Goal: Task Accomplishment & Management: Complete application form

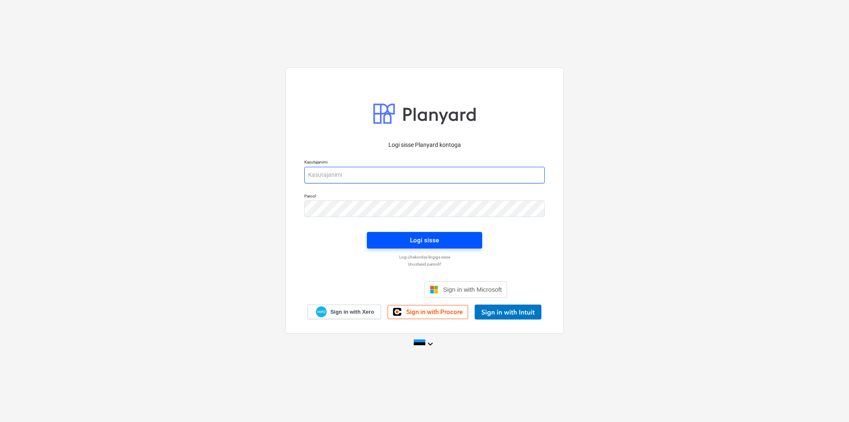
type input "[EMAIL_ADDRESS][DOMAIN_NAME]"
click at [423, 238] on div "Logi sisse" at bounding box center [424, 240] width 29 height 11
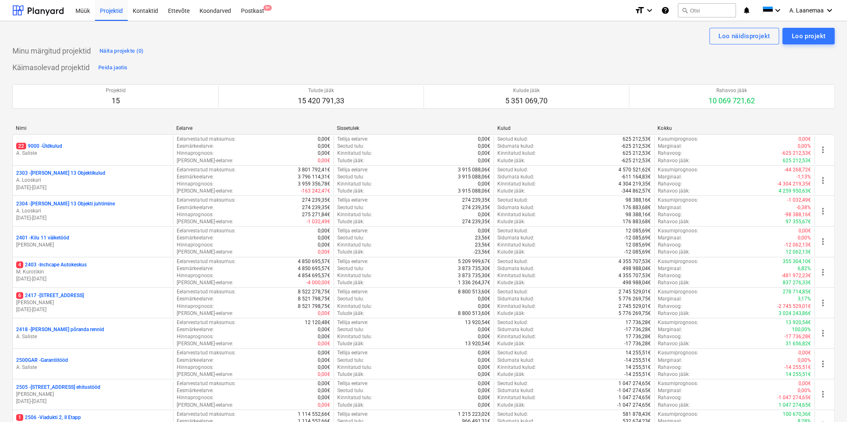
click at [32, 146] on p "22 9000 - Üldkulud" at bounding box center [39, 146] width 46 height 7
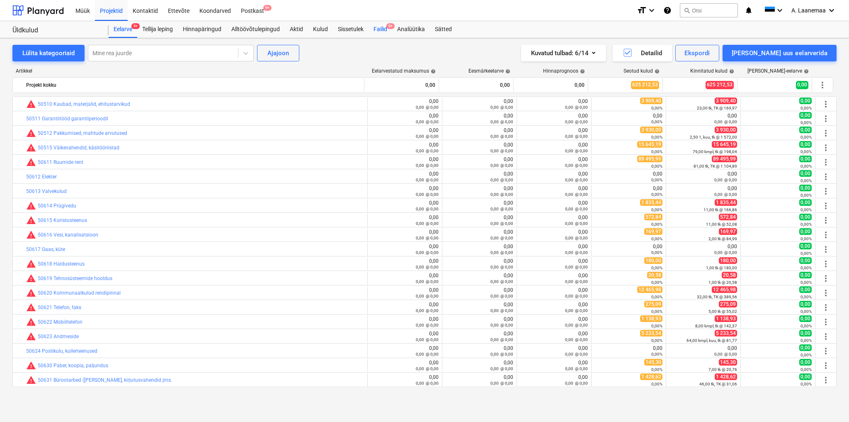
click at [377, 30] on div "Failid 9+" at bounding box center [381, 29] width 24 height 17
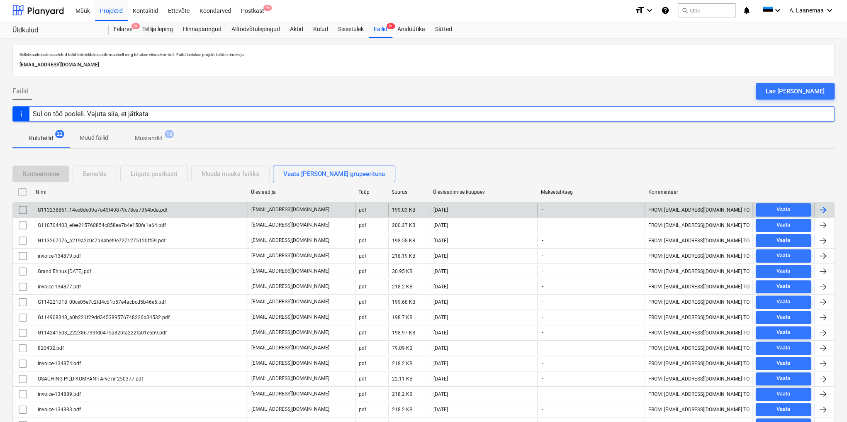
click at [128, 210] on div "G113238861_14ee8de09a7a43f49879c78ea7964bda.pdf" at bounding box center [101, 210] width 131 height 6
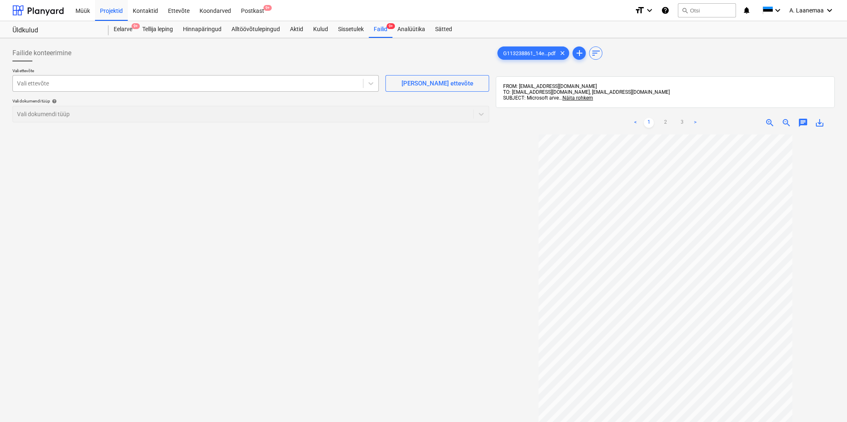
click at [85, 85] on div at bounding box center [188, 83] width 342 height 8
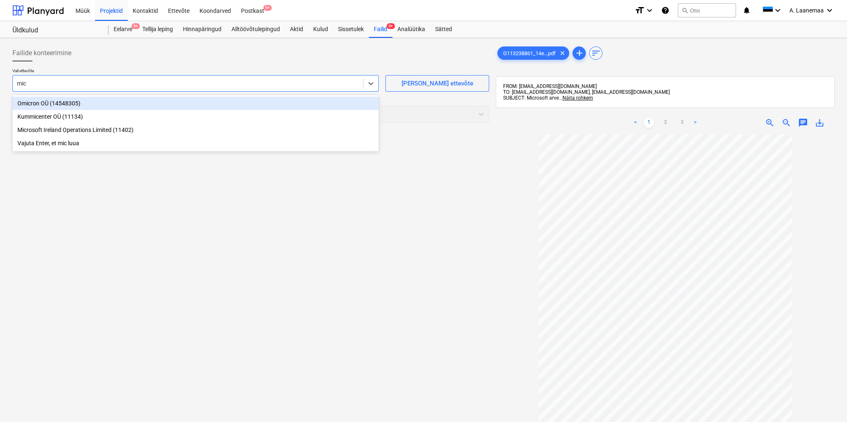
type input "micr"
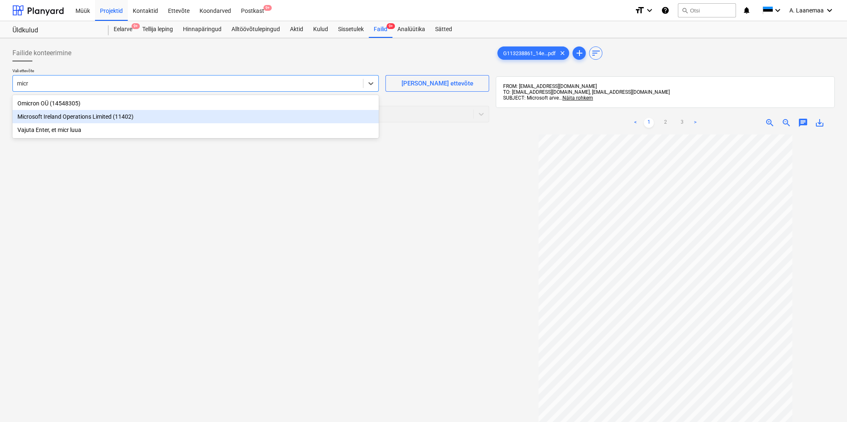
click at [74, 120] on div "Microsoft Ireland Operations Limited (11402)" at bounding box center [195, 116] width 366 height 13
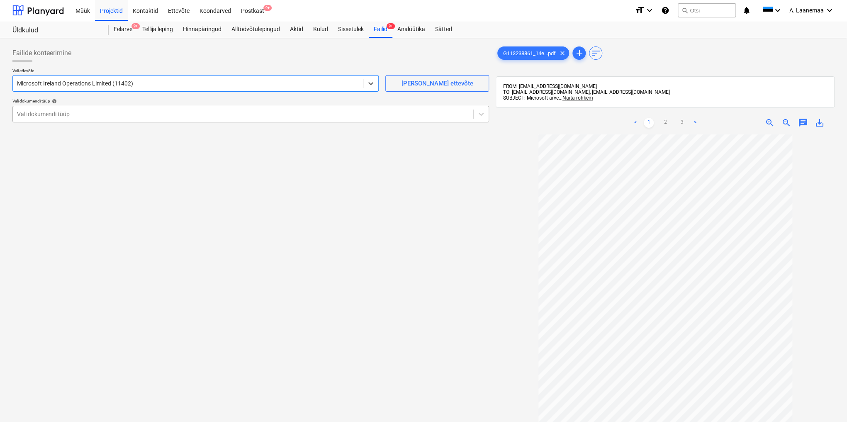
click at [73, 116] on div at bounding box center [243, 114] width 452 height 8
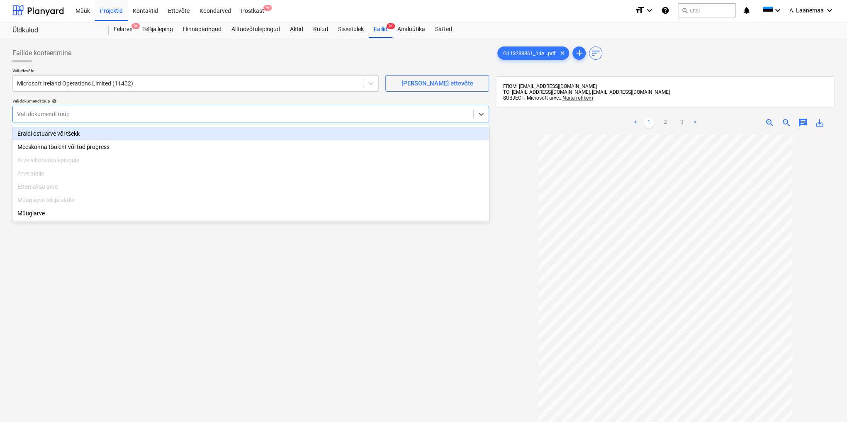
click at [70, 133] on div "Eraldi ostuarve või tšekk" at bounding box center [250, 133] width 476 height 13
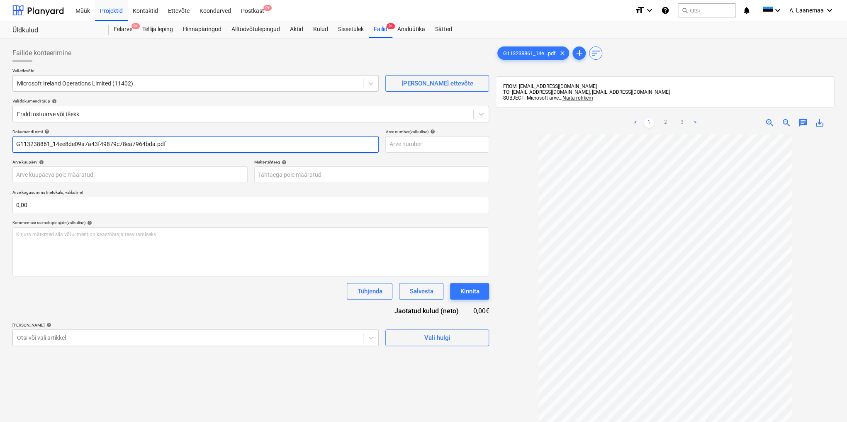
click at [179, 149] on input "G113238861_14ee8de09a7a43f49879c78ea7964bda.pdf" at bounding box center [195, 144] width 366 height 17
type input "G113238861"
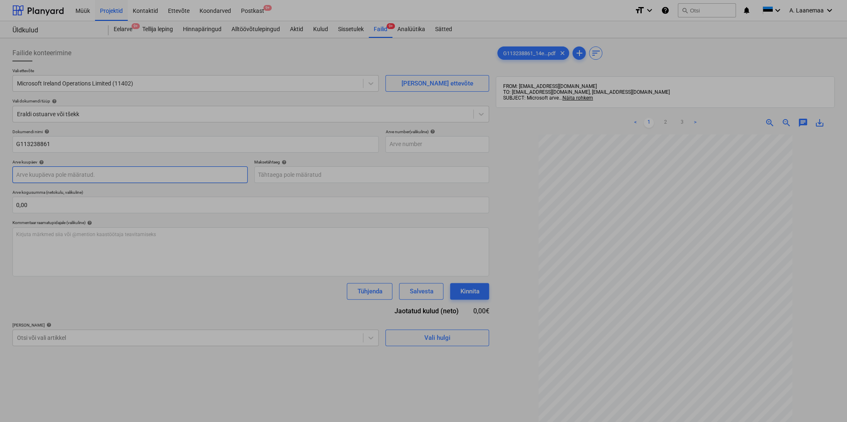
click at [115, 169] on body "Müük Projektid Kontaktid Ettevõte Koondarved Postkast 9+ format_size keyboard_a…" at bounding box center [423, 211] width 847 height 422
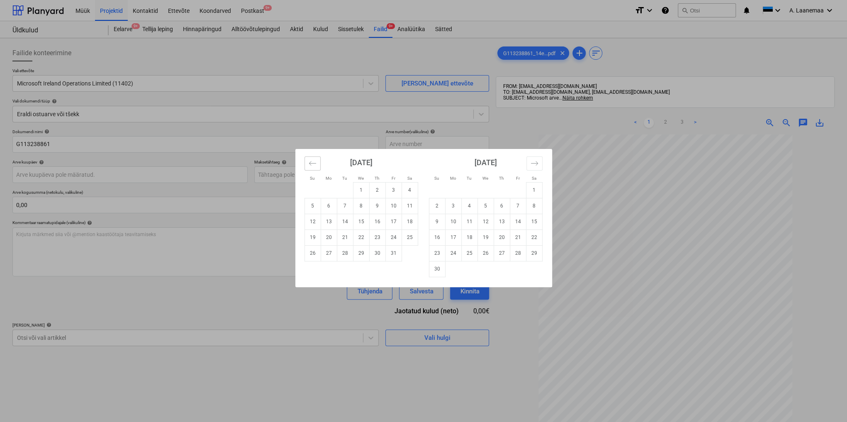
click at [313, 160] on icon "Move backward to switch to the previous month." at bounding box center [312, 163] width 8 height 8
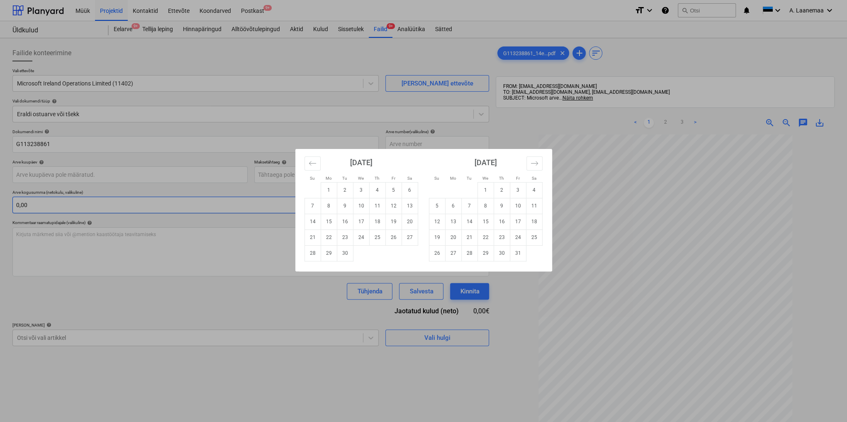
click at [396, 206] on td "12" at bounding box center [393, 206] width 16 height 16
type input "[DATE]"
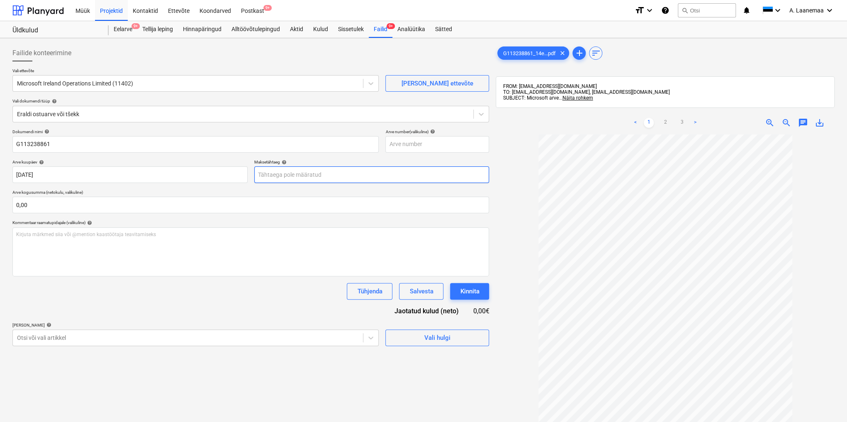
click at [331, 176] on body "Müük Projektid Kontaktid Ettevõte Koondarved Postkast 9+ format_size keyboard_a…" at bounding box center [423, 211] width 847 height 422
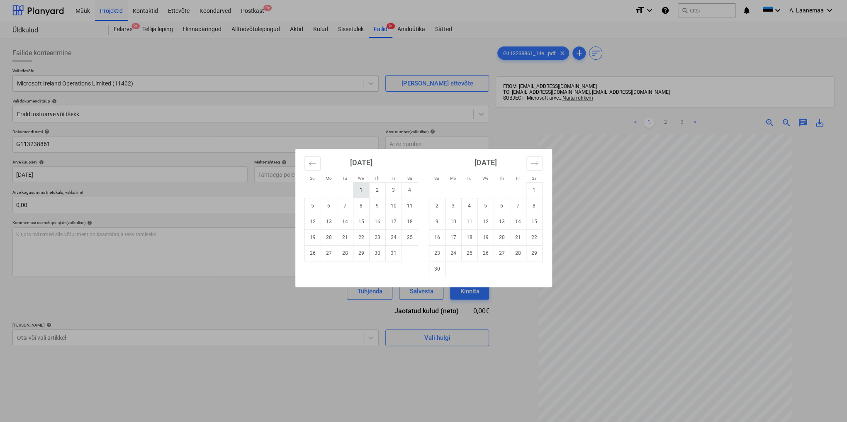
click at [361, 187] on td "1" at bounding box center [361, 190] width 16 height 16
type input "[DATE]"
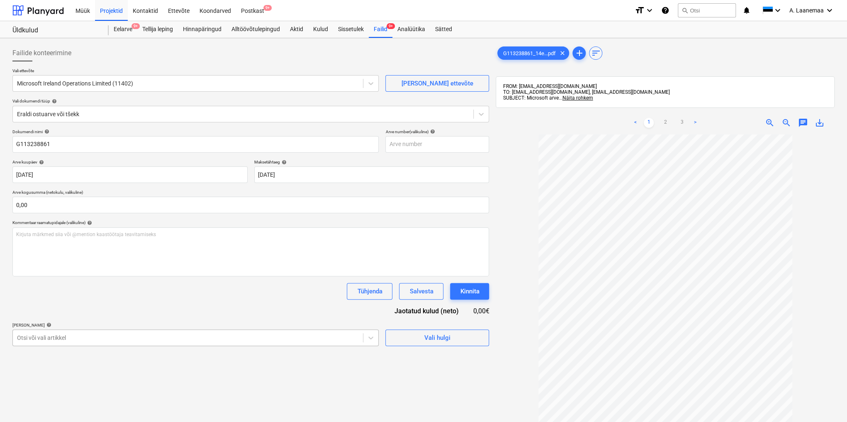
click at [177, 341] on body "Müük Projektid Kontaktid Ettevõte Koondarved Postkast 9+ format_size keyboard_a…" at bounding box center [423, 211] width 847 height 422
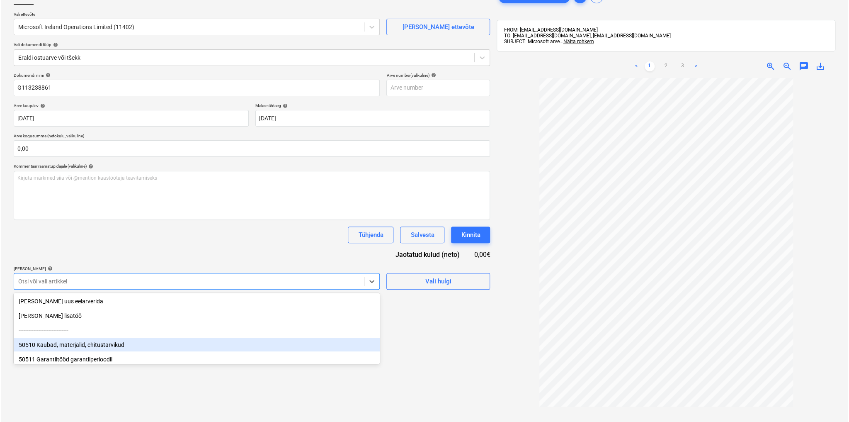
scroll to position [56, 0]
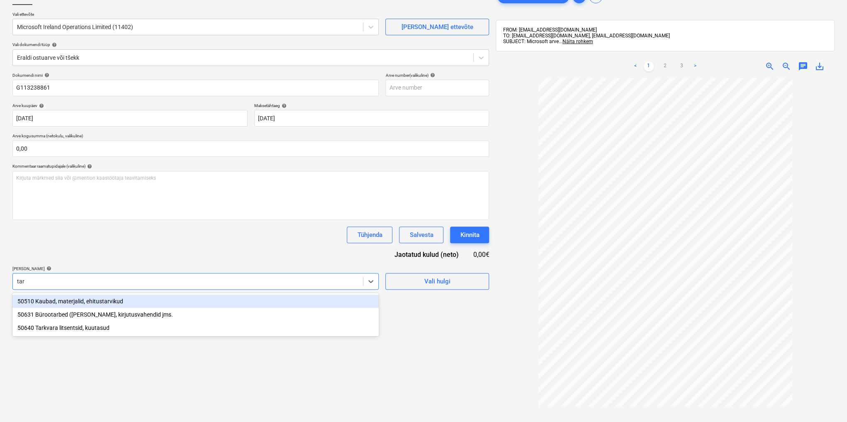
type input "tark"
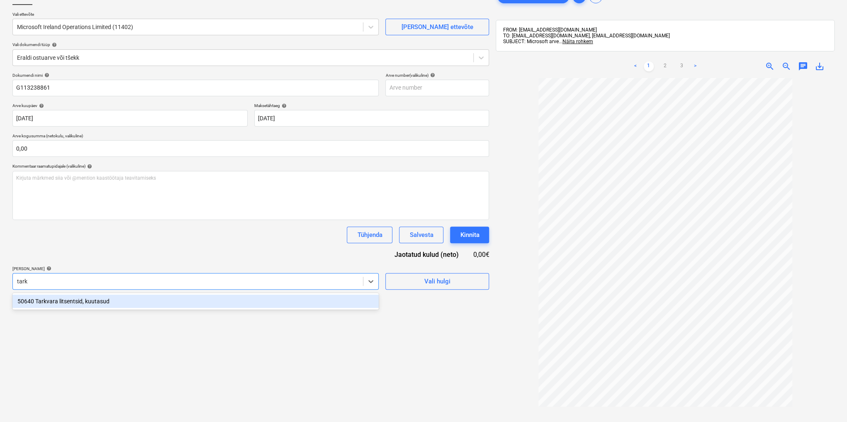
click at [91, 301] on div "50640 Tarkvara litsentsid, kuutasud" at bounding box center [195, 300] width 366 height 13
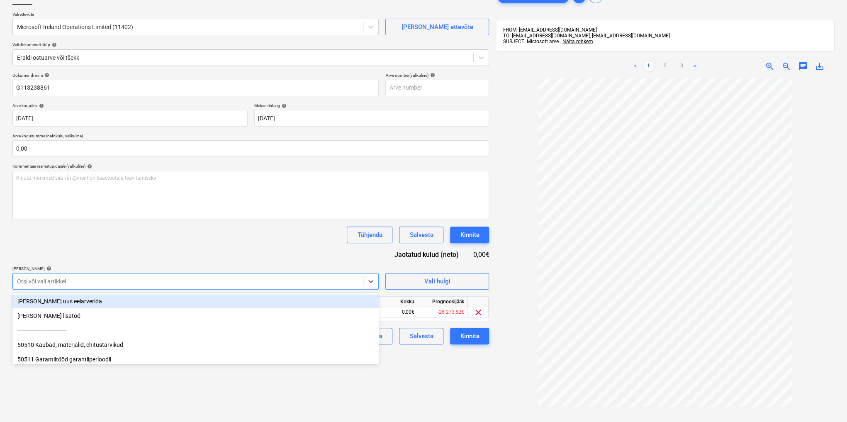
click at [425, 413] on div "Failide konteerimine Vali ettevõte Microsoft Ireland Operations Limited (11402)…" at bounding box center [250, 232] width 483 height 495
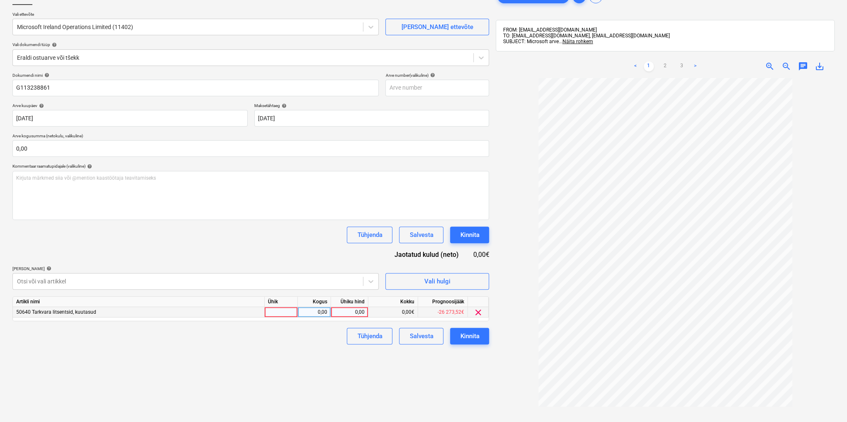
click at [352, 310] on div "0,00" at bounding box center [349, 312] width 30 height 10
type input "172,06"
click at [471, 337] on div "Kinnita" at bounding box center [469, 335] width 19 height 11
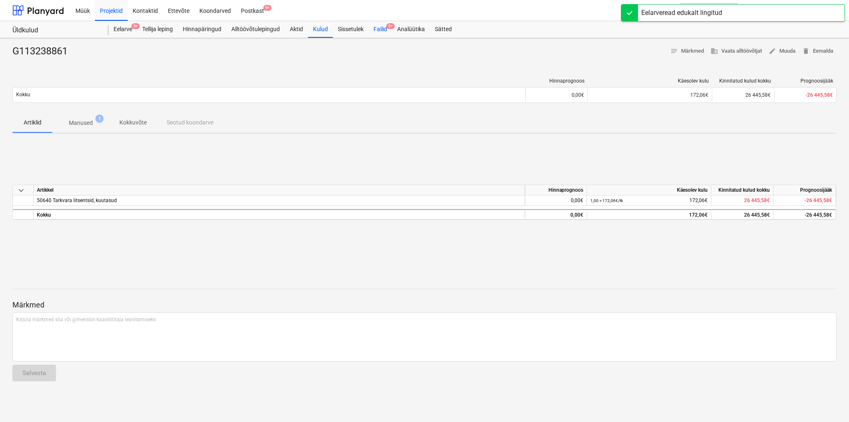
click at [381, 29] on div "Failid 9+" at bounding box center [381, 29] width 24 height 17
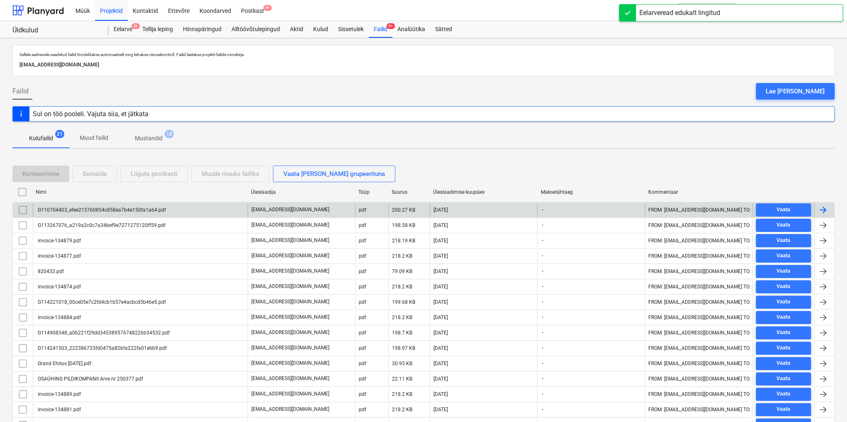
click at [112, 209] on div "G110704403_efee215760854c858ea7b4e150fa1a64.pdf" at bounding box center [100, 210] width 129 height 6
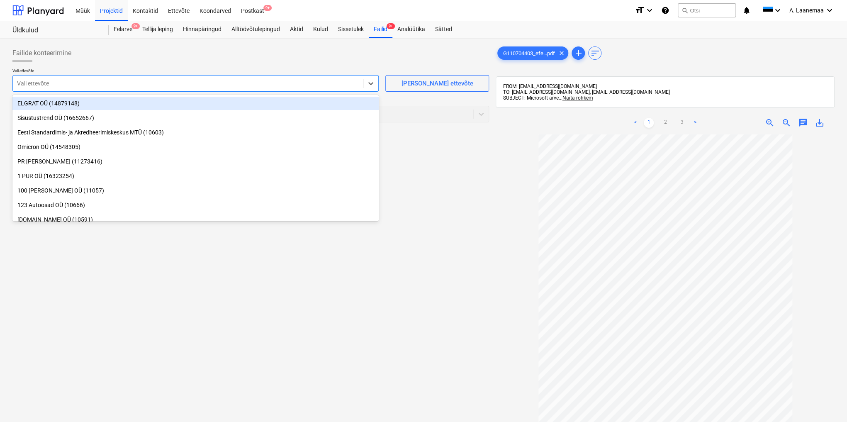
click at [60, 86] on div at bounding box center [188, 83] width 342 height 8
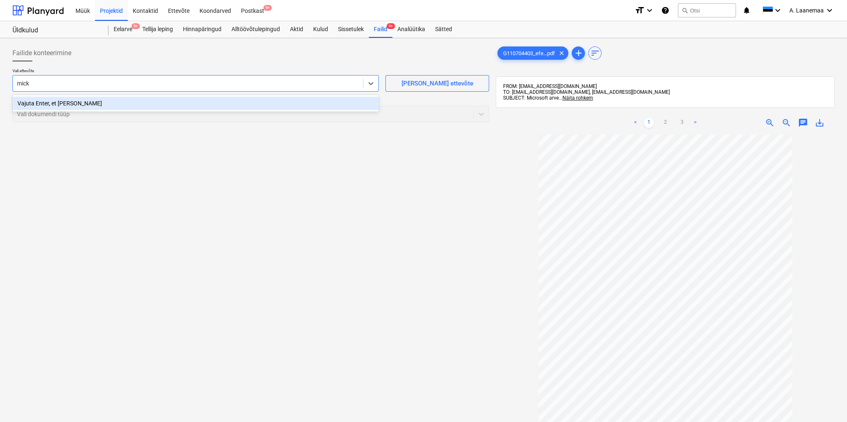
type input "mic"
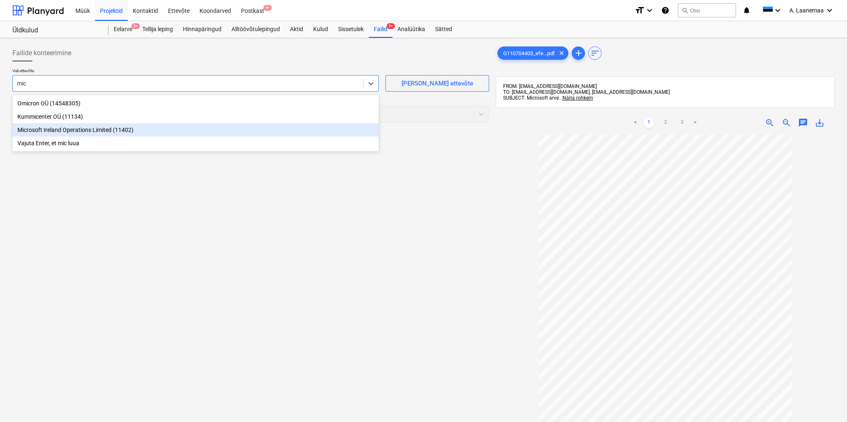
click at [66, 128] on div "Microsoft Ireland Operations Limited (11402)" at bounding box center [195, 129] width 366 height 13
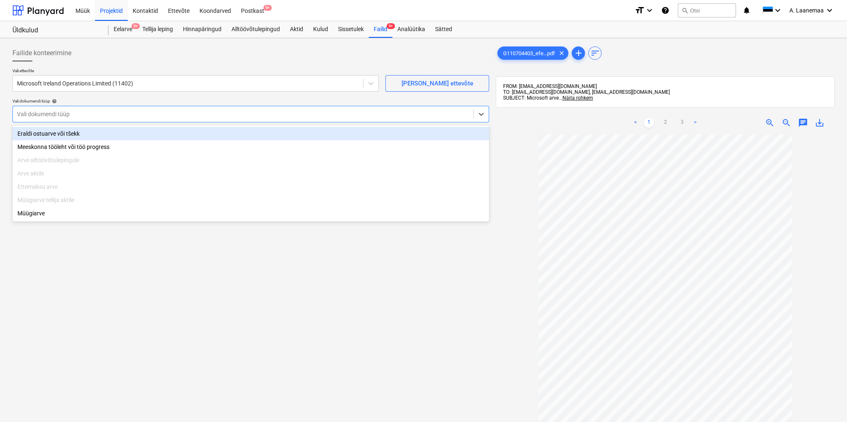
click at [66, 113] on div at bounding box center [243, 114] width 452 height 8
click at [62, 134] on div "Eraldi ostuarve või tšekk" at bounding box center [250, 133] width 476 height 13
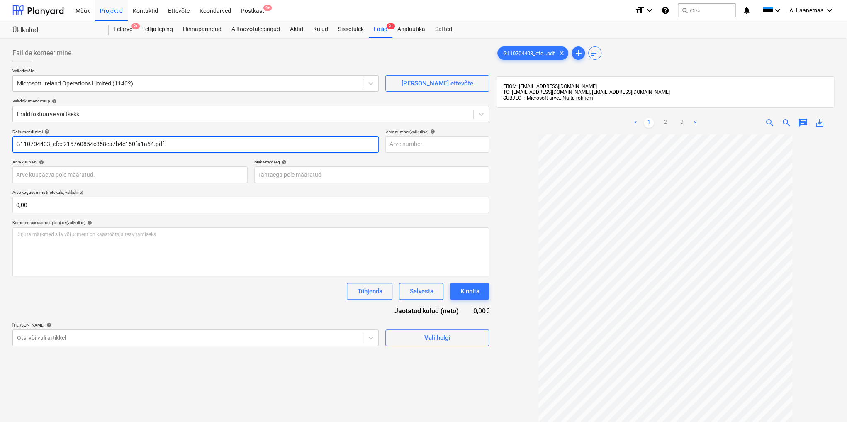
drag, startPoint x: 179, startPoint y: 141, endPoint x: 50, endPoint y: 144, distance: 129.8
click at [50, 144] on input "G110704403_efee215760854c858ea7b4e150fa1a64.pdf" at bounding box center [195, 144] width 366 height 17
type input "G110704403"
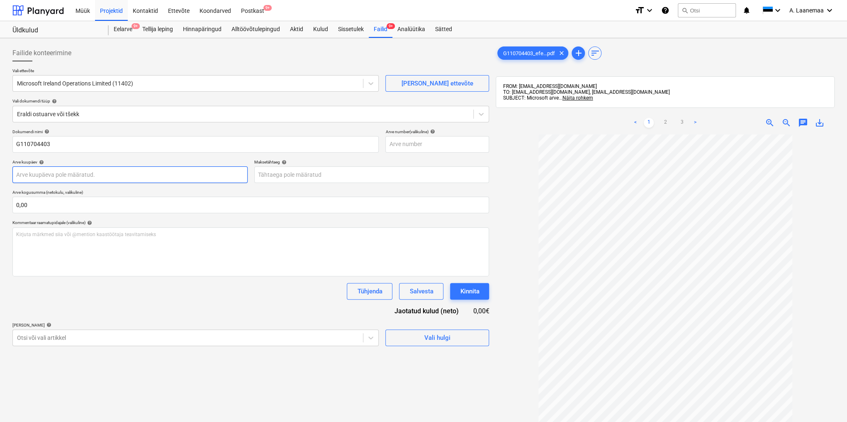
click at [61, 174] on body "Müük Projektid Kontaktid Ettevõte Koondarved Postkast 9+ format_size keyboard_a…" at bounding box center [423, 211] width 847 height 422
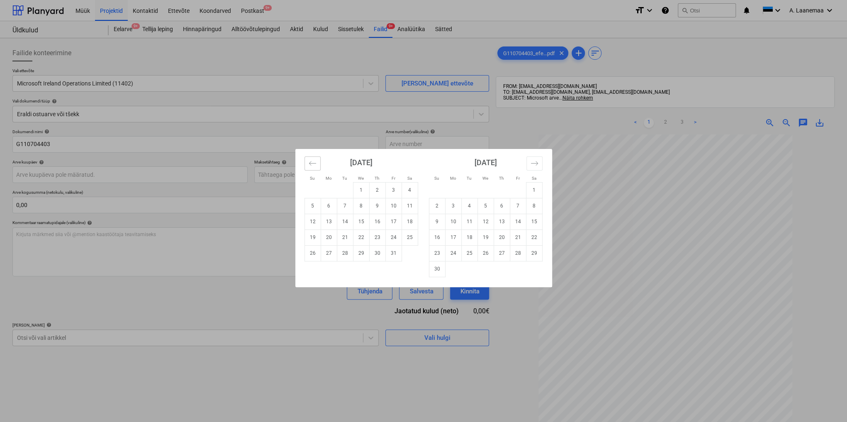
click at [313, 160] on icon "Move backward to switch to the previous month." at bounding box center [312, 163] width 8 height 8
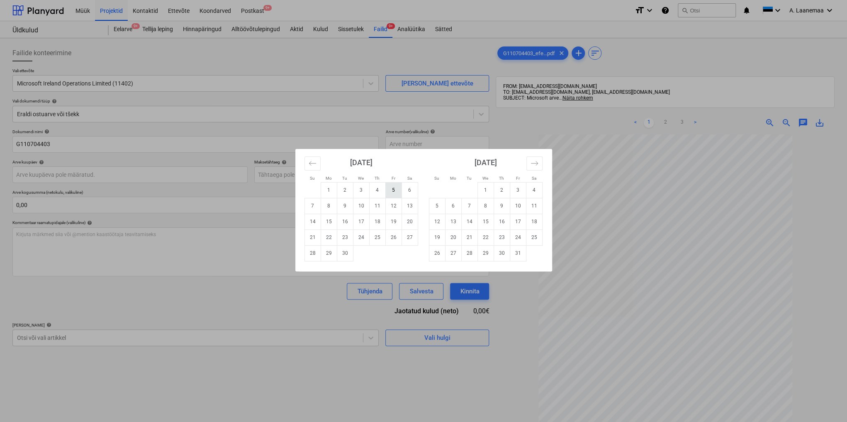
click at [393, 194] on td "5" at bounding box center [393, 190] width 16 height 16
type input "[DATE]"
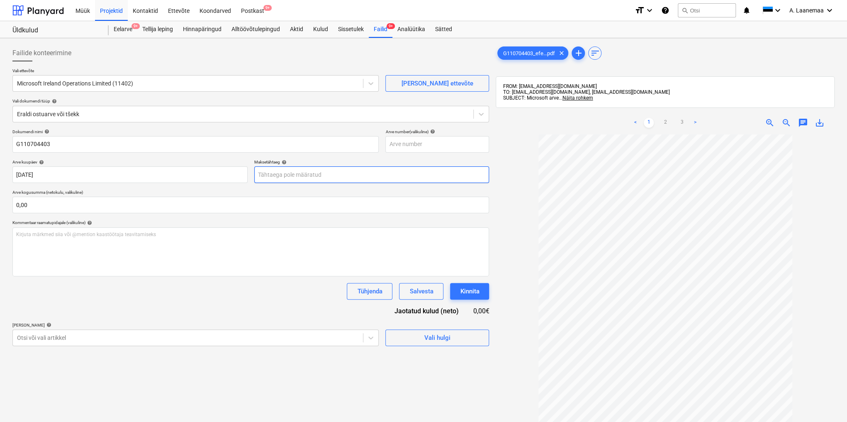
click at [302, 174] on body "Müük Projektid Kontaktid Ettevõte Koondarved Postkast 9+ format_size keyboard_a…" at bounding box center [423, 211] width 847 height 422
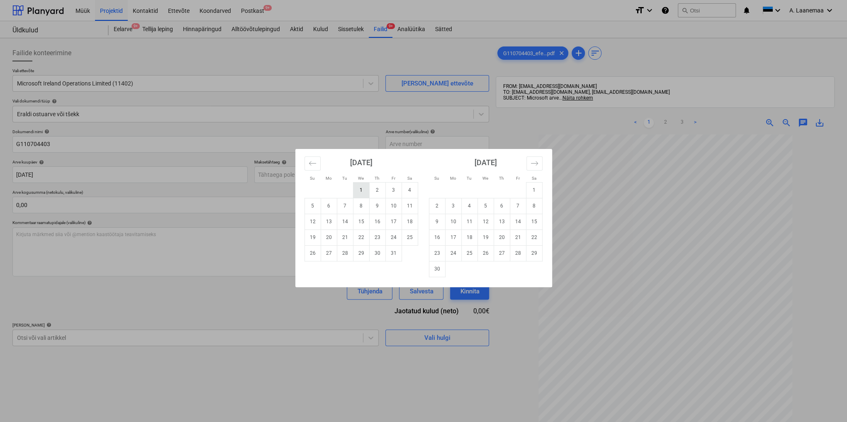
click at [356, 189] on td "1" at bounding box center [361, 190] width 16 height 16
type input "[DATE]"
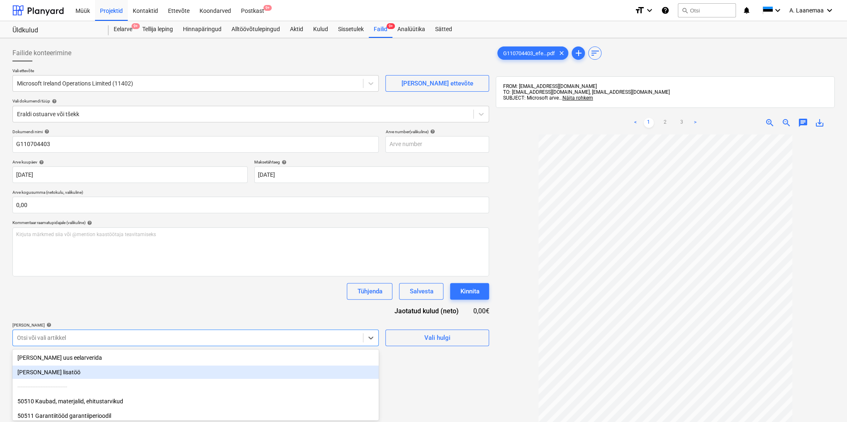
click at [160, 335] on body "Müük Projektid Kontaktid Ettevõte Koondarved Postkast 9+ format_size keyboard_a…" at bounding box center [423, 211] width 847 height 422
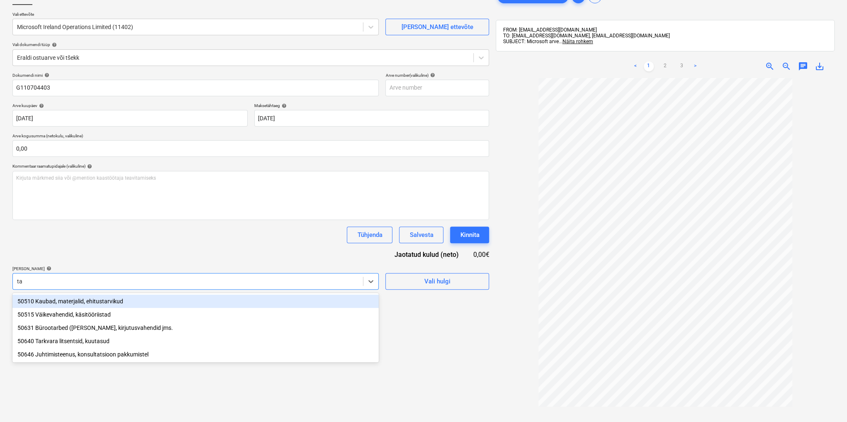
type input "tar"
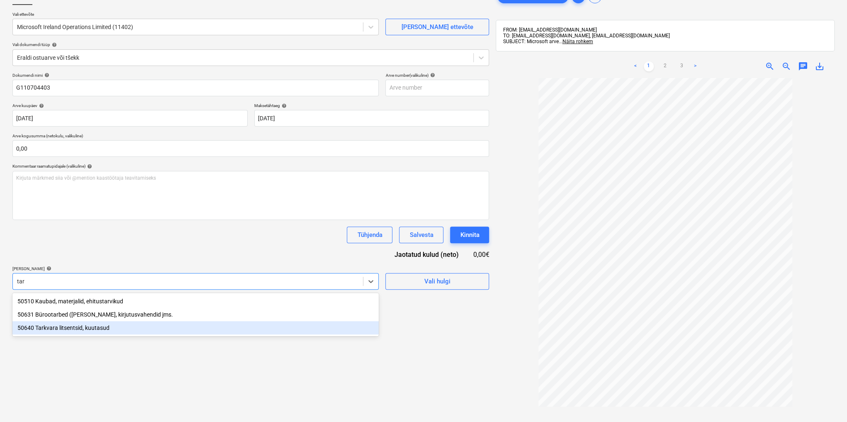
click at [63, 330] on div "50640 Tarkvara litsentsid, kuutasud" at bounding box center [195, 327] width 366 height 13
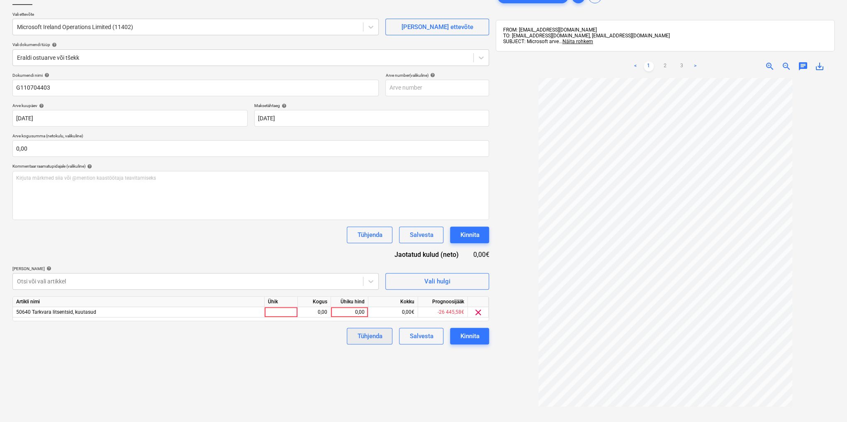
drag, startPoint x: 437, startPoint y: 365, endPoint x: 389, endPoint y: 332, distance: 58.5
click at [437, 364] on div "Failide konteerimine Vali ettevõte Microsoft Ireland Operations Limited (11402)…" at bounding box center [250, 232] width 483 height 495
click at [345, 310] on div "0,00" at bounding box center [349, 312] width 30 height 10
type input "27,19"
click at [466, 338] on div "Kinnita" at bounding box center [469, 335] width 19 height 11
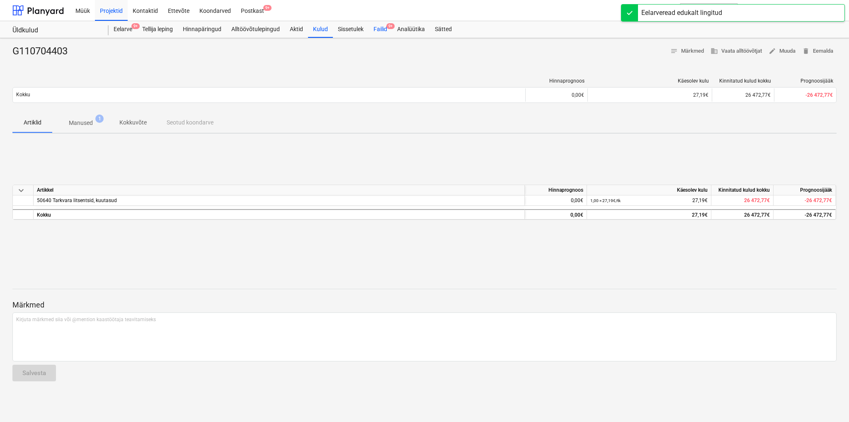
click at [377, 29] on div "Failid 9+" at bounding box center [381, 29] width 24 height 17
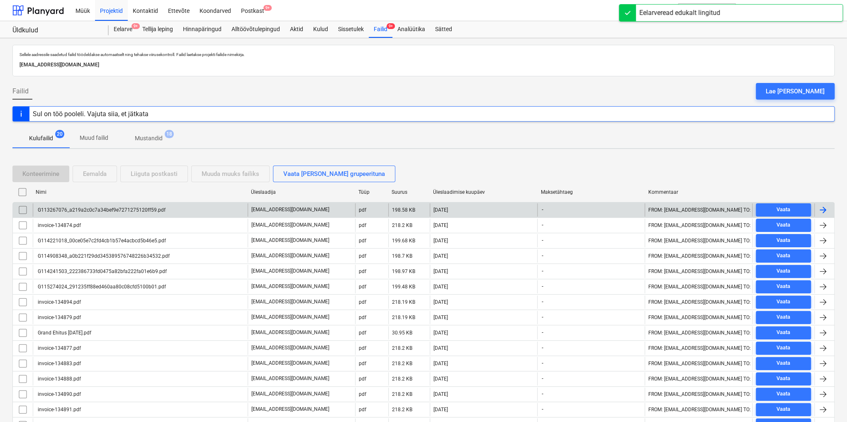
click at [97, 208] on div "G113267076_a219a2c0c7a34bef9e7271275120ff59.pdf" at bounding box center [100, 210] width 129 height 6
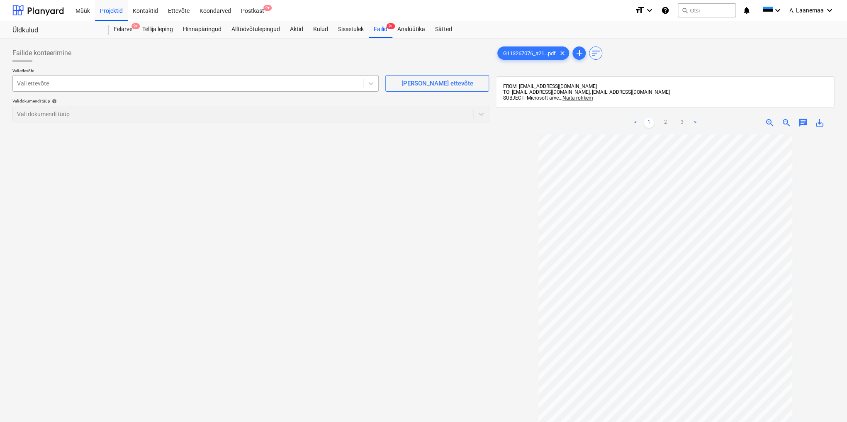
click at [34, 85] on div at bounding box center [188, 83] width 342 height 8
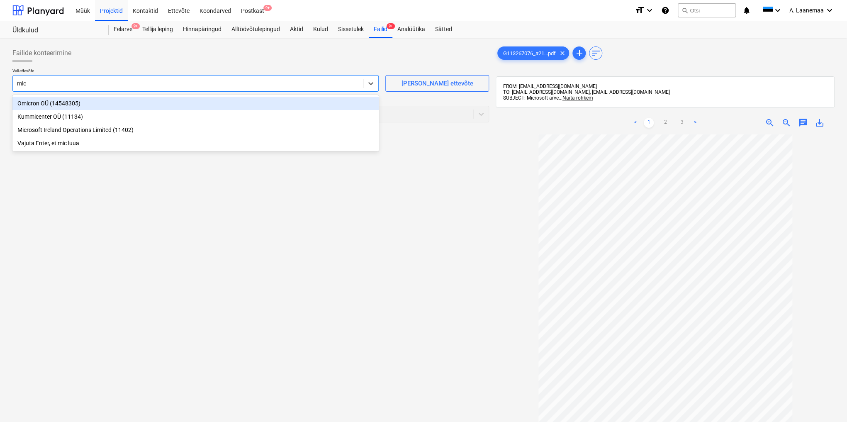
type input "micr"
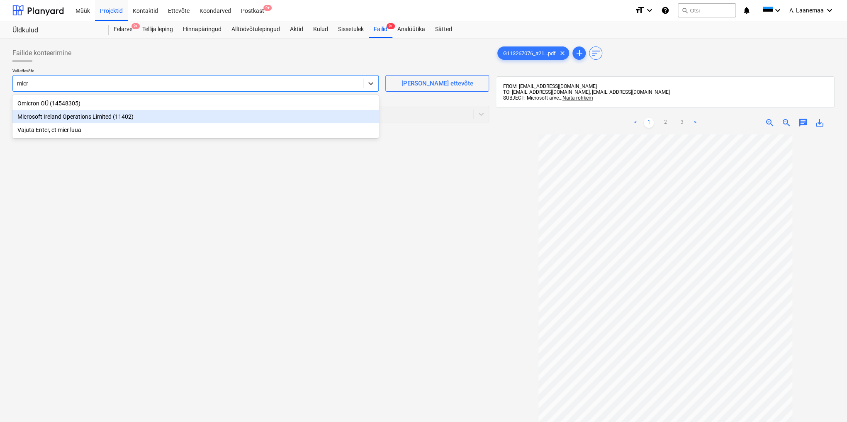
click at [60, 117] on div "Microsoft Ireland Operations Limited (11402)" at bounding box center [195, 116] width 366 height 13
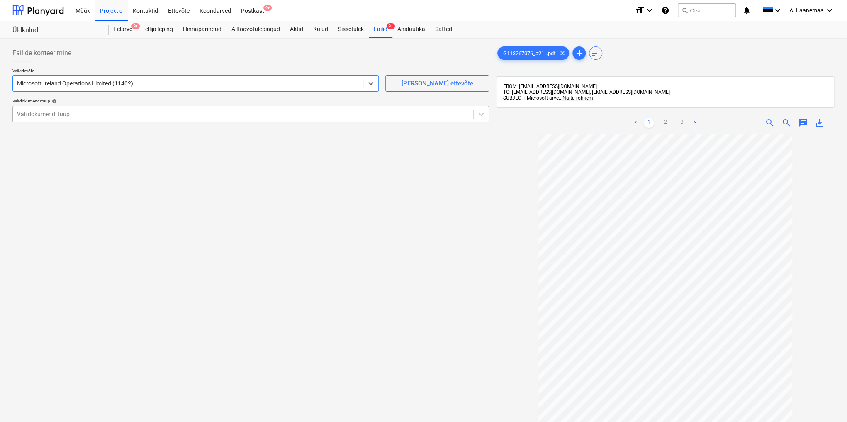
click at [61, 114] on div at bounding box center [243, 114] width 452 height 8
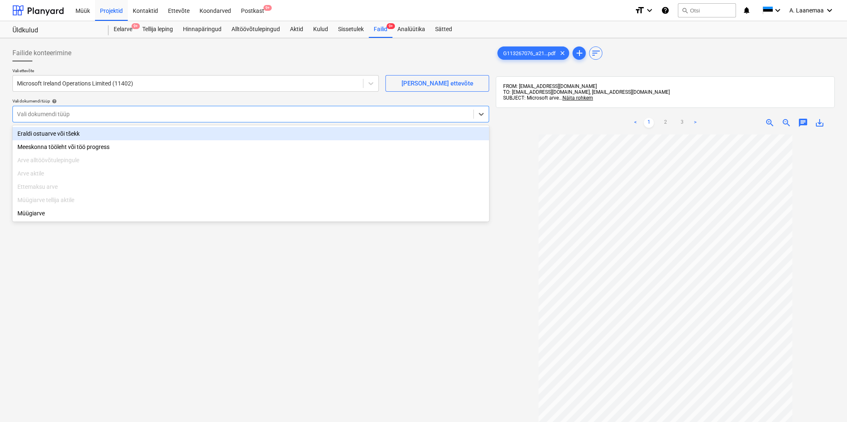
click at [61, 134] on div "Eraldi ostuarve või tšekk" at bounding box center [250, 133] width 476 height 13
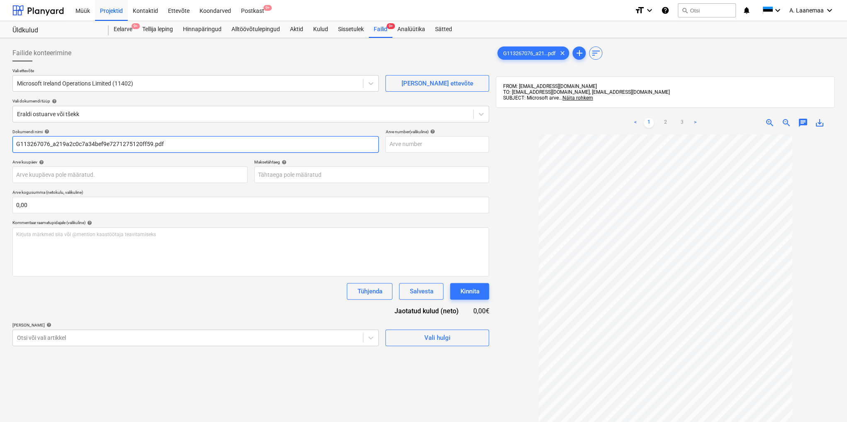
drag, startPoint x: 179, startPoint y: 145, endPoint x: 49, endPoint y: 143, distance: 129.3
click at [49, 143] on input "G113267076_a219a2c0c7a34bef9e7271275120ff59.pdf" at bounding box center [195, 144] width 366 height 17
type input "G113267076"
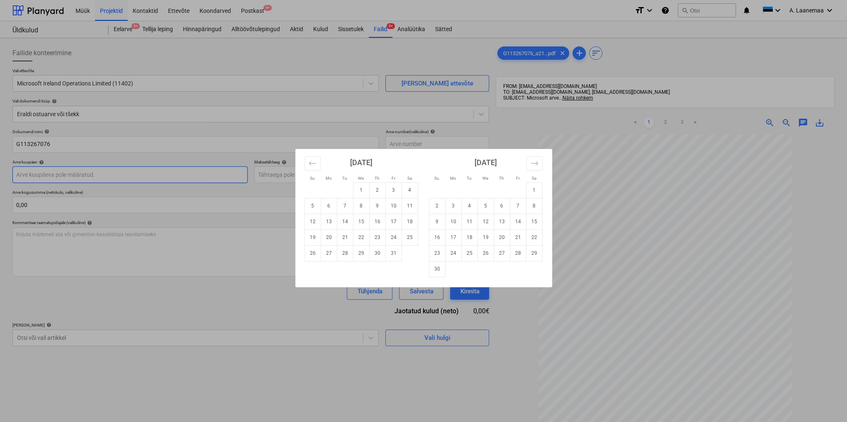
click at [61, 173] on body "Müük Projektid Kontaktid Ettevõte Koondarved Postkast 9+ format_size keyboard_a…" at bounding box center [423, 211] width 847 height 422
click at [313, 163] on icon "Move backward to switch to the previous month." at bounding box center [312, 163] width 8 height 8
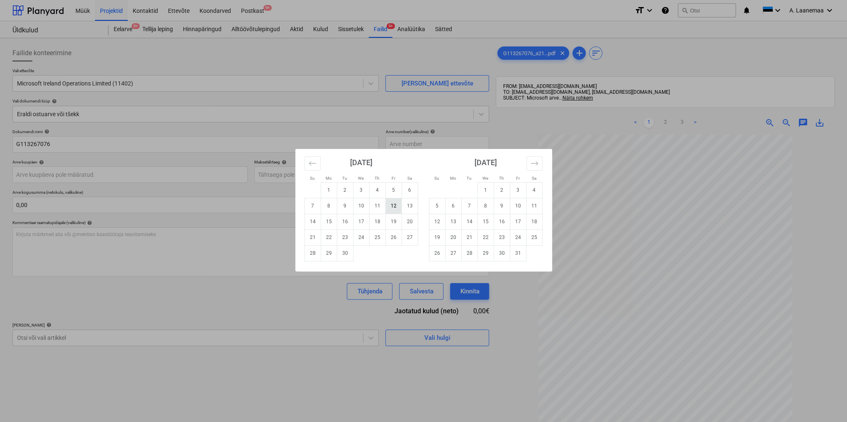
click at [396, 202] on td "12" at bounding box center [393, 206] width 16 height 16
type input "[DATE]"
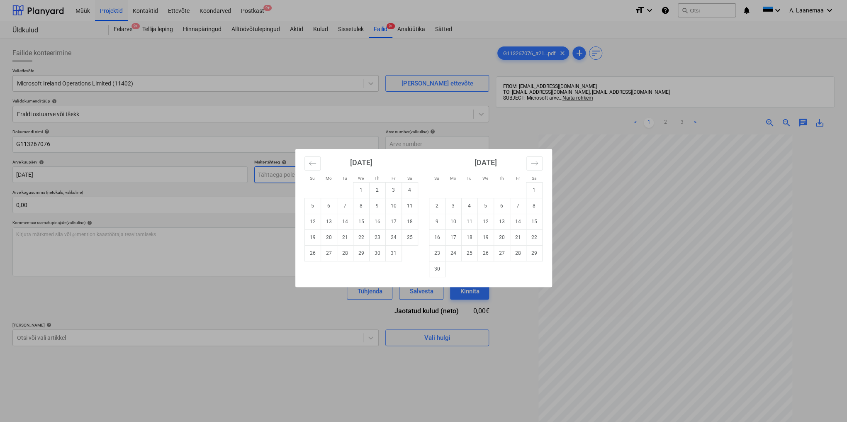
click at [316, 178] on body "Müük Projektid Kontaktid Ettevõte Koondarved Postkast 9+ format_size keyboard_a…" at bounding box center [423, 211] width 847 height 422
click at [367, 194] on td "1" at bounding box center [361, 190] width 16 height 16
type input "[DATE]"
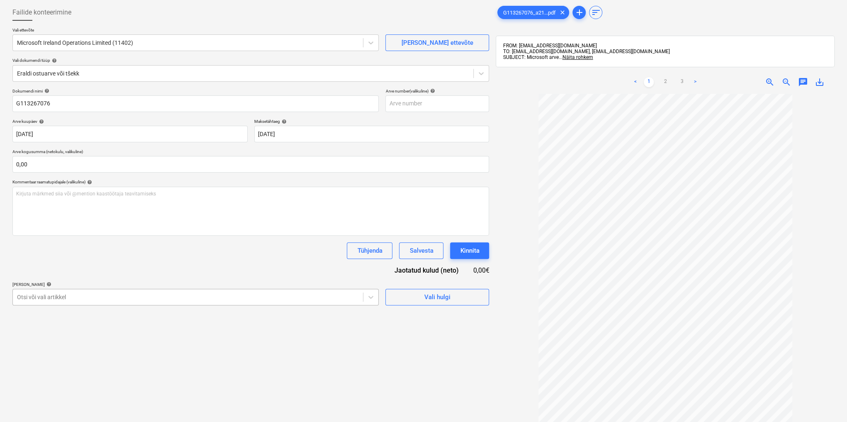
click at [236, 339] on body "Müük Projektid Kontaktid Ettevõte Koondarved Postkast 9+ format_size keyboard_a…" at bounding box center [423, 170] width 847 height 422
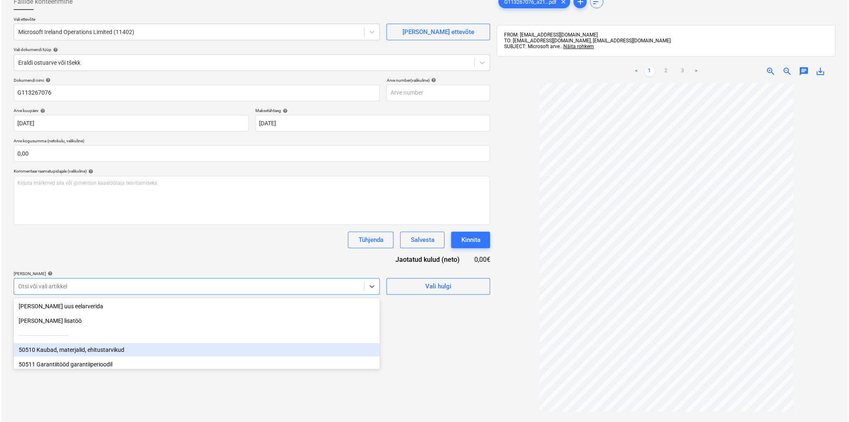
scroll to position [56, 0]
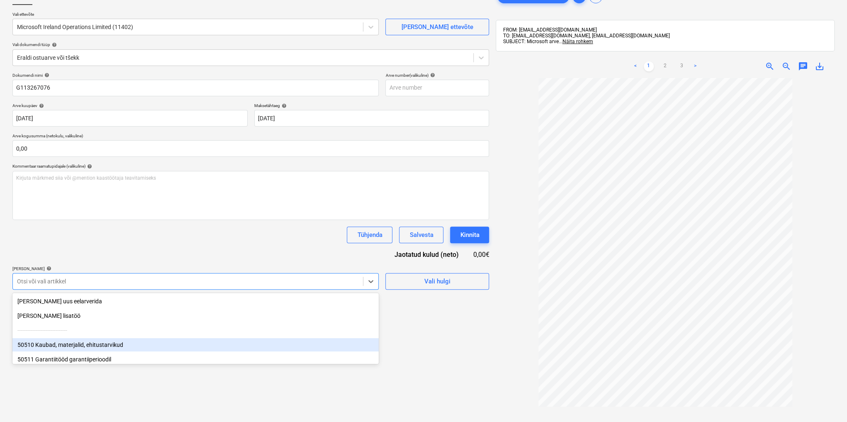
type input "y"
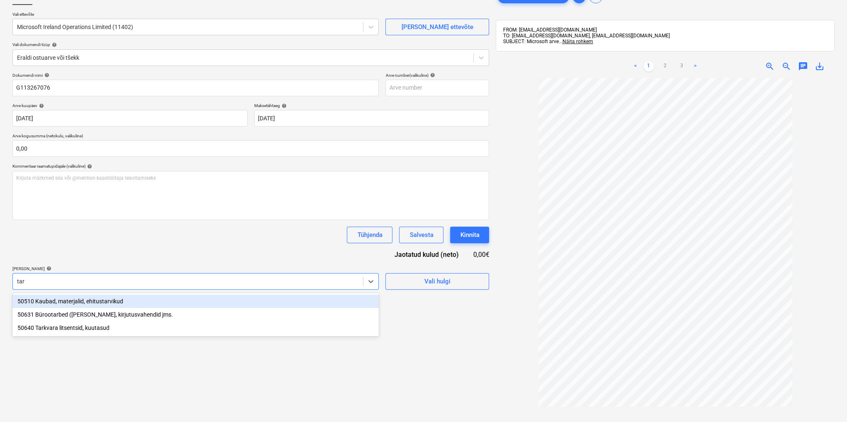
type input "tark"
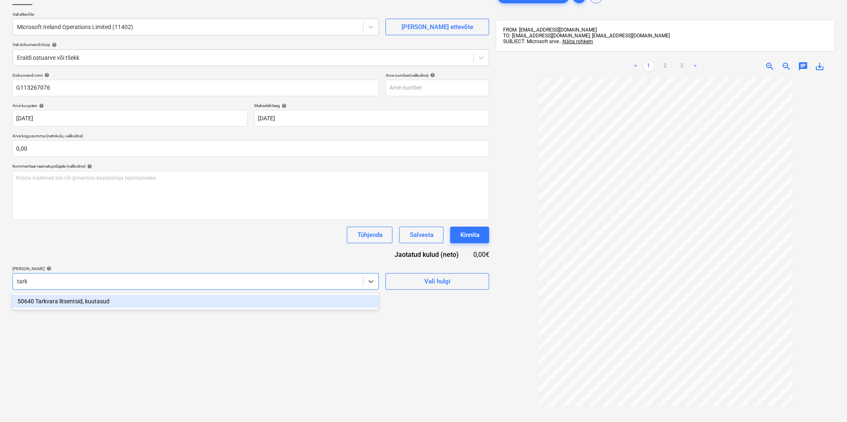
click at [100, 301] on div "50640 Tarkvara litsentsid, kuutasud" at bounding box center [195, 300] width 366 height 13
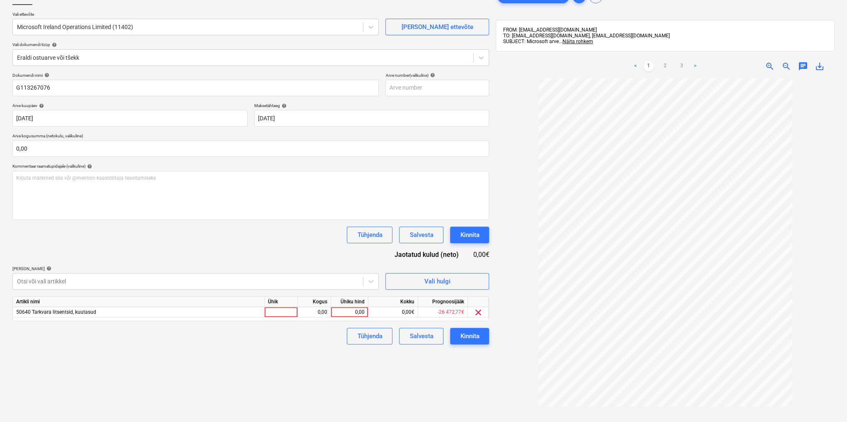
click at [389, 378] on div "Failide konteerimine Vali ettevõte Microsoft Ireland Operations Limited (11402)…" at bounding box center [250, 232] width 483 height 495
click at [343, 312] on div "0,00" at bounding box center [349, 312] width 30 height 10
type input "22,5"
click at [469, 338] on div "Kinnita" at bounding box center [469, 335] width 19 height 11
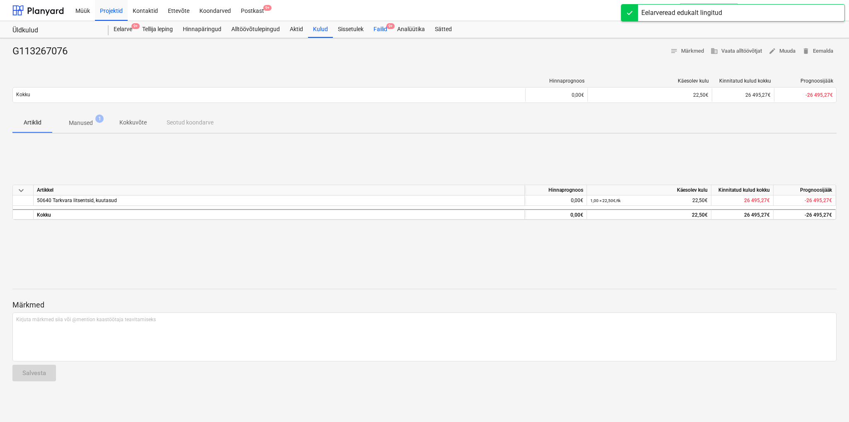
click at [384, 30] on div "Failid 9+" at bounding box center [381, 29] width 24 height 17
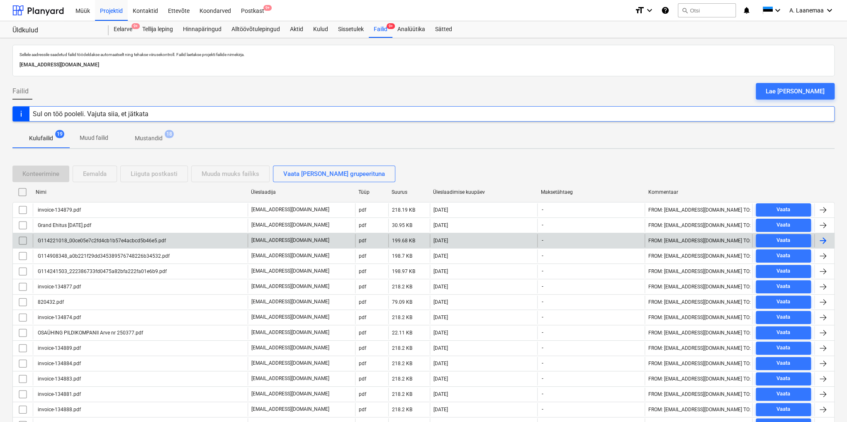
click at [70, 238] on div "G114221018_00ce05e7c2fd4cb1b57e4acbcd5b46e5.pdf" at bounding box center [100, 241] width 129 height 6
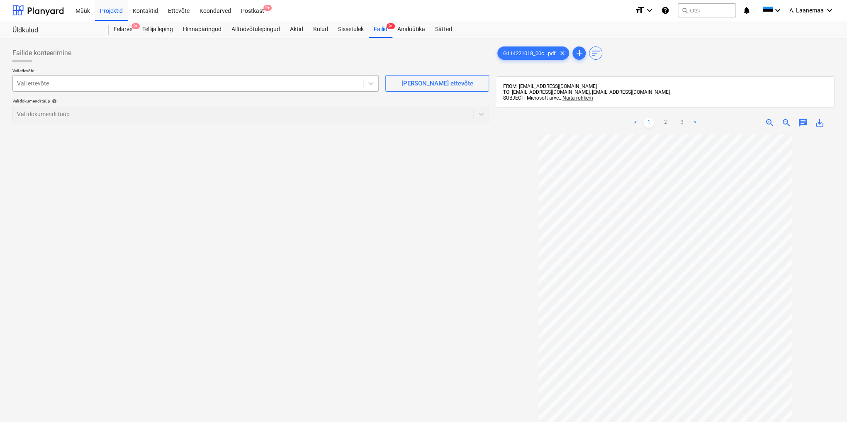
click at [58, 85] on div at bounding box center [188, 83] width 342 height 8
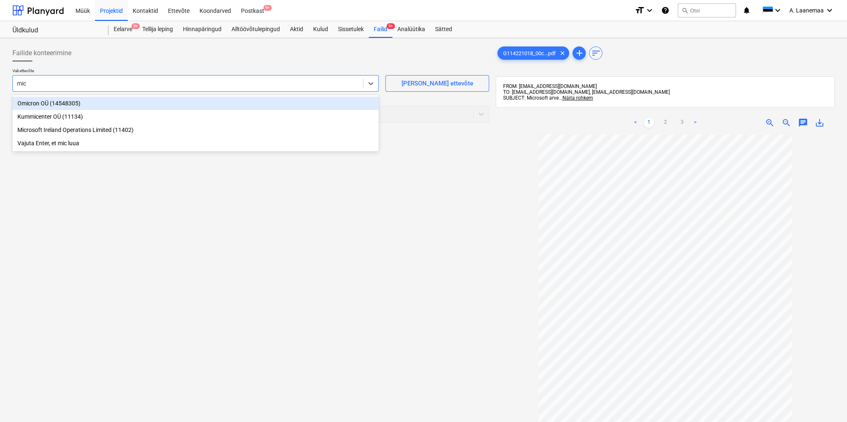
type input "micr"
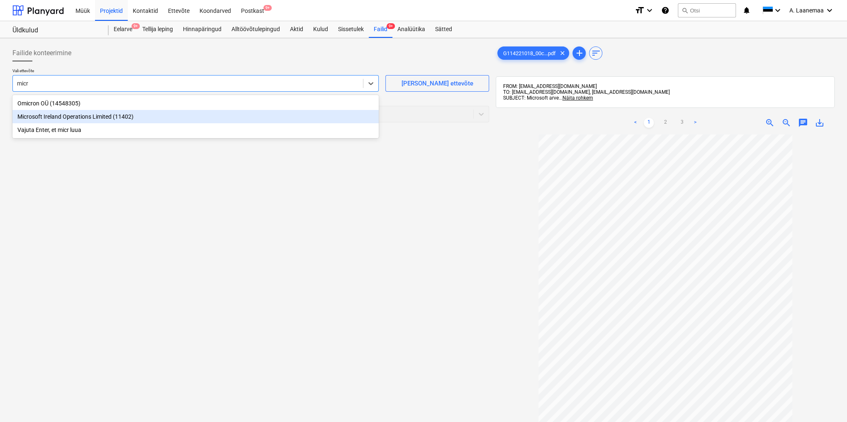
click at [59, 119] on div "Microsoft Ireland Operations Limited (11402)" at bounding box center [195, 116] width 366 height 13
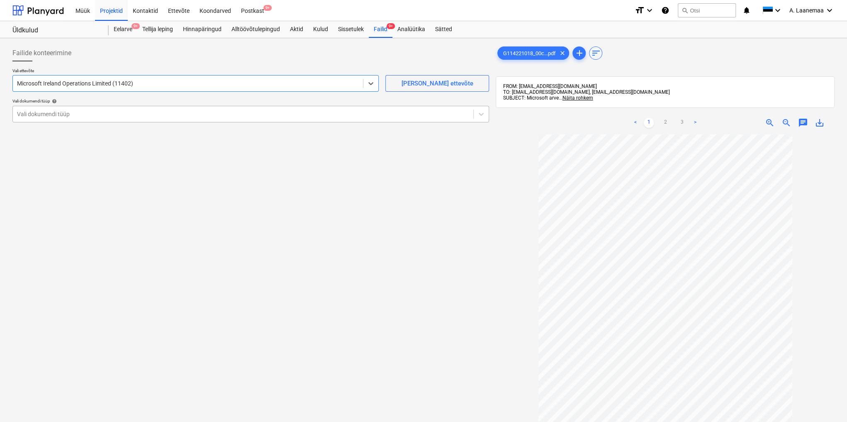
click at [63, 115] on div at bounding box center [243, 114] width 452 height 8
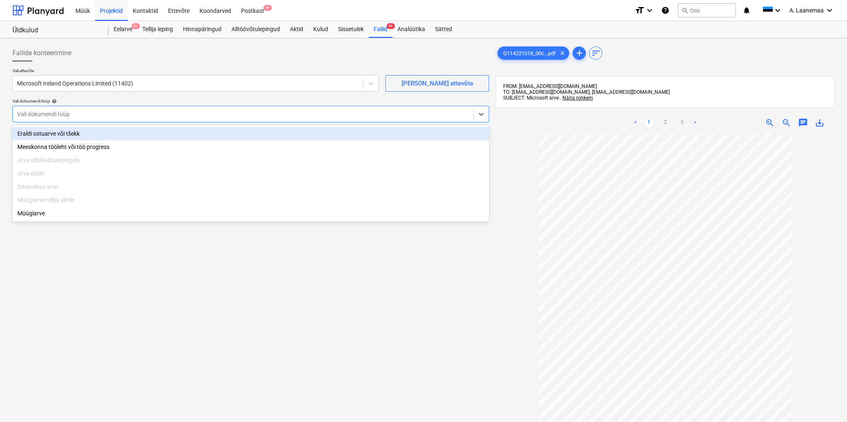
click at [70, 129] on div "Eraldi ostuarve või tšekk" at bounding box center [250, 133] width 476 height 13
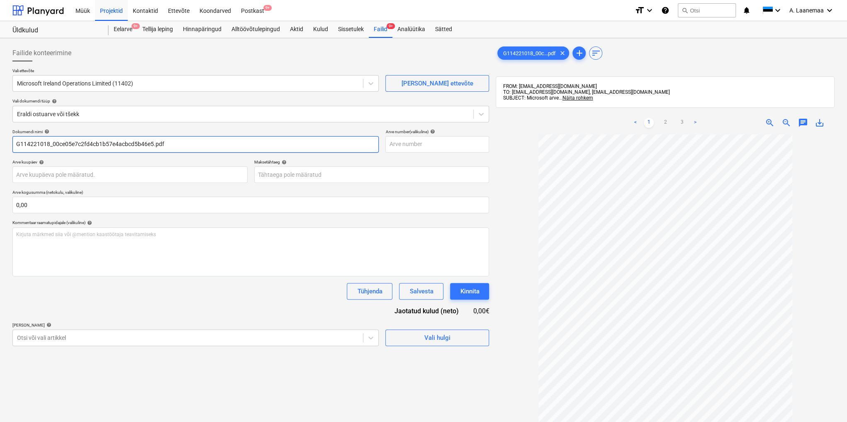
drag, startPoint x: 169, startPoint y: 144, endPoint x: 50, endPoint y: 144, distance: 119.0
click at [50, 144] on input "G114221018_00ce05e7c2fd4cb1b57e4acbcd5b46e5.pdf" at bounding box center [195, 144] width 366 height 17
type input "G114221018"
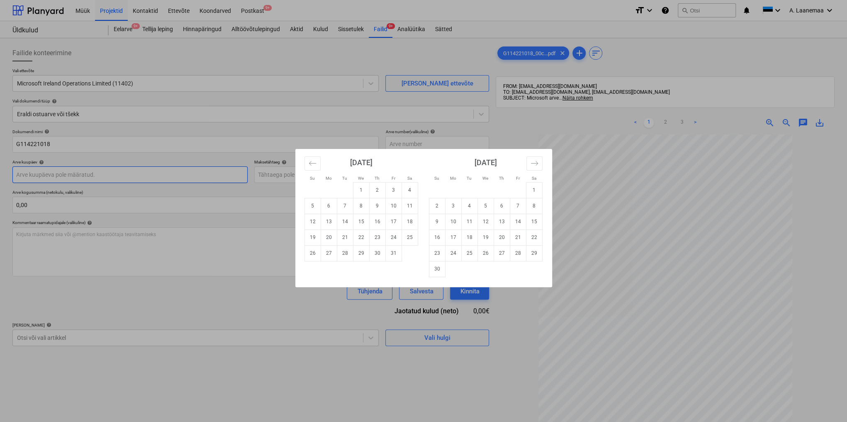
click at [56, 174] on body "Müük Projektid Kontaktid Ettevõte Koondarved Postkast 9+ format_size keyboard_a…" at bounding box center [423, 211] width 847 height 422
click at [306, 162] on button "Move backward to switch to the previous month." at bounding box center [312, 163] width 16 height 14
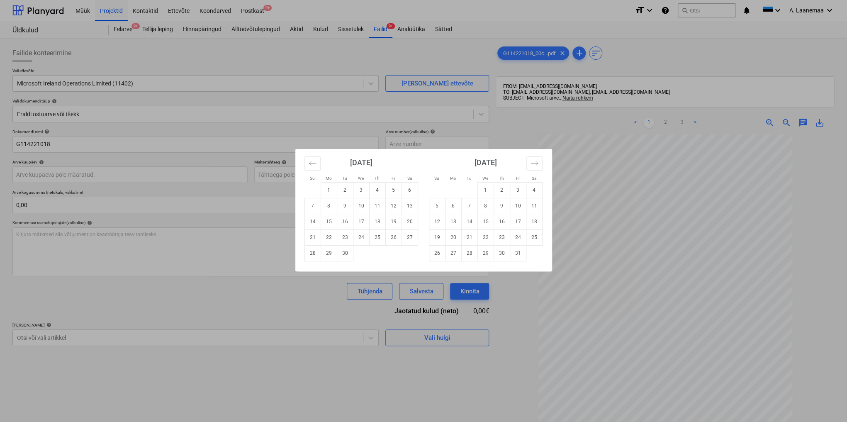
click at [389, 221] on td "19" at bounding box center [393, 221] width 16 height 16
type input "[DATE]"
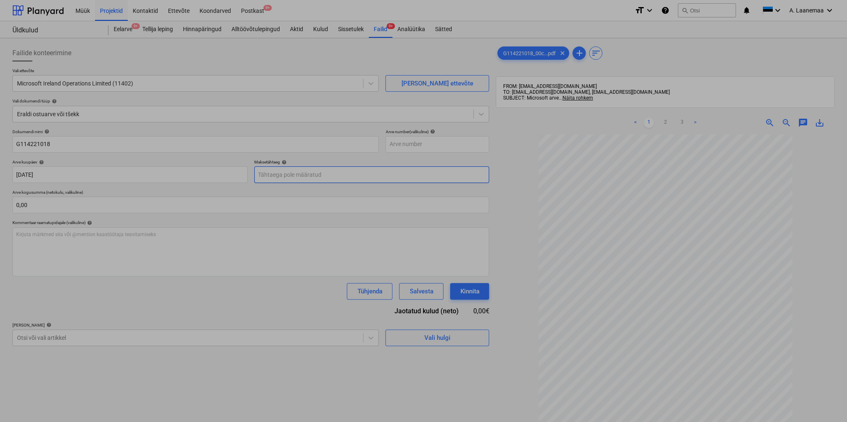
click at [302, 176] on body "Müük Projektid Kontaktid Ettevõte Koondarved Postkast 9+ format_size keyboard_a…" at bounding box center [423, 211] width 847 height 422
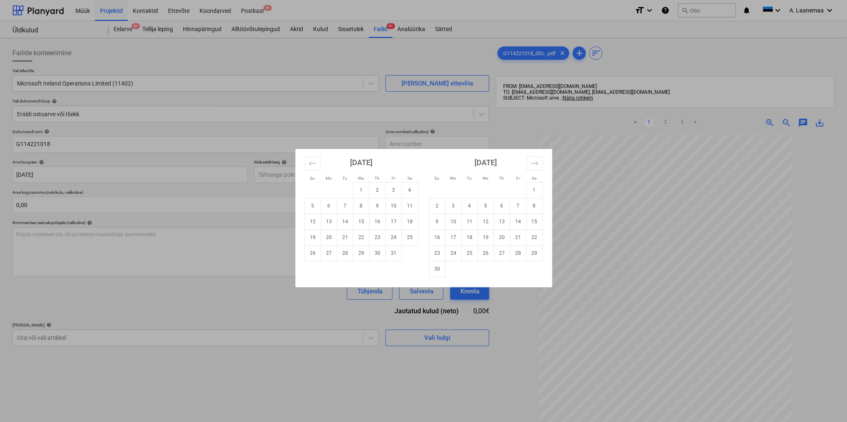
click at [361, 192] on td "1" at bounding box center [361, 190] width 16 height 16
type input "[DATE]"
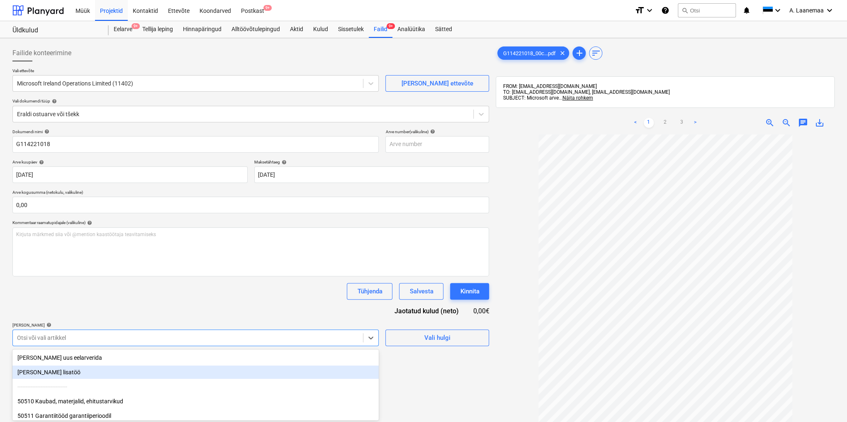
click at [191, 336] on body "Müük Projektid Kontaktid Ettevõte Koondarved Postkast 9+ format_size keyboard_a…" at bounding box center [423, 211] width 847 height 422
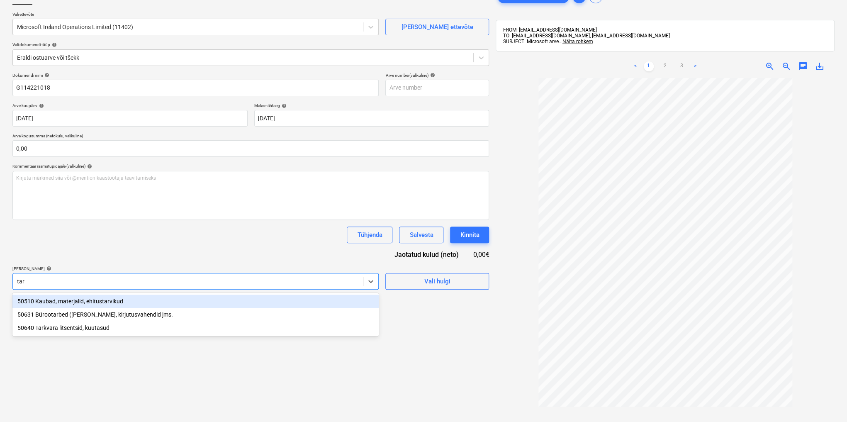
type input "tark"
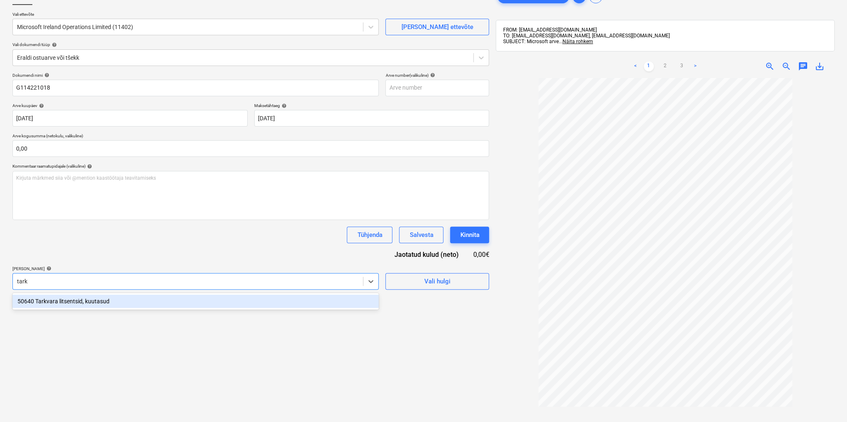
click at [61, 302] on div "50640 Tarkvara litsentsid, kuutasud" at bounding box center [195, 300] width 366 height 13
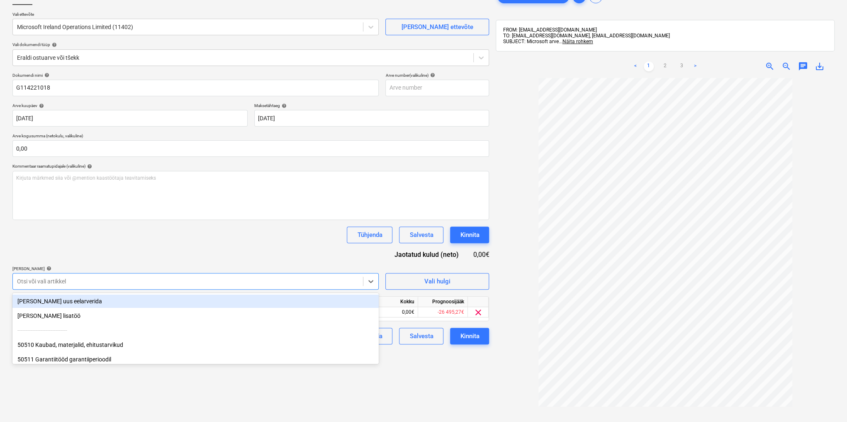
drag, startPoint x: 483, startPoint y: 385, endPoint x: 474, endPoint y: 381, distance: 9.3
click at [481, 384] on div "Failide konteerimine Vali ettevõte Microsoft Ireland Operations Limited (11402)…" at bounding box center [250, 232] width 483 height 495
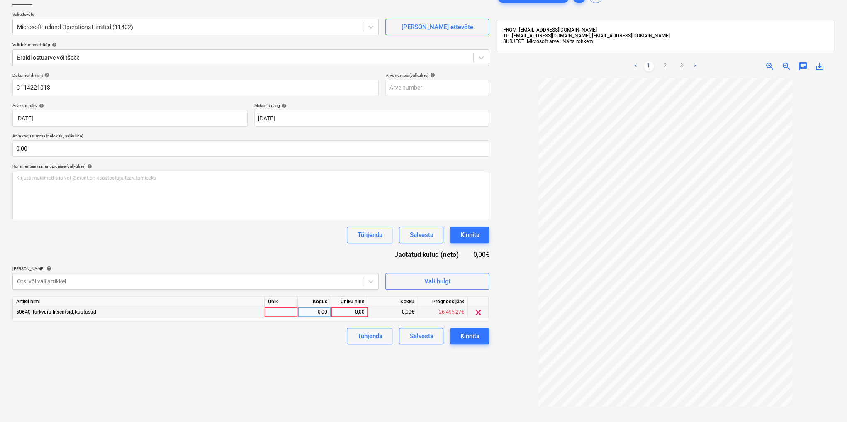
click at [347, 308] on div "0,00" at bounding box center [349, 312] width 30 height 10
type input "236,08"
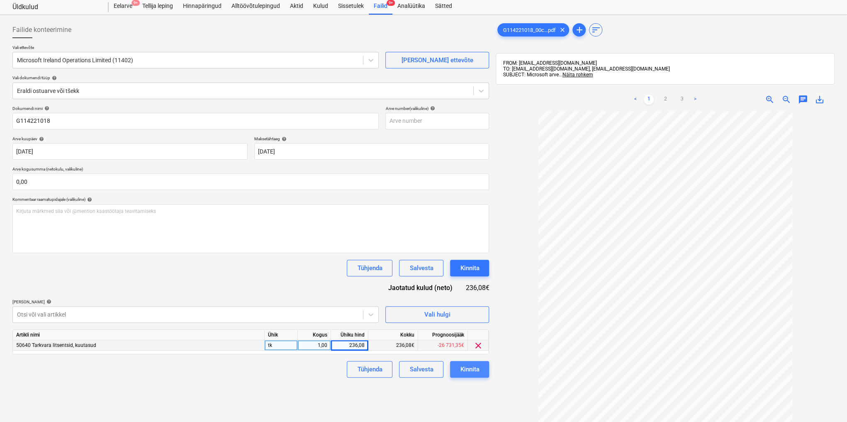
click at [469, 368] on div "Kinnita" at bounding box center [469, 369] width 19 height 11
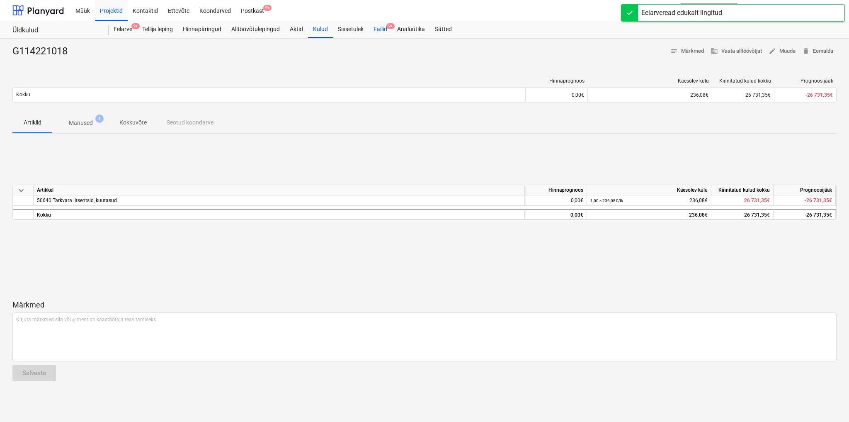
click at [377, 30] on div "Failid 9+" at bounding box center [381, 29] width 24 height 17
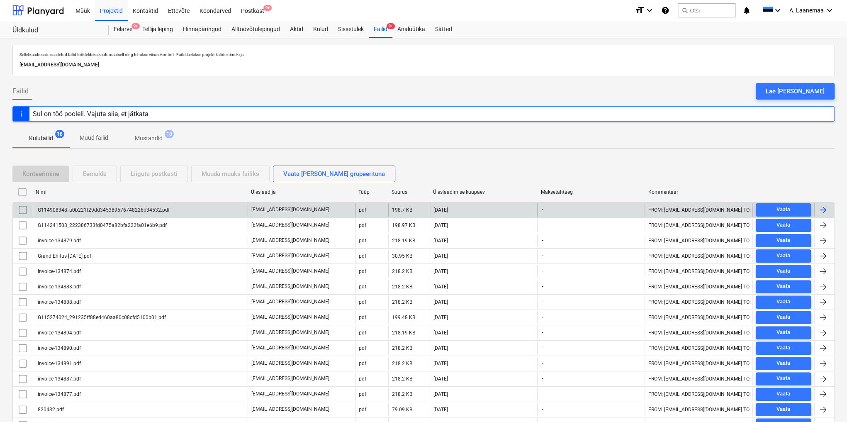
click at [109, 207] on div "G114908348_a0b221f29dd345389576748226b34532.pdf" at bounding box center [102, 210] width 133 height 6
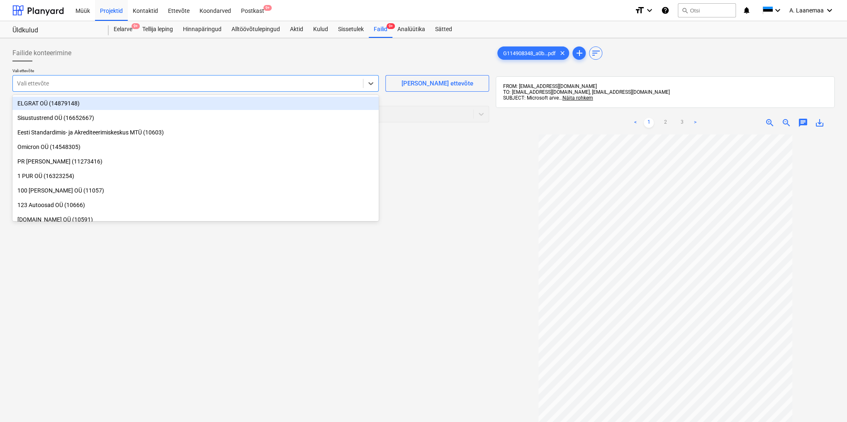
click at [58, 85] on div at bounding box center [188, 83] width 342 height 8
type input "mic"
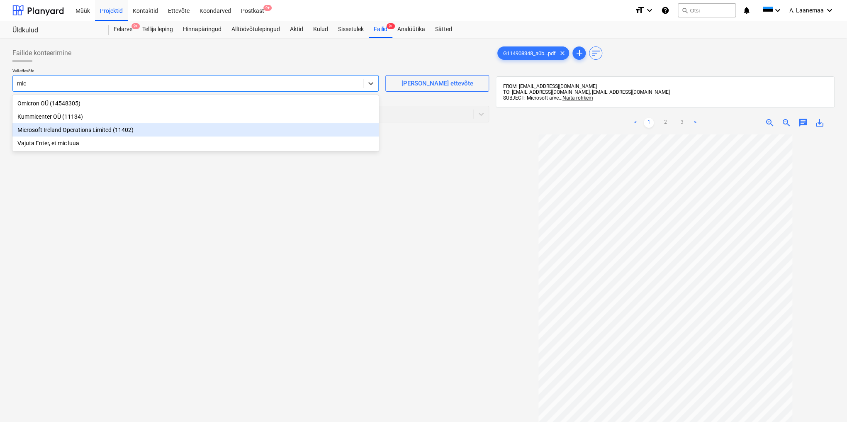
click at [36, 135] on div "Microsoft Ireland Operations Limited (11402)" at bounding box center [195, 129] width 366 height 13
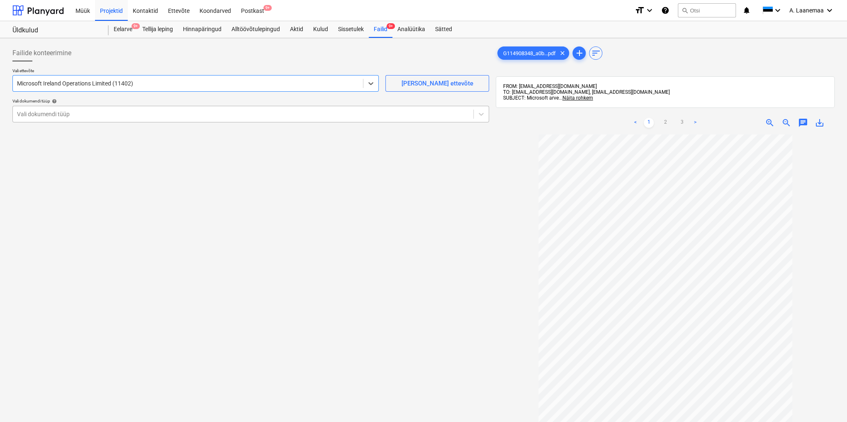
click at [44, 120] on div "Vali dokumendi tüüp" at bounding box center [250, 114] width 476 height 17
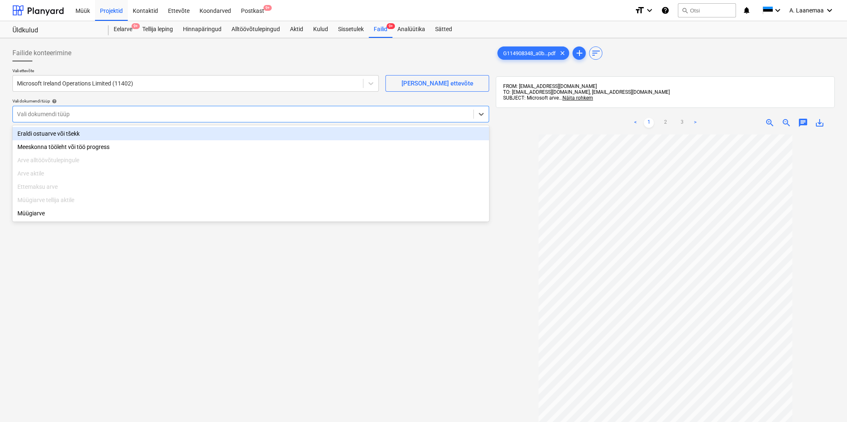
click at [47, 132] on div "Eraldi ostuarve või tšekk" at bounding box center [250, 133] width 476 height 13
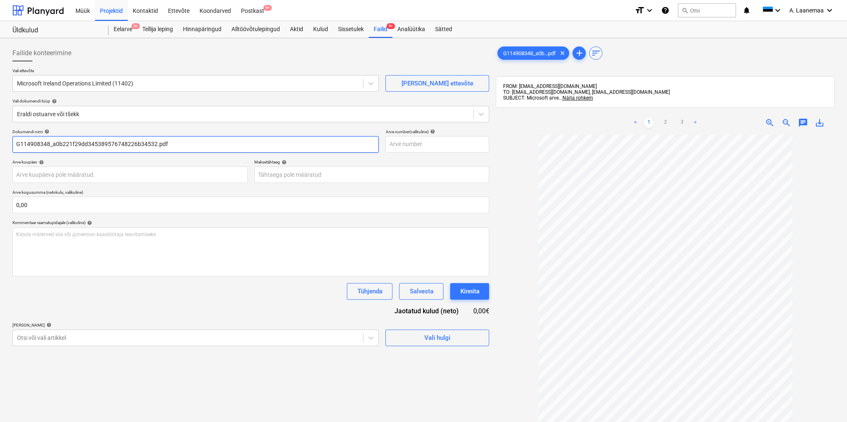
drag, startPoint x: 177, startPoint y: 143, endPoint x: 48, endPoint y: 146, distance: 129.4
click at [48, 146] on input "G114908348_a0b221f29dd345389576748226b34532.pdf" at bounding box center [195, 144] width 366 height 17
type input "G114908348"
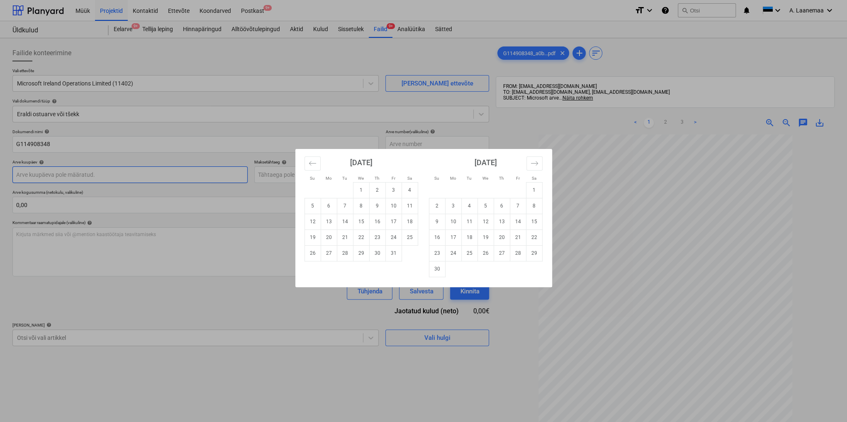
click at [44, 176] on body "Müük Projektid Kontaktid Ettevõte Koondarved Postkast 9+ format_size keyboard_a…" at bounding box center [423, 211] width 847 height 422
drag, startPoint x: 311, startPoint y: 163, endPoint x: 312, endPoint y: 170, distance: 7.5
click at [312, 163] on icon "Move backward to switch to the previous month." at bounding box center [312, 163] width 8 height 8
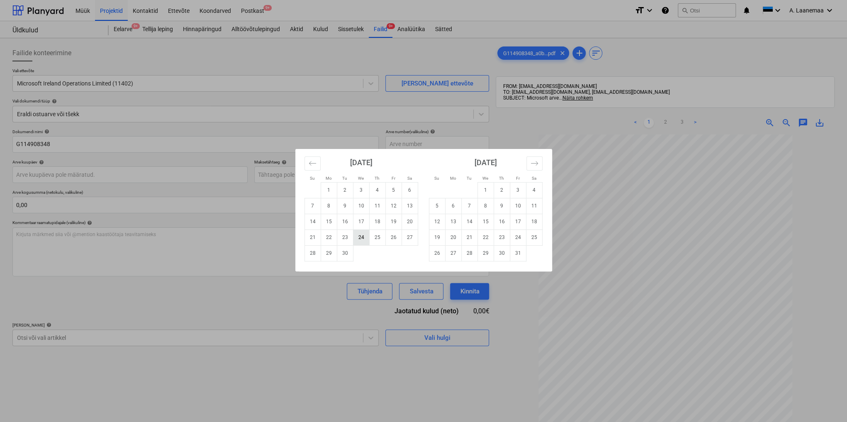
click at [355, 238] on td "24" at bounding box center [361, 237] width 16 height 16
type input "[DATE]"
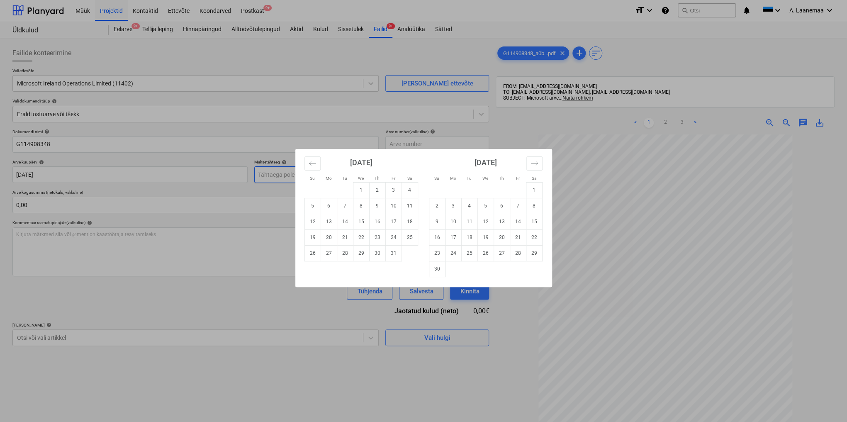
click at [293, 175] on body "Müük Projektid Kontaktid Ettevõte Koondarved Postkast 9+ format_size keyboard_a…" at bounding box center [423, 211] width 847 height 422
drag, startPoint x: 361, startPoint y: 192, endPoint x: 347, endPoint y: 206, distance: 20.2
click at [361, 192] on td "1" at bounding box center [361, 190] width 16 height 16
type input "[DATE]"
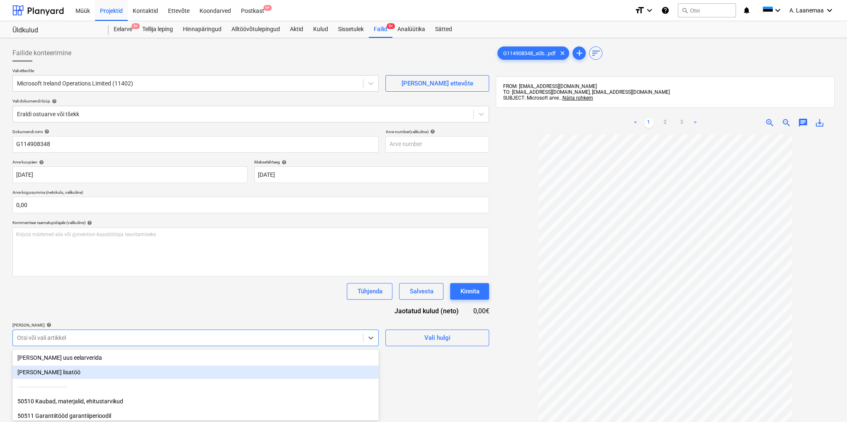
drag, startPoint x: 225, startPoint y: 336, endPoint x: 221, endPoint y: 336, distance: 4.6
click at [224, 336] on body "Müük Projektid Kontaktid Ettevõte Koondarved Postkast 9+ format_size keyboard_a…" at bounding box center [423, 211] width 847 height 422
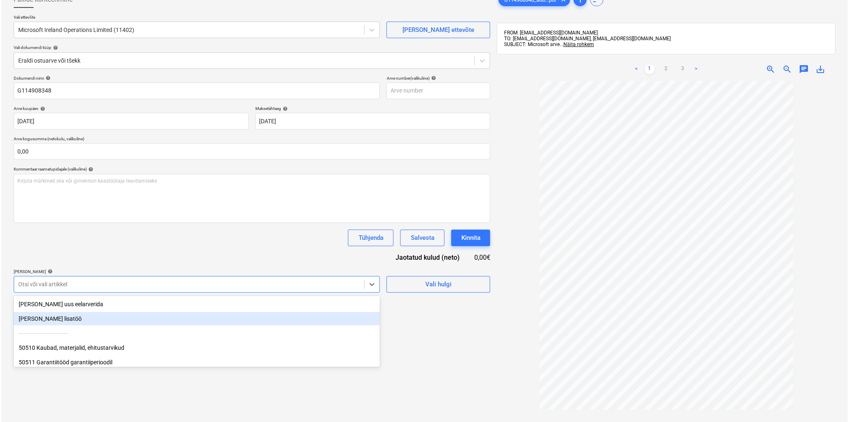
scroll to position [56, 0]
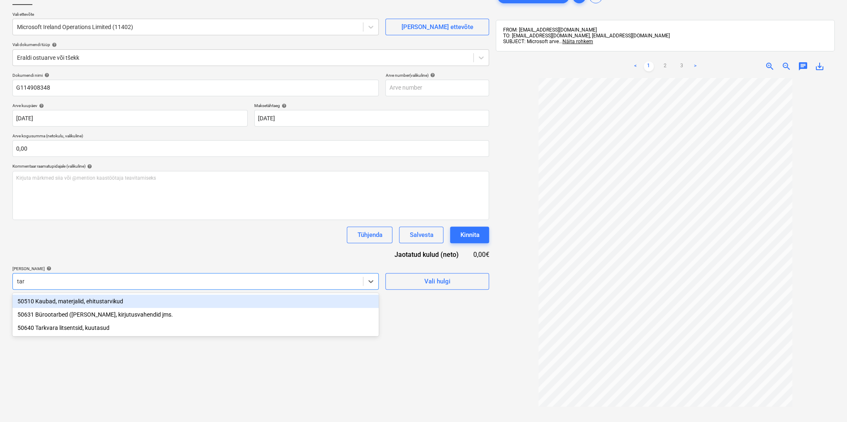
type input "tark"
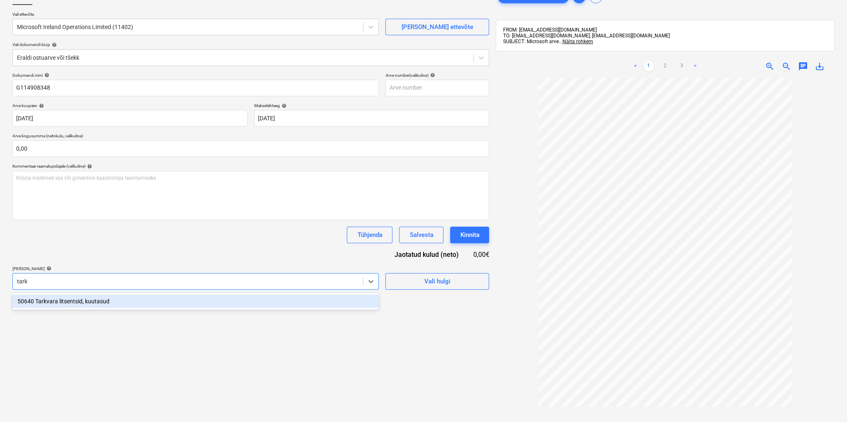
click at [71, 297] on div "50640 Tarkvara litsentsid, kuutasud" at bounding box center [195, 300] width 366 height 13
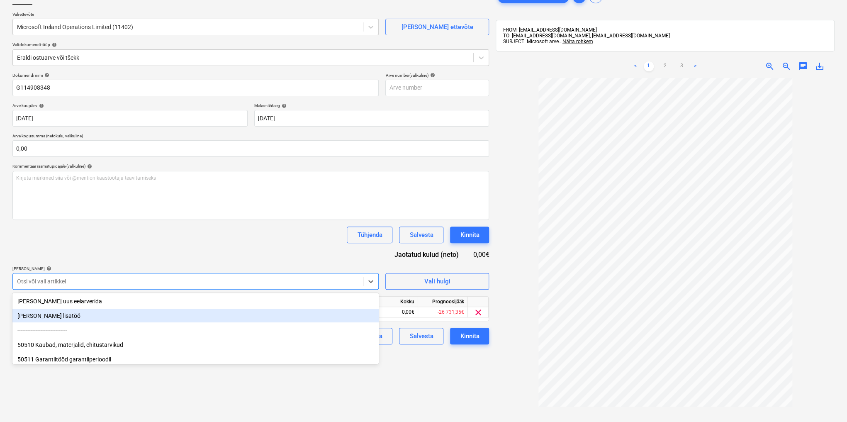
drag, startPoint x: 429, startPoint y: 357, endPoint x: 392, endPoint y: 337, distance: 42.3
click at [428, 355] on div "Failide konteerimine Vali ettevõte Microsoft Ireland Operations Limited (11402)…" at bounding box center [250, 232] width 483 height 495
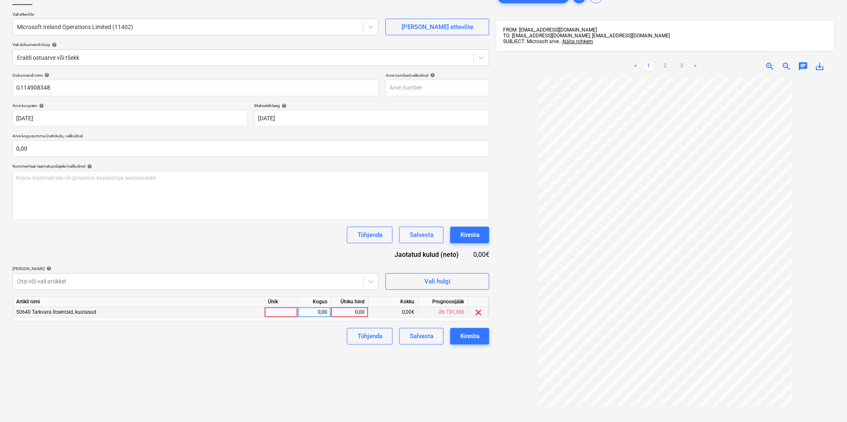
click at [347, 311] on div "0,00" at bounding box center [349, 312] width 30 height 10
type input "52,92"
click at [479, 335] on div "Kinnita" at bounding box center [469, 335] width 19 height 11
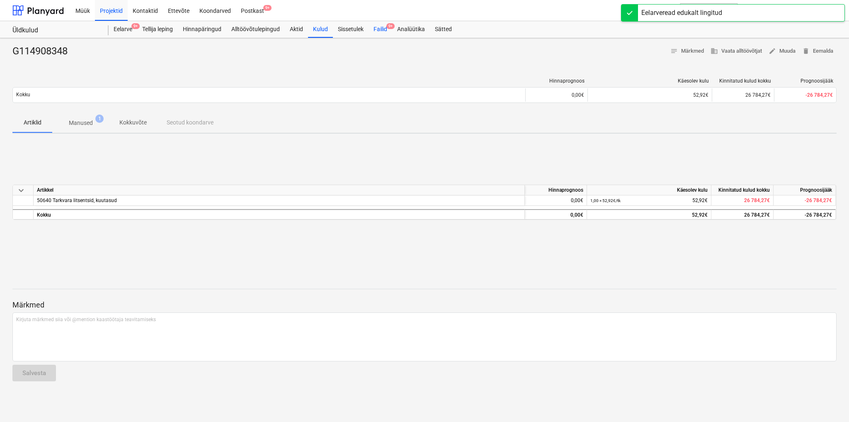
click at [381, 28] on div "Failid 9+" at bounding box center [381, 29] width 24 height 17
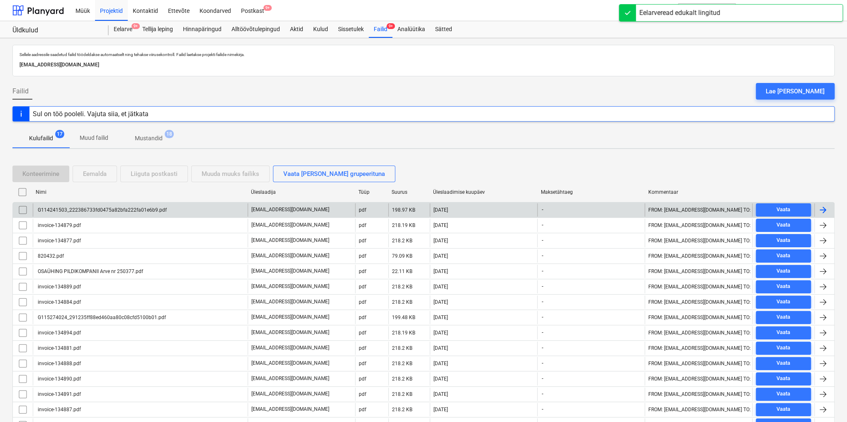
click at [105, 209] on div "G114241503_222386733fd0475a82bfa222fa01e6b9.pdf" at bounding box center [101, 210] width 130 height 6
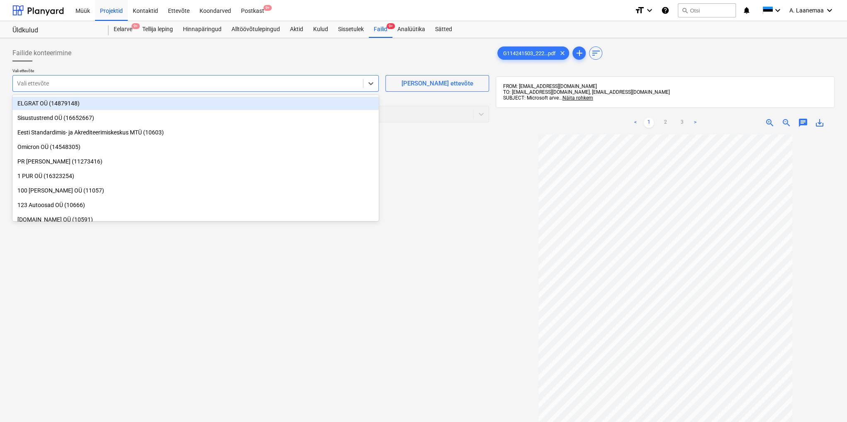
click at [53, 86] on div at bounding box center [188, 83] width 342 height 8
type input "mic"
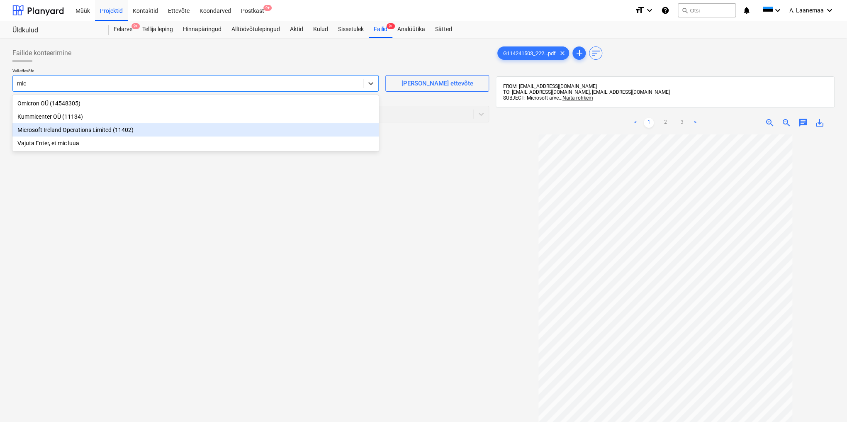
click at [41, 131] on div "Microsoft Ireland Operations Limited (11402)" at bounding box center [195, 129] width 366 height 13
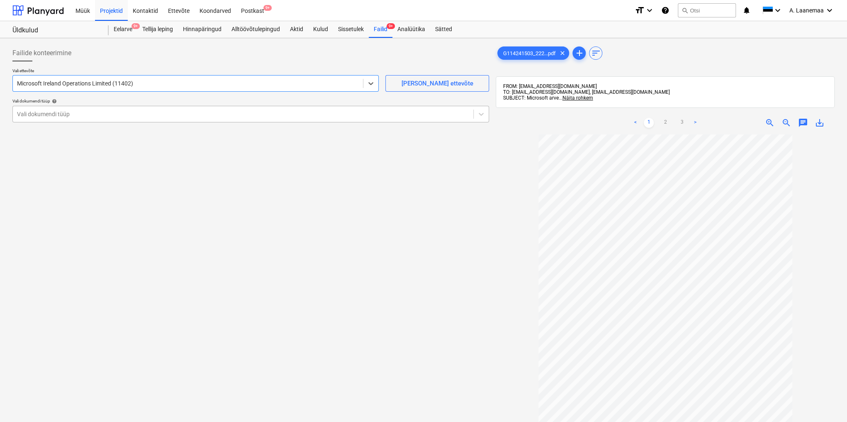
click at [45, 118] on div at bounding box center [243, 114] width 452 height 8
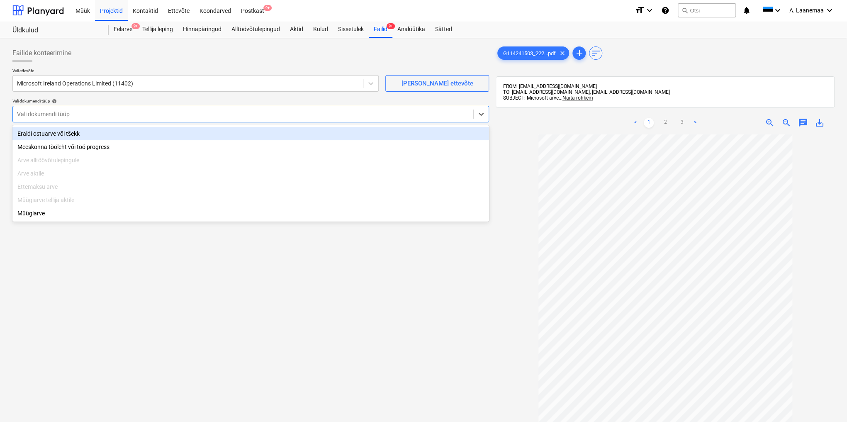
click at [42, 133] on div "Eraldi ostuarve või tšekk" at bounding box center [250, 133] width 476 height 13
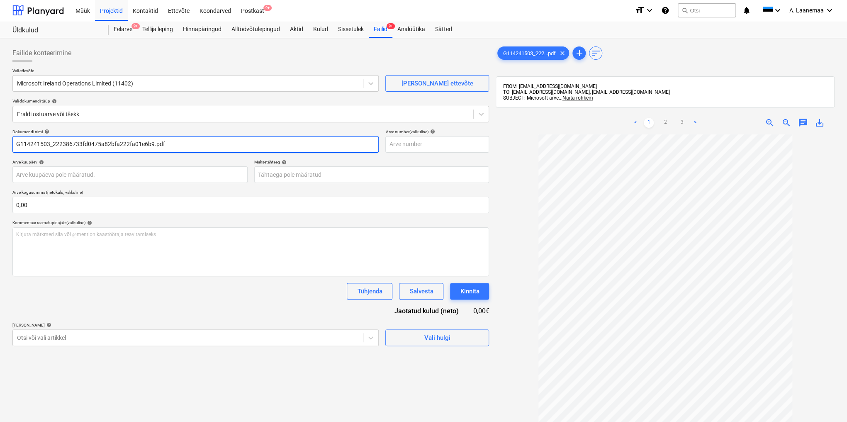
drag, startPoint x: 166, startPoint y: 141, endPoint x: 50, endPoint y: 145, distance: 116.1
click at [50, 145] on input "G114241503_222386733fd0475a82bfa222fa01e6b9.pdf" at bounding box center [195, 144] width 366 height 17
type input "G114241503"
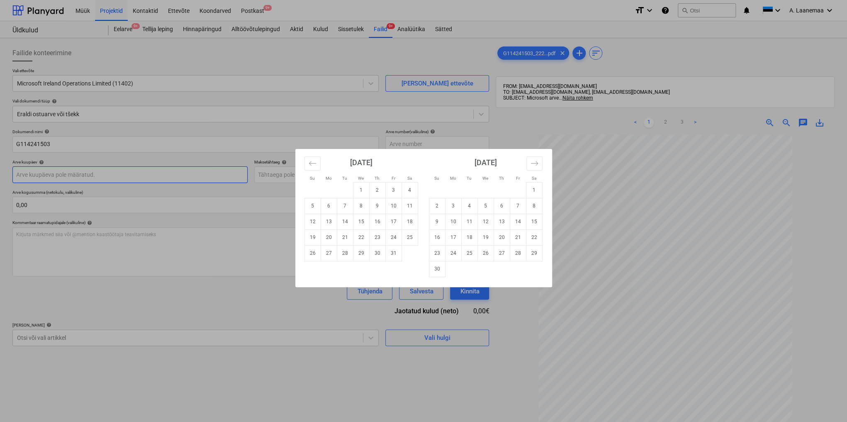
click at [51, 175] on body "Müük Projektid Kontaktid Ettevõte Koondarved Postkast 9+ format_size keyboard_a…" at bounding box center [423, 211] width 847 height 422
click at [313, 164] on icon "Move backward to switch to the previous month." at bounding box center [312, 163] width 8 height 8
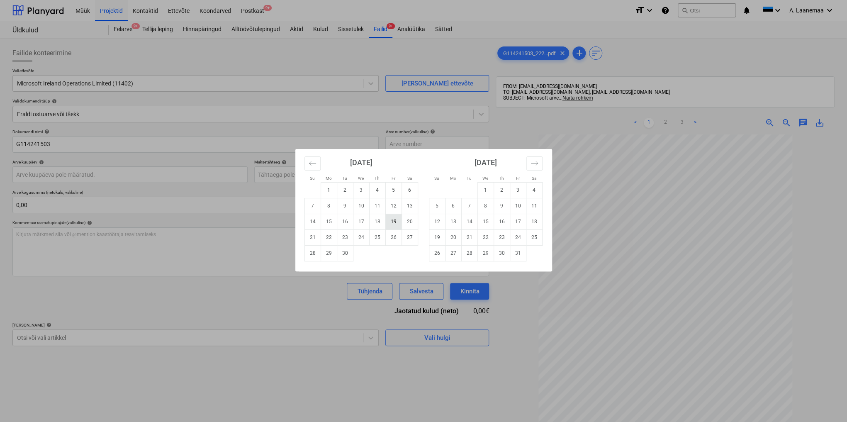
click at [391, 222] on td "19" at bounding box center [393, 221] width 16 height 16
type input "[DATE]"
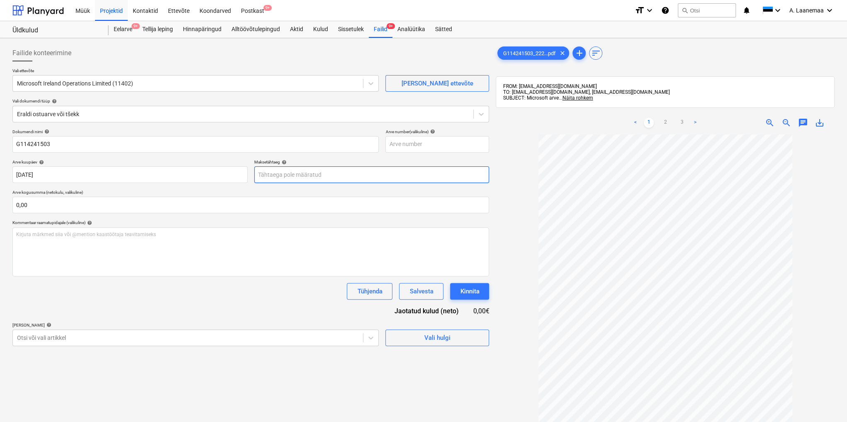
click at [269, 174] on body "Müük Projektid Kontaktid Ettevõte Koondarved Postkast 9+ format_size keyboard_a…" at bounding box center [423, 211] width 847 height 422
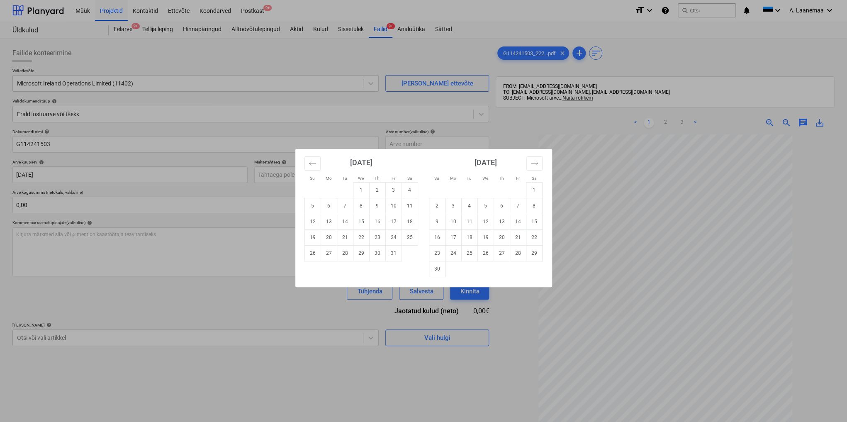
drag, startPoint x: 361, startPoint y: 184, endPoint x: 357, endPoint y: 192, distance: 9.1
click at [360, 186] on td "1" at bounding box center [361, 190] width 16 height 16
type input "[DATE]"
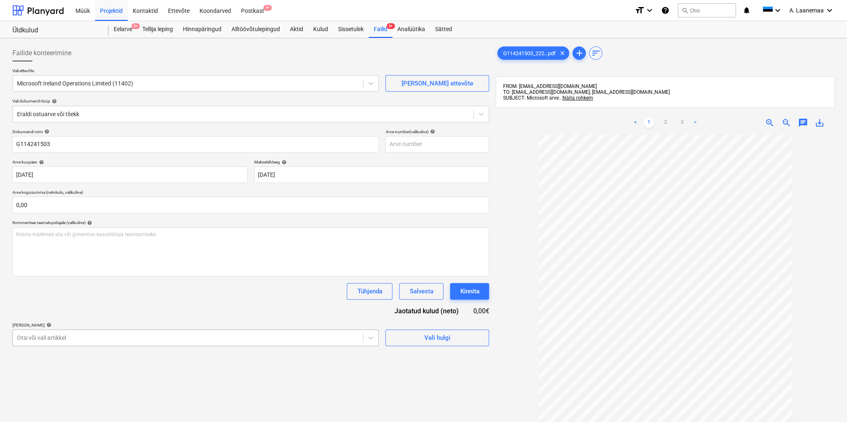
click at [73, 333] on body "Müük Projektid Kontaktid Ettevõte Koondarved Postkast 9+ format_size keyboard_a…" at bounding box center [423, 211] width 847 height 422
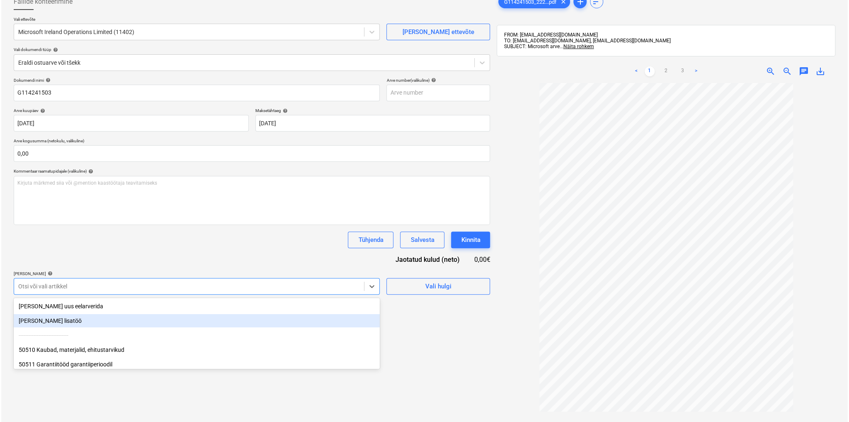
scroll to position [56, 0]
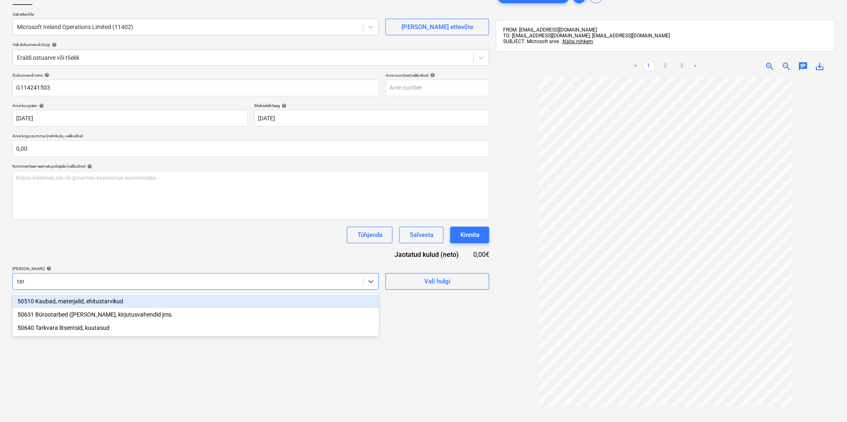
type input "tark"
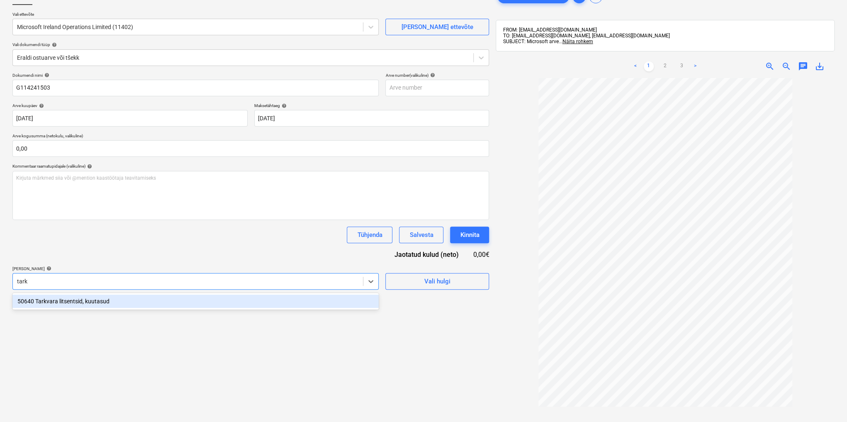
click at [57, 301] on div "50640 Tarkvara litsentsid, kuutasud" at bounding box center [195, 300] width 366 height 13
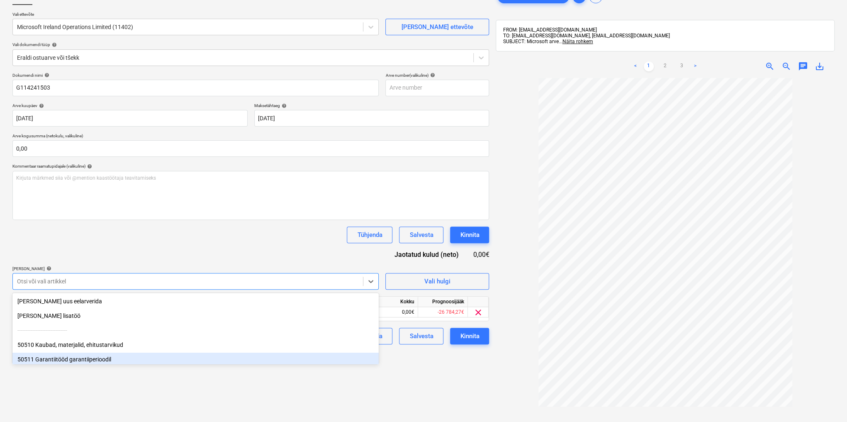
click at [401, 371] on div "Failide konteerimine Vali ettevõte Microsoft Ireland Operations Limited (11402)…" at bounding box center [250, 232] width 483 height 495
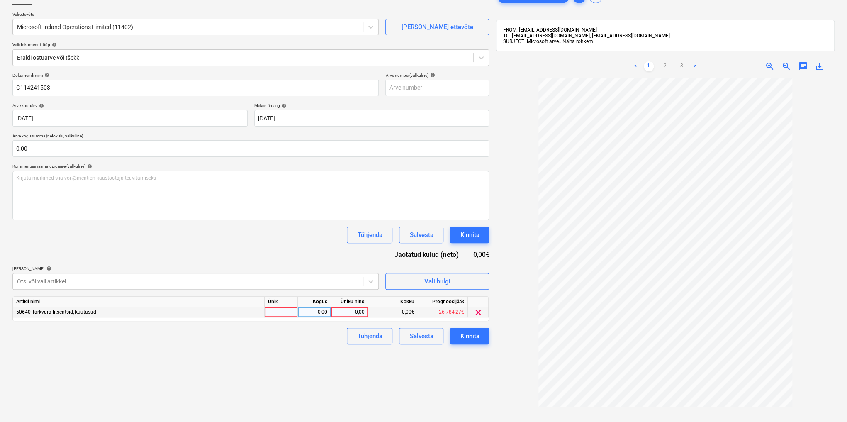
click at [346, 312] on div "0,00" at bounding box center [349, 312] width 30 height 10
type input "29,61"
click at [460, 336] on div "Kinnita" at bounding box center [469, 335] width 19 height 11
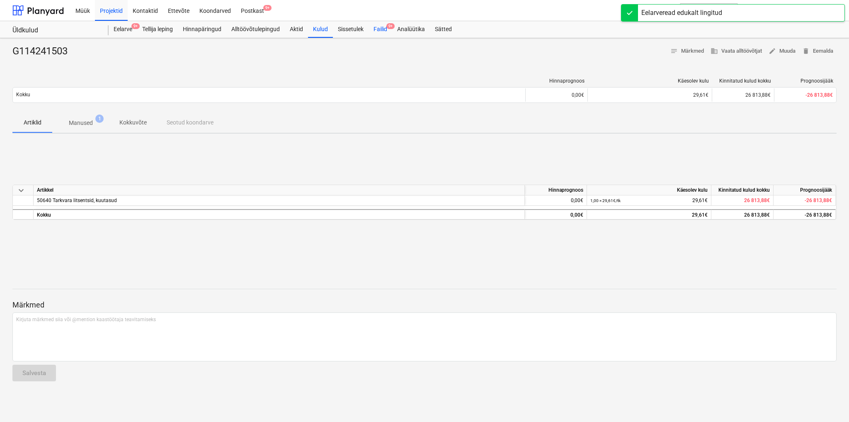
click at [385, 26] on div "Failid 9+" at bounding box center [381, 29] width 24 height 17
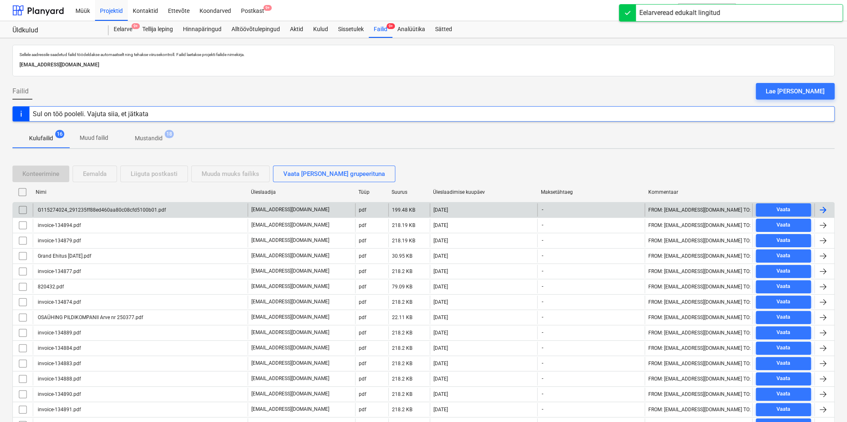
click at [136, 207] on div "G115274024_291235ff88ed460aa80c08cfd5100b01.pdf" at bounding box center [100, 210] width 129 height 6
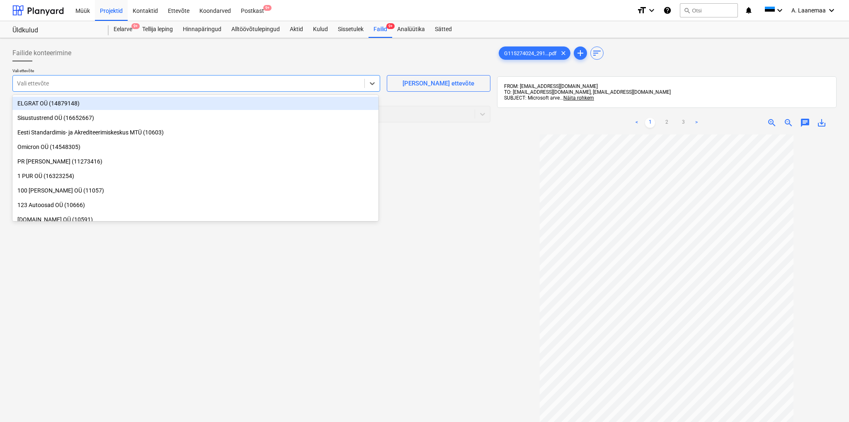
click at [84, 87] on div at bounding box center [188, 83] width 343 height 8
type input "mic"
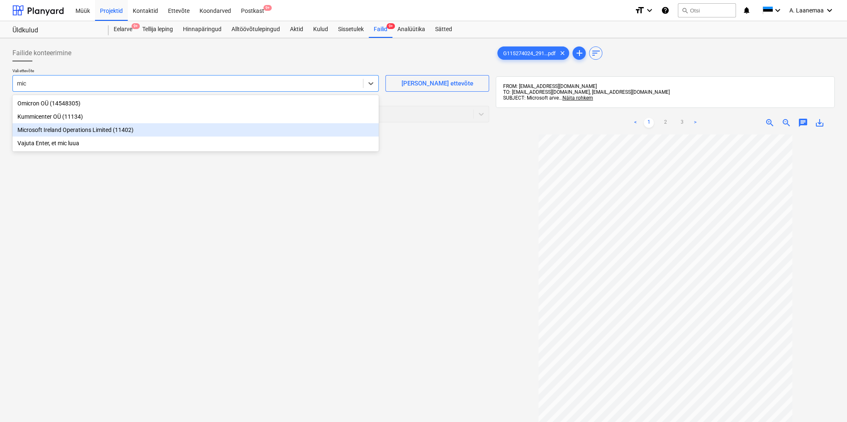
click at [50, 130] on div "Microsoft Ireland Operations Limited (11402)" at bounding box center [195, 129] width 366 height 13
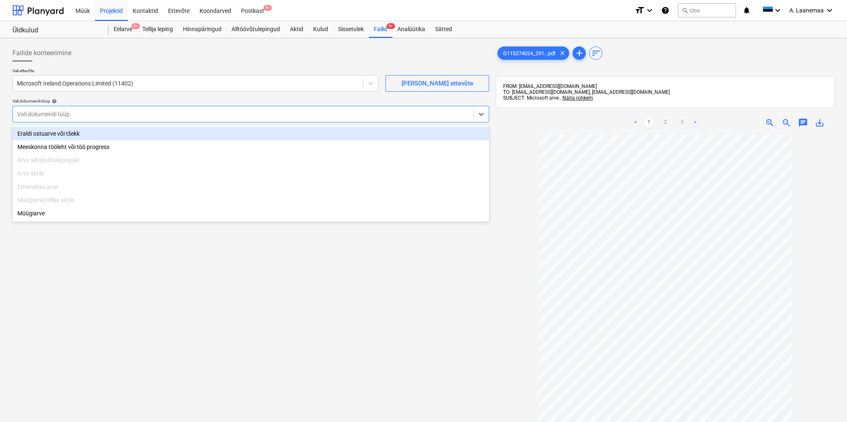
click at [55, 119] on div "Vali dokumendi tüüp" at bounding box center [243, 114] width 460 height 12
click at [54, 131] on div "Eraldi ostuarve või tšekk" at bounding box center [250, 133] width 476 height 13
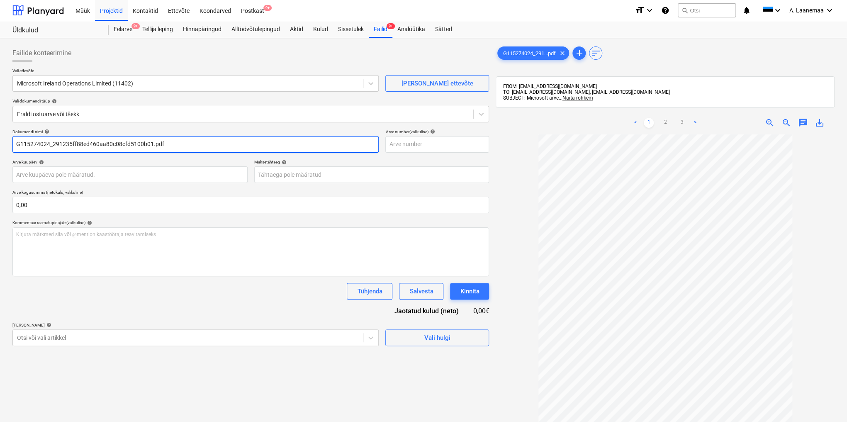
drag, startPoint x: 168, startPoint y: 146, endPoint x: 49, endPoint y: 152, distance: 120.0
click at [49, 152] on input "G115274024_291235ff88ed460aa80c08cfd5100b01.pdf" at bounding box center [195, 144] width 366 height 17
type input "G115274024"
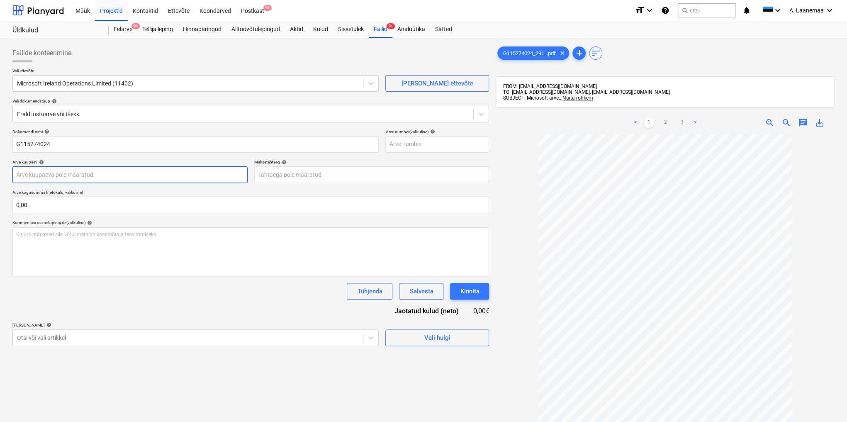
click at [52, 169] on body "Müük Projektid Kontaktid Ettevõte Koondarved Postkast 9+ format_size keyboard_a…" at bounding box center [423, 211] width 847 height 422
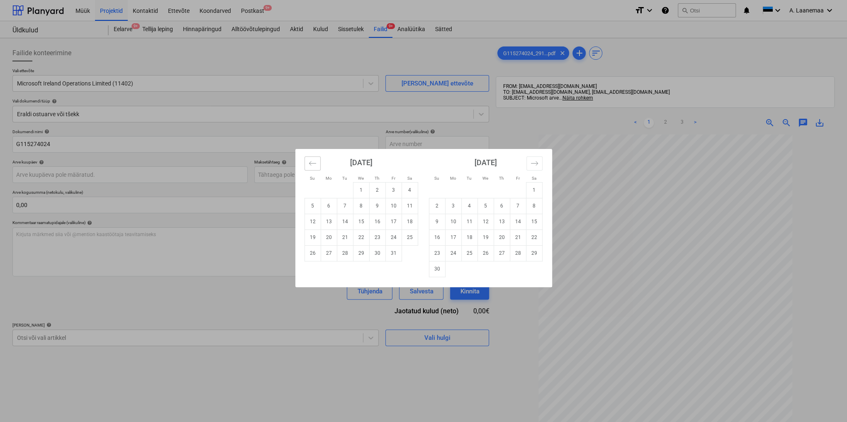
click at [312, 163] on icon "Move backward to switch to the previous month." at bounding box center [312, 163] width 8 height 8
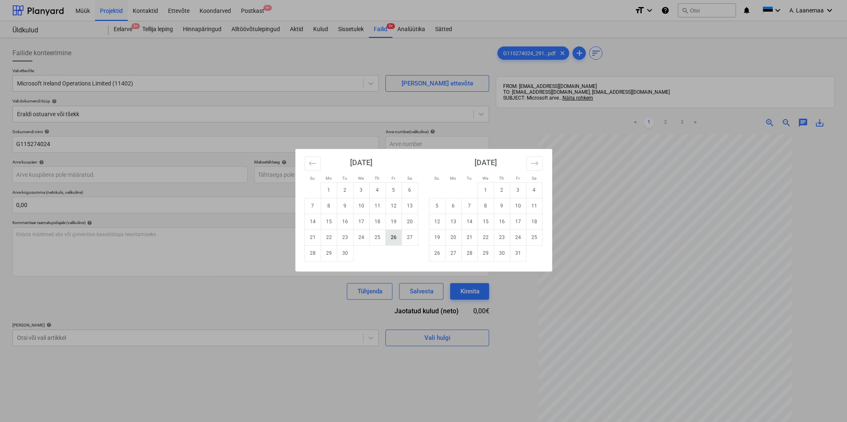
click at [393, 238] on td "26" at bounding box center [393, 237] width 16 height 16
type input "[DATE]"
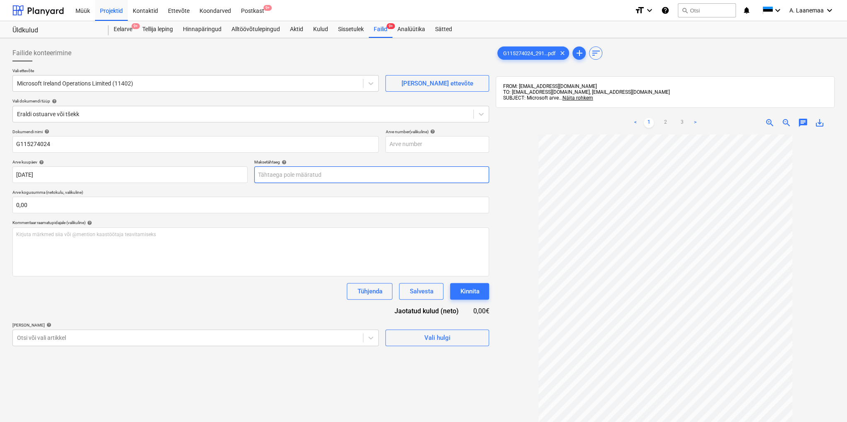
click at [275, 172] on body "Müük Projektid Kontaktid Ettevõte Koondarved Postkast 9+ format_size keyboard_a…" at bounding box center [423, 211] width 847 height 422
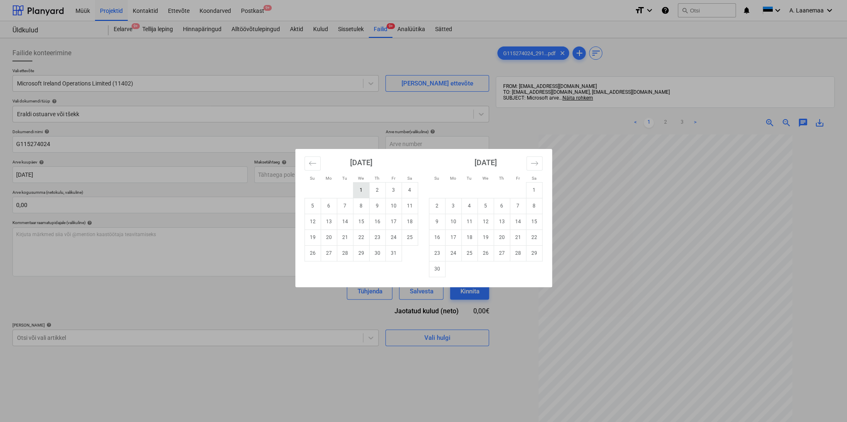
click at [363, 188] on td "1" at bounding box center [361, 190] width 16 height 16
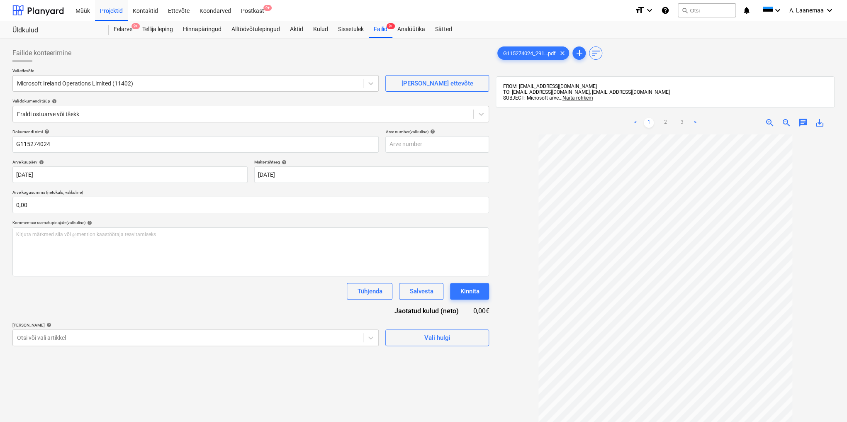
type input "[DATE]"
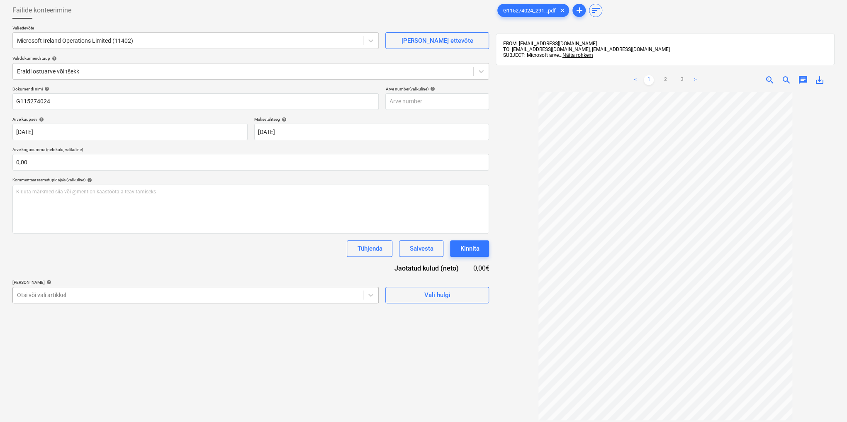
click at [252, 338] on body "Müük Projektid Kontaktid Ettevõte Koondarved Postkast 9+ format_size keyboard_a…" at bounding box center [423, 168] width 847 height 422
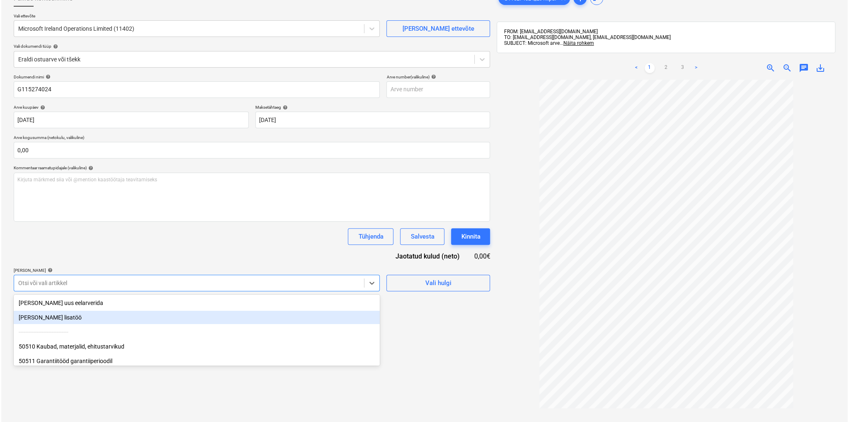
scroll to position [56, 0]
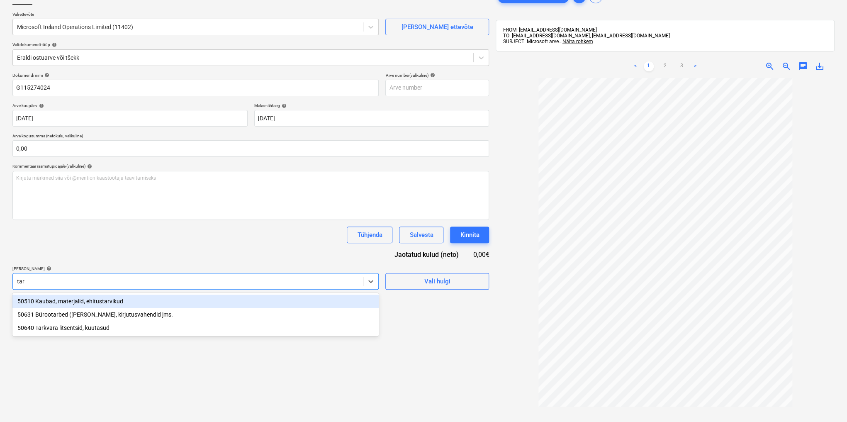
type input "tark"
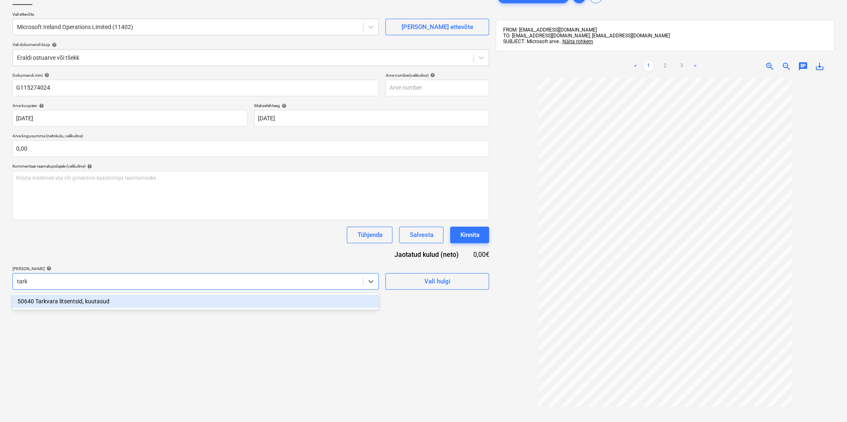
click at [80, 297] on div "50640 Tarkvara litsentsid, kuutasud" at bounding box center [195, 300] width 366 height 13
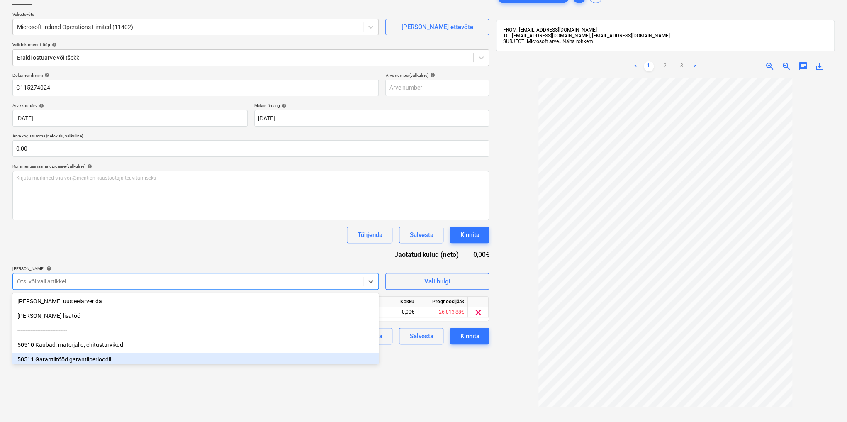
drag, startPoint x: 395, startPoint y: 385, endPoint x: 366, endPoint y: 353, distance: 43.1
click at [395, 385] on div "Failide konteerimine Vali ettevõte Microsoft Ireland Operations Limited (11402)…" at bounding box center [250, 232] width 483 height 495
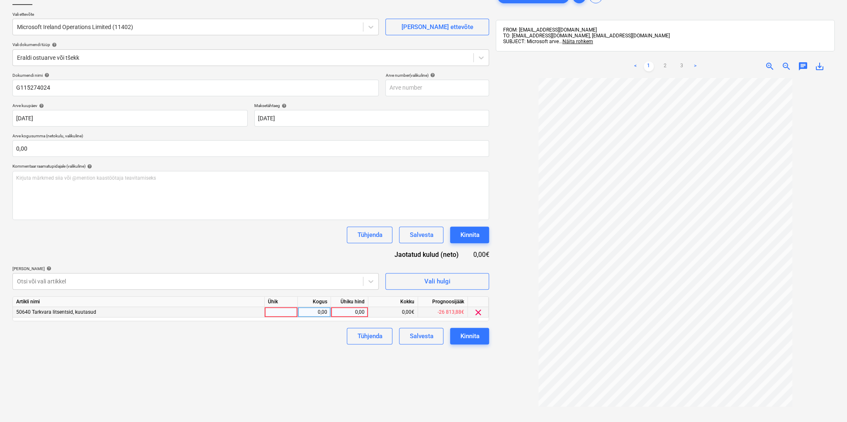
click at [351, 308] on div "0,00" at bounding box center [349, 312] width 30 height 10
type input "3,89"
click at [462, 337] on div "Kinnita" at bounding box center [469, 335] width 19 height 11
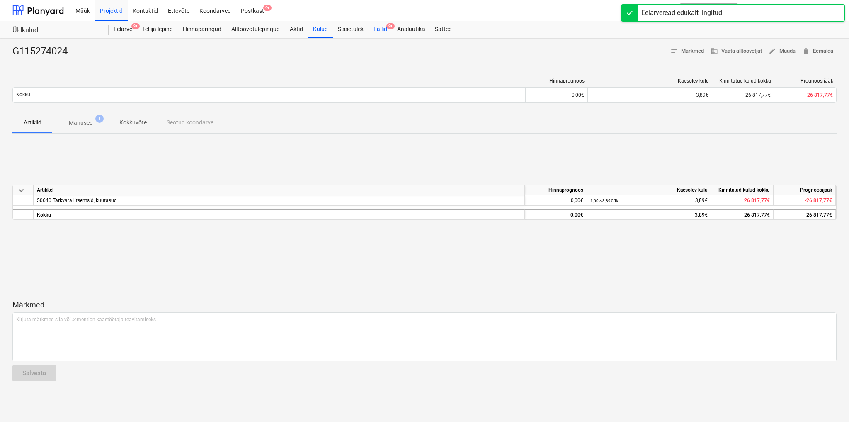
click at [381, 28] on div "Failid 9+" at bounding box center [381, 29] width 24 height 17
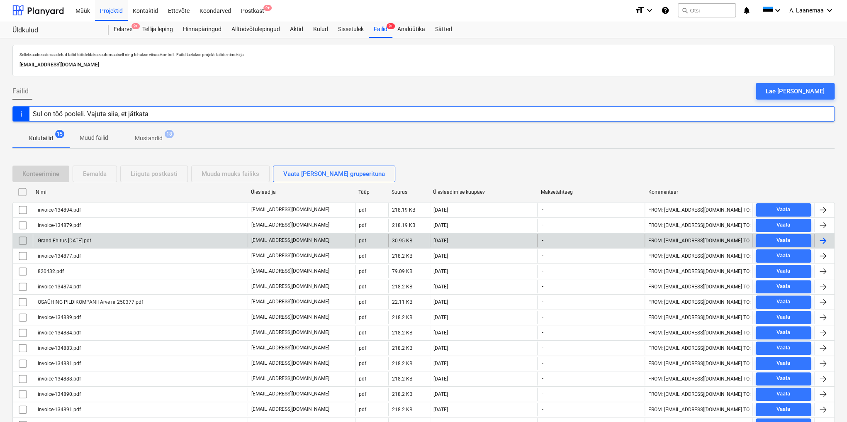
click at [57, 240] on div "Grand Ehitus [DATE].pdf" at bounding box center [63, 241] width 55 height 6
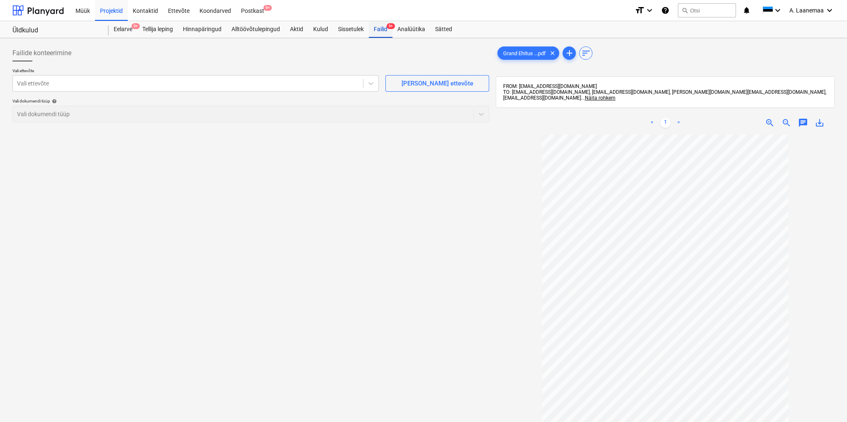
click at [381, 29] on div "Failid 9+" at bounding box center [381, 29] width 24 height 17
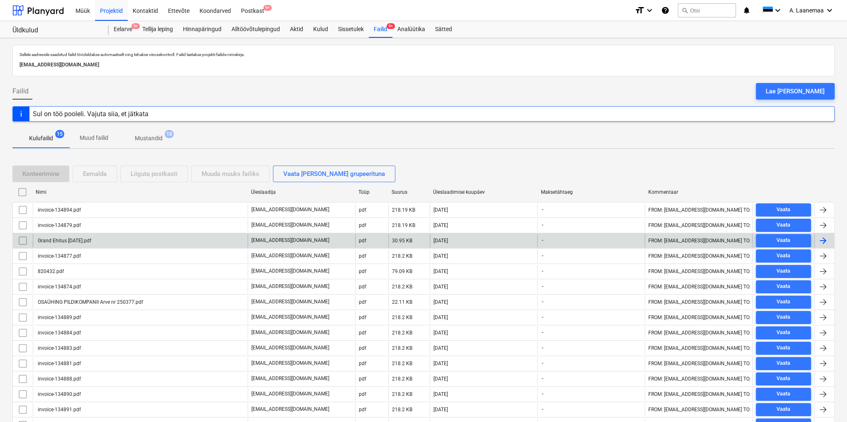
click at [25, 239] on input "checkbox" at bounding box center [22, 240] width 13 height 13
click at [92, 171] on div "Eemalda" at bounding box center [95, 173] width 24 height 11
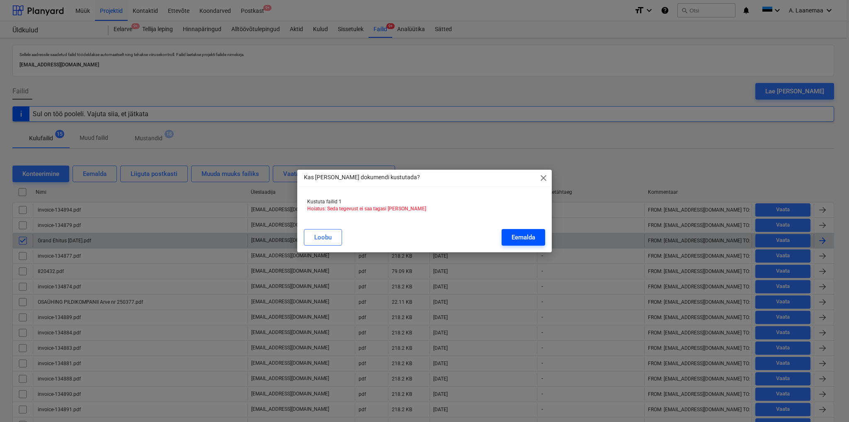
click at [520, 235] on div "Eemalda" at bounding box center [524, 237] width 24 height 11
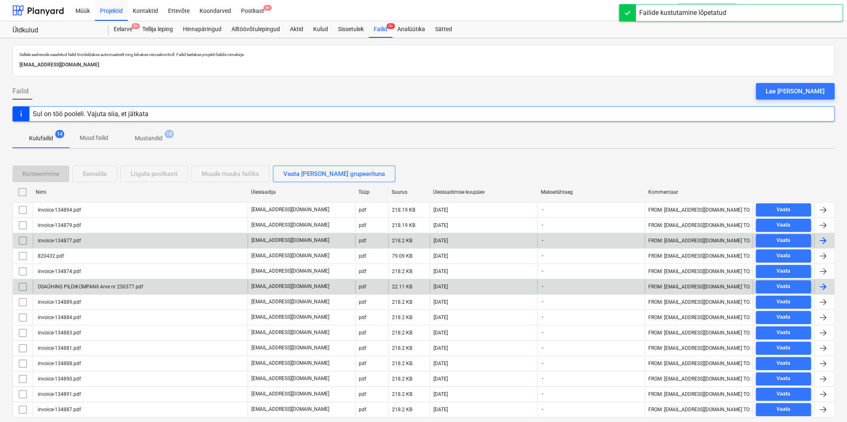
click at [108, 285] on div "OSAÜHING PILDIKOMPANII Arve nr 250377.pdf" at bounding box center [89, 287] width 107 height 6
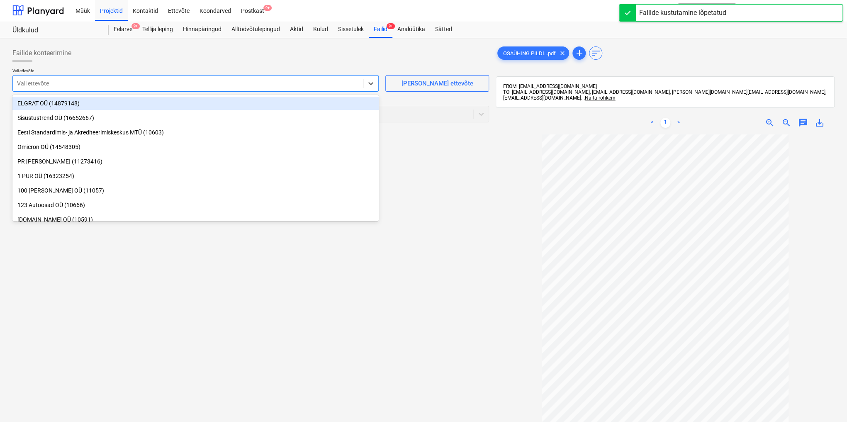
click at [65, 85] on div at bounding box center [188, 83] width 342 height 8
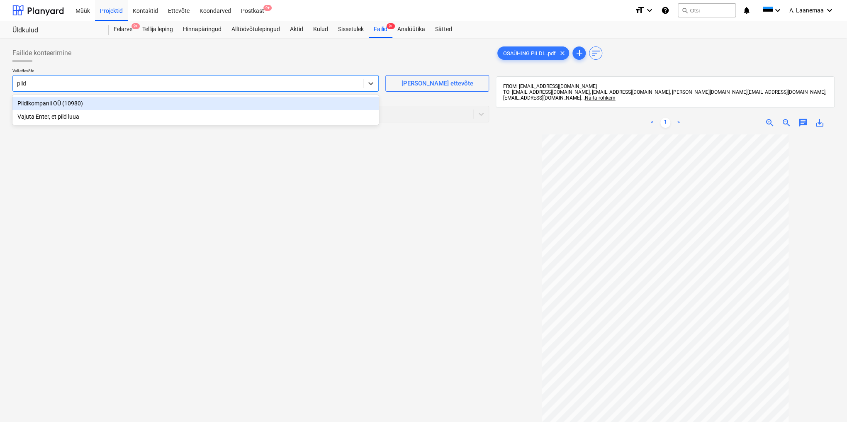
type input "pildi"
click at [64, 105] on div "Pildikompanii OÜ (10980)" at bounding box center [195, 103] width 366 height 13
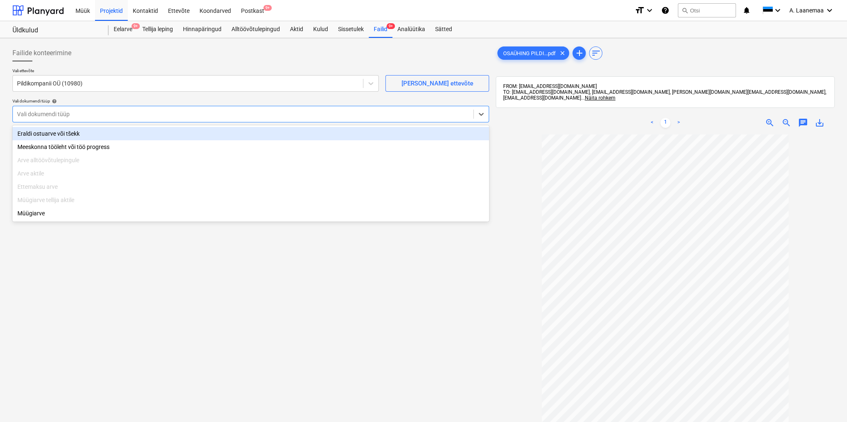
click at [61, 117] on div at bounding box center [243, 114] width 452 height 8
click at [55, 134] on div "Eraldi ostuarve või tšekk" at bounding box center [250, 133] width 476 height 13
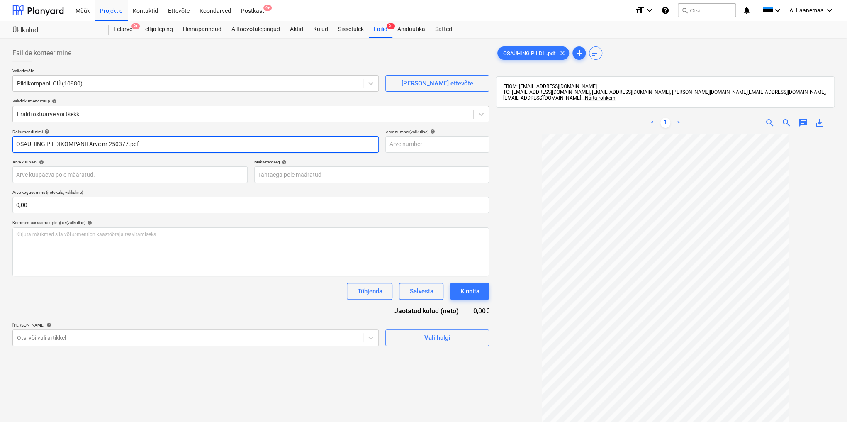
drag, startPoint x: 153, startPoint y: 144, endPoint x: 0, endPoint y: 138, distance: 153.1
click at [0, 143] on div "Failide konteerimine Vali ettevõte Pildikompanii OÜ (10980) [PERSON_NAME] uus e…" at bounding box center [423, 288] width 847 height 501
type input "250377"
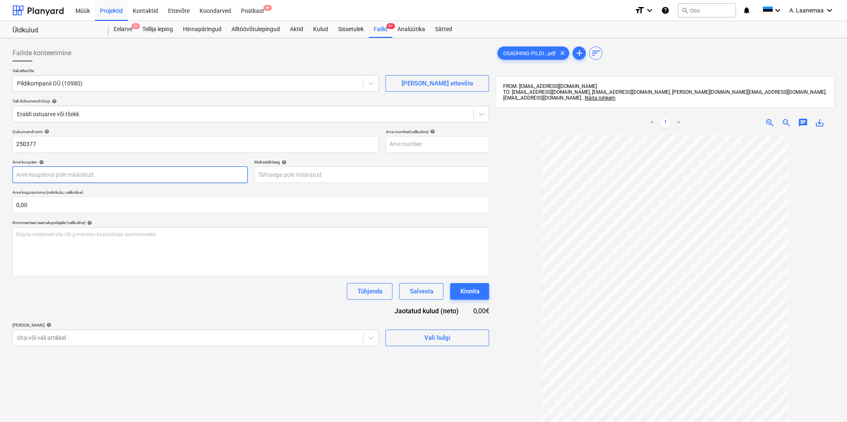
click at [45, 175] on body "Müük Projektid Kontaktid Ettevõte Koondarved Postkast 9+ format_size keyboard_a…" at bounding box center [423, 211] width 847 height 422
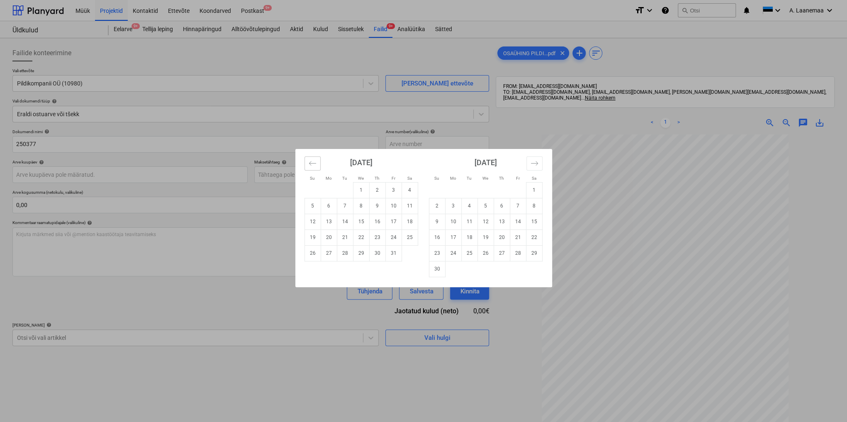
drag, startPoint x: 310, startPoint y: 162, endPoint x: 313, endPoint y: 179, distance: 17.8
click at [310, 163] on icon "Move backward to switch to the previous month." at bounding box center [311, 163] width 7 height 4
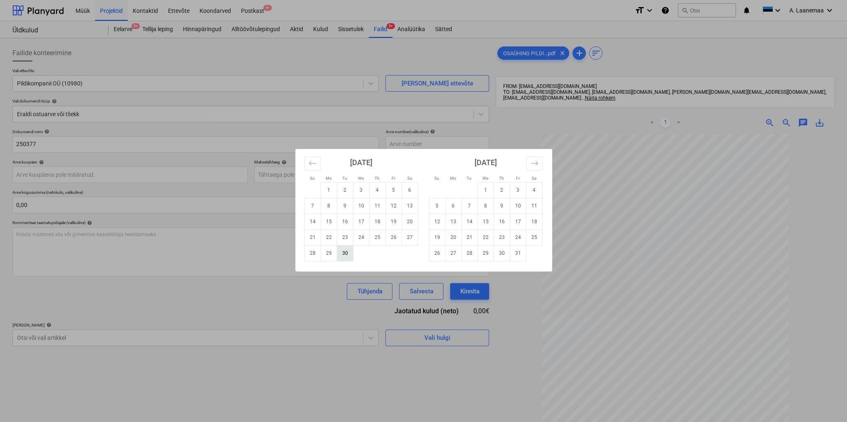
click at [347, 253] on td "30" at bounding box center [345, 253] width 16 height 16
type input "[DATE]"
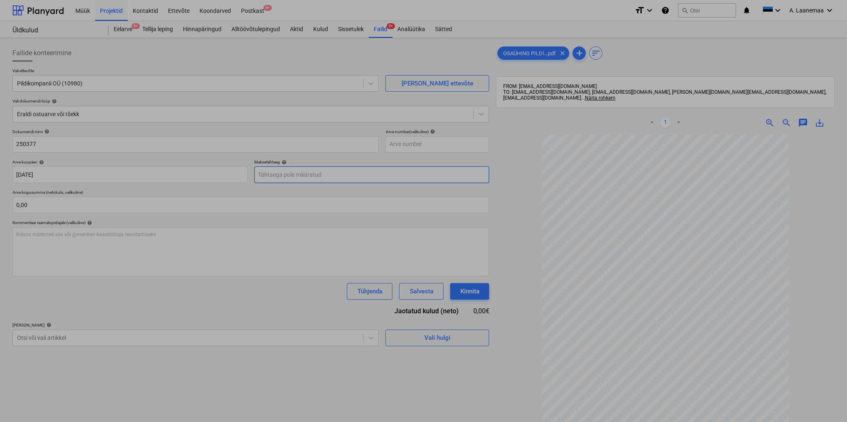
click at [295, 176] on body "Müük Projektid Kontaktid Ettevõte Koondarved Postkast 9+ format_size keyboard_a…" at bounding box center [423, 211] width 847 height 422
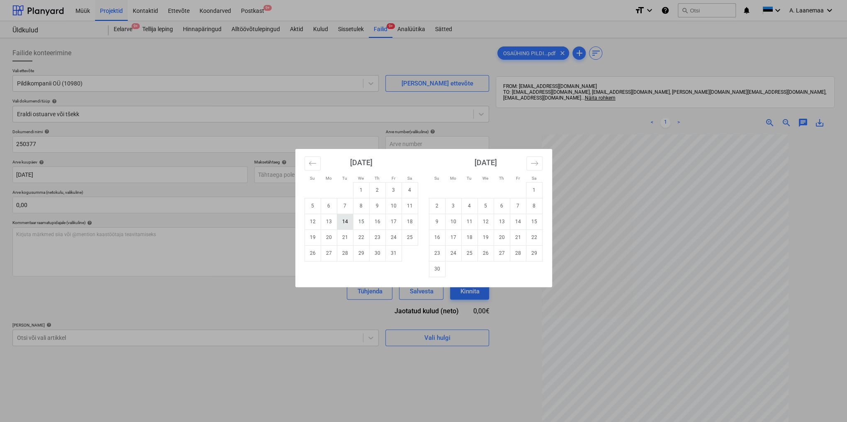
click at [350, 223] on td "14" at bounding box center [345, 221] width 16 height 16
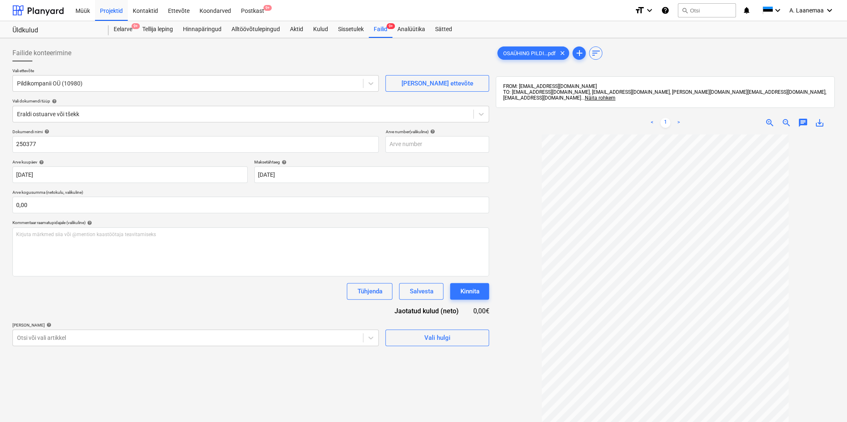
type input "[DATE]"
click at [265, 340] on body "Müük Projektid Kontaktid Ettevõte Koondarved Postkast 9+ format_size keyboard_a…" at bounding box center [423, 211] width 847 height 422
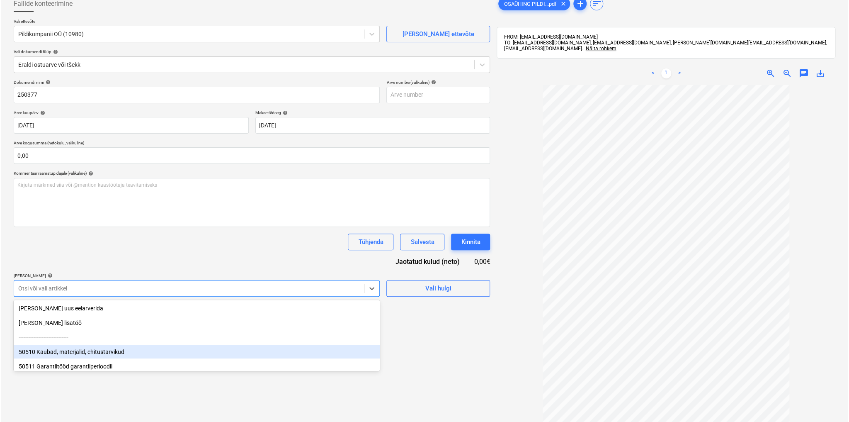
scroll to position [56, 0]
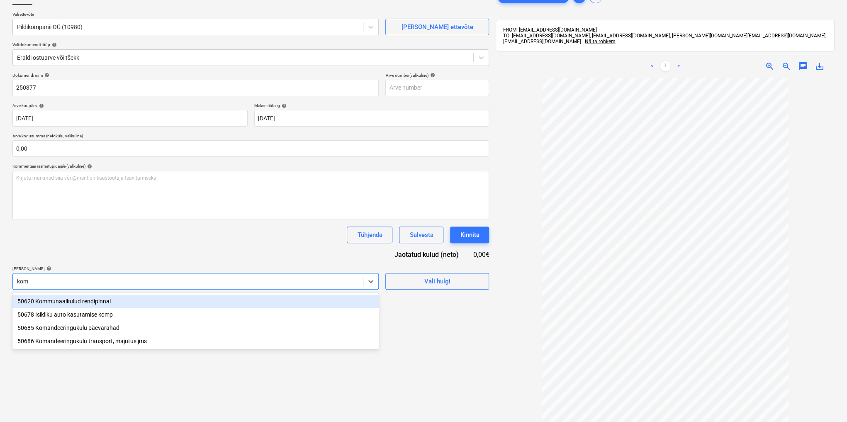
type input "komm"
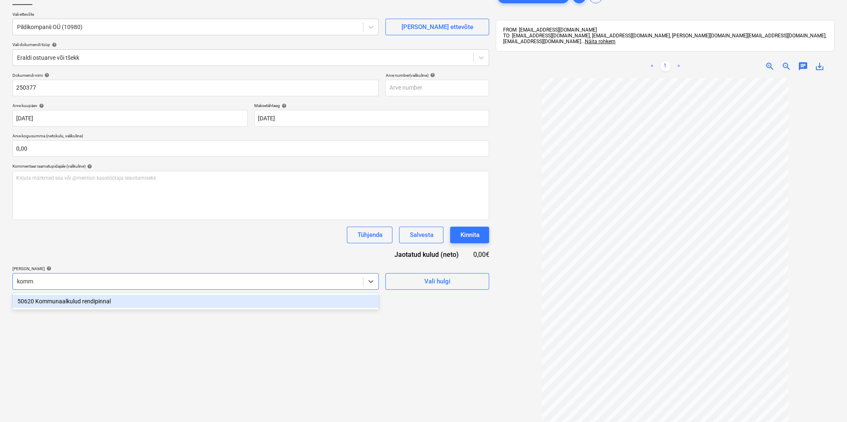
click at [73, 301] on div "50620 Kommunaalkulud rendipinnal" at bounding box center [195, 300] width 366 height 13
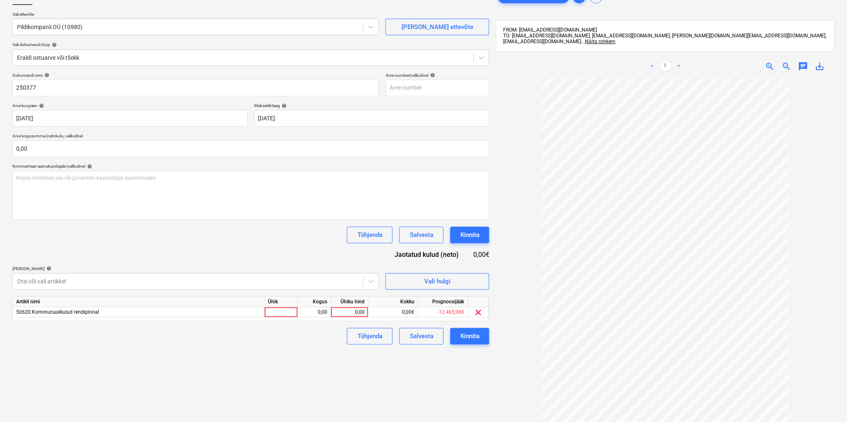
click at [446, 364] on div "Failide konteerimine Vali ettevõte Pildikompanii OÜ (10980) [PERSON_NAME] uus e…" at bounding box center [250, 232] width 483 height 495
click at [349, 312] on div "0,00" at bounding box center [349, 312] width 30 height 10
type input "353,18"
click at [484, 335] on button "Kinnita" at bounding box center [469, 335] width 39 height 17
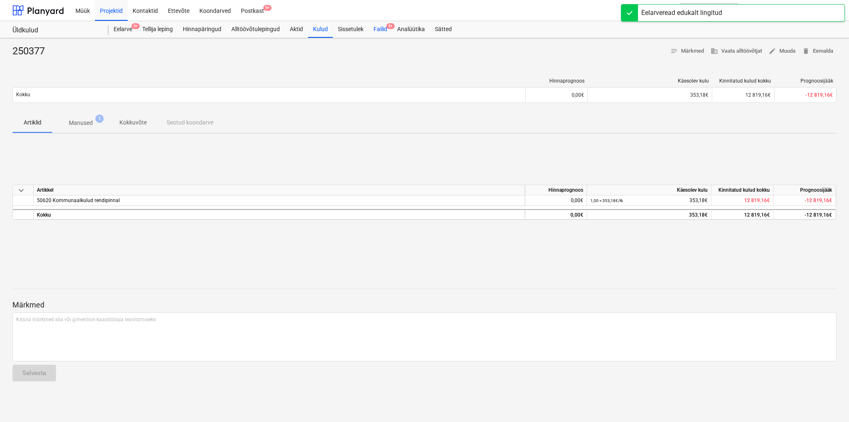
click at [379, 31] on div "Failid 9+" at bounding box center [381, 29] width 24 height 17
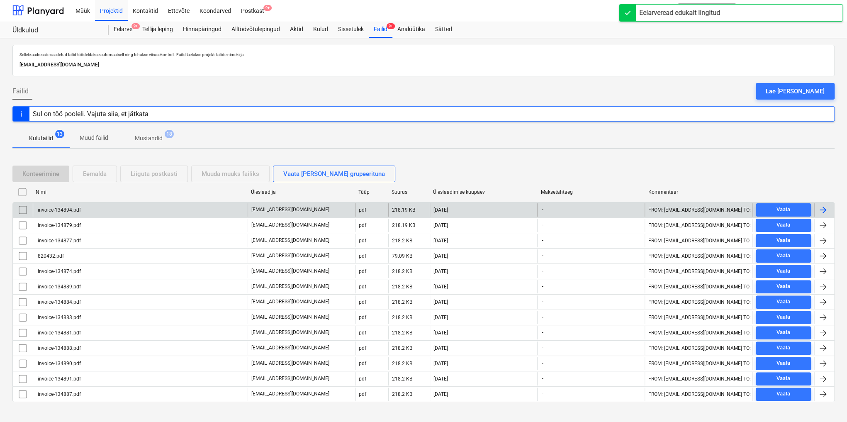
click at [42, 208] on div "invoice-134894.pdf" at bounding box center [58, 210] width 44 height 6
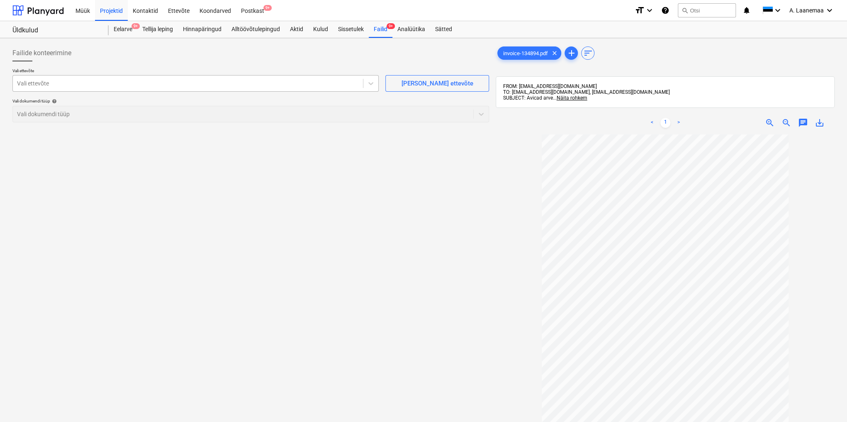
click at [61, 86] on div at bounding box center [188, 83] width 342 height 8
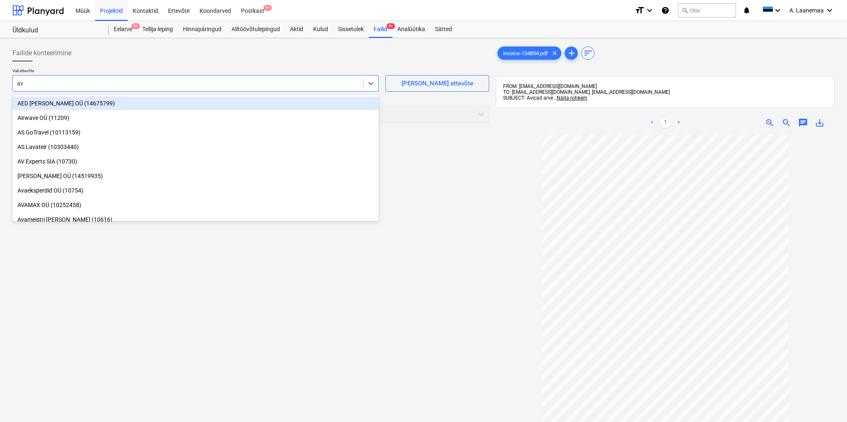
type input "avi"
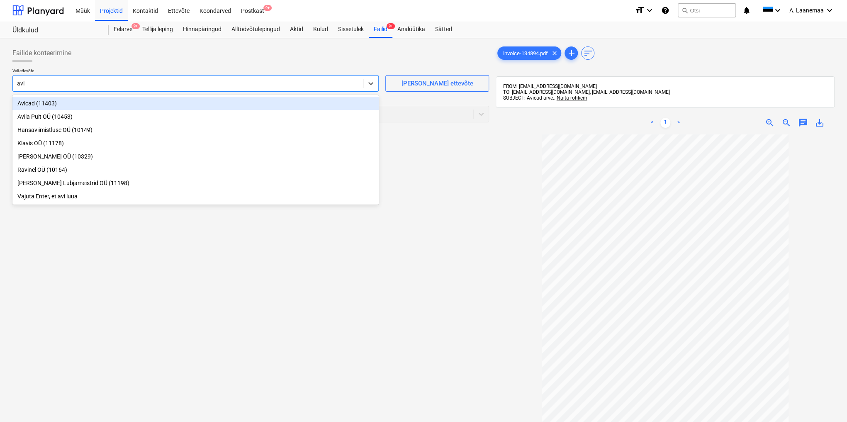
click at [46, 104] on div "Avicad (11403)" at bounding box center [195, 103] width 366 height 13
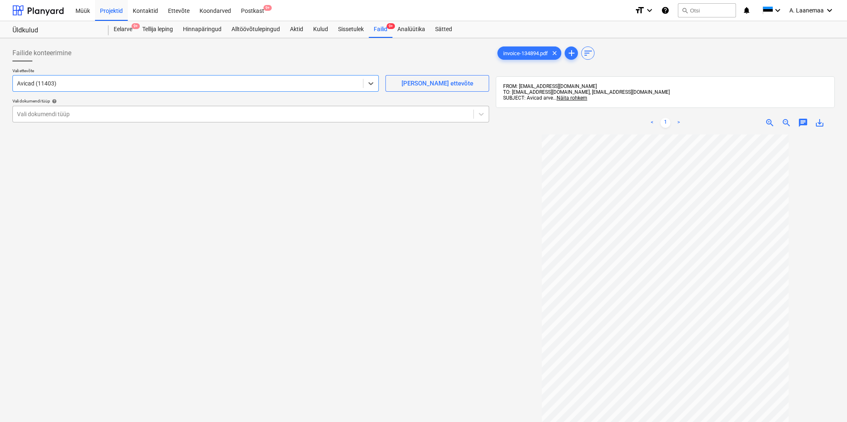
click at [42, 111] on div at bounding box center [243, 114] width 452 height 8
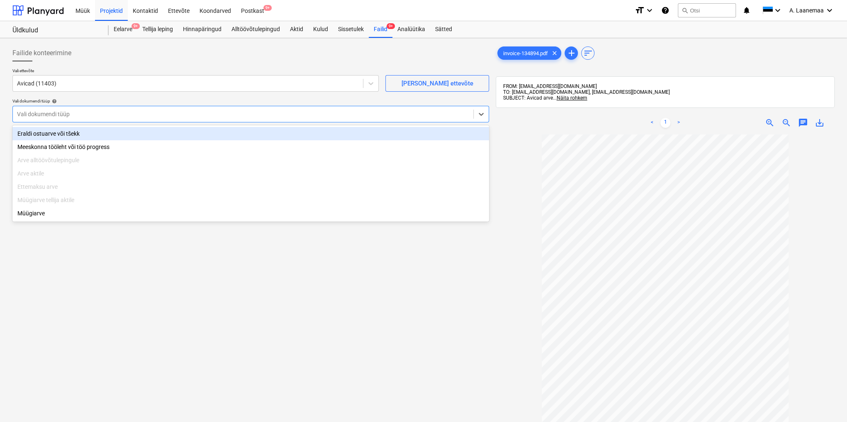
click at [40, 132] on div "Eraldi ostuarve või tšekk" at bounding box center [250, 133] width 476 height 13
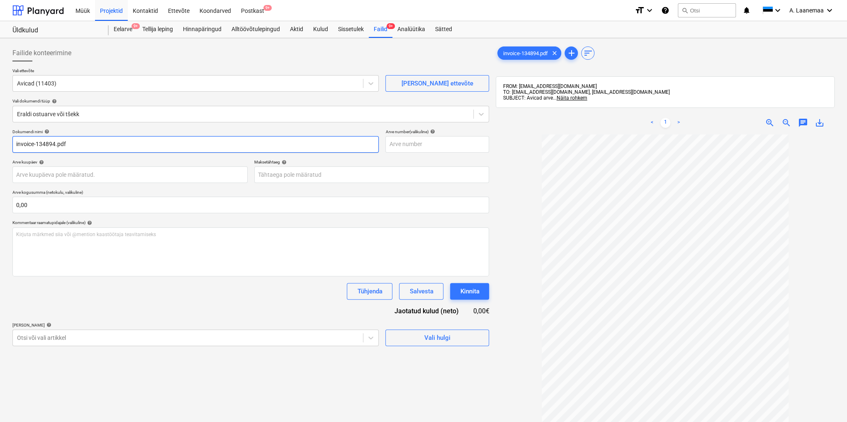
drag, startPoint x: 73, startPoint y: 139, endPoint x: 0, endPoint y: 141, distance: 73.4
click at [0, 141] on div "Failide konteerimine Vali ettevõte Avicad (11403) [PERSON_NAME] uus ettevõte Va…" at bounding box center [423, 288] width 847 height 501
type input "134894"
click at [44, 176] on body "Müük Projektid Kontaktid Ettevõte Koondarved Postkast 9+ format_size keyboard_a…" at bounding box center [423, 211] width 847 height 422
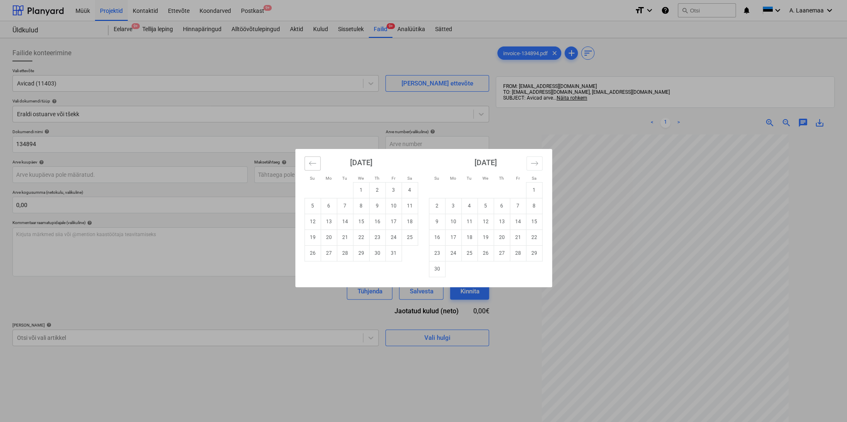
click at [315, 160] on icon "Move backward to switch to the previous month." at bounding box center [312, 163] width 8 height 8
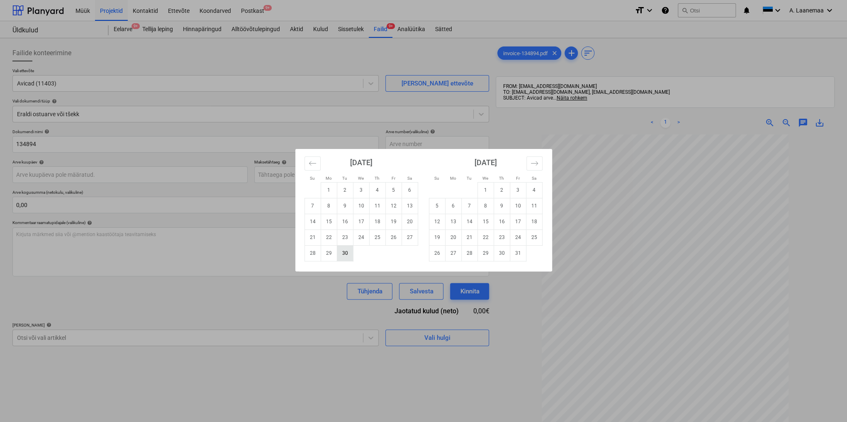
click at [345, 251] on td "30" at bounding box center [345, 253] width 16 height 16
type input "[DATE]"
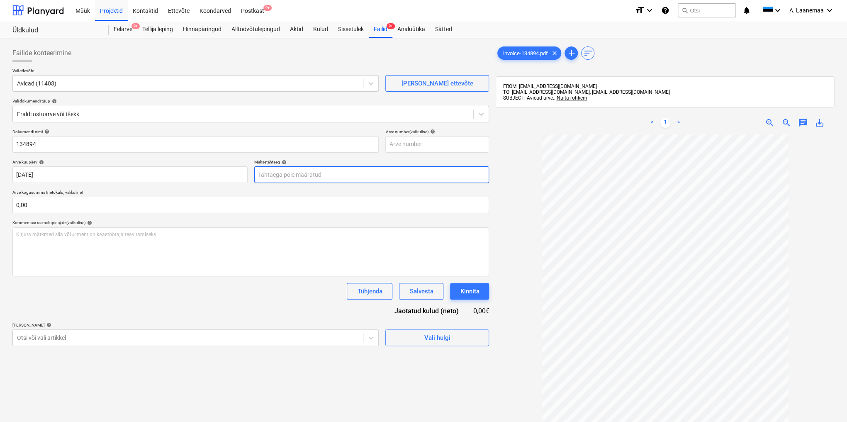
click at [298, 174] on body "Müük Projektid Kontaktid Ettevõte Koondarved Postkast 9+ format_size keyboard_a…" at bounding box center [423, 211] width 847 height 422
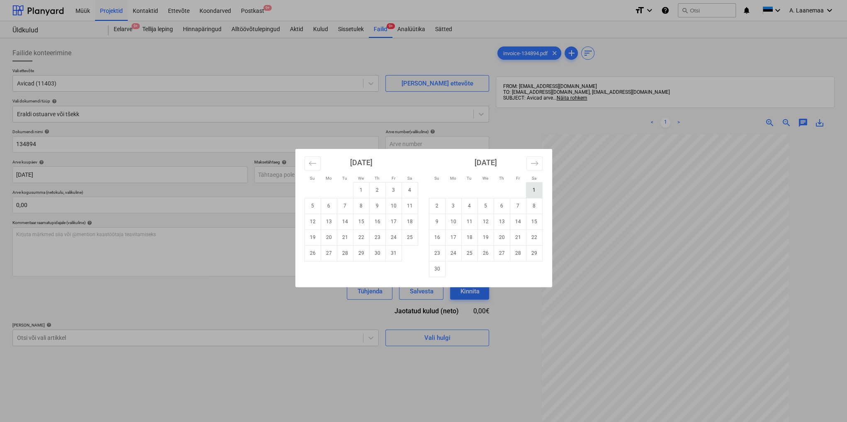
click at [529, 190] on td "1" at bounding box center [534, 190] width 16 height 16
type input "[DATE]"
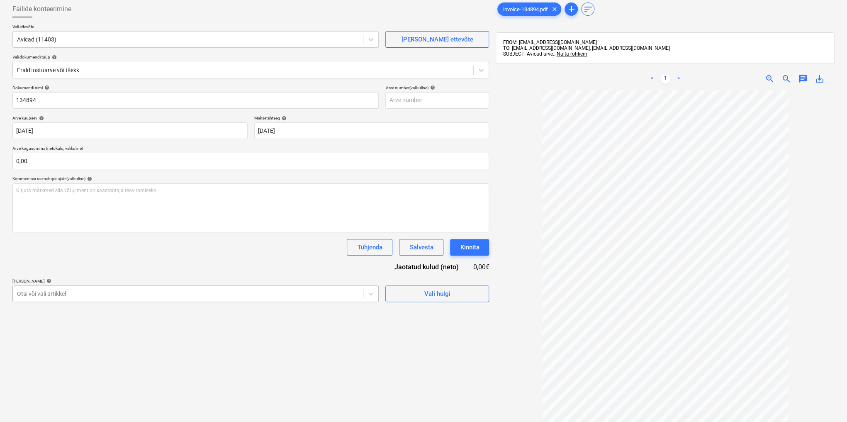
click at [102, 340] on body "Müük Projektid Kontaktid Ettevõte Koondarved Postkast 9+ format_size keyboard_a…" at bounding box center [423, 167] width 847 height 422
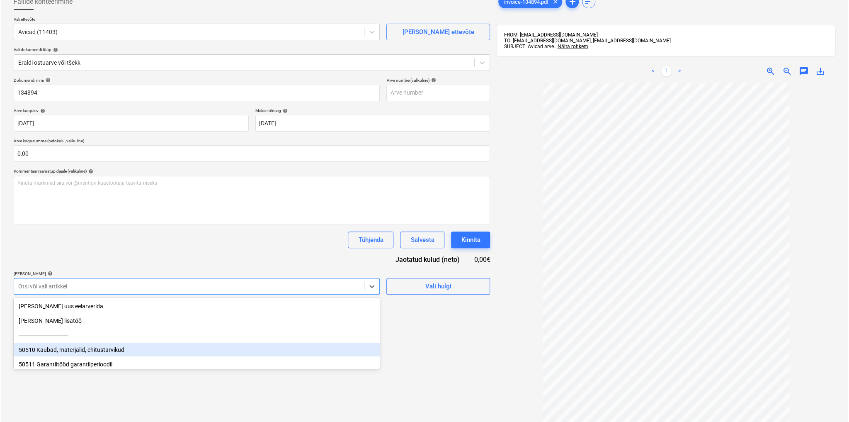
scroll to position [56, 0]
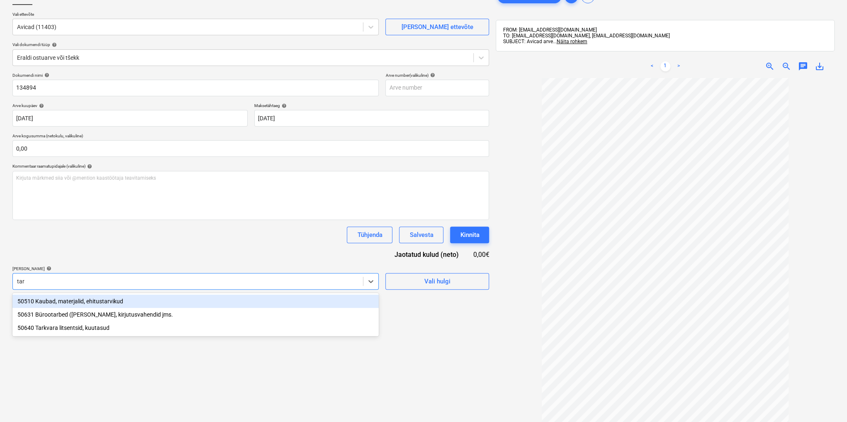
type input "tark"
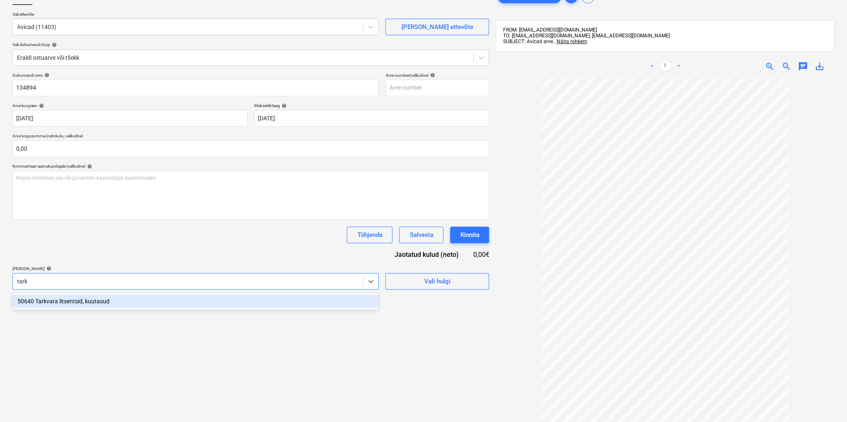
click at [81, 301] on div "50640 Tarkvara litsentsid, kuutasud" at bounding box center [195, 300] width 366 height 13
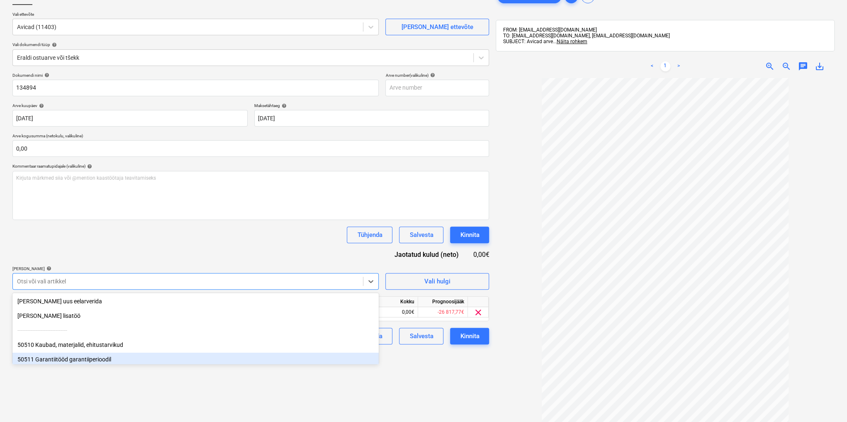
click at [422, 373] on div "Failide konteerimine Vali ettevõte Avicad (11403) [PERSON_NAME] uus ettevõte Va…" at bounding box center [250, 232] width 483 height 495
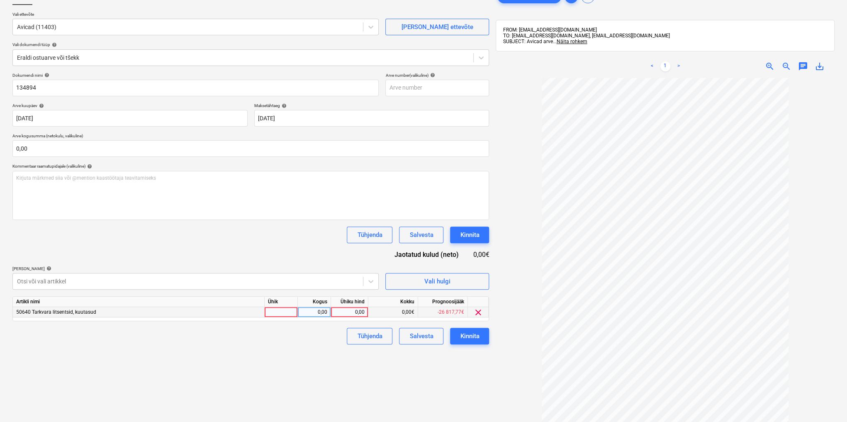
click at [343, 309] on div "0,00" at bounding box center [349, 312] width 30 height 10
type input "49"
click at [476, 334] on div "Kinnita" at bounding box center [469, 335] width 19 height 11
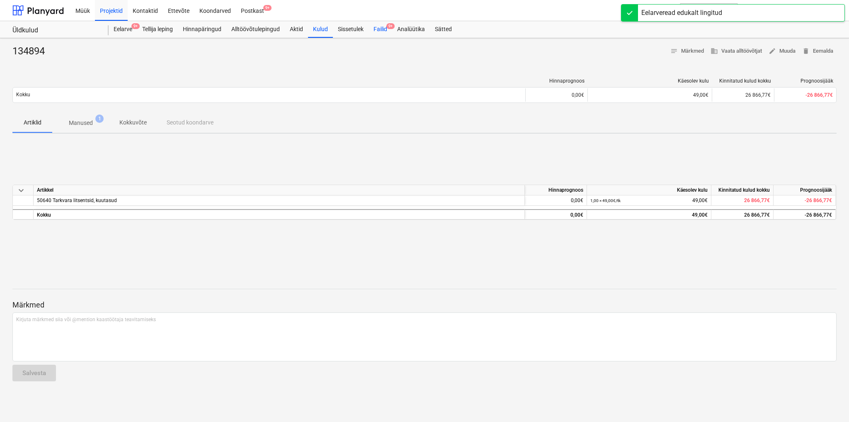
click at [383, 28] on div "Failid 9+" at bounding box center [381, 29] width 24 height 17
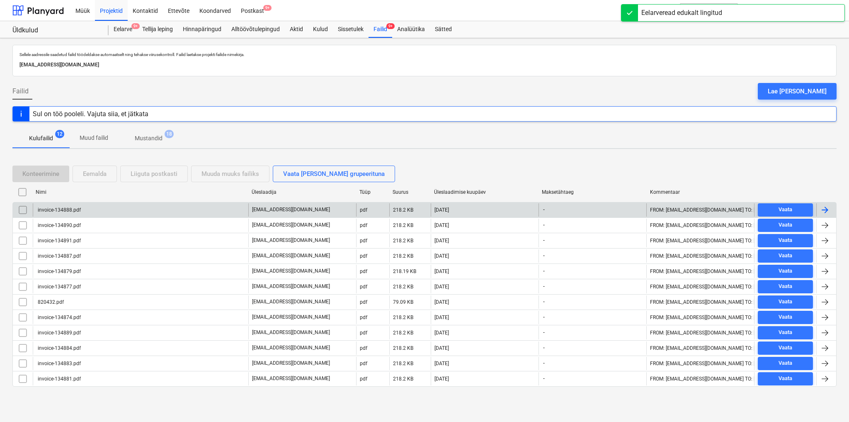
click at [58, 212] on div "invoice-134888.pdf" at bounding box center [58, 210] width 44 height 6
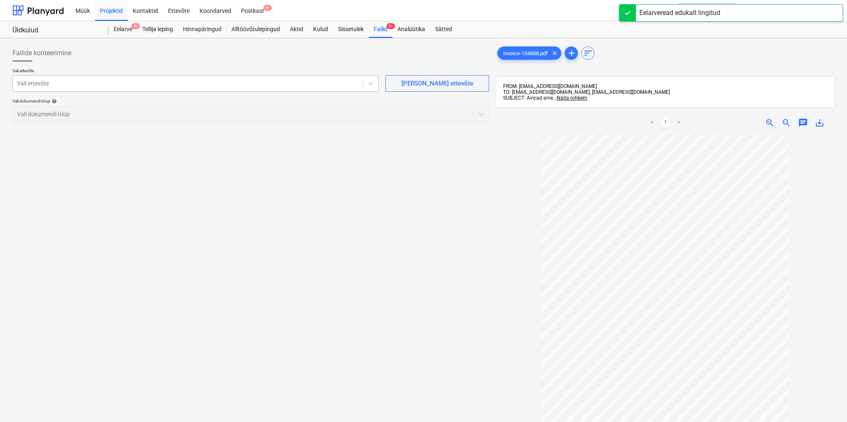
click at [62, 85] on div at bounding box center [188, 83] width 342 height 8
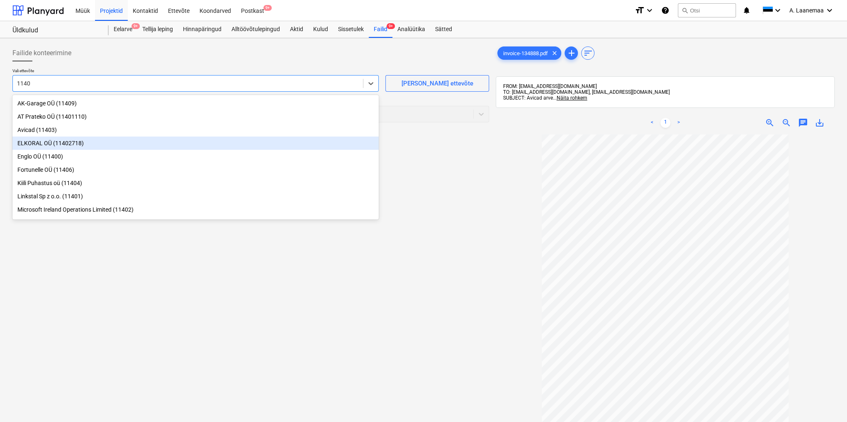
type input "11403"
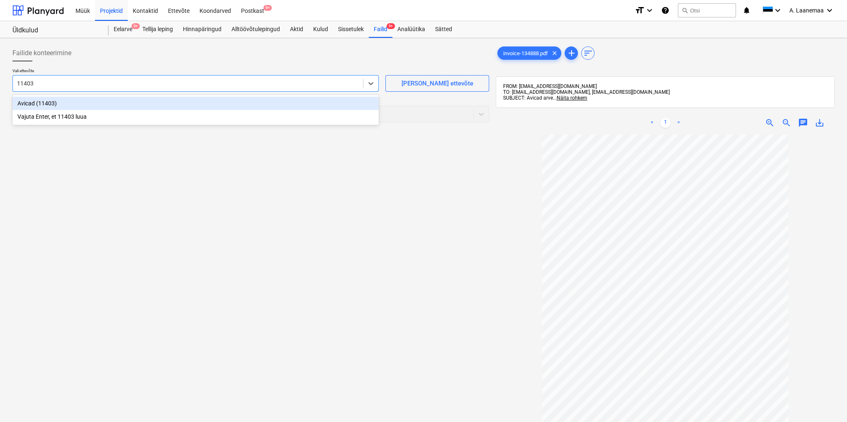
click at [57, 102] on div "Avicad (11403)" at bounding box center [195, 103] width 366 height 13
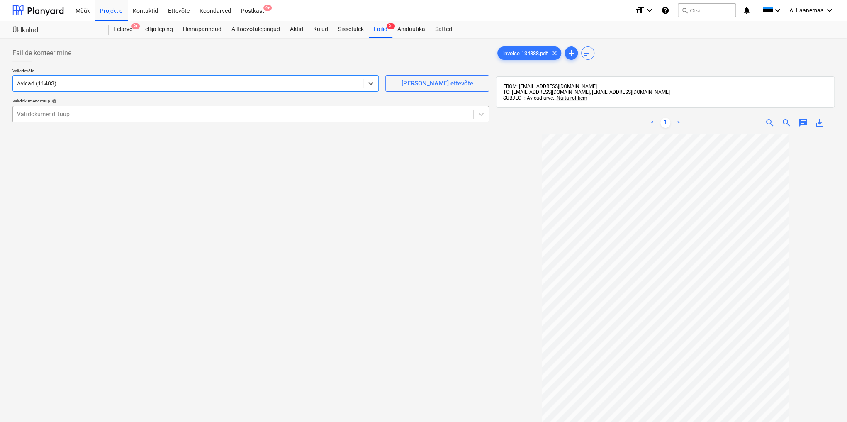
click at [55, 111] on div at bounding box center [243, 114] width 452 height 8
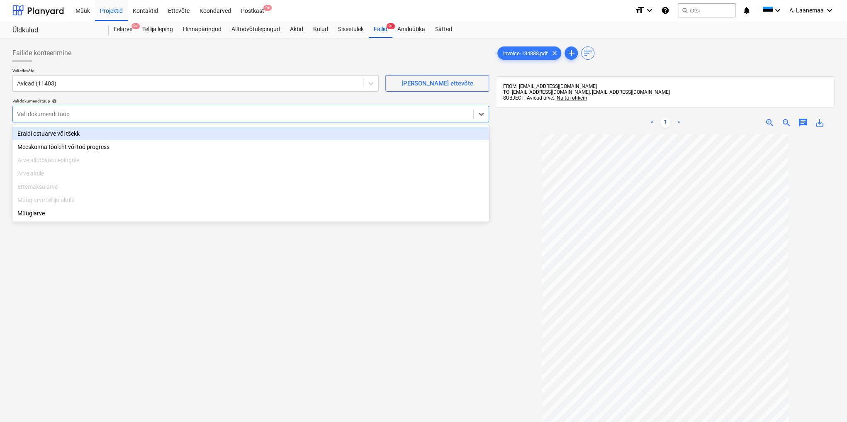
click at [51, 131] on div "Eraldi ostuarve või tšekk" at bounding box center [250, 133] width 476 height 13
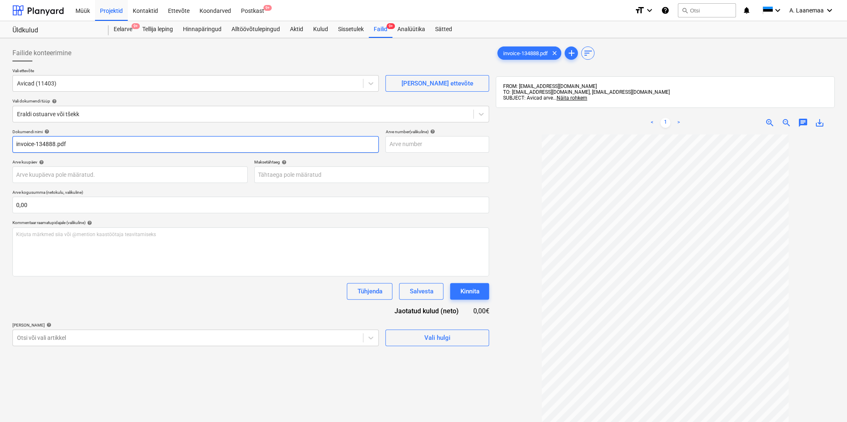
drag, startPoint x: 79, startPoint y: 146, endPoint x: 0, endPoint y: 142, distance: 79.3
click at [0, 142] on div "Failide konteerimine Vali ettevõte Avicad (11403) [PERSON_NAME] uus ettevõte Va…" at bounding box center [423, 288] width 847 height 501
type input "134888"
click at [43, 175] on body "Müük Projektid Kontaktid Ettevõte Koondarved Postkast 9+ format_size keyboard_a…" at bounding box center [423, 211] width 847 height 422
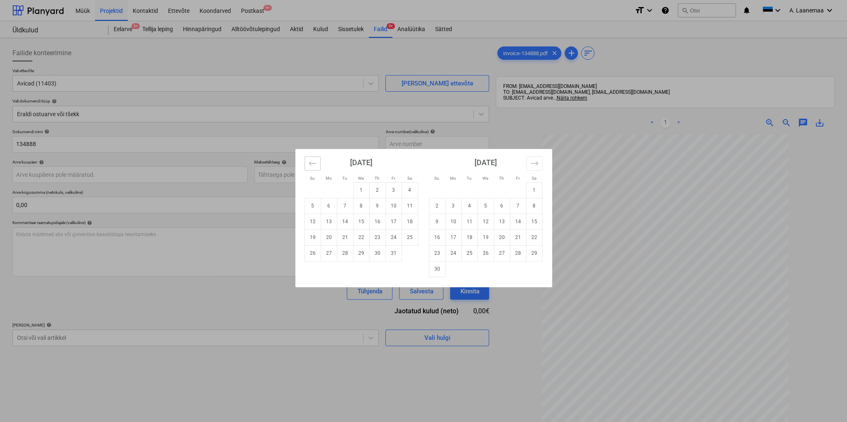
click at [310, 163] on icon "Move backward to switch to the previous month." at bounding box center [312, 163] width 8 height 8
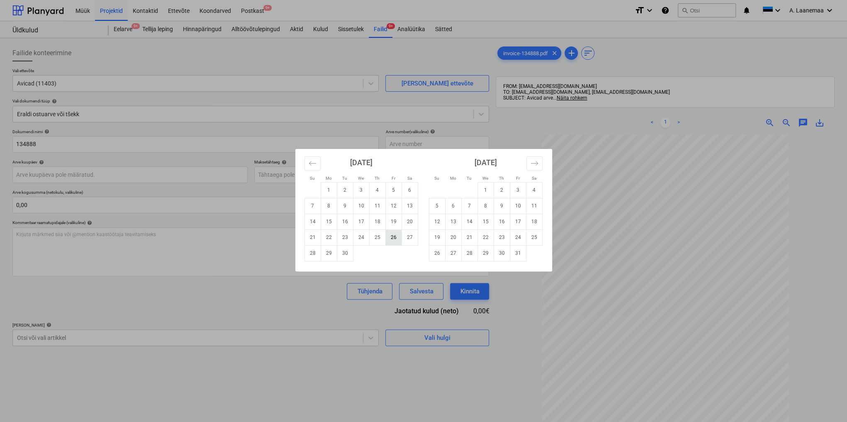
click at [392, 239] on td "26" at bounding box center [393, 237] width 16 height 16
type input "[DATE]"
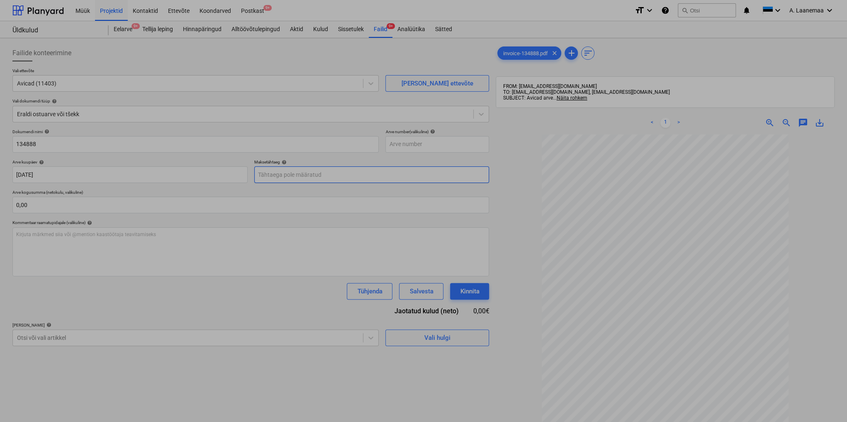
click at [289, 175] on body "Müük Projektid Kontaktid Ettevõte Koondarved Postkast 9+ format_size keyboard_a…" at bounding box center [423, 211] width 847 height 422
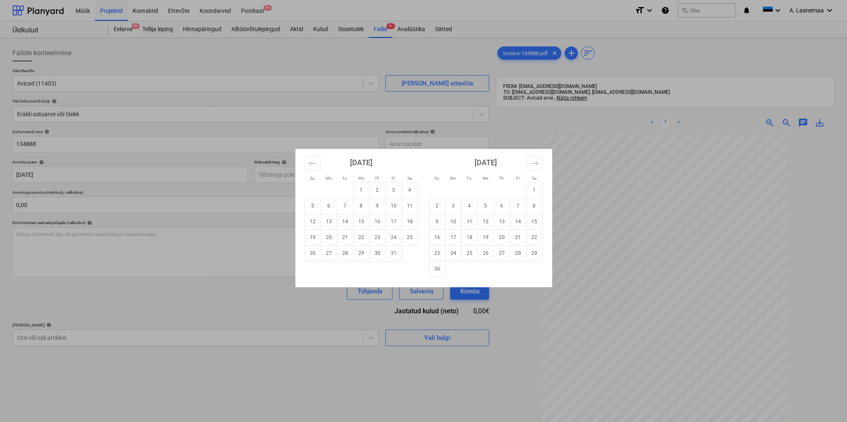
drag, startPoint x: 356, startPoint y: 192, endPoint x: 300, endPoint y: 222, distance: 63.6
click at [354, 194] on td "1" at bounding box center [361, 190] width 16 height 16
type input "[DATE]"
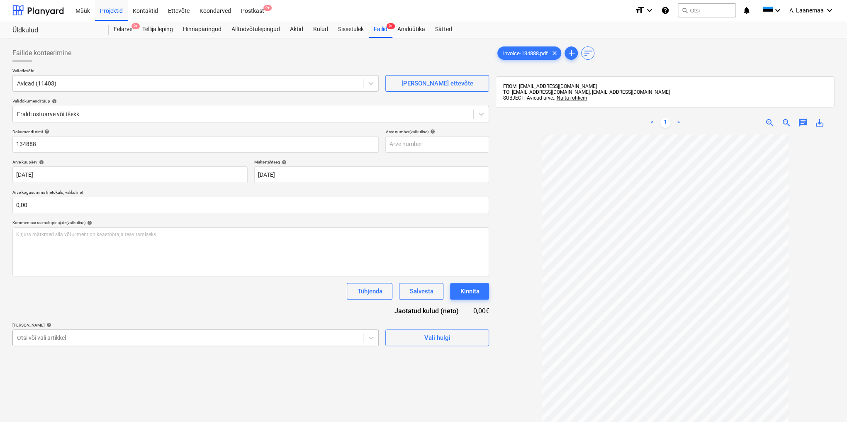
click at [165, 338] on body "Müük Projektid Kontaktid Ettevõte Koondarved Postkast 9+ format_size keyboard_a…" at bounding box center [423, 211] width 847 height 422
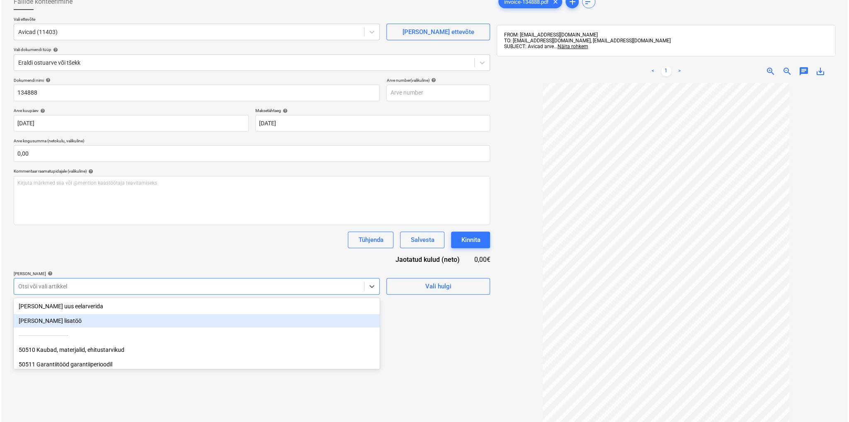
scroll to position [56, 0]
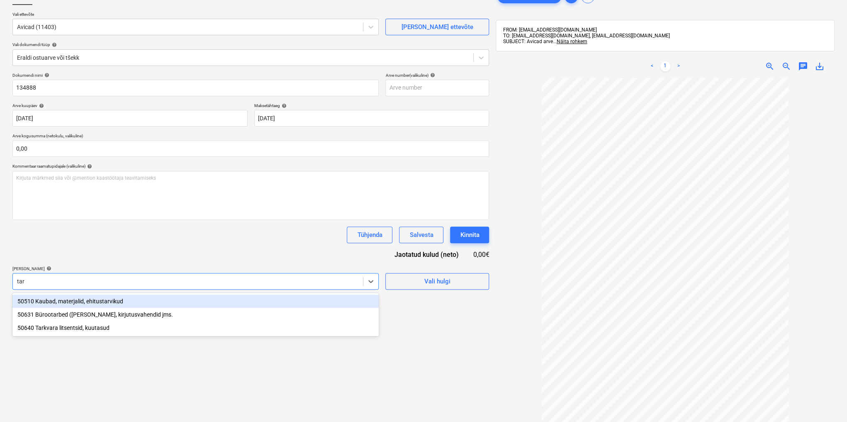
type input "tark"
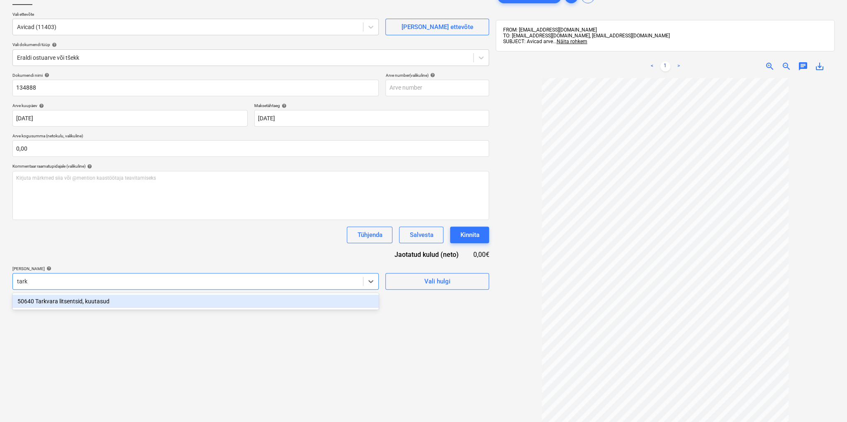
click at [67, 302] on div "50640 Tarkvara litsentsid, kuutasud" at bounding box center [195, 300] width 366 height 13
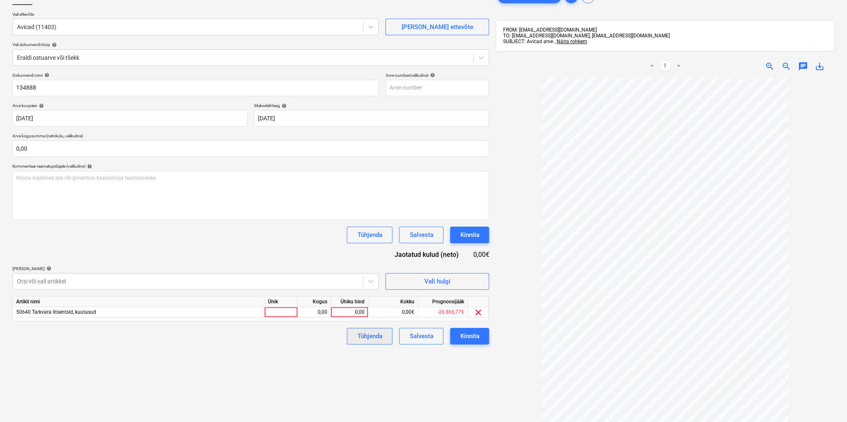
drag, startPoint x: 365, startPoint y: 376, endPoint x: 357, endPoint y: 331, distance: 45.6
click at [365, 375] on div "Failide konteerimine Vali ettevõte Avicad (11403) [PERSON_NAME] uus ettevõte Va…" at bounding box center [250, 232] width 483 height 495
click at [345, 309] on div "0,00" at bounding box center [349, 312] width 30 height 10
type input "49"
click at [460, 333] on div "Kinnita" at bounding box center [469, 335] width 19 height 11
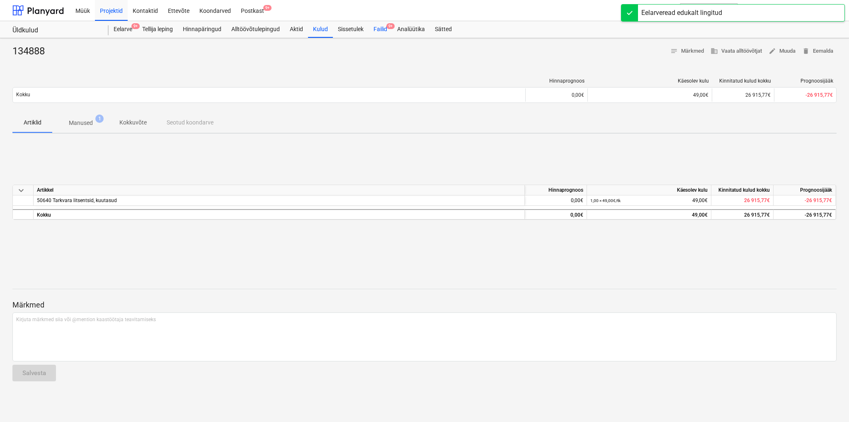
click at [384, 27] on div "Failid 9+" at bounding box center [381, 29] width 24 height 17
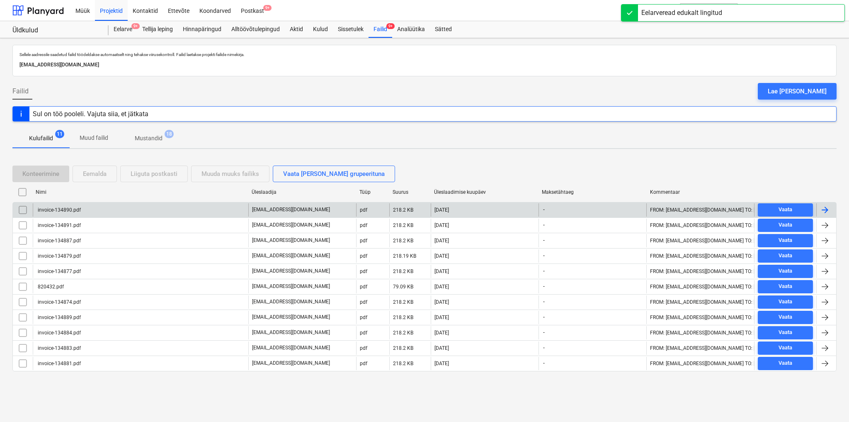
click at [67, 209] on div "invoice-134890.pdf" at bounding box center [58, 210] width 44 height 6
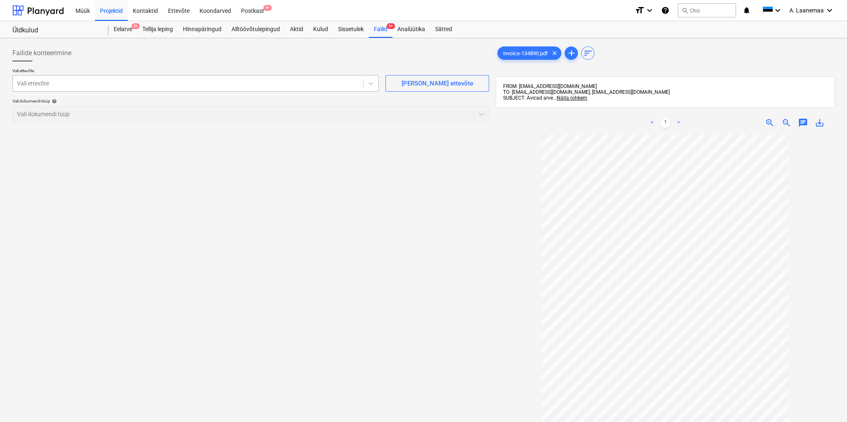
click at [65, 86] on div at bounding box center [188, 83] width 342 height 8
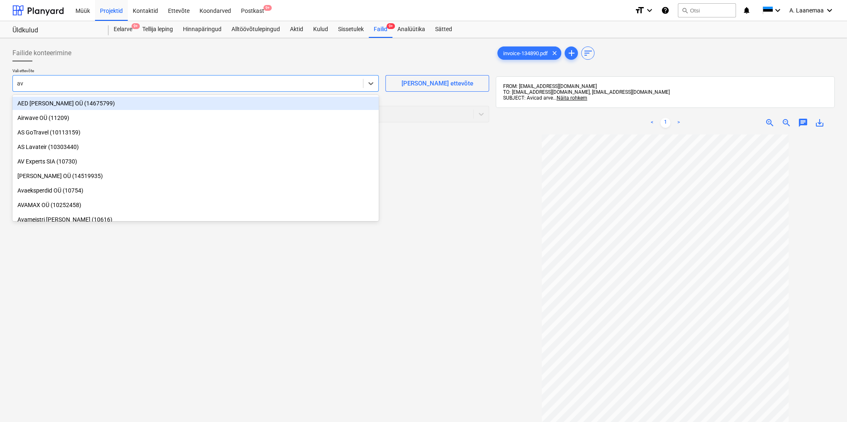
type input "avi"
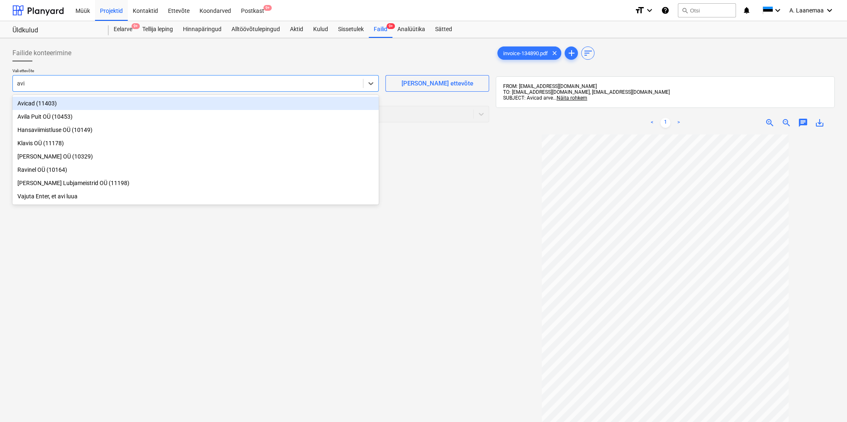
click at [49, 104] on div "Avicad (11403)" at bounding box center [195, 103] width 366 height 13
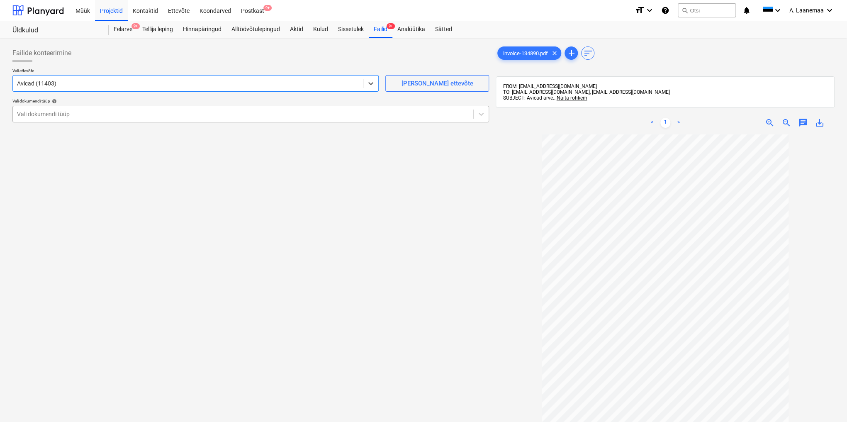
click at [46, 113] on div at bounding box center [243, 114] width 452 height 8
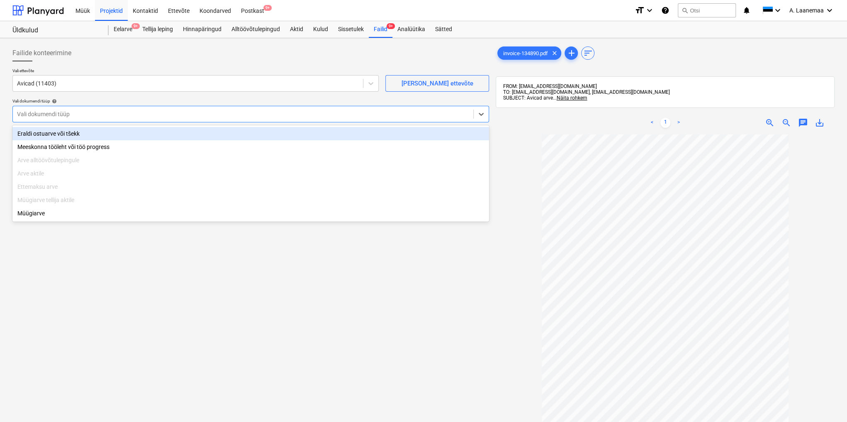
click at [44, 133] on div "Eraldi ostuarve või tšekk" at bounding box center [250, 133] width 476 height 13
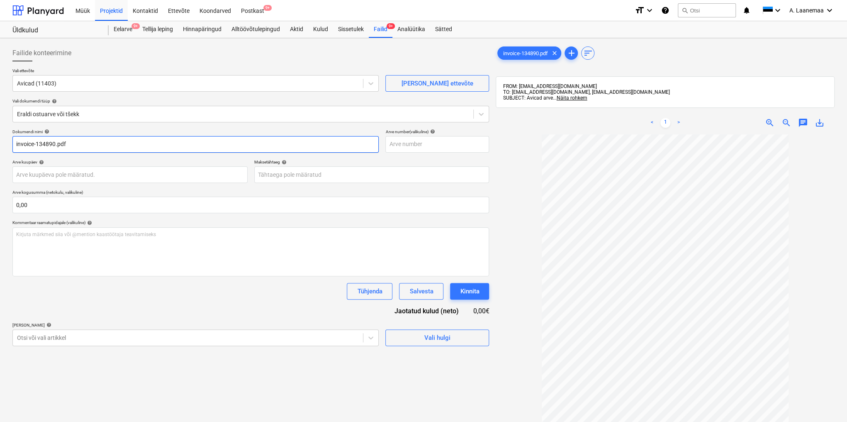
drag, startPoint x: 96, startPoint y: 146, endPoint x: 0, endPoint y: 136, distance: 96.7
click at [0, 136] on div "Failide konteerimine Vali ettevõte Avicad (11403) [PERSON_NAME] uus ettevõte Va…" at bounding box center [423, 288] width 847 height 501
type input "134890"
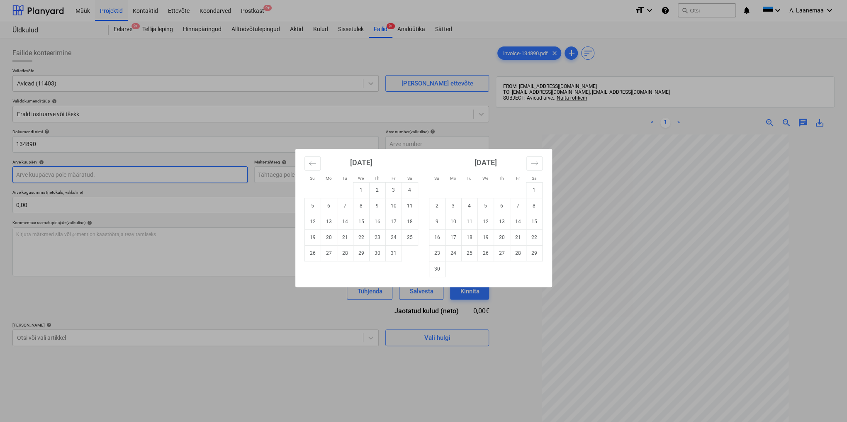
click at [61, 172] on body "Müük Projektid Kontaktid Ettevõte Koondarved Postkast 9+ format_size keyboard_a…" at bounding box center [423, 211] width 847 height 422
click at [317, 164] on button "Move backward to switch to the previous month." at bounding box center [312, 163] width 16 height 14
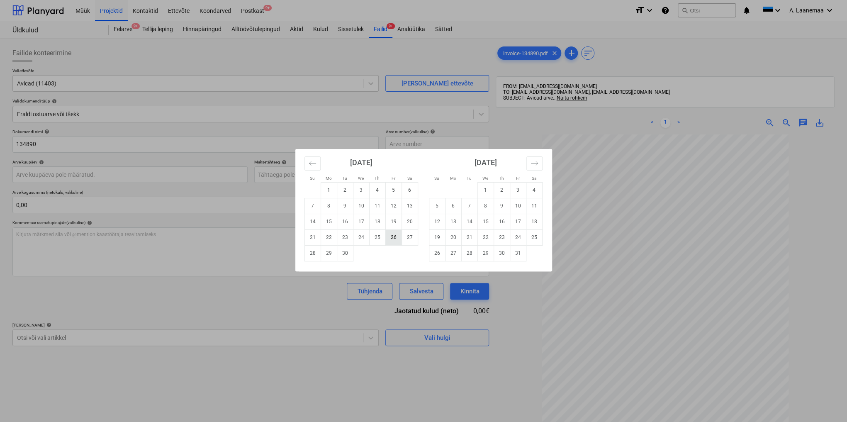
click at [390, 239] on td "26" at bounding box center [393, 237] width 16 height 16
type input "[DATE]"
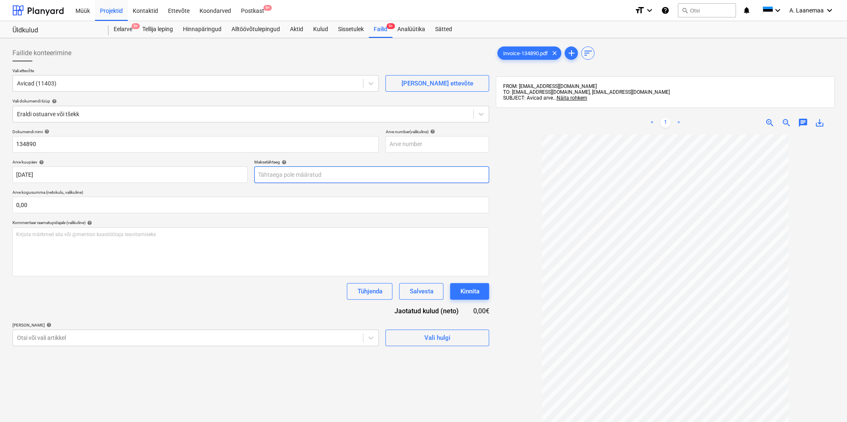
click at [269, 176] on body "Müük Projektid Kontaktid Ettevõte Koondarved Postkast 9+ format_size keyboard_a…" at bounding box center [423, 211] width 847 height 422
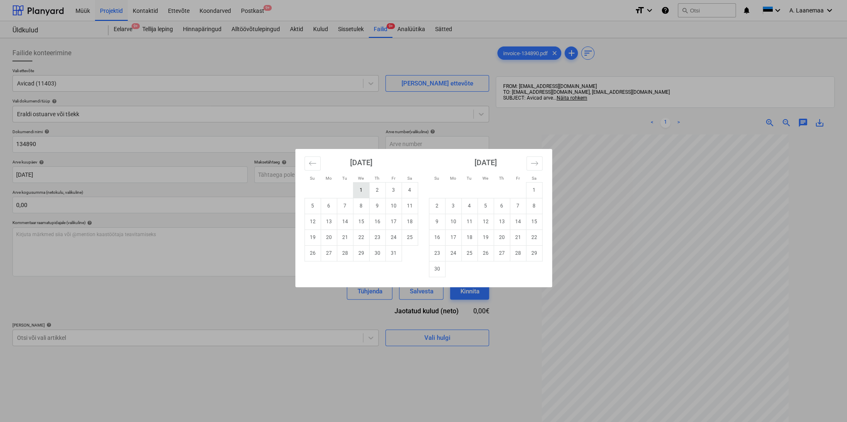
click at [364, 189] on td "1" at bounding box center [361, 190] width 16 height 16
type input "[DATE]"
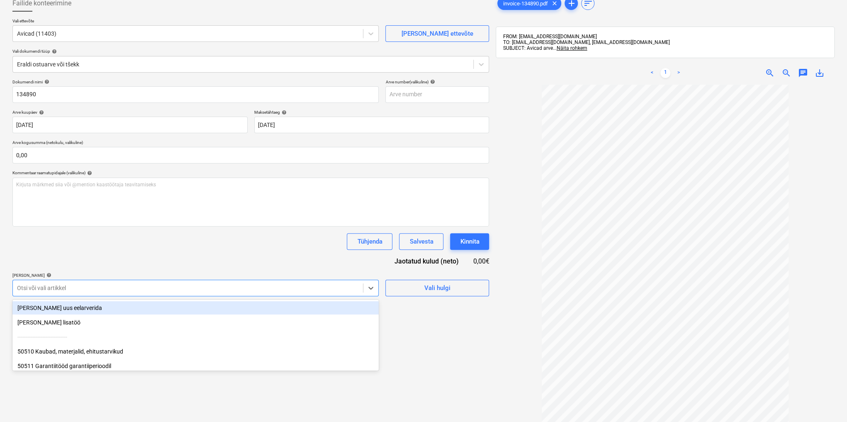
click at [88, 335] on body "Müük Projektid Kontaktid Ettevõte Koondarved Postkast 9+ format_size keyboard_a…" at bounding box center [423, 161] width 847 height 422
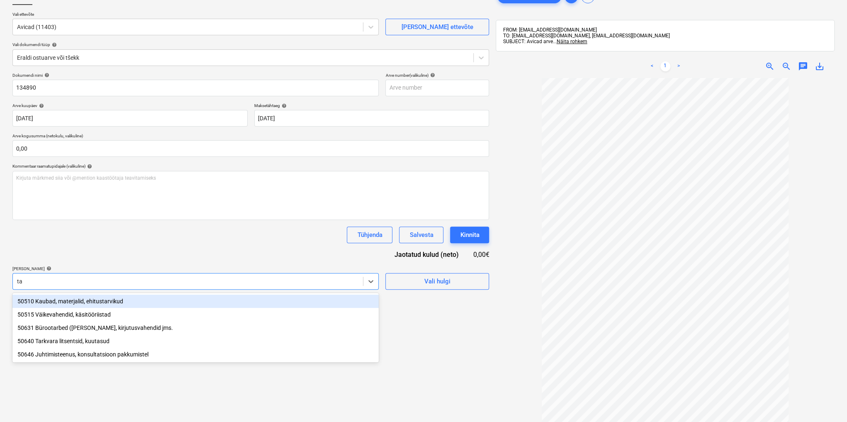
type input "tar"
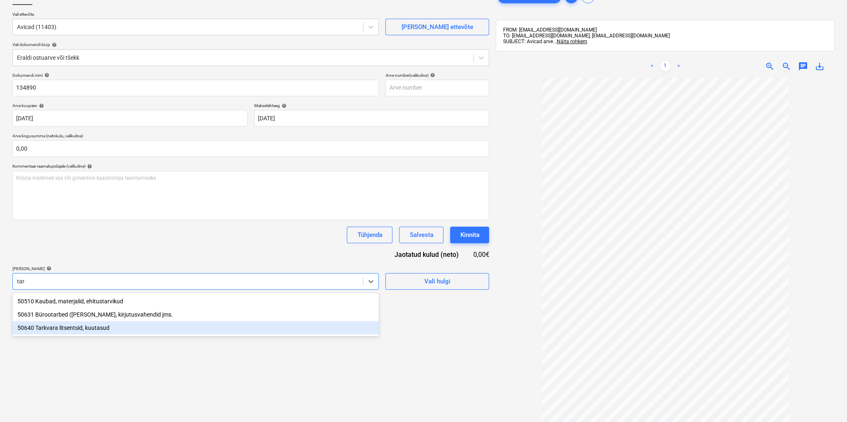
click at [53, 329] on div "50640 Tarkvara litsentsid, kuutasud" at bounding box center [195, 327] width 366 height 13
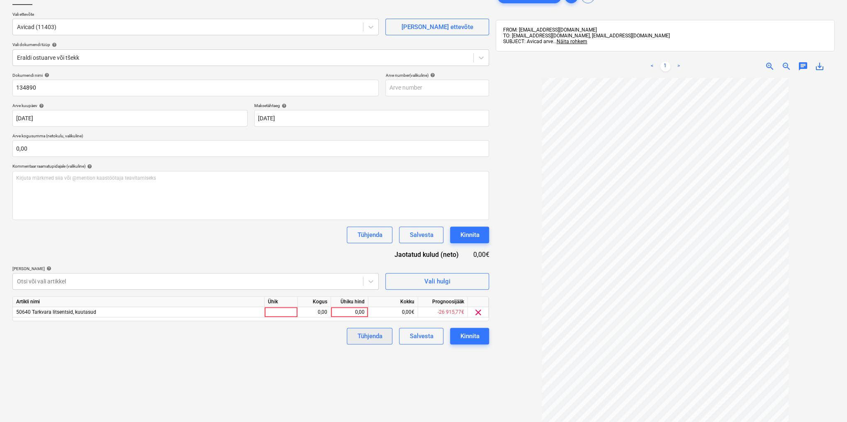
drag, startPoint x: 424, startPoint y: 379, endPoint x: 372, endPoint y: 335, distance: 68.8
click at [424, 377] on div "Failide konteerimine Vali ettevõte Avicad (11403) [PERSON_NAME] uus ettevõte Va…" at bounding box center [250, 232] width 483 height 495
click at [348, 311] on div "0,00" at bounding box center [349, 312] width 30 height 10
type input "49"
click at [465, 340] on div "Kinnita" at bounding box center [469, 335] width 19 height 11
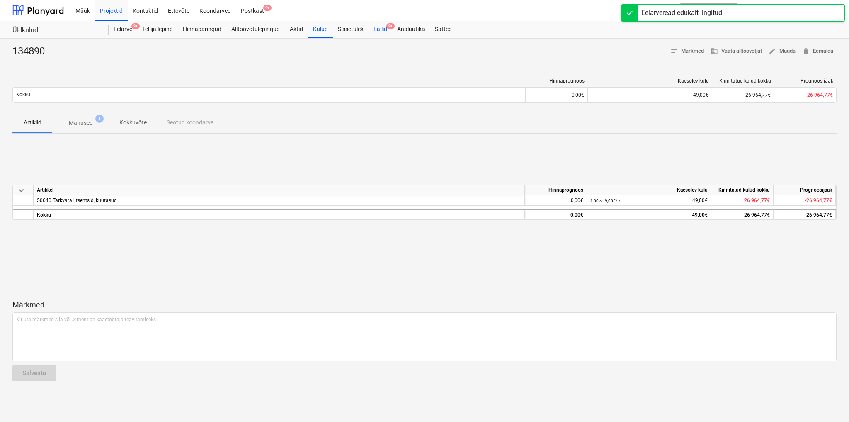
click at [381, 28] on div "Failid 9+" at bounding box center [381, 29] width 24 height 17
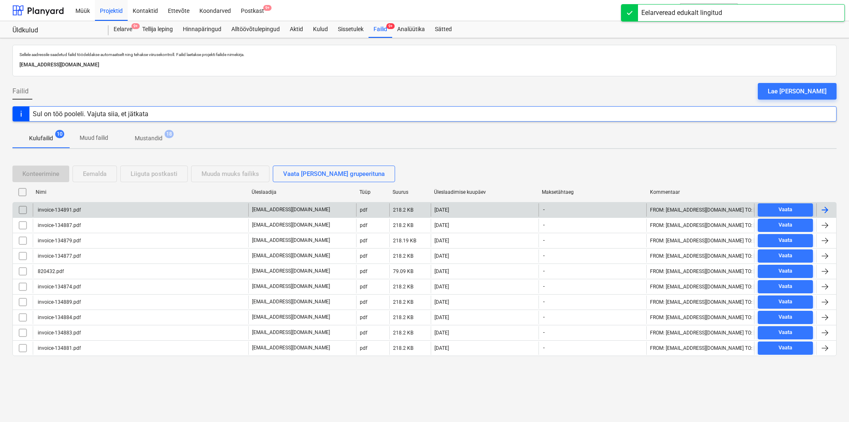
click at [54, 207] on div "invoice-134891.pdf" at bounding box center [58, 210] width 44 height 6
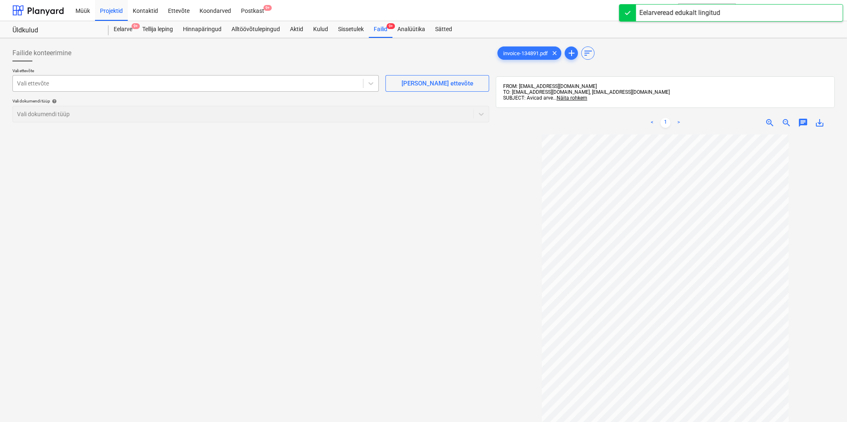
click at [85, 88] on div "Vali ettevõte" at bounding box center [188, 84] width 350 height 12
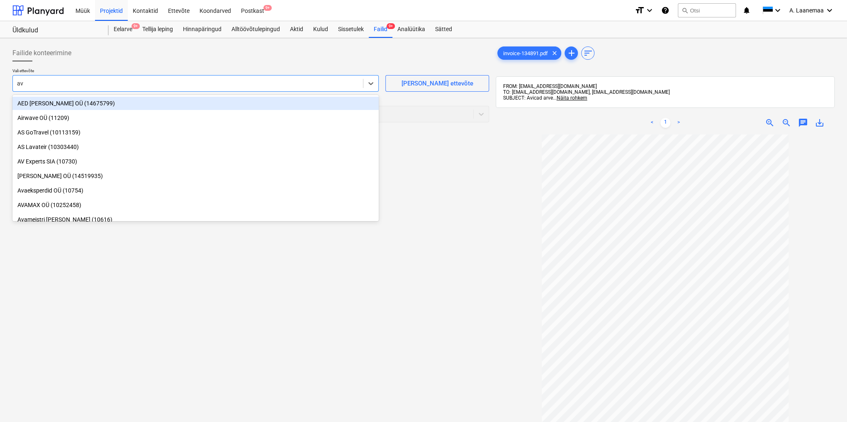
type input "avi"
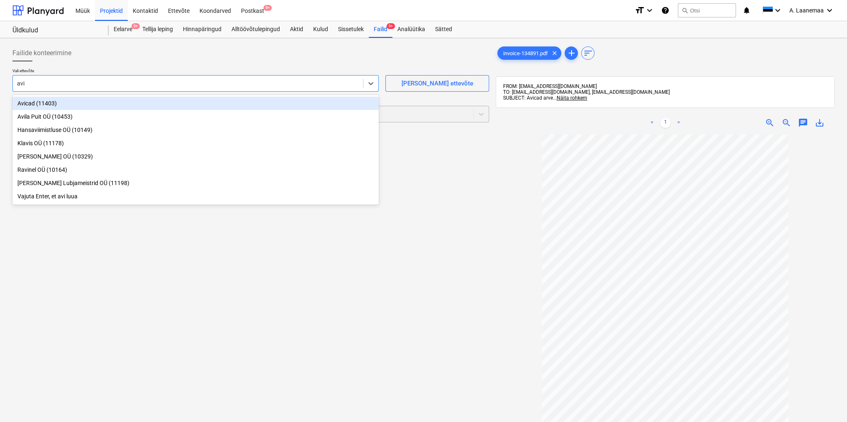
drag, startPoint x: 38, startPoint y: 101, endPoint x: 42, endPoint y: 107, distance: 7.8
click at [37, 101] on div "Avicad (11403)" at bounding box center [195, 103] width 366 height 13
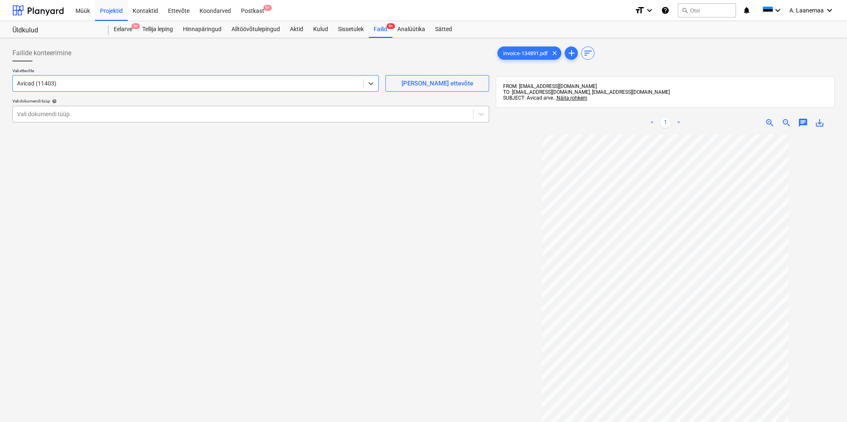
click at [46, 113] on div at bounding box center [243, 114] width 452 height 8
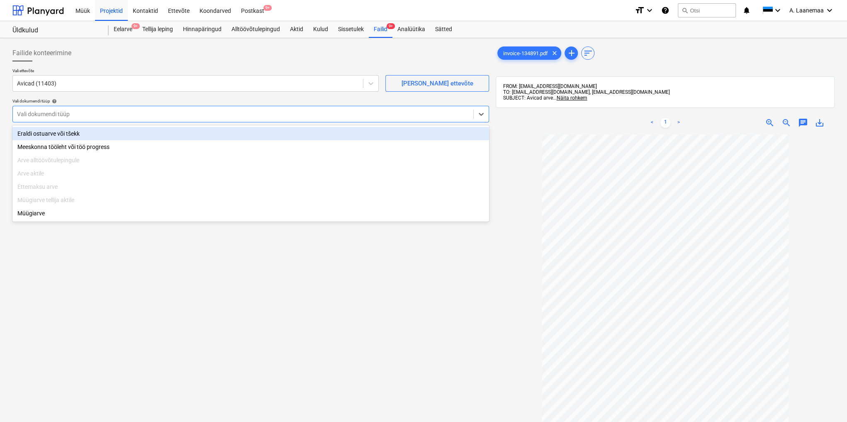
click at [42, 136] on div "Eraldi ostuarve või tšekk" at bounding box center [250, 133] width 476 height 13
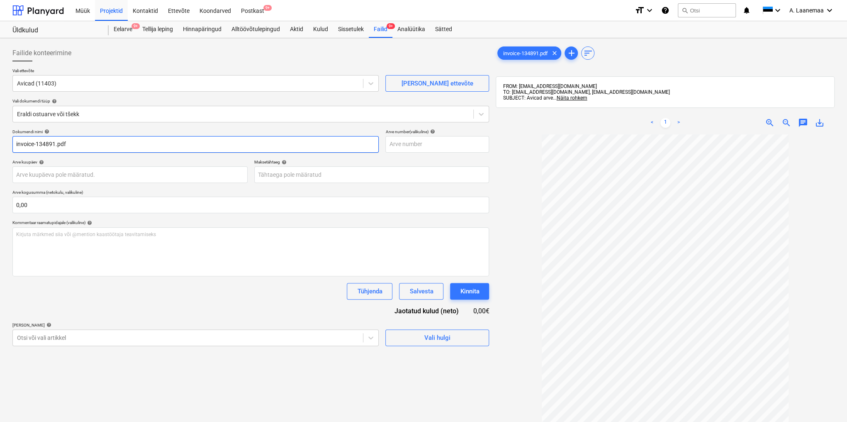
drag, startPoint x: 95, startPoint y: 141, endPoint x: 0, endPoint y: 133, distance: 95.7
click at [0, 133] on div "Failide konteerimine Vali ettevõte Avicad (11403) [PERSON_NAME] uus ettevõte Va…" at bounding box center [423, 288] width 847 height 501
type input "134891"
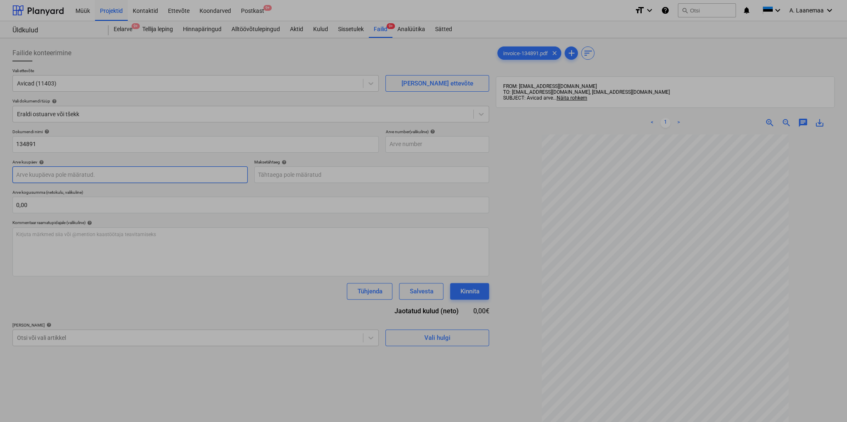
click at [80, 174] on body "Müük Projektid Kontaktid Ettevõte Koondarved Postkast 9+ format_size keyboard_a…" at bounding box center [423, 211] width 847 height 422
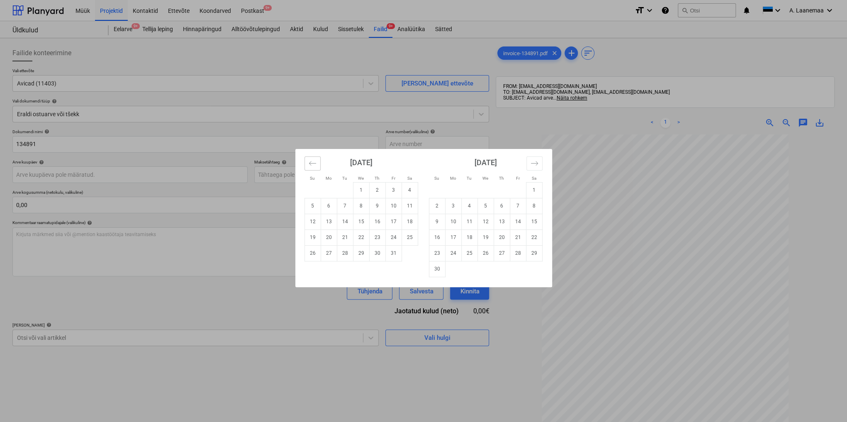
click at [311, 164] on icon "Move backward to switch to the previous month." at bounding box center [312, 163] width 8 height 8
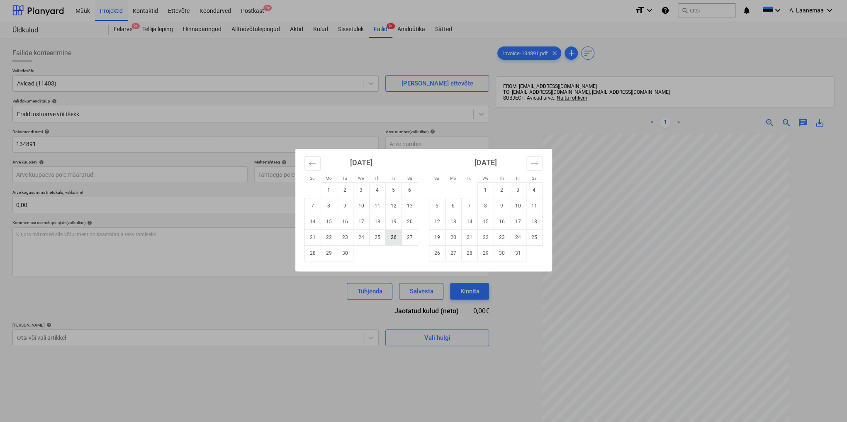
click at [391, 237] on td "26" at bounding box center [393, 237] width 16 height 16
type input "[DATE]"
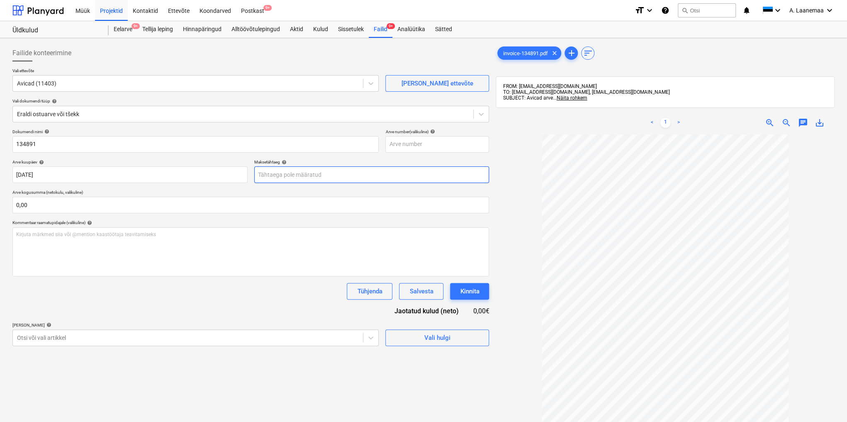
click at [299, 175] on body "Müük Projektid Kontaktid Ettevõte Koondarved Postkast 9+ format_size keyboard_a…" at bounding box center [423, 211] width 847 height 422
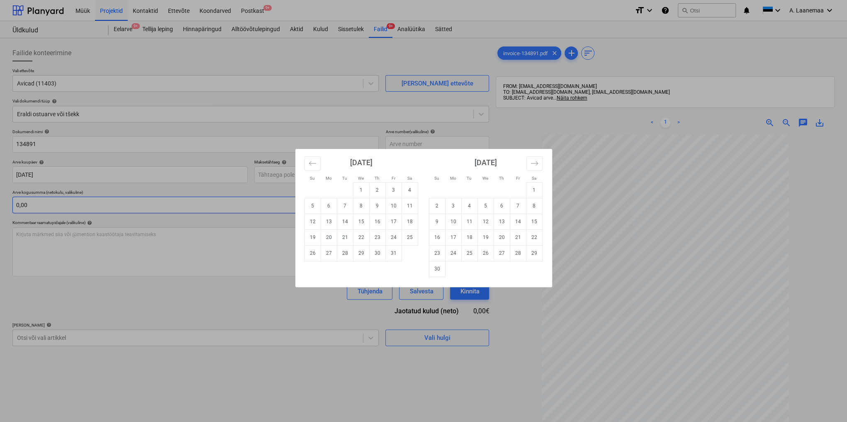
drag, startPoint x: 363, startPoint y: 186, endPoint x: 345, endPoint y: 201, distance: 23.2
click at [362, 187] on td "1" at bounding box center [361, 190] width 16 height 16
type input "[DATE]"
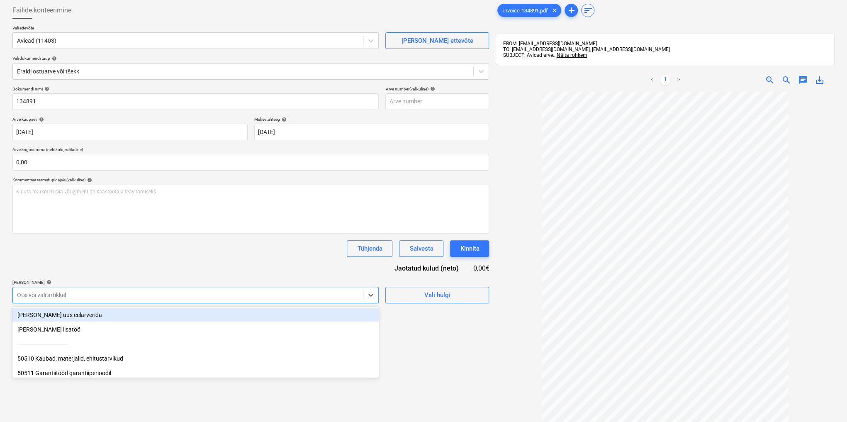
click at [169, 337] on body "Müük Projektid Kontaktid Ettevõte Koondarved Postkast 9+ format_size keyboard_a…" at bounding box center [423, 168] width 847 height 422
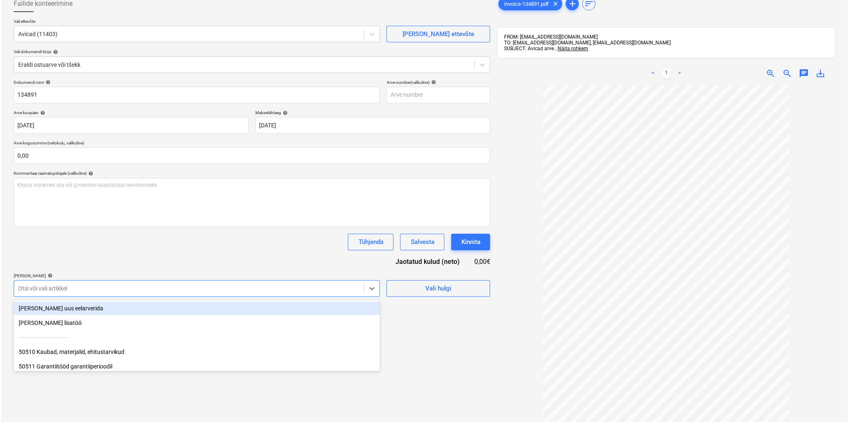
scroll to position [56, 0]
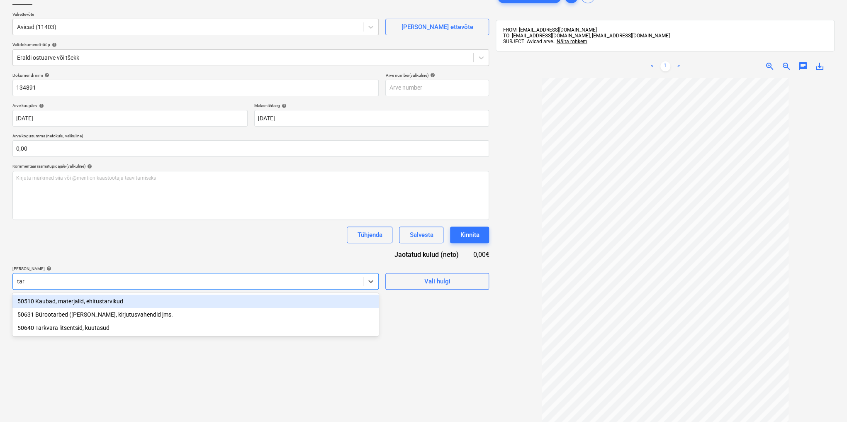
type input "tark"
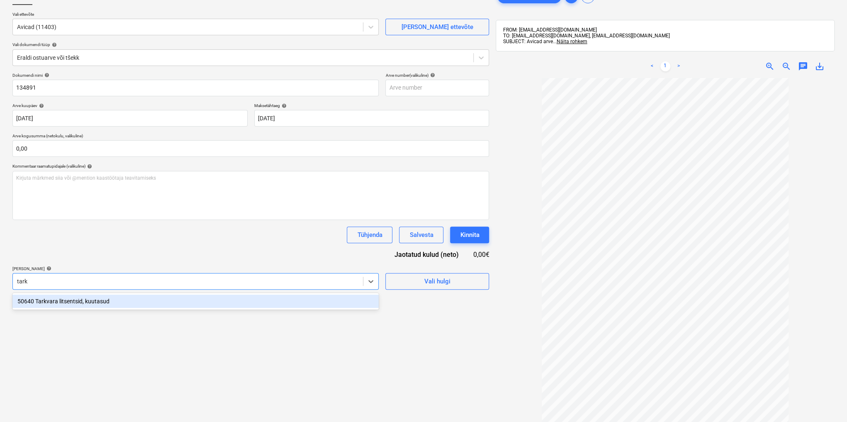
click at [82, 300] on div "50640 Tarkvara litsentsid, kuutasud" at bounding box center [195, 300] width 366 height 13
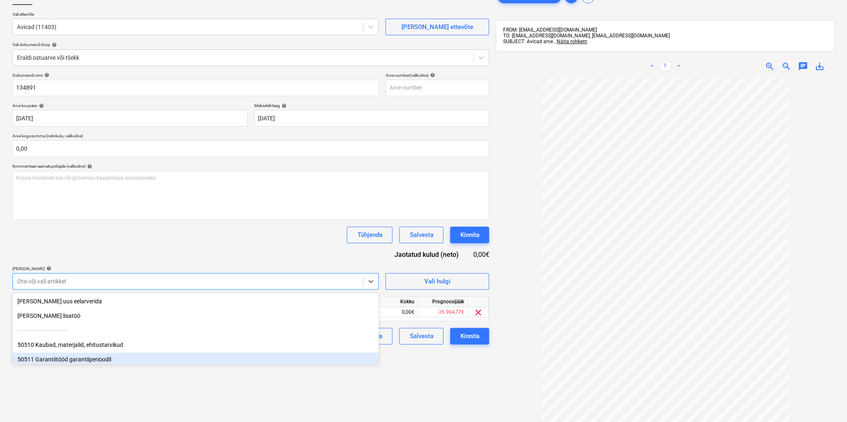
drag, startPoint x: 406, startPoint y: 376, endPoint x: 404, endPoint y: 369, distance: 7.3
click at [406, 374] on div "Failide konteerimine Vali ettevõte Avicad (11403) [PERSON_NAME] uus ettevõte Va…" at bounding box center [250, 232] width 483 height 495
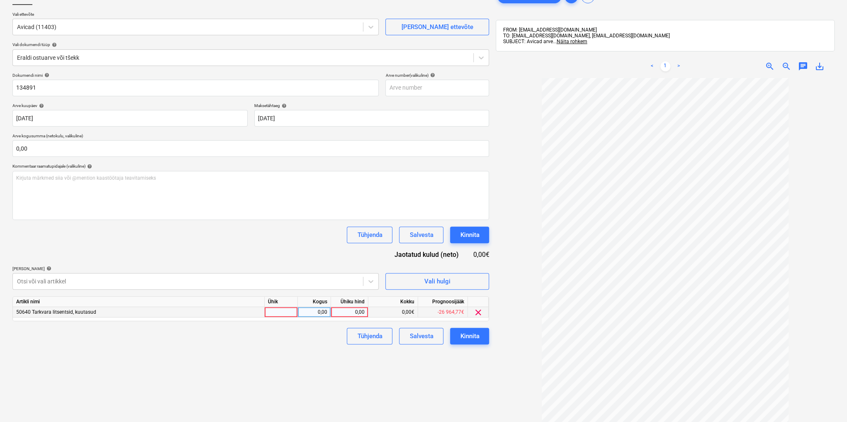
click at [351, 311] on div "0,00" at bounding box center [349, 312] width 30 height 10
type input "49"
click at [466, 332] on div "Kinnita" at bounding box center [469, 335] width 19 height 11
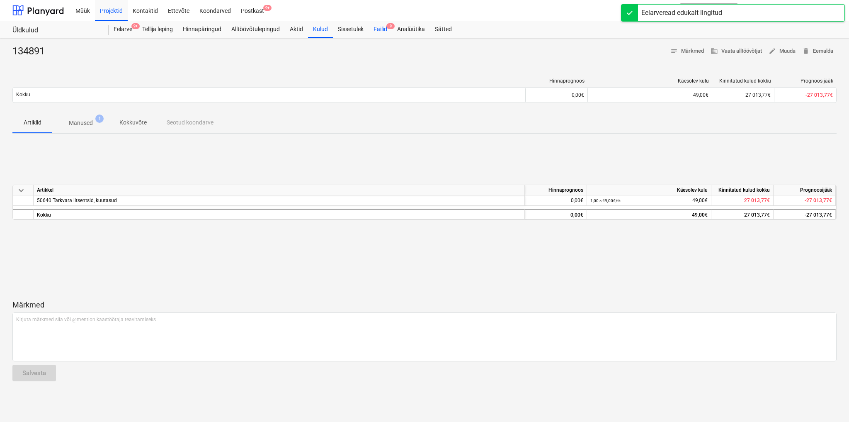
click at [381, 27] on div "Failid 9" at bounding box center [381, 29] width 24 height 17
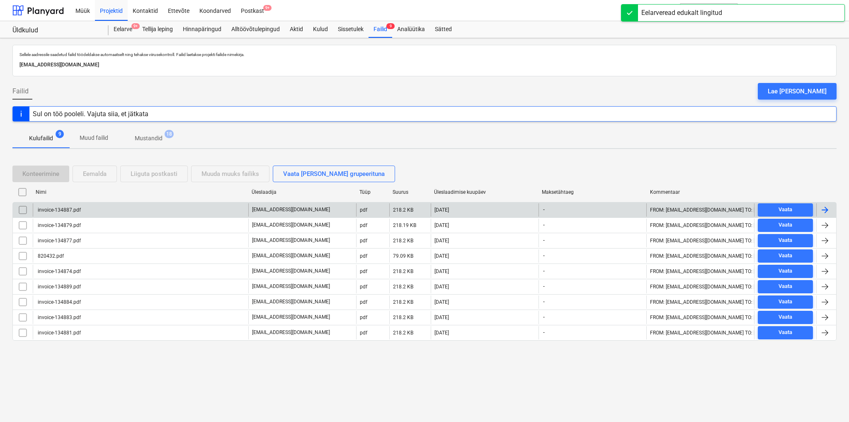
click at [61, 207] on div "invoice-134887.pdf" at bounding box center [58, 210] width 44 height 6
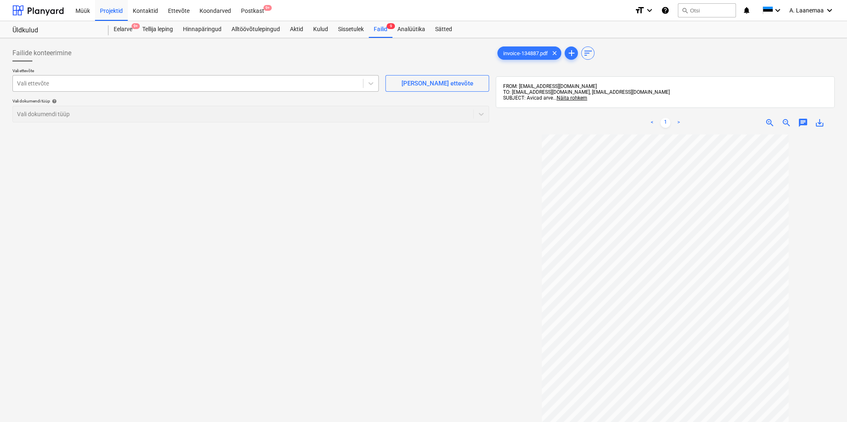
click at [99, 82] on div at bounding box center [188, 83] width 342 height 8
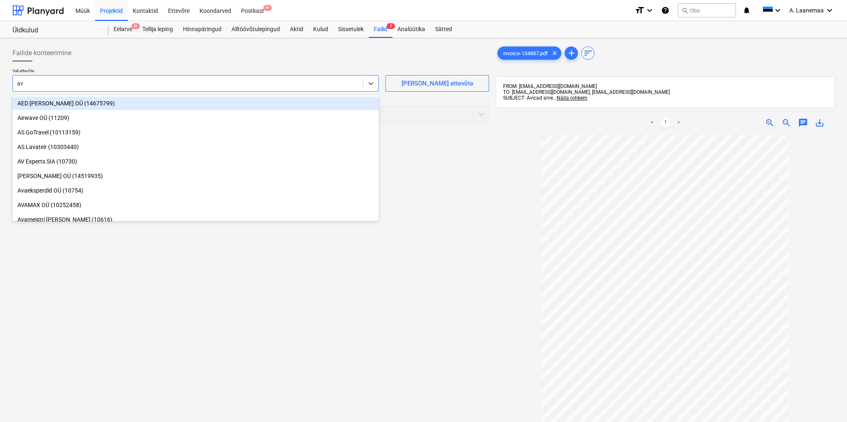
type input "avi"
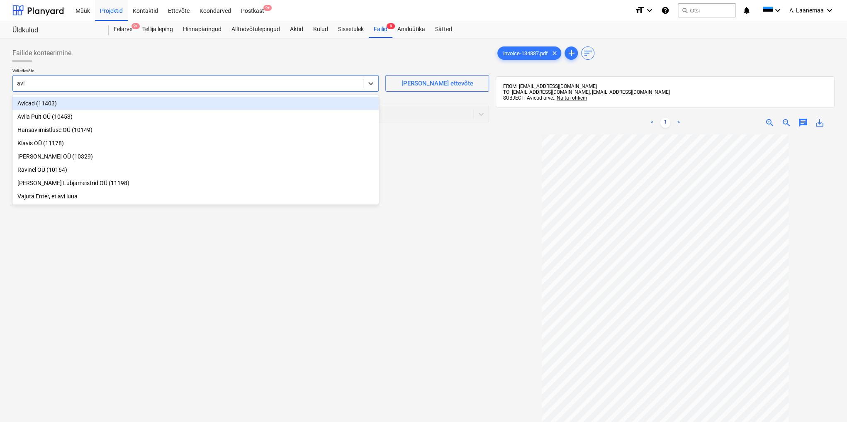
click at [51, 101] on div "Avicad (11403)" at bounding box center [195, 103] width 366 height 13
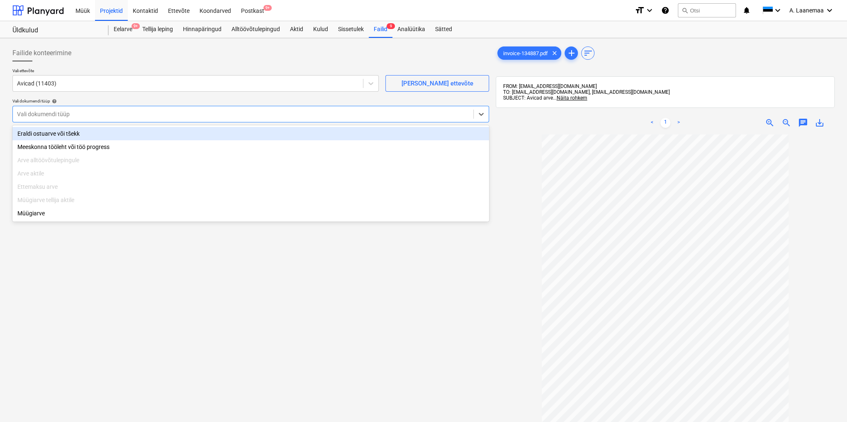
click at [51, 110] on div at bounding box center [243, 114] width 452 height 8
click at [47, 139] on div "Eraldi ostuarve või tšekk" at bounding box center [250, 133] width 476 height 13
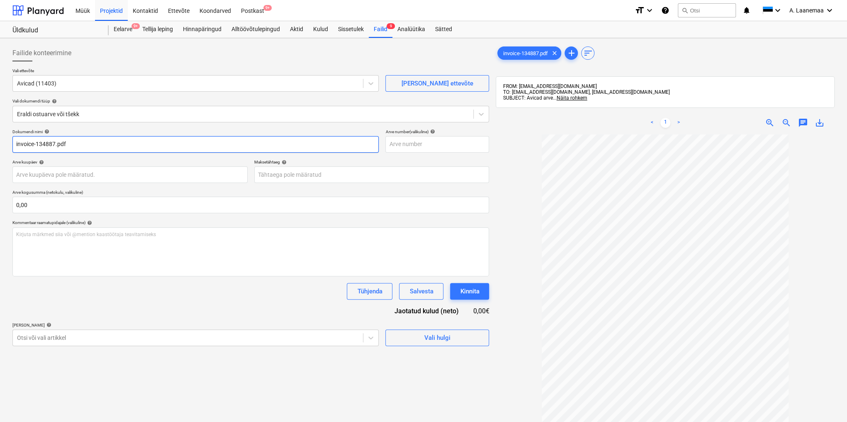
drag, startPoint x: 95, startPoint y: 146, endPoint x: 0, endPoint y: 131, distance: 96.4
click at [0, 132] on div "Failide konteerimine Vali ettevõte Avicad (11403) [PERSON_NAME] uus ettevõte Va…" at bounding box center [423, 288] width 847 height 501
type input "134887"
click at [61, 172] on body "Müük Projektid Kontaktid Ettevõte Koondarved Postkast 9+ format_size keyboard_a…" at bounding box center [423, 211] width 847 height 422
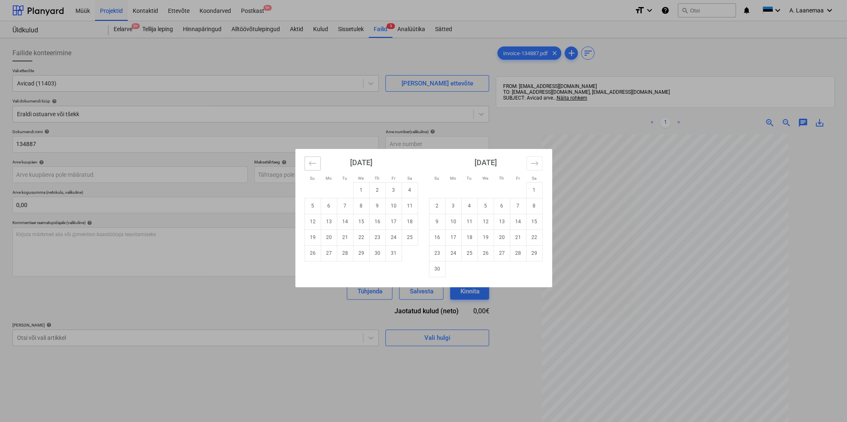
click at [310, 163] on icon "Move backward to switch to the previous month." at bounding box center [312, 163] width 8 height 8
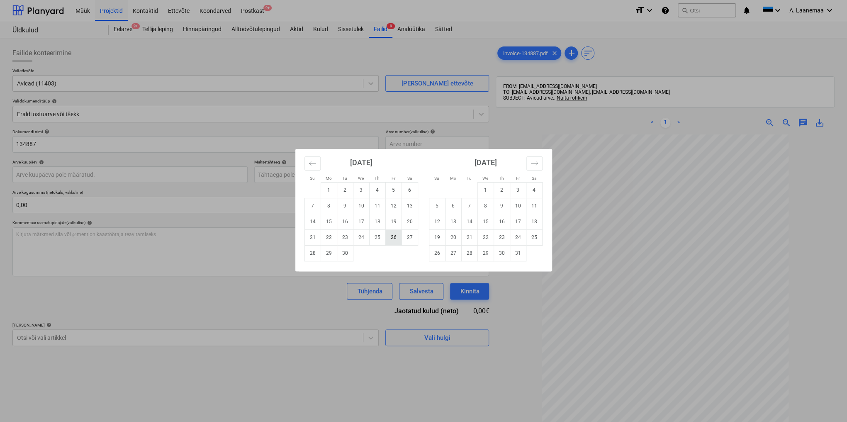
click at [393, 232] on td "26" at bounding box center [393, 237] width 16 height 16
type input "[DATE]"
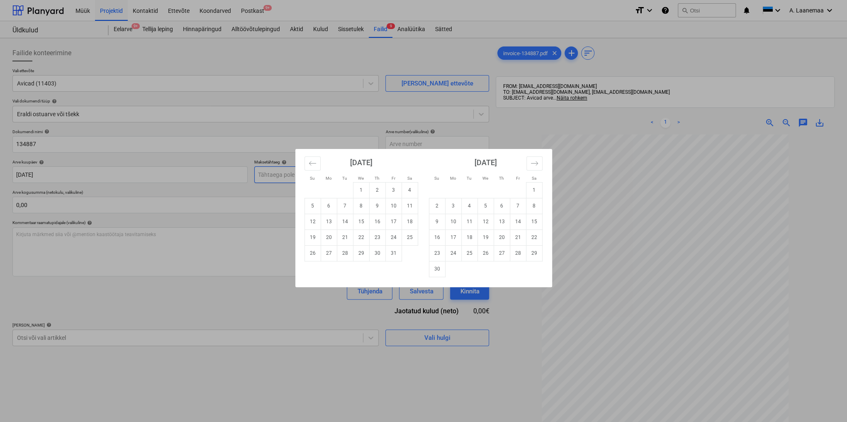
click at [305, 175] on body "Müük Projektid Kontaktid Ettevõte Koondarved Postkast 9+ format_size keyboard_a…" at bounding box center [423, 211] width 847 height 422
click at [366, 189] on td "1" at bounding box center [361, 190] width 16 height 16
type input "[DATE]"
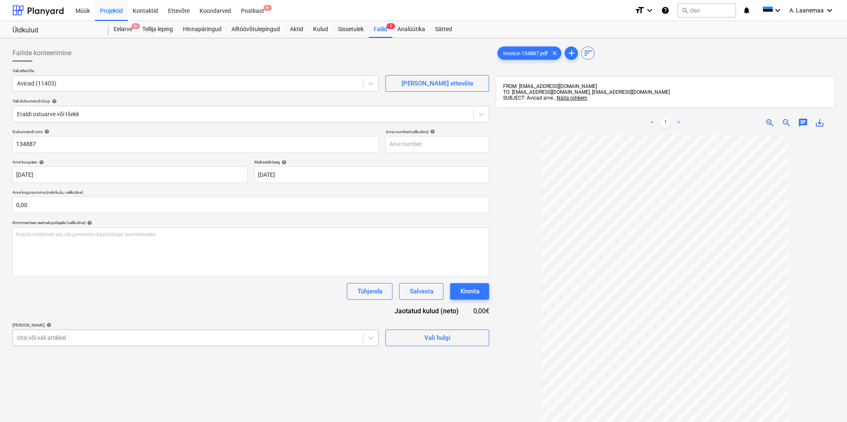
click at [250, 335] on body "Müük Projektid Kontaktid Ettevõte Koondarved Postkast 9+ format_size keyboard_a…" at bounding box center [423, 211] width 847 height 422
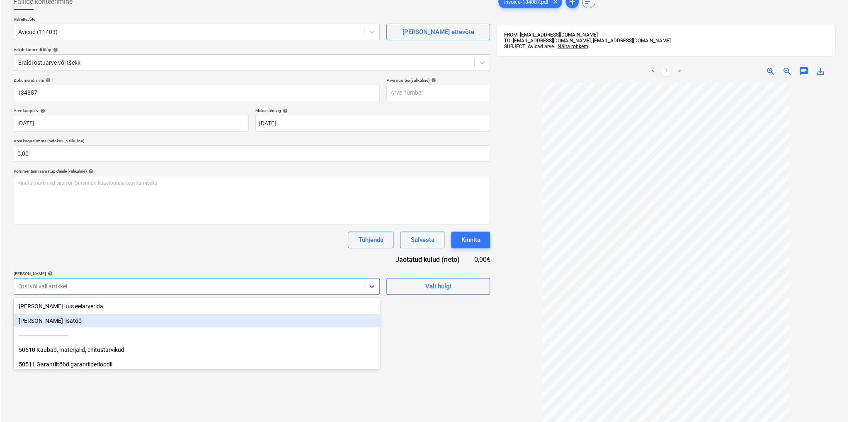
scroll to position [56, 0]
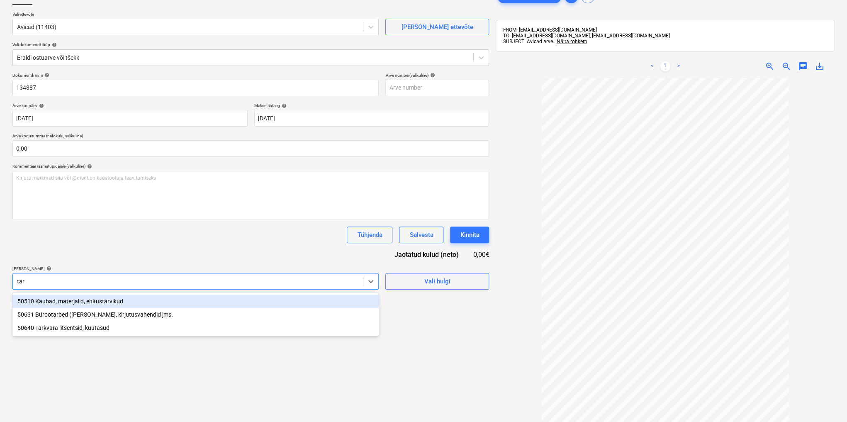
type input "tark"
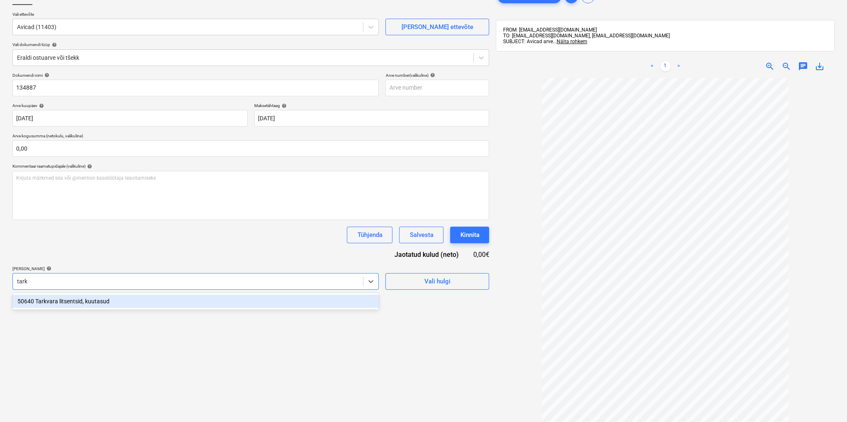
click at [101, 302] on div "50640 Tarkvara litsentsid, kuutasud" at bounding box center [195, 300] width 366 height 13
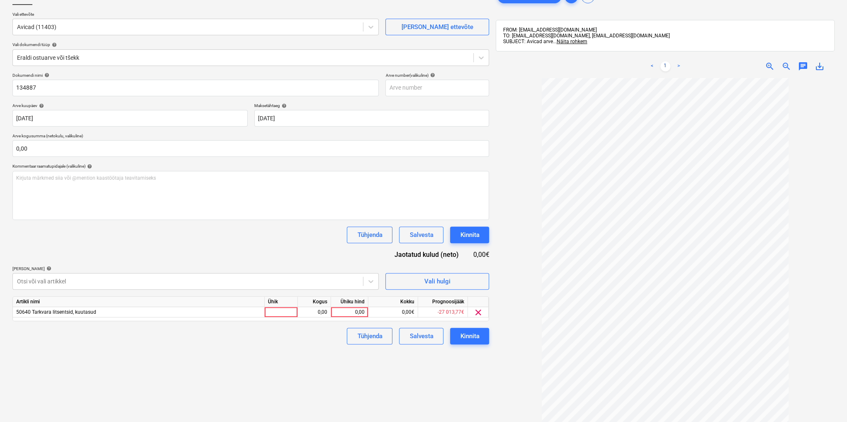
drag, startPoint x: 410, startPoint y: 391, endPoint x: 378, endPoint y: 336, distance: 63.9
click at [410, 391] on div "Failide konteerimine Vali ettevõte Avicad (11403) [PERSON_NAME] uus ettevõte Va…" at bounding box center [250, 232] width 483 height 495
click at [347, 313] on div "0,00" at bounding box center [349, 312] width 30 height 10
type input "49"
click at [454, 335] on button "Kinnita" at bounding box center [469, 335] width 39 height 17
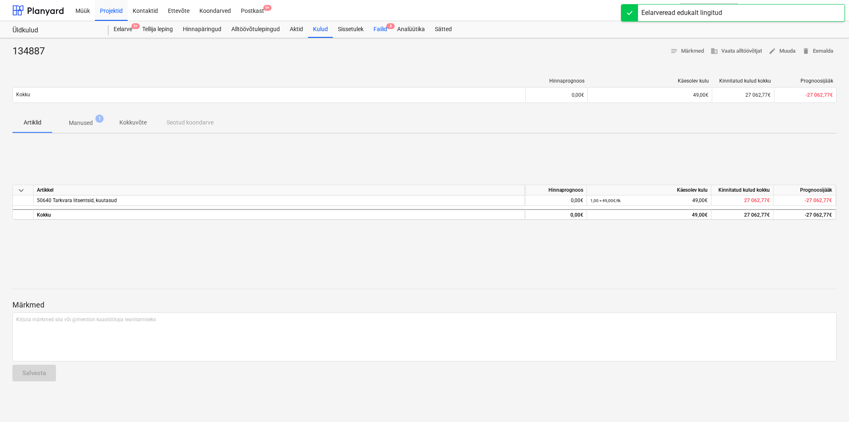
click at [386, 27] on div "Failid 8" at bounding box center [381, 29] width 24 height 17
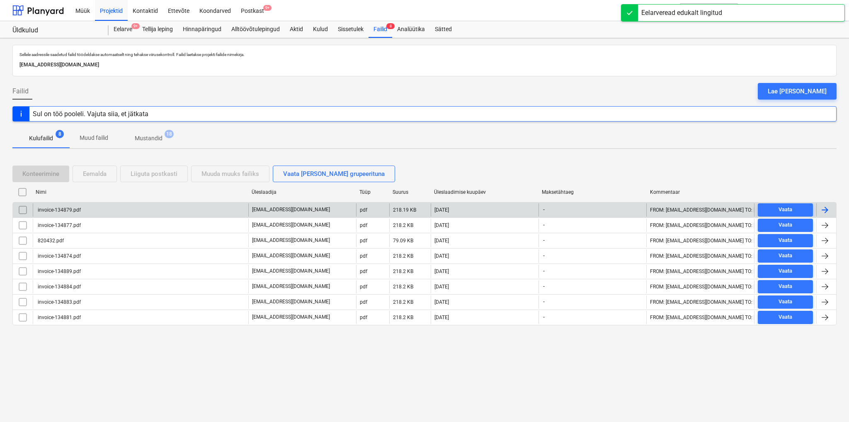
click at [75, 209] on div "invoice-134879.pdf" at bounding box center [58, 210] width 44 height 6
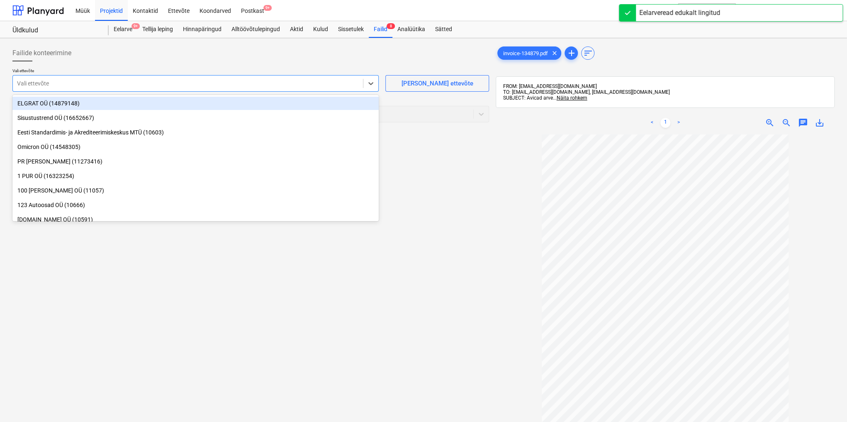
click at [68, 80] on div at bounding box center [188, 83] width 342 height 8
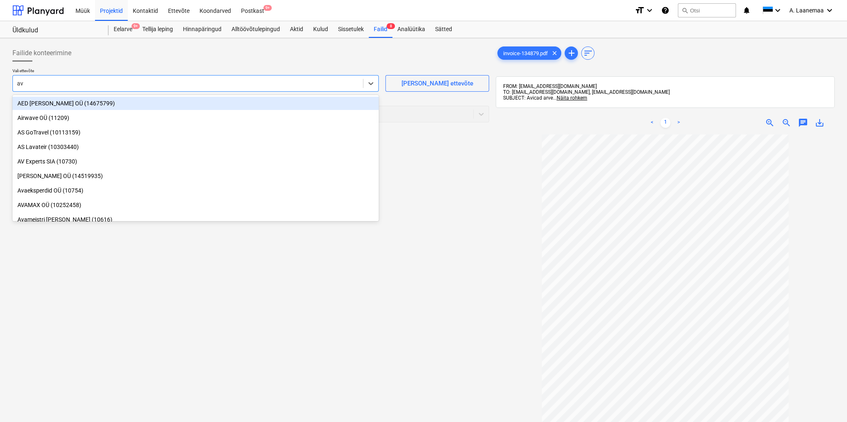
type input "avi"
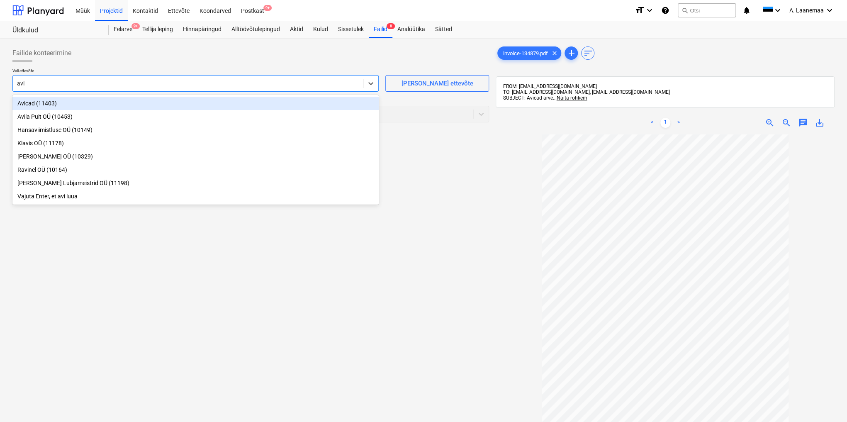
click at [44, 103] on div "Avicad (11403)" at bounding box center [195, 103] width 366 height 13
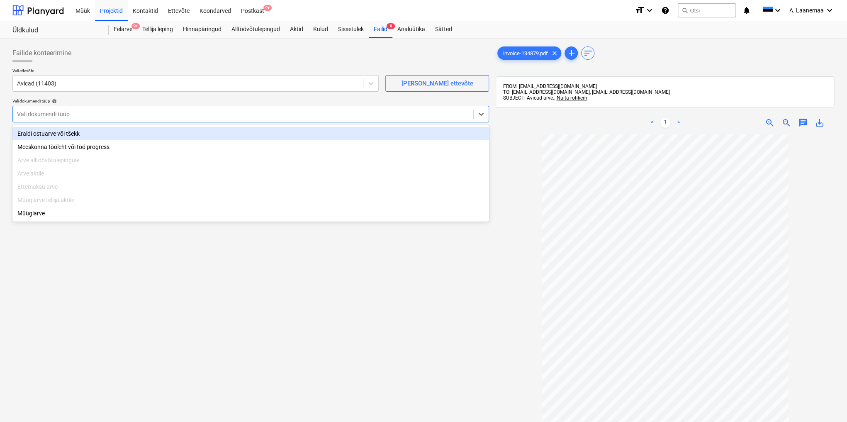
click at [44, 112] on div at bounding box center [243, 114] width 452 height 8
click at [44, 132] on div "Eraldi ostuarve või tšekk" at bounding box center [250, 133] width 476 height 13
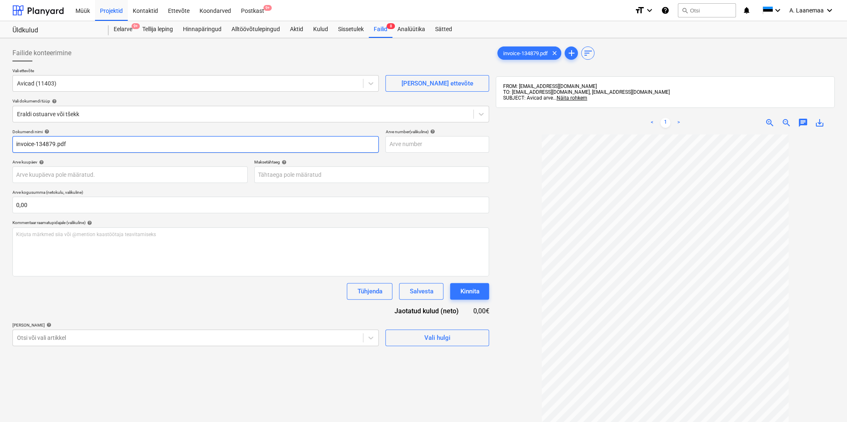
drag, startPoint x: 80, startPoint y: 141, endPoint x: 0, endPoint y: 123, distance: 82.2
click at [0, 125] on div "Failide konteerimine Vali ettevõte Avicad (11403) [PERSON_NAME] uus ettevõte Va…" at bounding box center [423, 288] width 847 height 501
type input "134879"
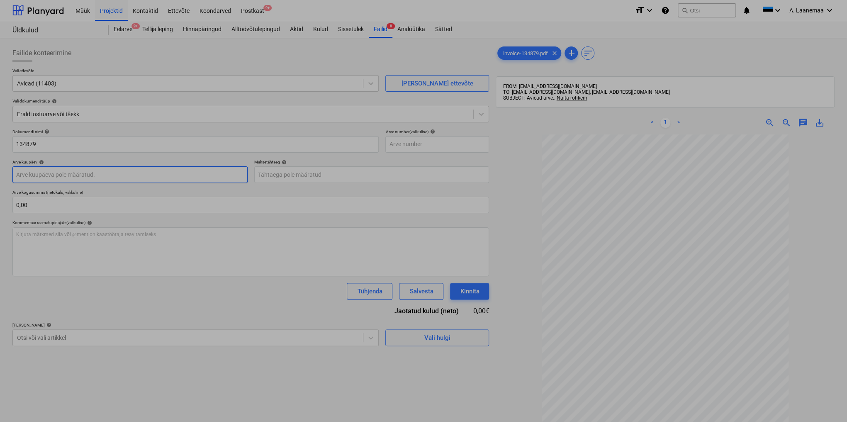
click at [82, 170] on body "Müük Projektid Kontaktid Ettevõte Koondarved Postkast 9+ format_size keyboard_a…" at bounding box center [423, 211] width 847 height 422
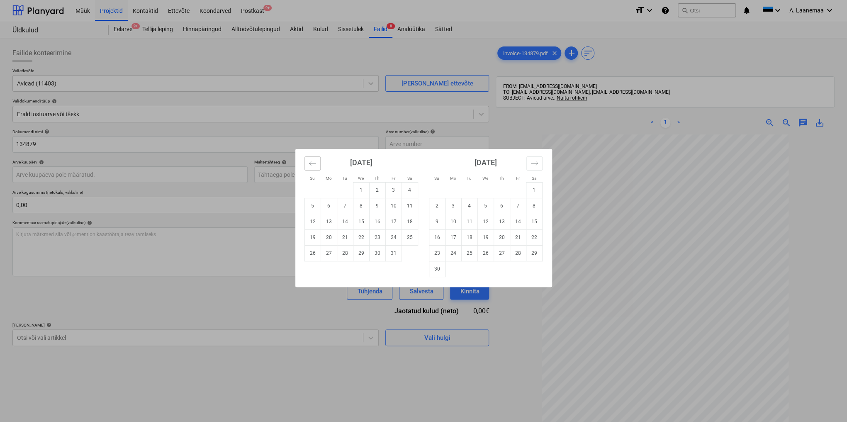
click at [308, 163] on icon "Move backward to switch to the previous month." at bounding box center [312, 163] width 8 height 8
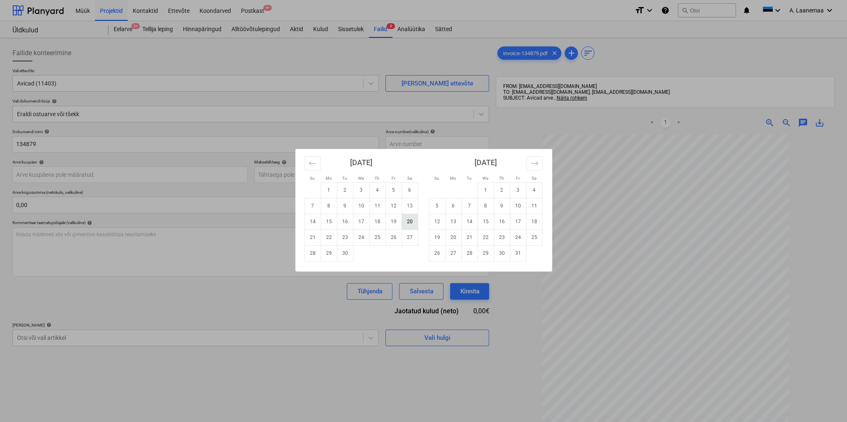
click at [410, 220] on td "20" at bounding box center [409, 221] width 16 height 16
type input "[DATE]"
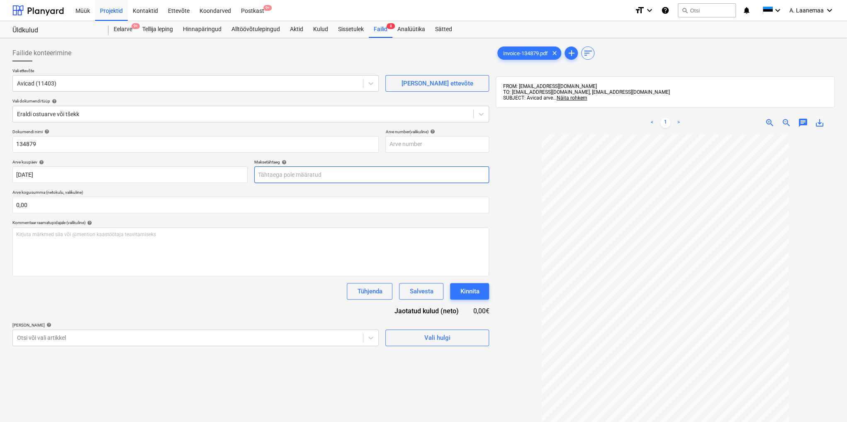
click at [321, 176] on body "Müük Projektid Kontaktid Ettevõte Koondarved Postkast 9+ format_size keyboard_a…" at bounding box center [423, 211] width 847 height 422
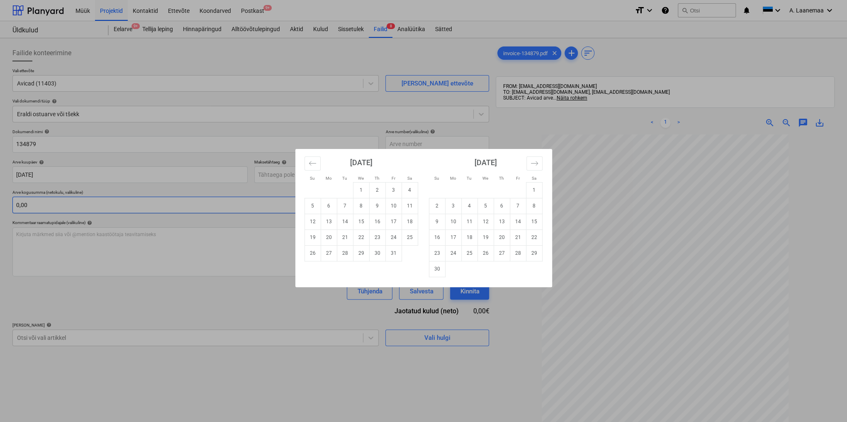
drag, startPoint x: 364, startPoint y: 190, endPoint x: 342, endPoint y: 203, distance: 25.1
click at [364, 190] on td "1" at bounding box center [361, 190] width 16 height 16
type input "[DATE]"
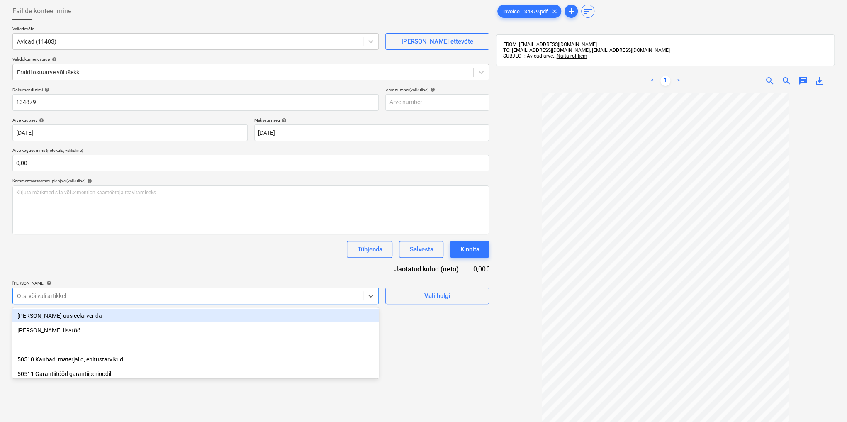
click at [196, 335] on body "Müük Projektid Kontaktid Ettevõte Koondarved Postkast 9+ format_size keyboard_a…" at bounding box center [423, 169] width 847 height 422
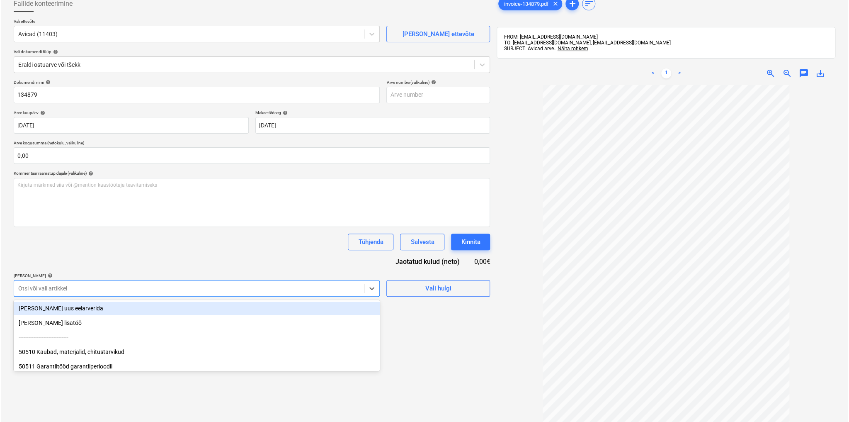
scroll to position [56, 0]
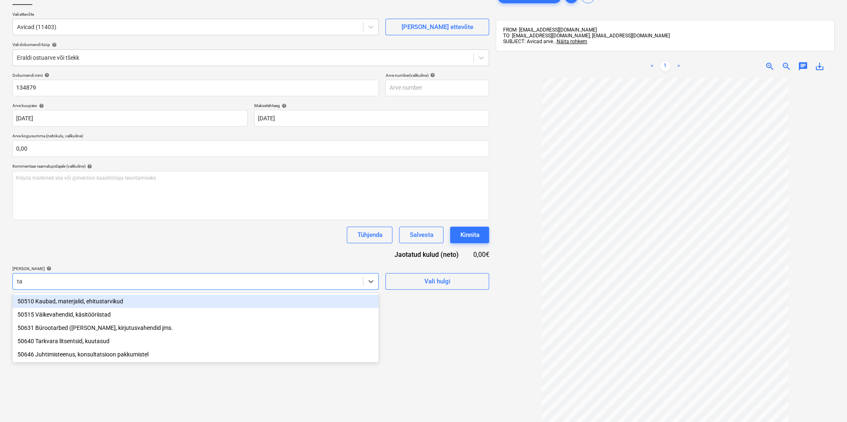
type input "tar"
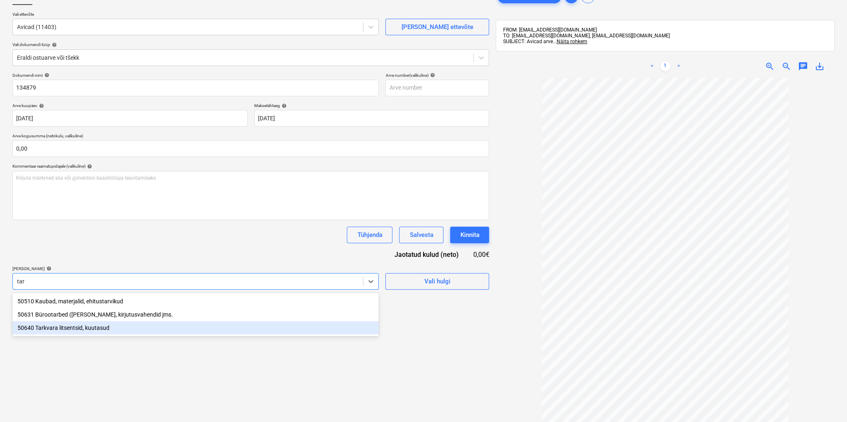
click at [67, 322] on div "50640 Tarkvara litsentsid, kuutasud" at bounding box center [195, 327] width 366 height 13
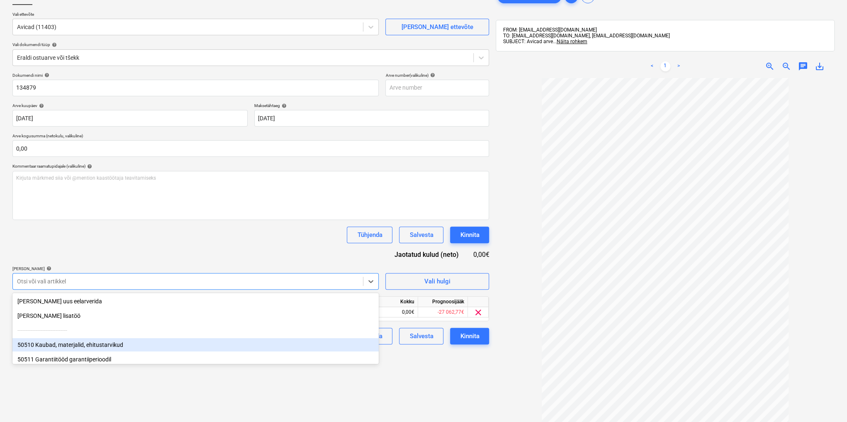
click at [395, 375] on div "Failide konteerimine Vali ettevõte Avicad (11403) [PERSON_NAME] uus ettevõte Va…" at bounding box center [250, 232] width 483 height 495
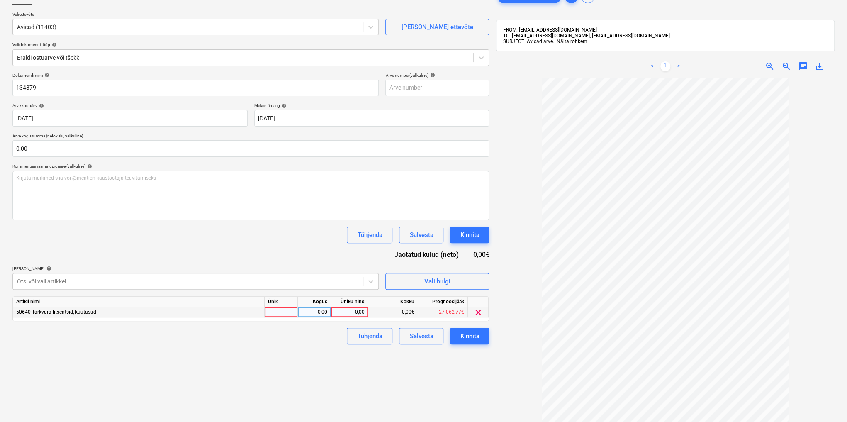
click at [349, 313] on div "0,00" at bounding box center [349, 312] width 30 height 10
type input "49"
click at [469, 337] on div "Kinnita" at bounding box center [469, 335] width 19 height 11
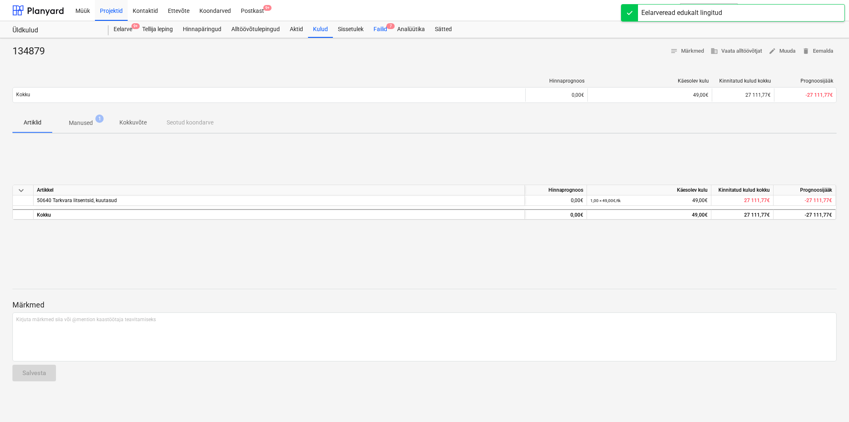
click at [382, 30] on div "Failid 7" at bounding box center [381, 29] width 24 height 17
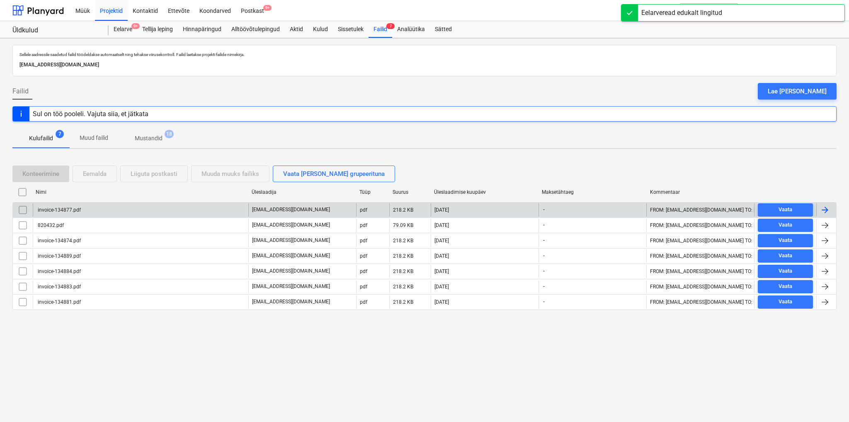
click at [55, 208] on div "invoice-134877.pdf" at bounding box center [58, 210] width 44 height 6
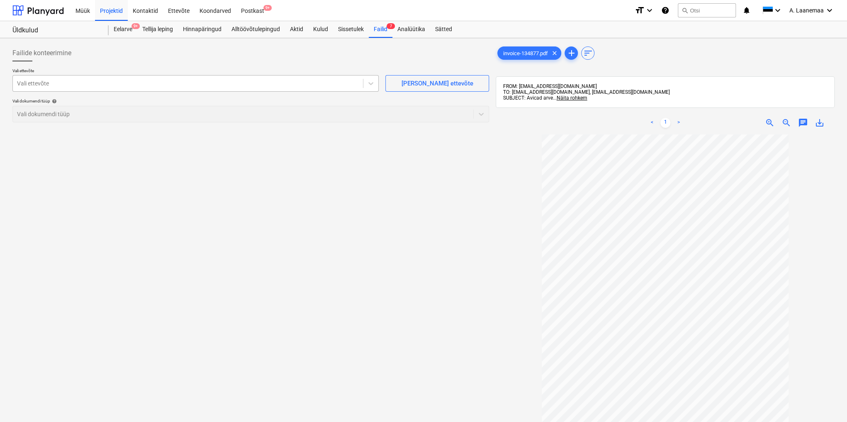
click at [46, 77] on div "Vali ettevõte" at bounding box center [195, 83] width 366 height 17
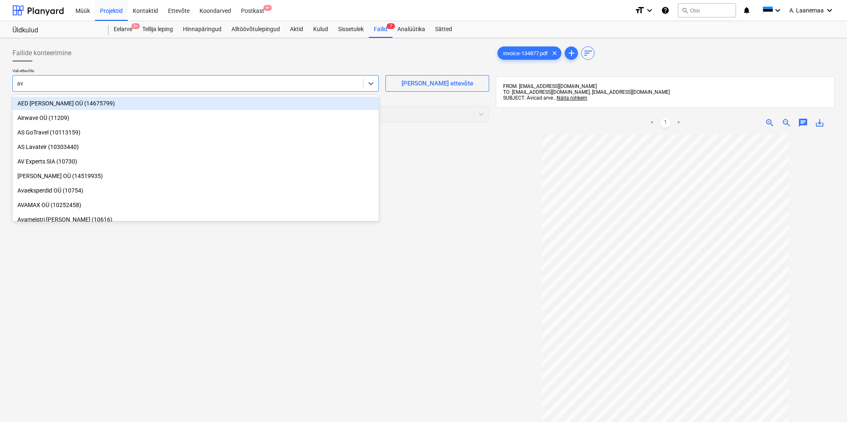
type input "avi"
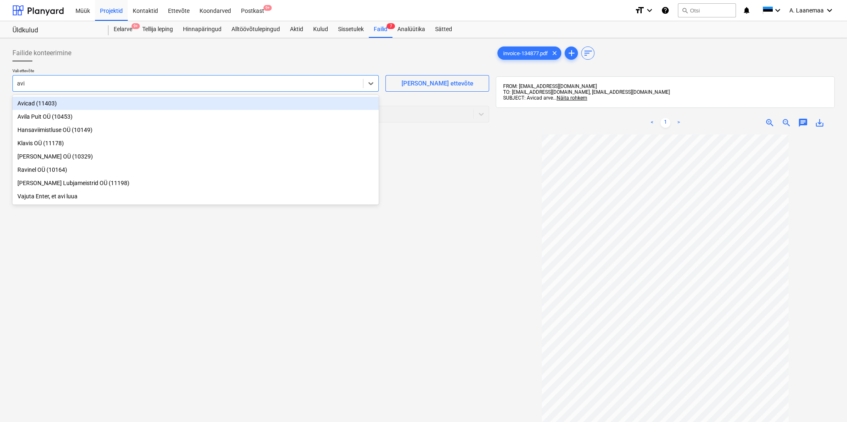
click at [46, 104] on div "Avicad (11403)" at bounding box center [195, 103] width 366 height 13
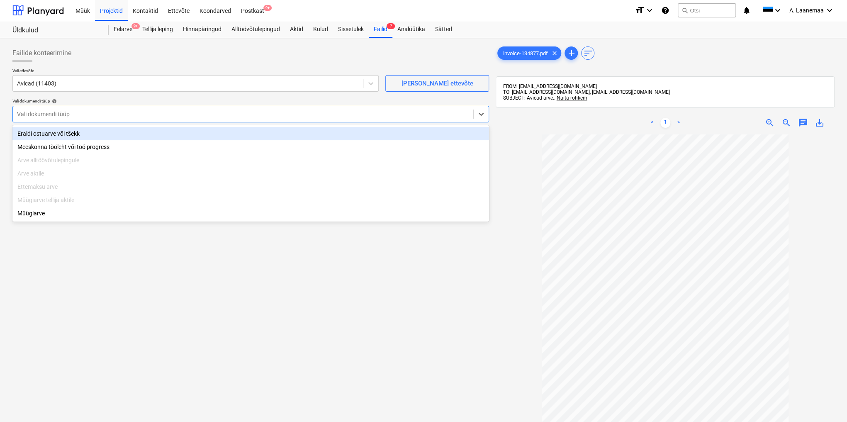
click at [45, 115] on div at bounding box center [243, 114] width 452 height 8
click at [45, 131] on div "Eraldi ostuarve või tšekk" at bounding box center [250, 133] width 476 height 13
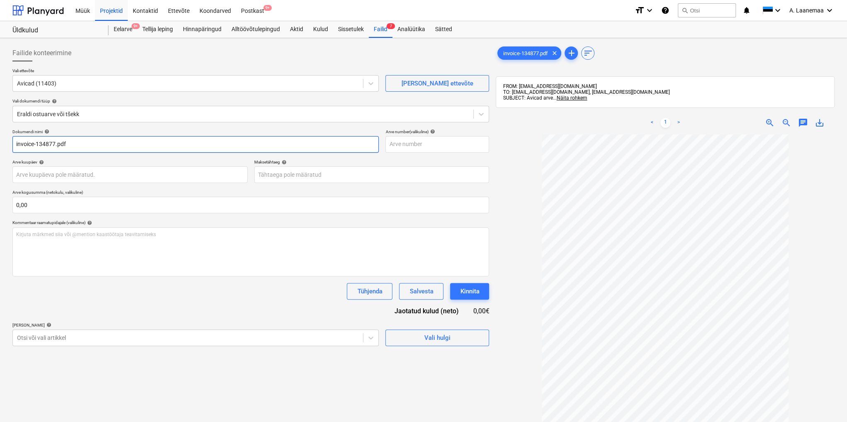
drag, startPoint x: 74, startPoint y: 146, endPoint x: 0, endPoint y: 134, distance: 74.6
click at [0, 134] on div "Failide konteerimine Vali ettevõte Avicad (11403) [PERSON_NAME] uus ettevõte Va…" at bounding box center [423, 288] width 847 height 501
type input "134877"
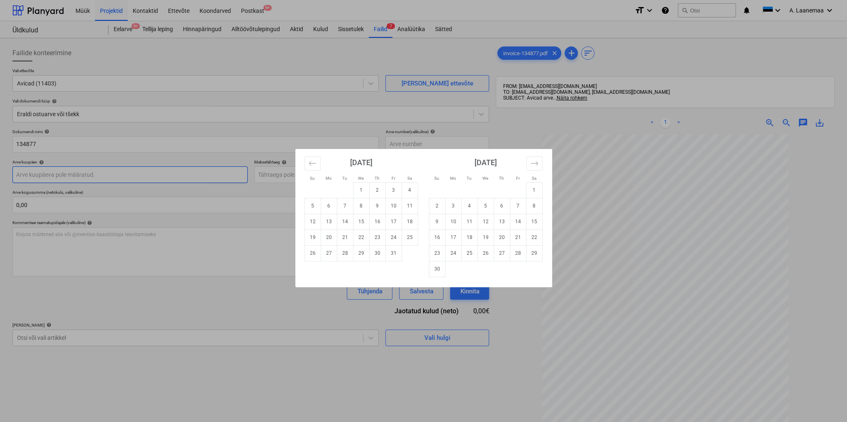
click at [41, 176] on body "Müük Projektid Kontaktid Ettevõte Koondarved Postkast 9+ format_size keyboard_a…" at bounding box center [423, 211] width 847 height 422
drag, startPoint x: 315, startPoint y: 161, endPoint x: 339, endPoint y: 214, distance: 58.5
click at [315, 161] on icon "Move backward to switch to the previous month." at bounding box center [312, 163] width 8 height 8
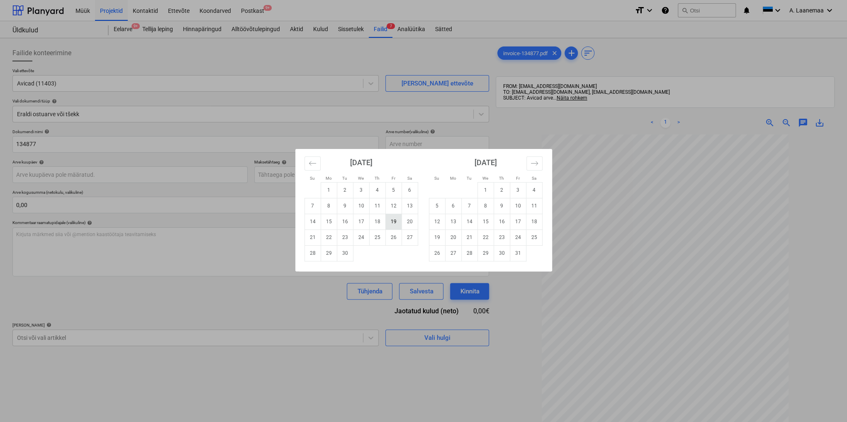
click at [393, 221] on td "19" at bounding box center [393, 221] width 16 height 16
type input "[DATE]"
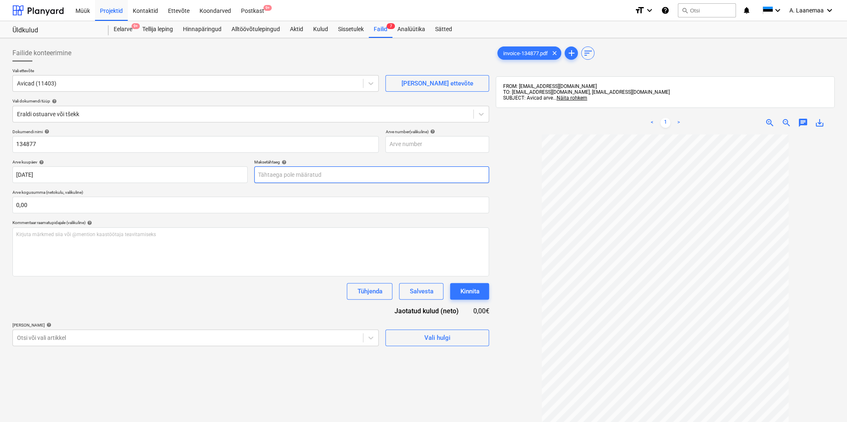
click at [313, 169] on body "Müük Projektid Kontaktid Ettevõte Koondarved Postkast 9+ format_size keyboard_a…" at bounding box center [423, 211] width 847 height 422
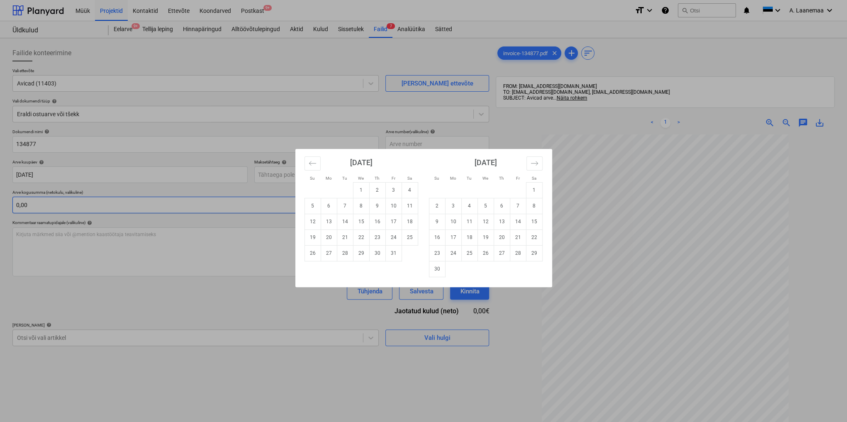
drag, startPoint x: 366, startPoint y: 190, endPoint x: 345, endPoint y: 199, distance: 21.9
click at [366, 191] on td "1" at bounding box center [361, 190] width 16 height 16
type input "[DATE]"
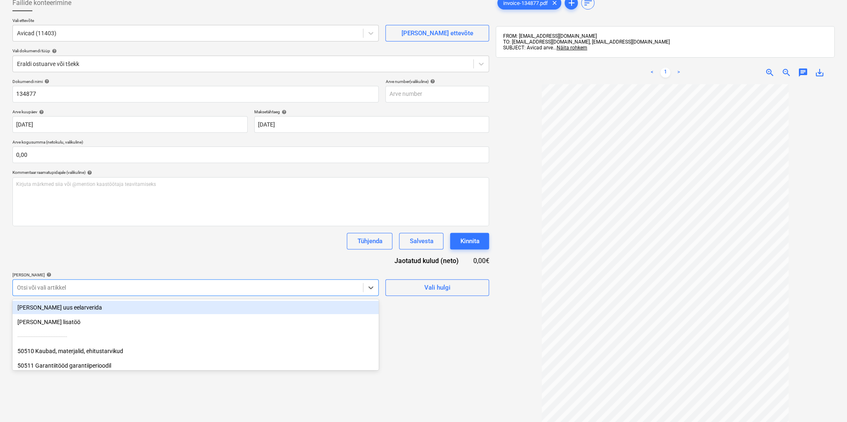
click at [253, 337] on body "Müük Projektid Kontaktid Ettevõte Koondarved Postkast 9+ format_size keyboard_a…" at bounding box center [423, 161] width 847 height 422
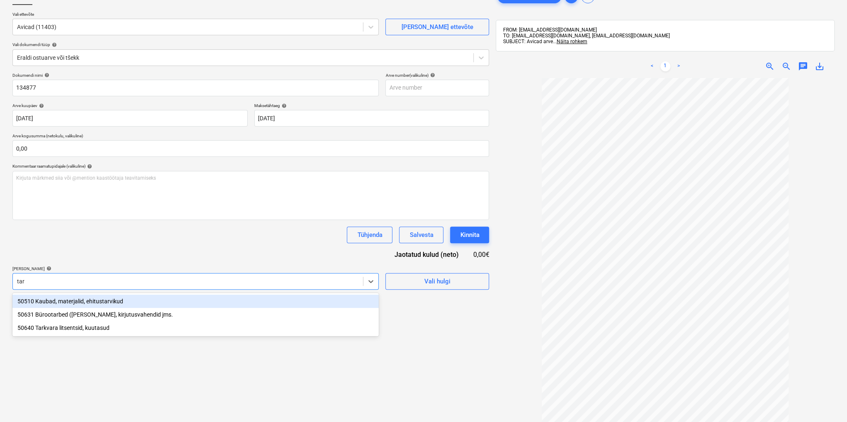
type input "tark"
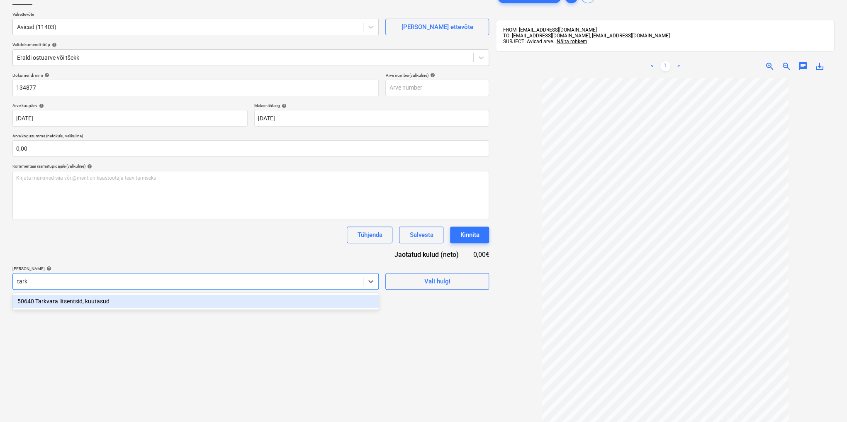
click at [94, 300] on div "50640 Tarkvara litsentsid, kuutasud" at bounding box center [195, 300] width 366 height 13
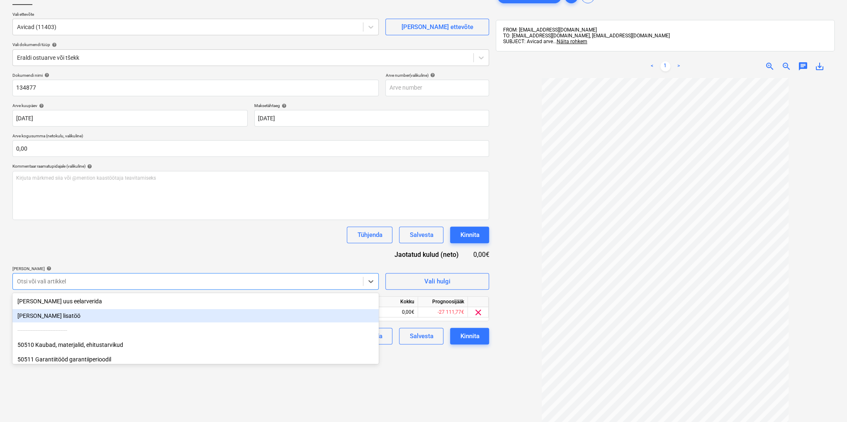
click at [413, 363] on div "Failide konteerimine Vali ettevõte Avicad (11403) [PERSON_NAME] uus ettevõte Va…" at bounding box center [250, 232] width 483 height 495
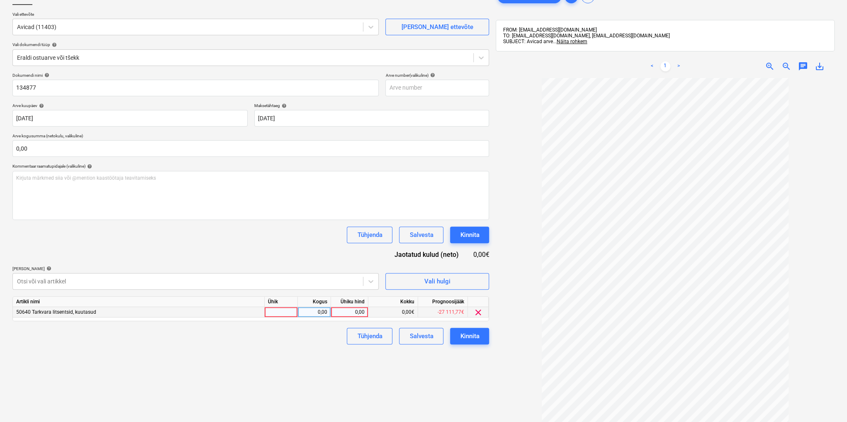
click at [351, 312] on div "0,00" at bounding box center [349, 312] width 30 height 10
type input "49"
click at [476, 331] on div "Kinnita" at bounding box center [469, 335] width 19 height 11
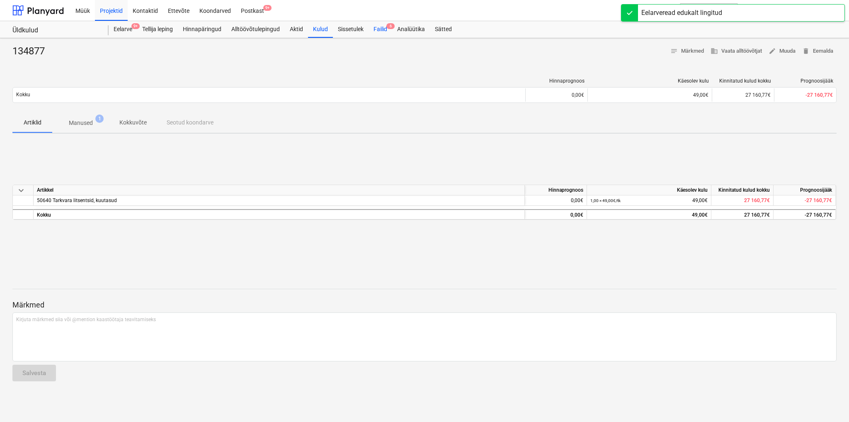
click at [380, 29] on div "Failid 6" at bounding box center [381, 29] width 24 height 17
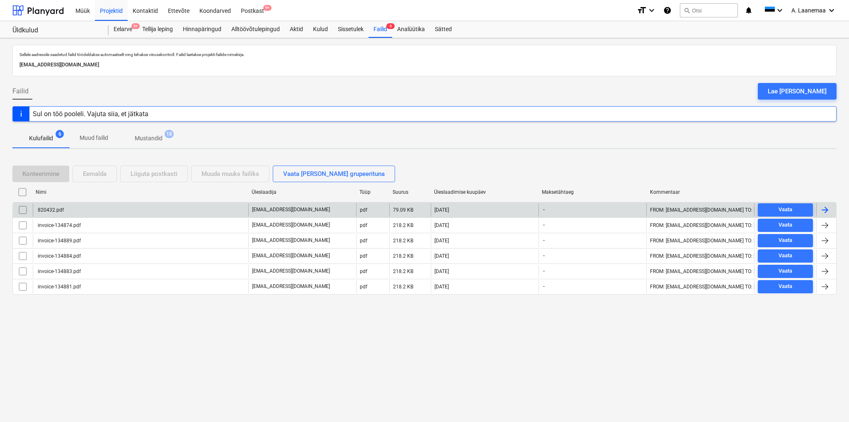
click at [45, 207] on div "820432.pdf" at bounding box center [49, 210] width 27 height 6
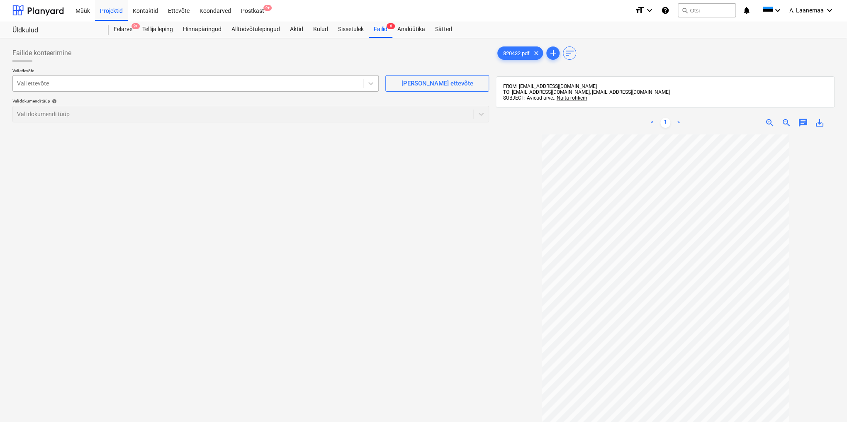
click at [56, 88] on div "Vali ettevõte" at bounding box center [188, 84] width 350 height 12
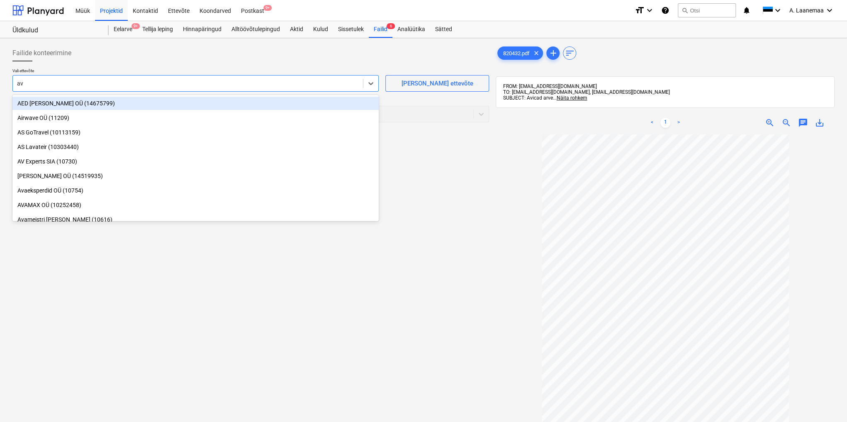
type input "avi"
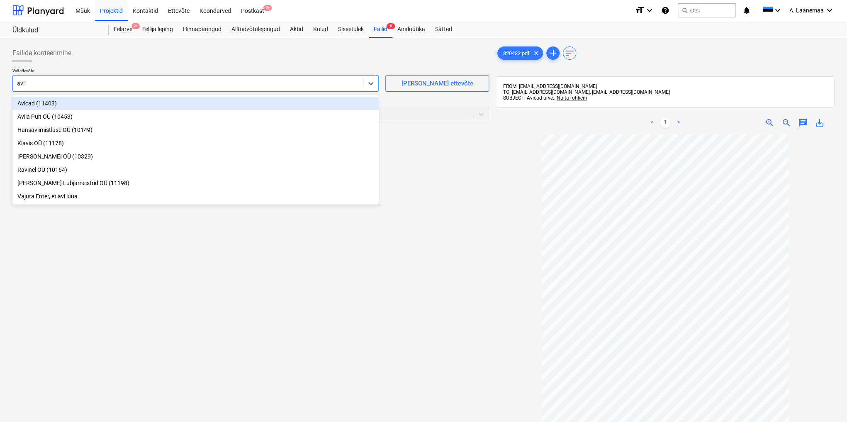
click at [35, 105] on div "Avicad (11403)" at bounding box center [195, 103] width 366 height 13
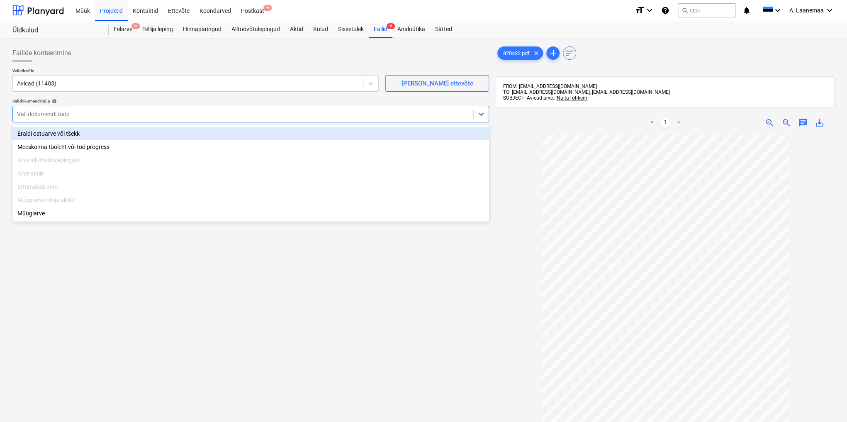
click at [34, 112] on div at bounding box center [243, 114] width 452 height 8
click at [38, 134] on div "Eraldi ostuarve või tšekk" at bounding box center [250, 133] width 476 height 13
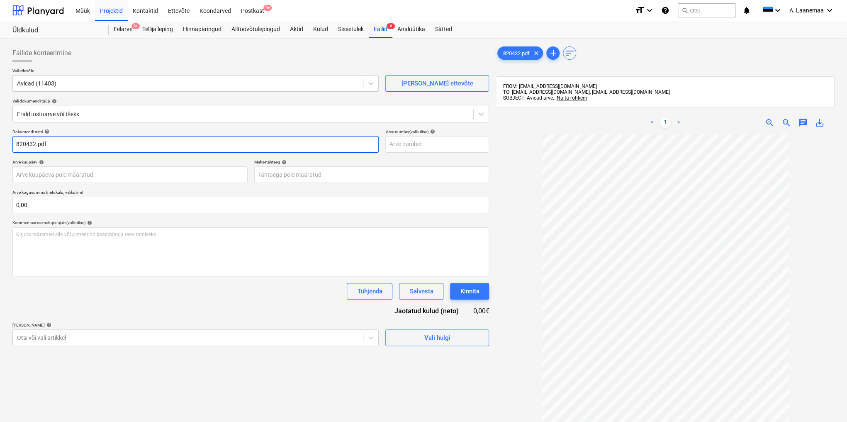
click at [50, 144] on input "820432.pdf" at bounding box center [195, 144] width 366 height 17
type input "820432"
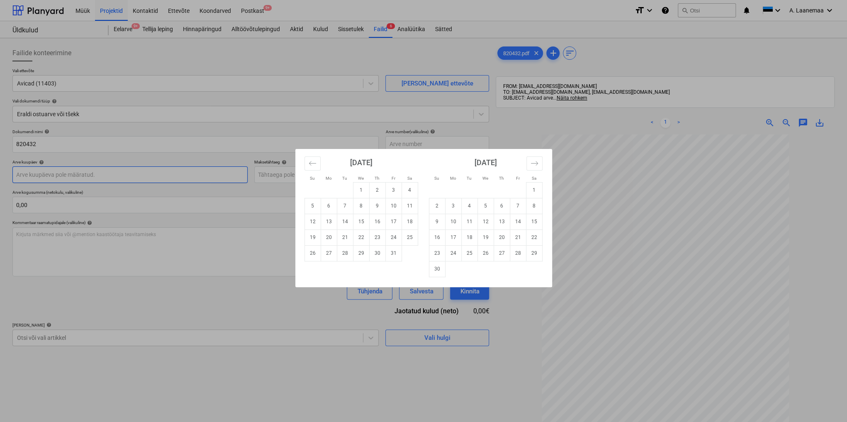
click at [65, 172] on body "Müük Projektid Kontaktid Ettevõte Koondarved Postkast 9+ format_size keyboard_a…" at bounding box center [423, 211] width 847 height 422
drag, startPoint x: 315, startPoint y: 165, endPoint x: 339, endPoint y: 180, distance: 27.9
click at [316, 166] on button "Move backward to switch to the previous month." at bounding box center [312, 163] width 16 height 14
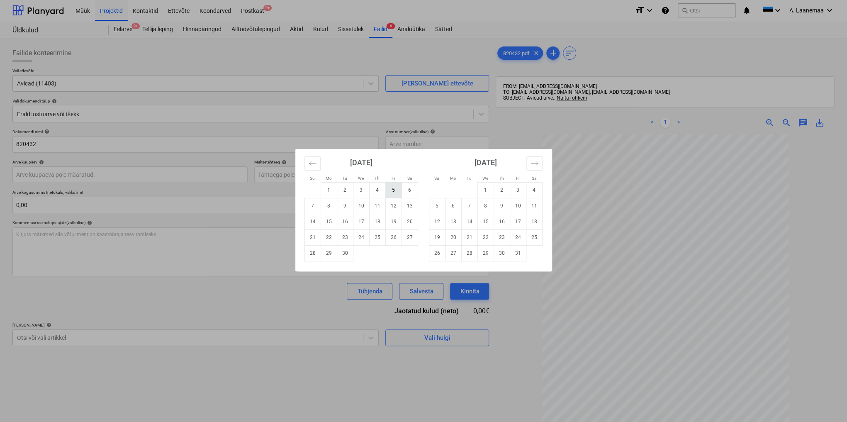
click at [393, 189] on td "5" at bounding box center [393, 190] width 16 height 16
type input "[DATE]"
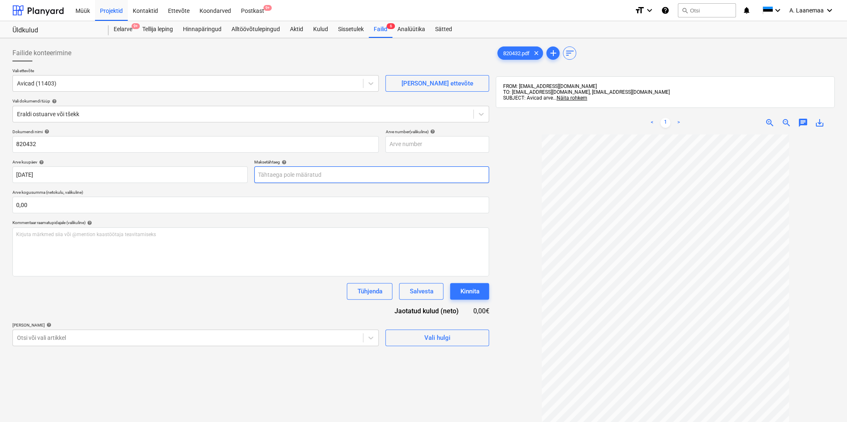
click at [312, 176] on body "Müük Projektid Kontaktid Ettevõte Koondarved Postkast 9+ format_size keyboard_a…" at bounding box center [423, 211] width 847 height 422
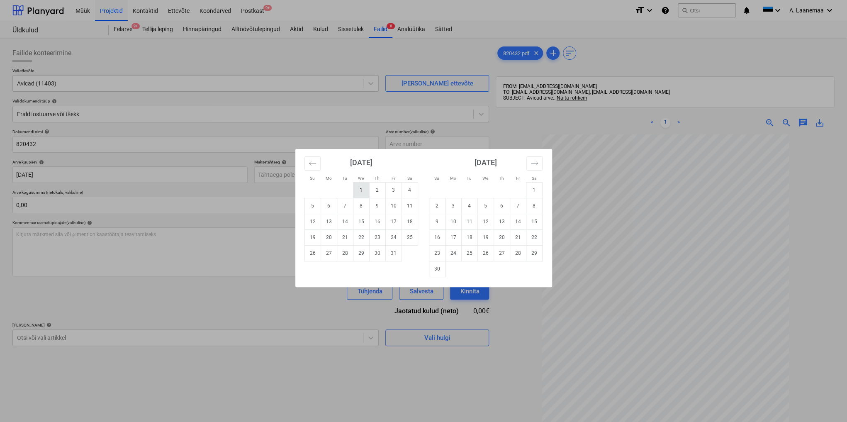
click at [359, 187] on td "1" at bounding box center [361, 190] width 16 height 16
type input "[DATE]"
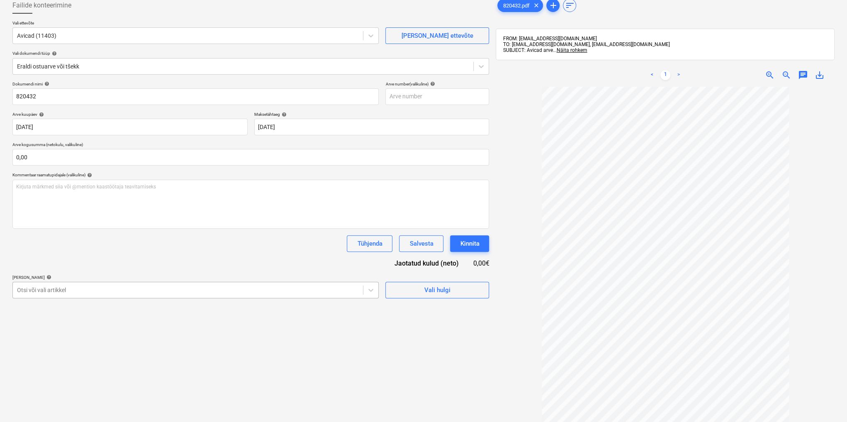
click at [200, 339] on body "Müük Projektid Kontaktid Ettevõte Koondarved Postkast 9+ format_size keyboard_a…" at bounding box center [423, 163] width 847 height 422
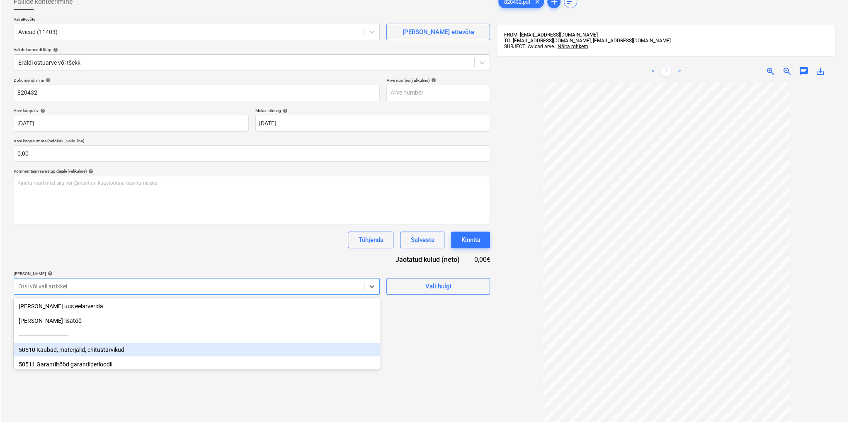
scroll to position [56, 0]
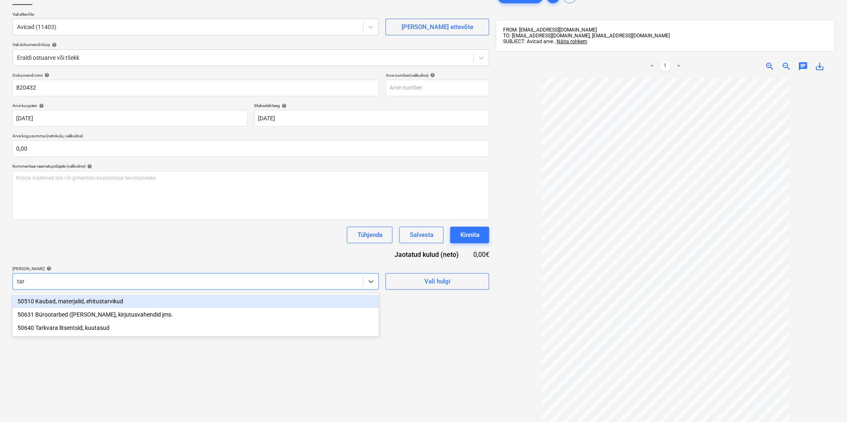
type input "tark"
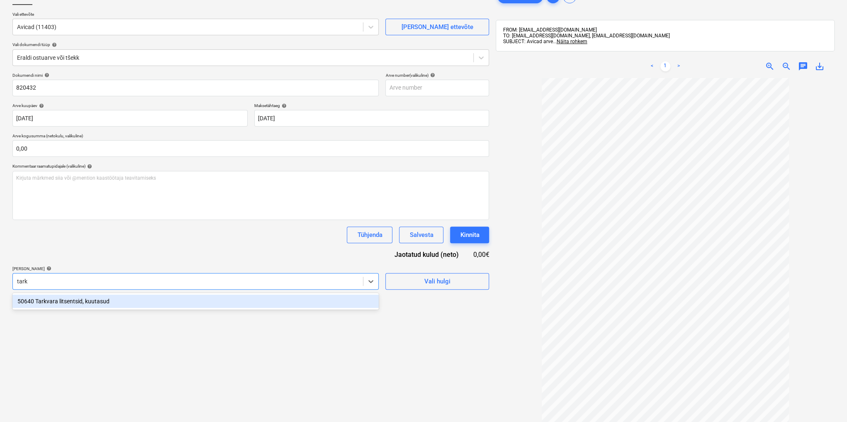
click at [88, 302] on div "50640 Tarkvara litsentsid, kuutasud" at bounding box center [195, 300] width 366 height 13
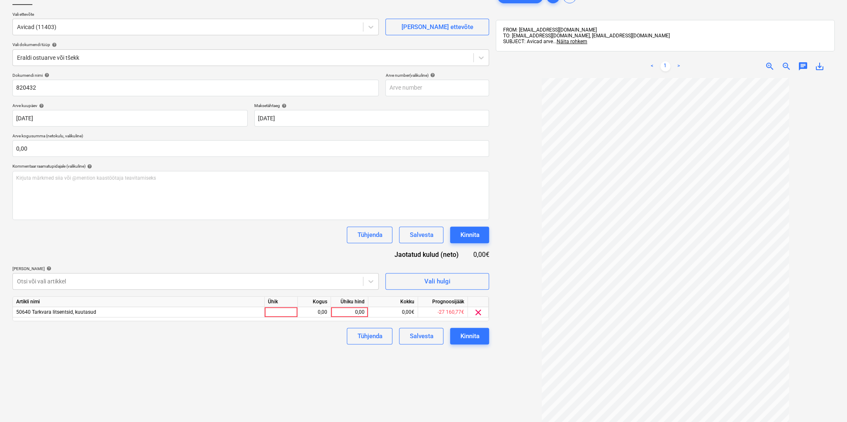
click at [421, 362] on div "Failide konteerimine Vali ettevõte Avicad (11403) [PERSON_NAME] uus ettevõte Va…" at bounding box center [250, 232] width 483 height 495
click at [345, 305] on div "Ühiku hind" at bounding box center [349, 301] width 37 height 10
click at [347, 312] on div "0,00" at bounding box center [349, 312] width 30 height 10
type input "49"
click at [479, 337] on button "Kinnita" at bounding box center [469, 335] width 39 height 17
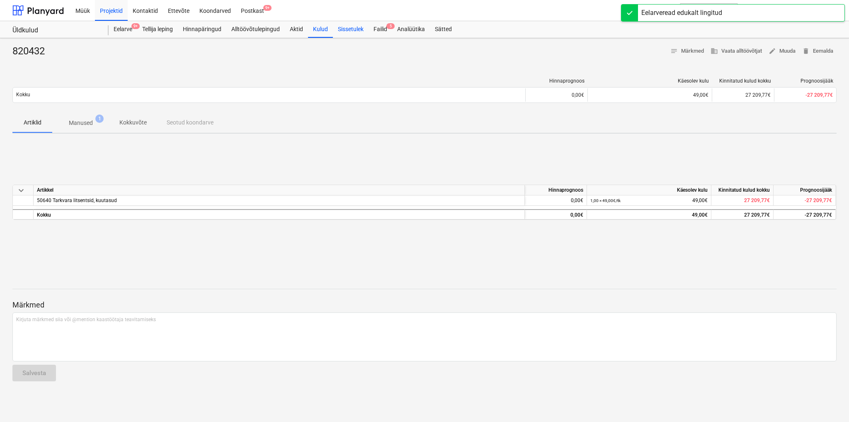
drag, startPoint x: 385, startPoint y: 28, endPoint x: 362, endPoint y: 36, distance: 24.0
click at [385, 28] on div "Failid 5" at bounding box center [381, 29] width 24 height 17
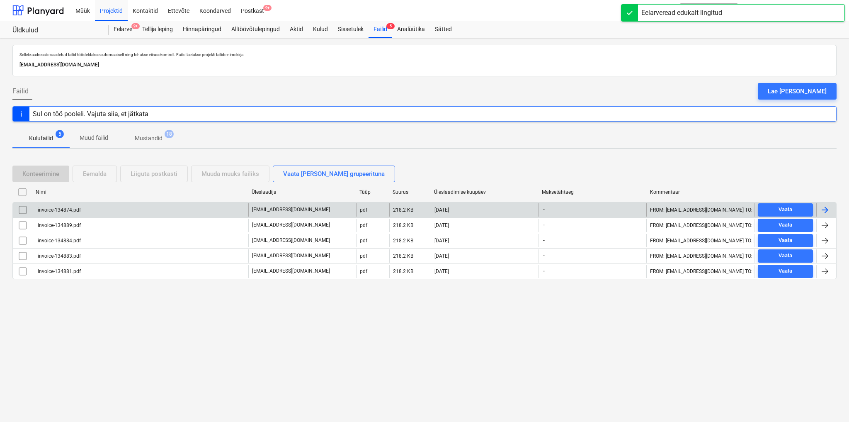
click at [60, 207] on div "invoice-134874.pdf" at bounding box center [58, 210] width 44 height 6
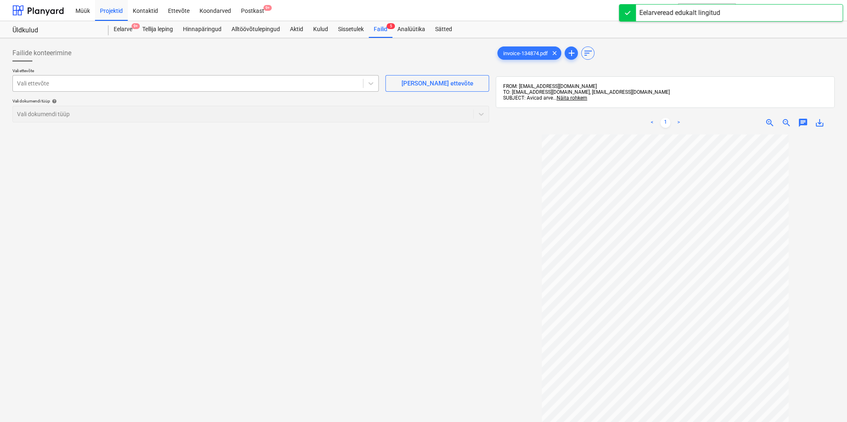
click at [105, 85] on div at bounding box center [188, 83] width 342 height 8
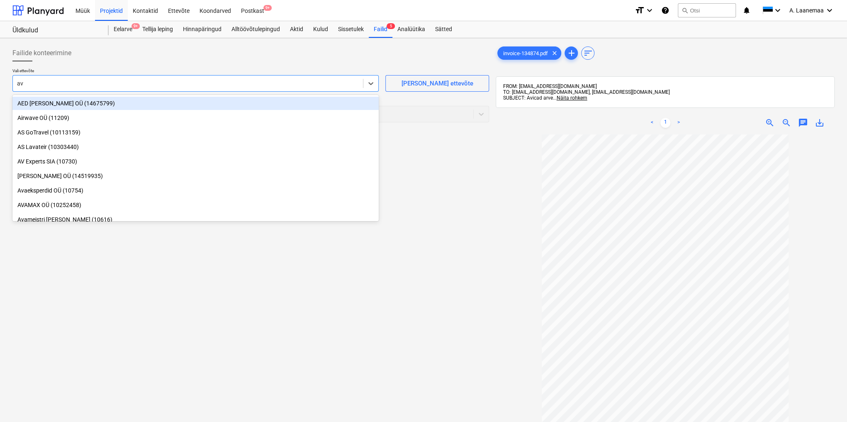
type input "avi"
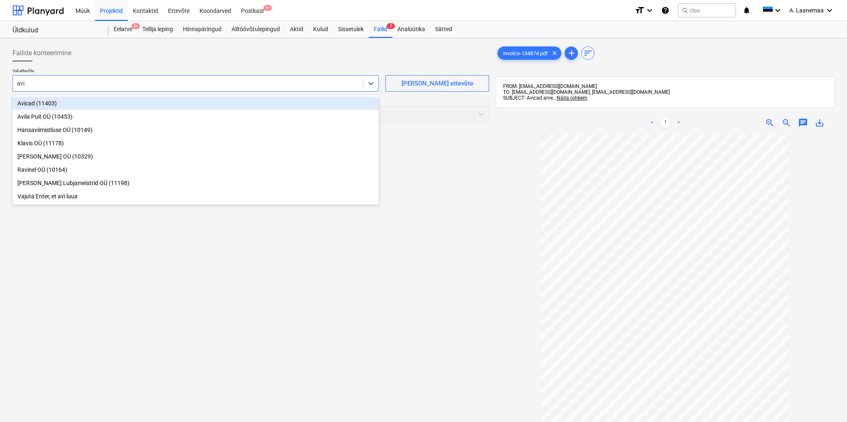
click at [53, 102] on div "Avicad (11403)" at bounding box center [195, 103] width 366 height 13
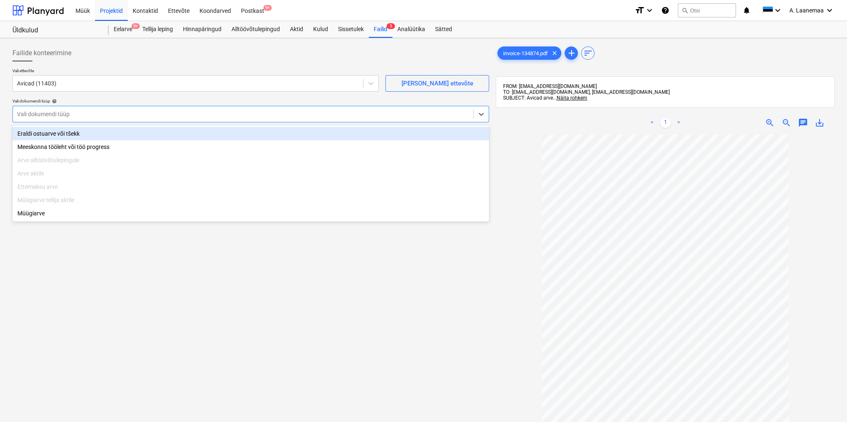
click at [51, 113] on div at bounding box center [243, 114] width 452 height 8
click at [42, 134] on div "Eraldi ostuarve või tšekk" at bounding box center [250, 133] width 476 height 13
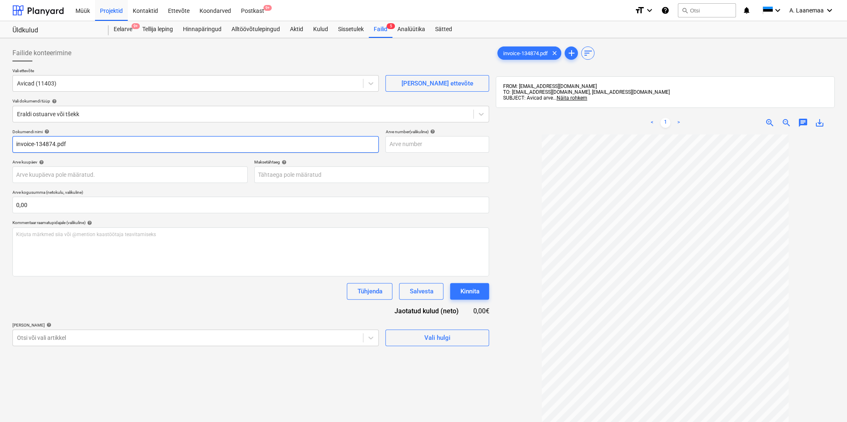
drag, startPoint x: 73, startPoint y: 146, endPoint x: 0, endPoint y: 126, distance: 75.6
click at [0, 126] on div "Failide konteerimine Vali ettevõte Avicad (11403) [PERSON_NAME] uus ettevõte Va…" at bounding box center [423, 288] width 847 height 501
type input "134874"
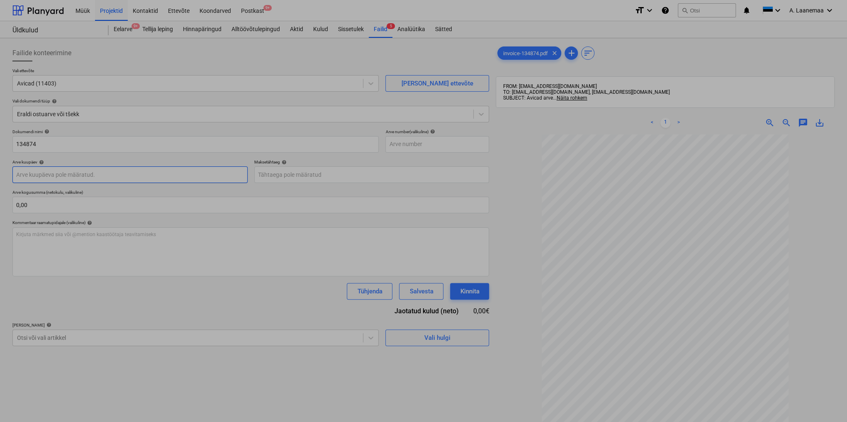
click at [75, 169] on body "Müük Projektid Kontaktid Ettevõte Koondarved Postkast 9+ format_size keyboard_a…" at bounding box center [423, 211] width 847 height 422
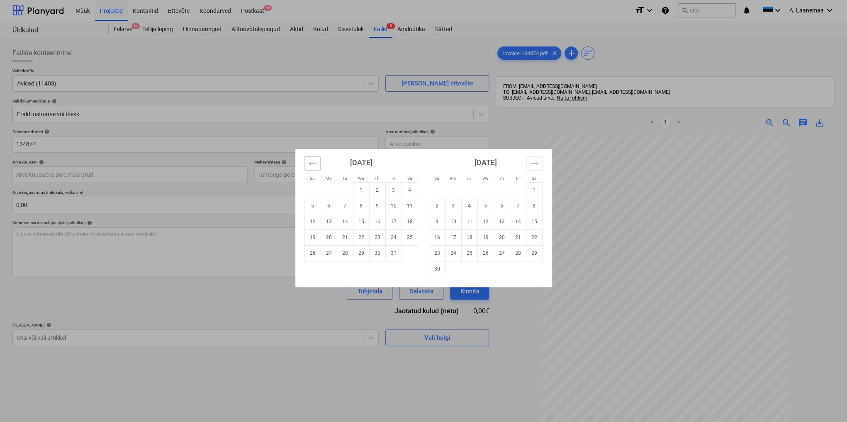
click at [315, 161] on icon "Move backward to switch to the previous month." at bounding box center [312, 163] width 8 height 8
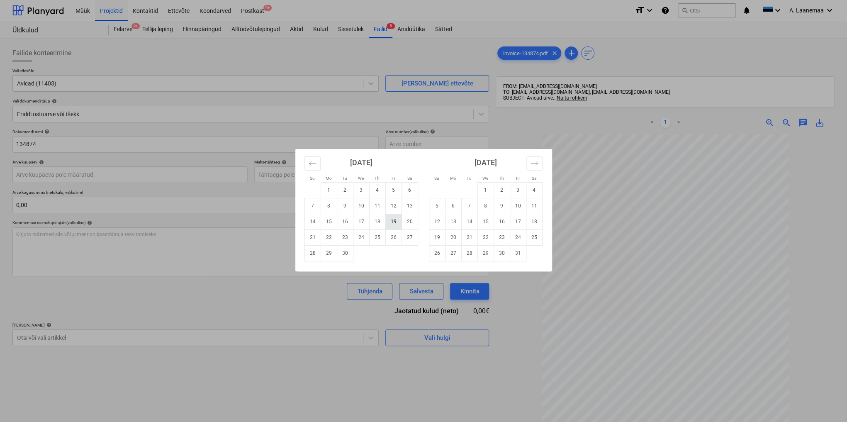
click at [396, 221] on td "19" at bounding box center [393, 221] width 16 height 16
type input "[DATE]"
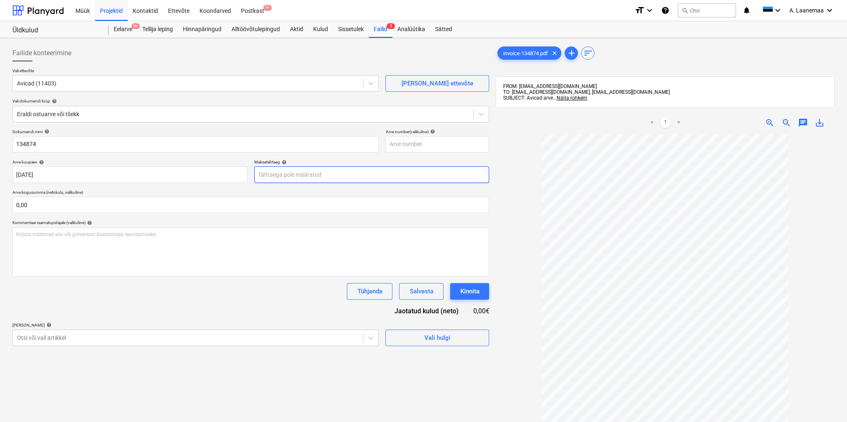
click at [294, 174] on body "Müük Projektid Kontaktid Ettevõte Koondarved Postkast 9+ format_size keyboard_a…" at bounding box center [423, 211] width 847 height 422
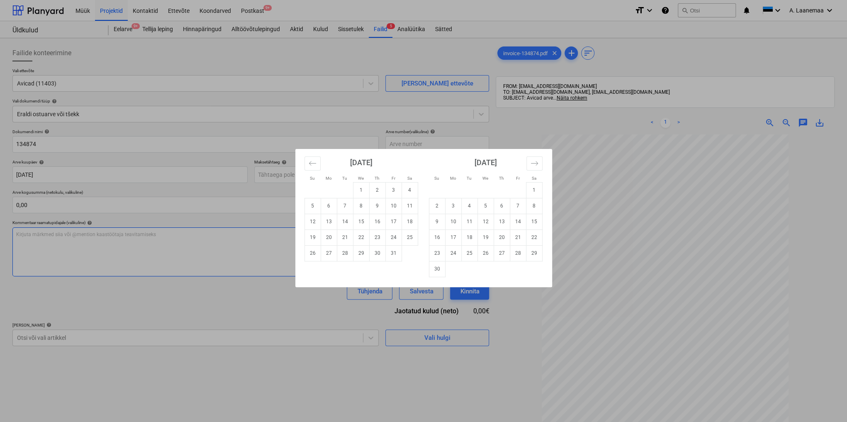
drag, startPoint x: 357, startPoint y: 187, endPoint x: 244, endPoint y: 267, distance: 137.9
click at [355, 188] on td "1" at bounding box center [361, 190] width 16 height 16
type input "[DATE]"
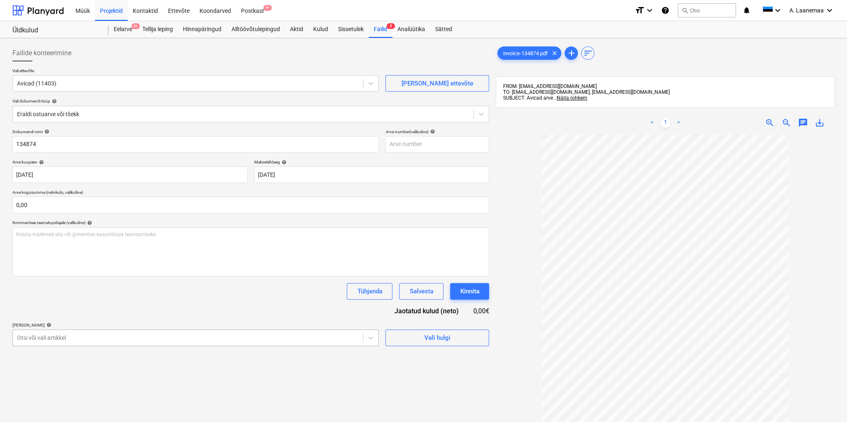
click at [199, 336] on body "Müük Projektid Kontaktid Ettevõte Koondarved Postkast 9+ format_size keyboard_a…" at bounding box center [423, 211] width 847 height 422
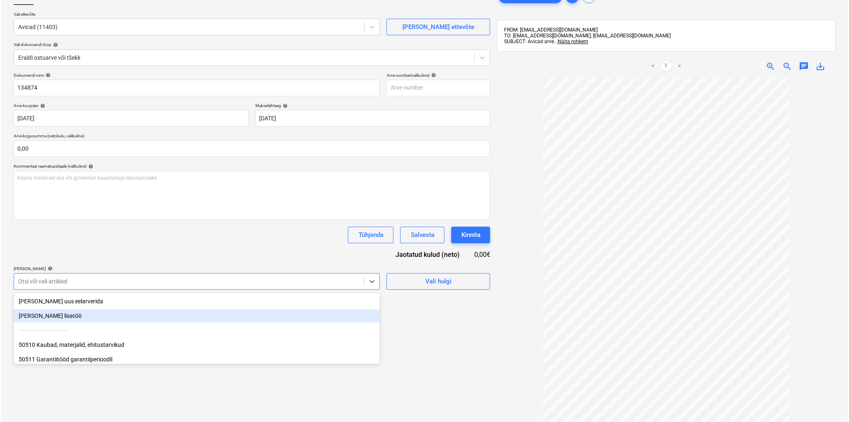
scroll to position [56, 0]
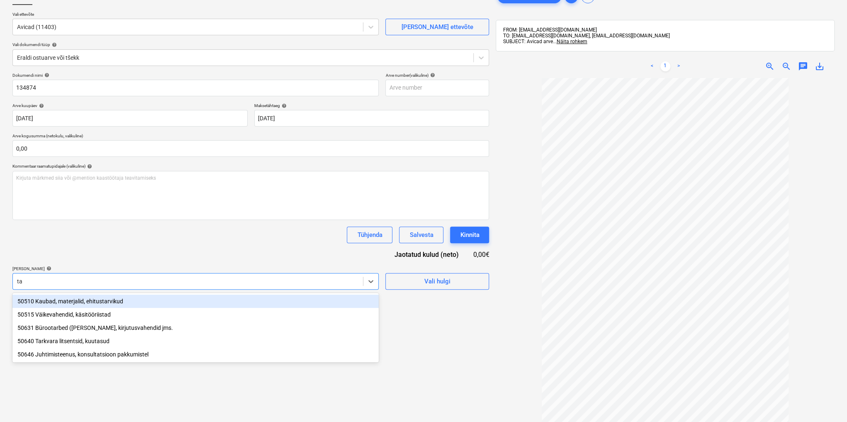
type input "tar"
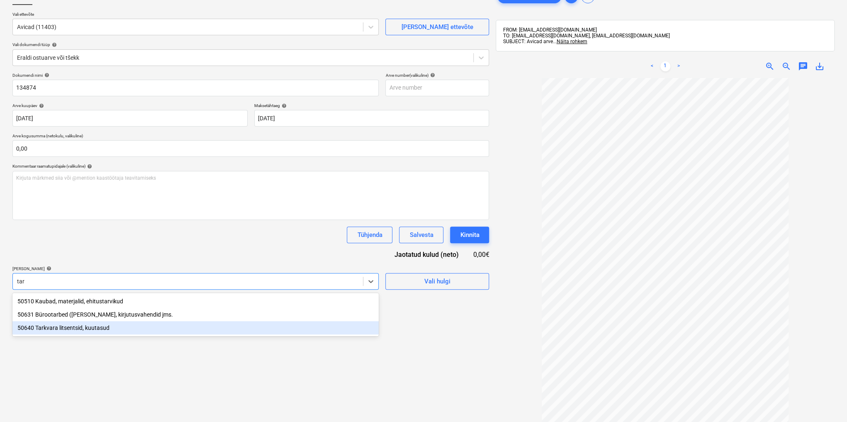
click at [130, 330] on div "50640 Tarkvara litsentsid, kuutasud" at bounding box center [195, 327] width 366 height 13
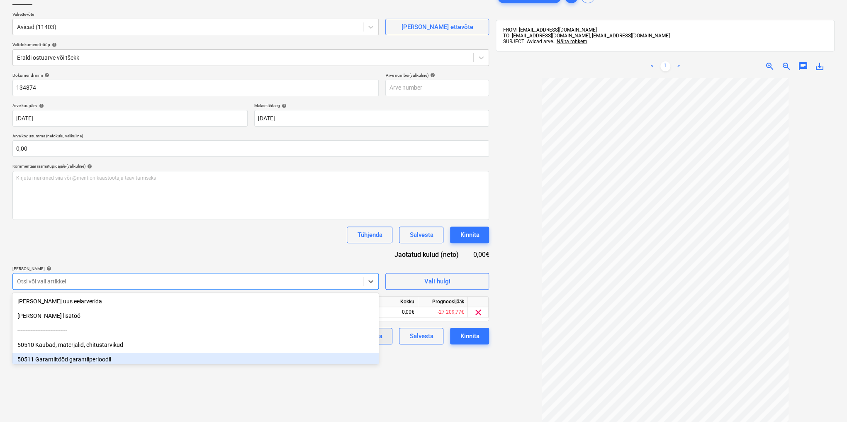
drag, startPoint x: 433, startPoint y: 380, endPoint x: 376, endPoint y: 334, distance: 72.8
click at [429, 376] on div "Failide konteerimine Vali ettevõte Avicad (11403) [PERSON_NAME] uus ettevõte Va…" at bounding box center [250, 232] width 483 height 495
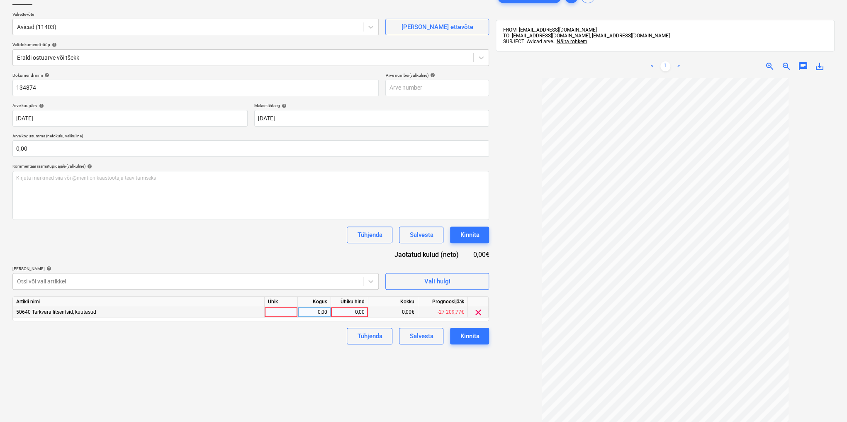
click at [355, 310] on div "0,00" at bounding box center [349, 312] width 30 height 10
type input "49"
click at [466, 335] on div "Kinnita" at bounding box center [469, 335] width 19 height 11
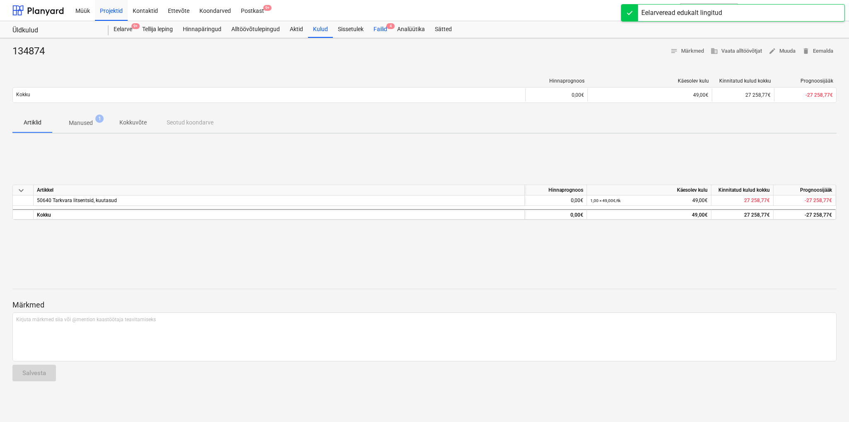
click at [385, 28] on div "Failid 4" at bounding box center [381, 29] width 24 height 17
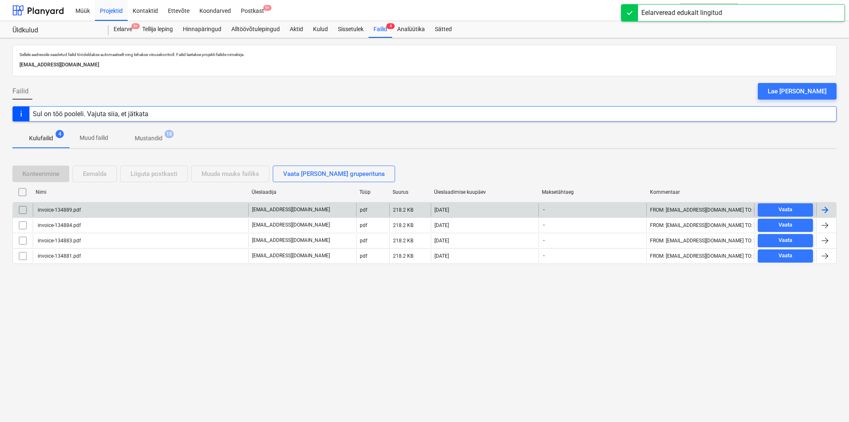
click at [64, 207] on div "invoice-134889.pdf" at bounding box center [58, 210] width 44 height 6
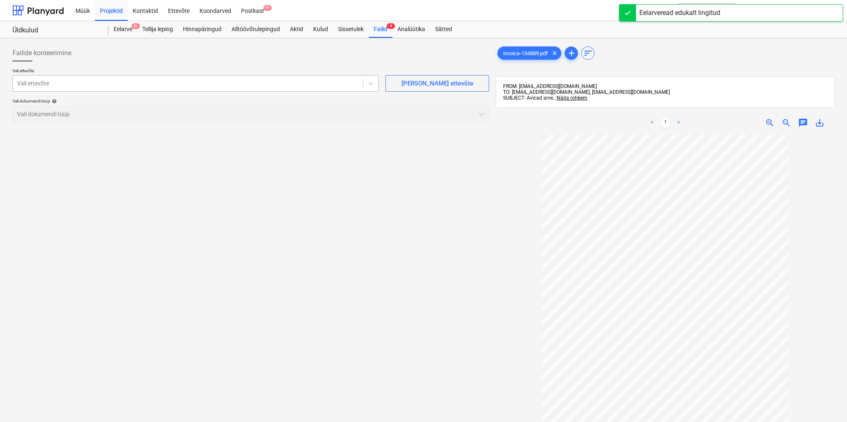
click at [60, 82] on div at bounding box center [188, 83] width 342 height 8
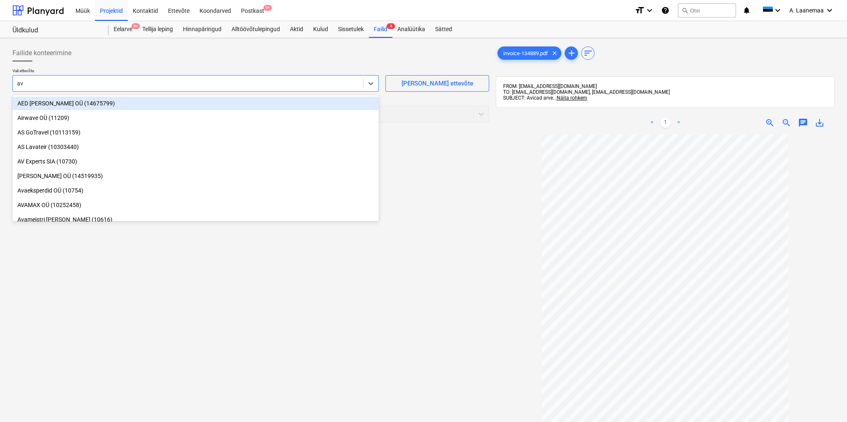
type input "avi"
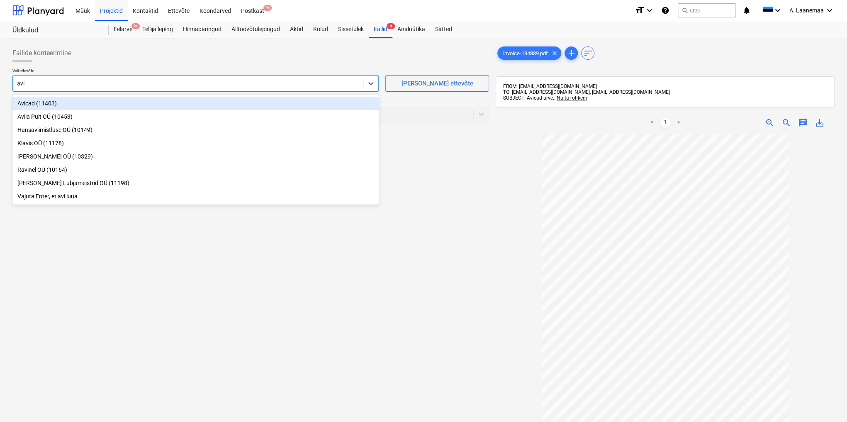
click at [36, 104] on div "Avicad (11403)" at bounding box center [195, 103] width 366 height 13
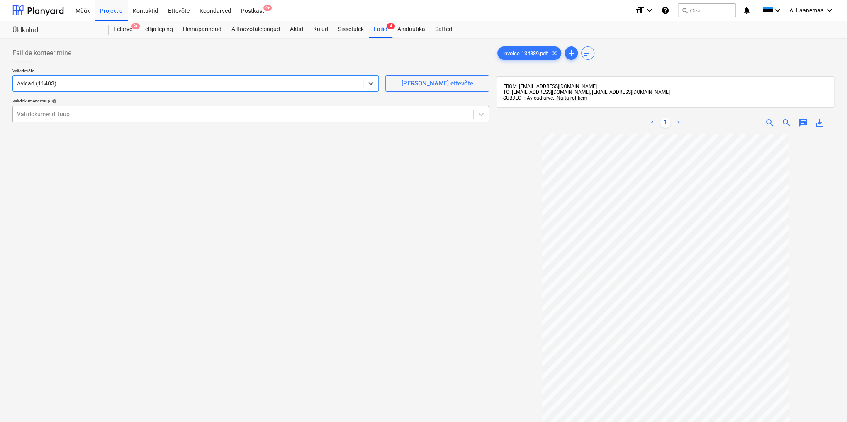
click at [38, 116] on div at bounding box center [243, 114] width 452 height 8
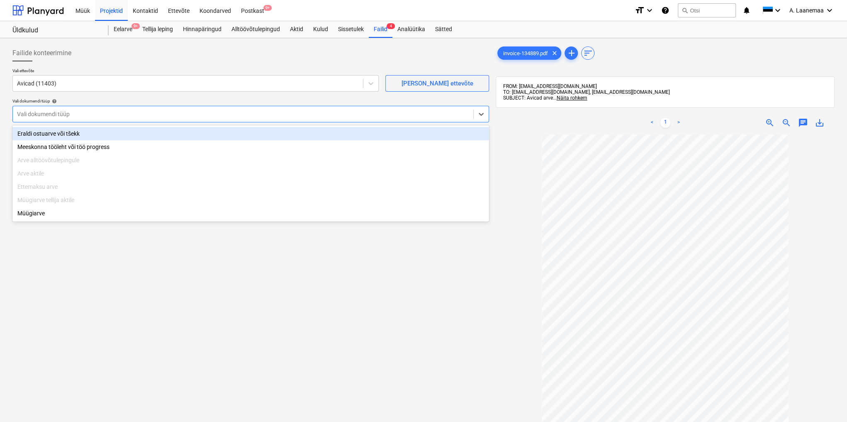
click at [39, 133] on div "Eraldi ostuarve või tšekk" at bounding box center [250, 133] width 476 height 13
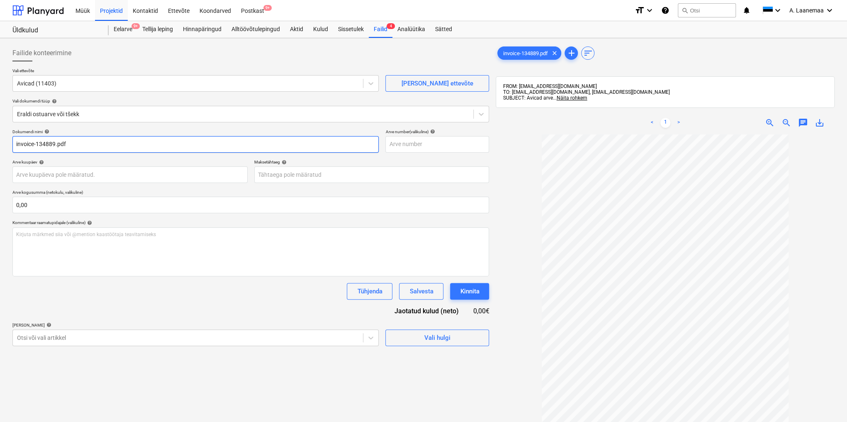
drag, startPoint x: 83, startPoint y: 145, endPoint x: 0, endPoint y: 120, distance: 87.0
click at [0, 124] on div "Failide konteerimine Vali ettevõte Avicad (11403) [PERSON_NAME] uus ettevõte Va…" at bounding box center [423, 288] width 847 height 501
type input "134889"
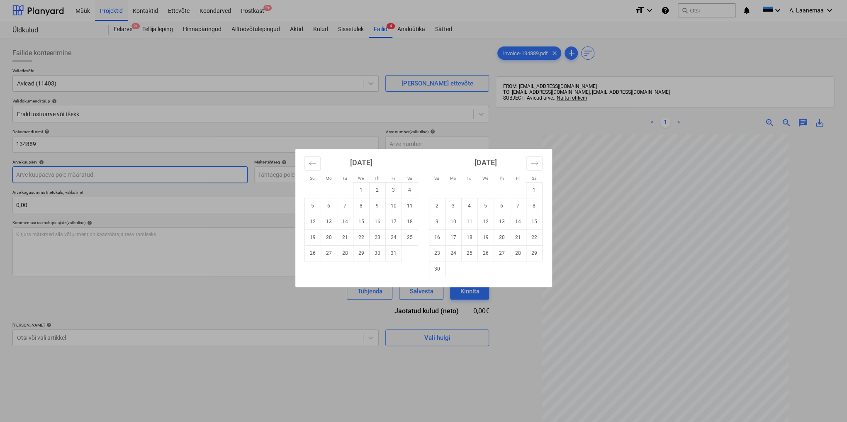
click at [68, 174] on body "Müük Projektid Kontaktid Ettevõte Koondarved Postkast 9+ format_size keyboard_a…" at bounding box center [423, 211] width 847 height 422
click at [310, 160] on icon "Move backward to switch to the previous month." at bounding box center [312, 163] width 8 height 8
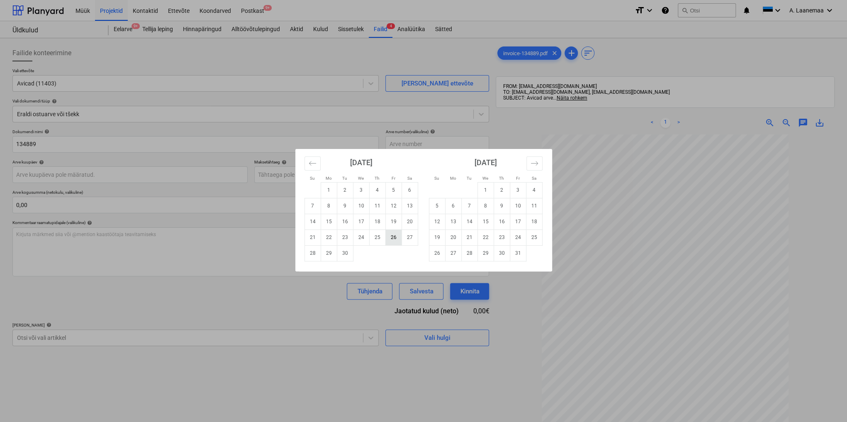
click at [399, 241] on td "26" at bounding box center [393, 237] width 16 height 16
type input "[DATE]"
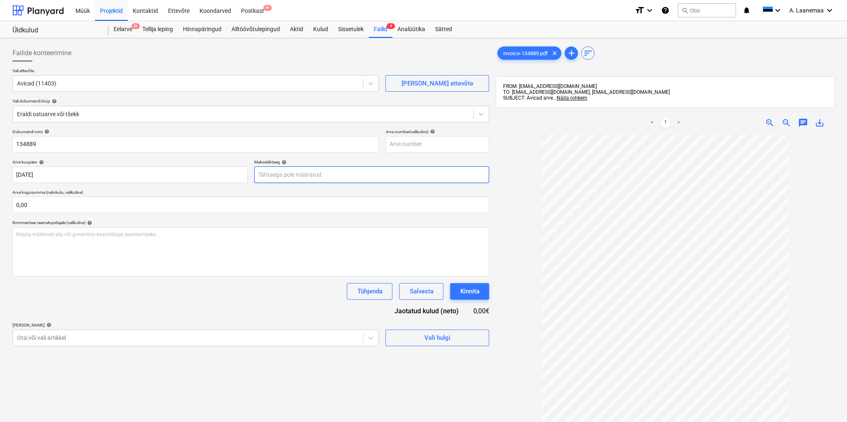
click at [327, 169] on body "Müük Projektid Kontaktid Ettevõte Koondarved Postkast 9+ format_size keyboard_a…" at bounding box center [423, 211] width 847 height 422
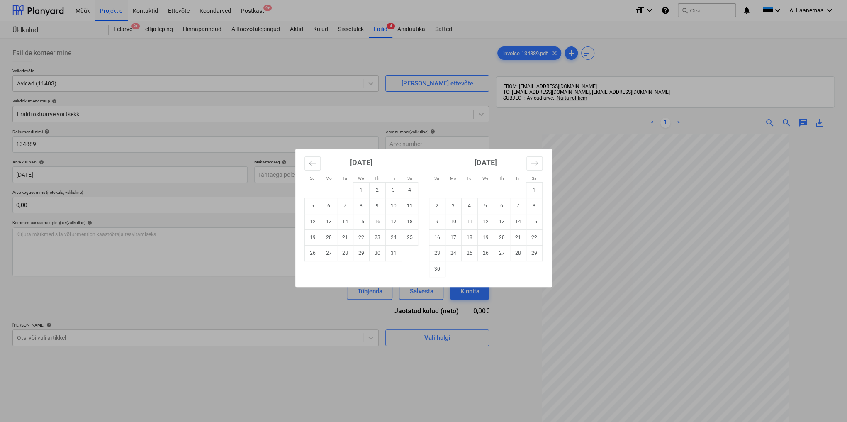
drag, startPoint x: 358, startPoint y: 191, endPoint x: 289, endPoint y: 229, distance: 78.7
click at [352, 196] on tr "1 2 3 4" at bounding box center [360, 190] width 113 height 16
click at [192, 342] on div "Su Mo Tu We Th Fr Sa Su Mo Tu We Th Fr Sa [DATE] 1 2 3 4 5 6 7 8 9 10 11 12 13 …" at bounding box center [423, 211] width 847 height 422
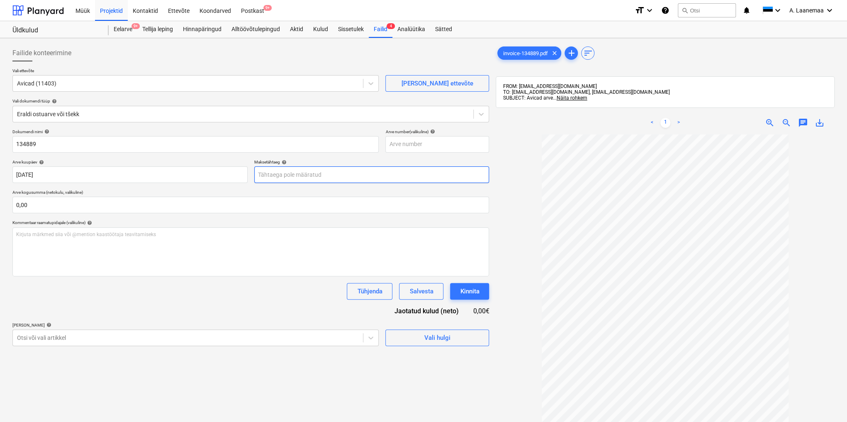
click at [289, 175] on body "Müük Projektid Kontaktid Ettevõte Koondarved Postkast 9+ format_size keyboard_a…" at bounding box center [423, 211] width 847 height 422
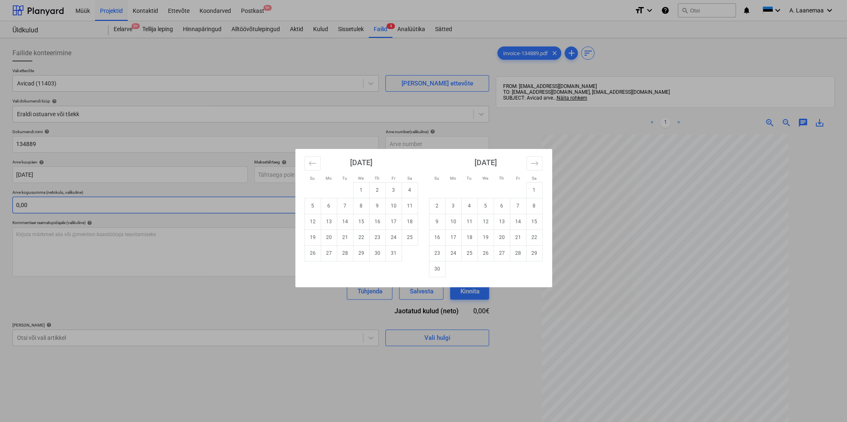
drag, startPoint x: 359, startPoint y: 189, endPoint x: 345, endPoint y: 197, distance: 16.0
click at [358, 189] on td "1" at bounding box center [361, 190] width 16 height 16
type input "[DATE]"
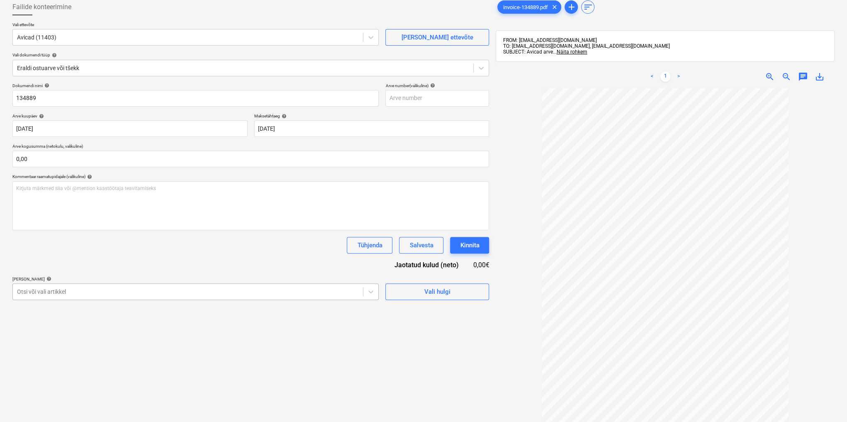
click at [159, 337] on body "Müük Projektid Kontaktid Ettevõte Koondarved Postkast 9+ format_size keyboard_a…" at bounding box center [423, 165] width 847 height 422
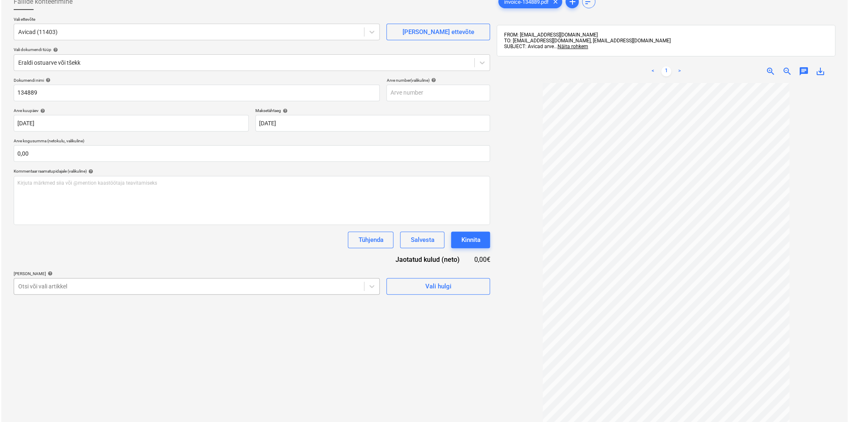
scroll to position [56, 0]
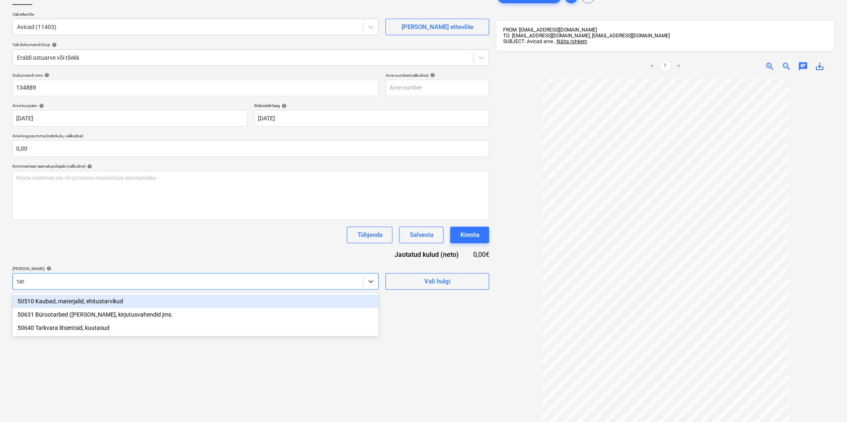
type input "tark"
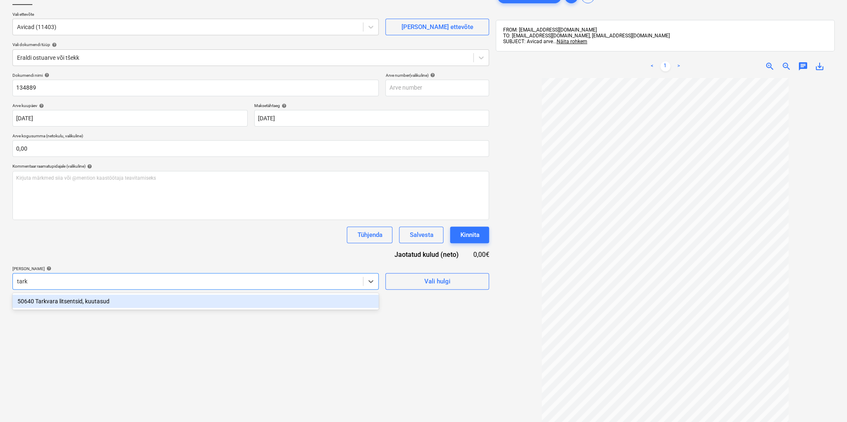
click at [109, 303] on div "50640 Tarkvara litsentsid, kuutasud" at bounding box center [195, 300] width 366 height 13
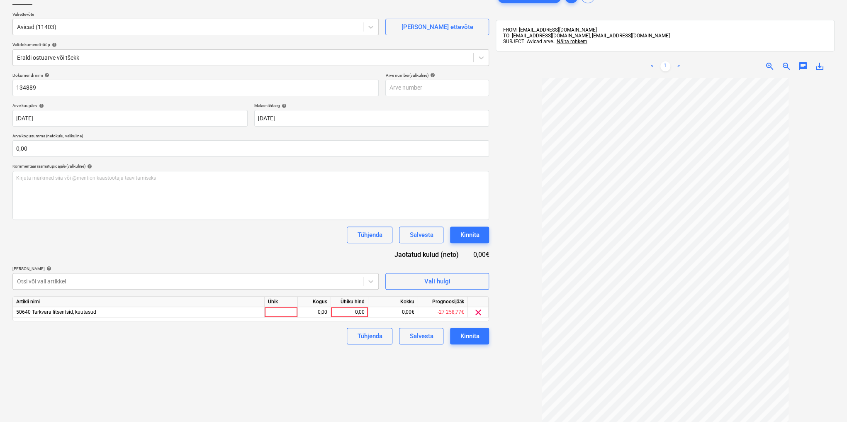
click at [429, 362] on div "Failide konteerimine Vali ettevõte Avicad (11403) [PERSON_NAME] uus ettevõte Va…" at bounding box center [250, 232] width 483 height 495
click at [353, 312] on div "0,00" at bounding box center [349, 312] width 30 height 10
type input "49"
click at [473, 332] on div "Kinnita" at bounding box center [469, 335] width 19 height 11
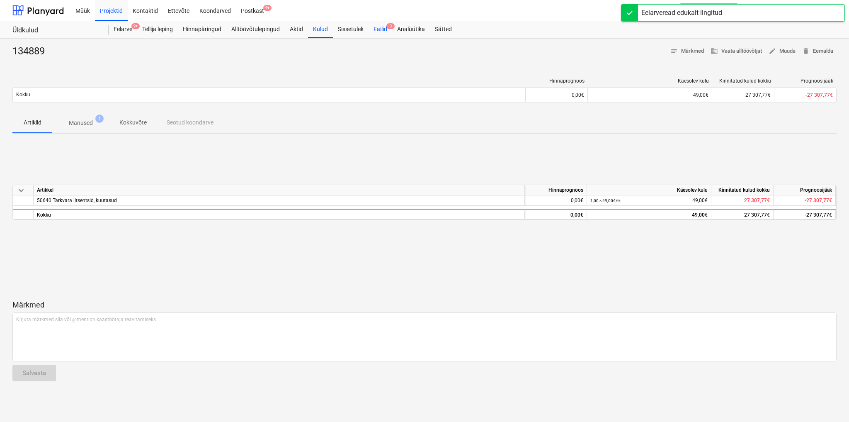
click at [380, 27] on div "Failid 3" at bounding box center [381, 29] width 24 height 17
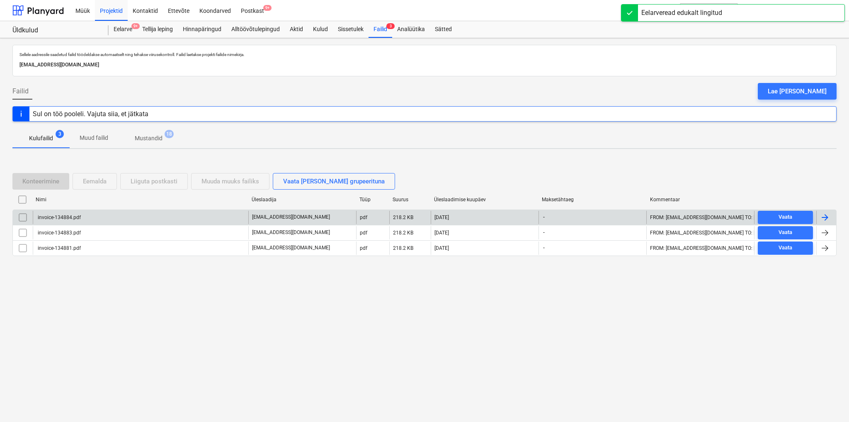
click at [66, 216] on div "invoice-134884.pdf" at bounding box center [58, 217] width 44 height 6
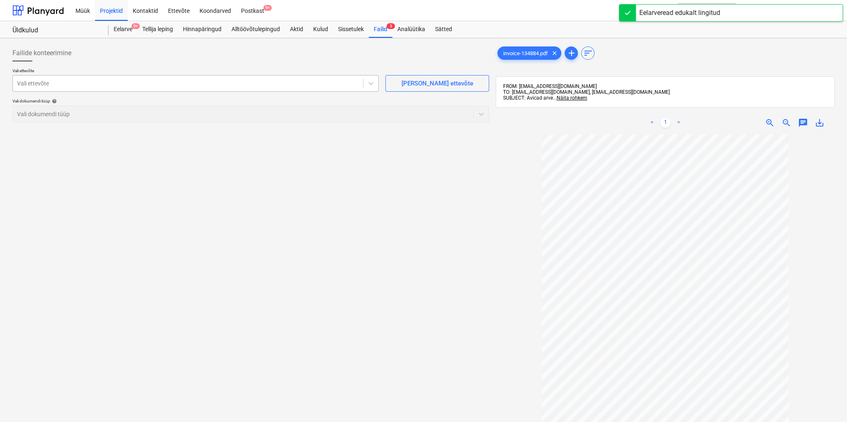
click at [60, 86] on div at bounding box center [188, 83] width 342 height 8
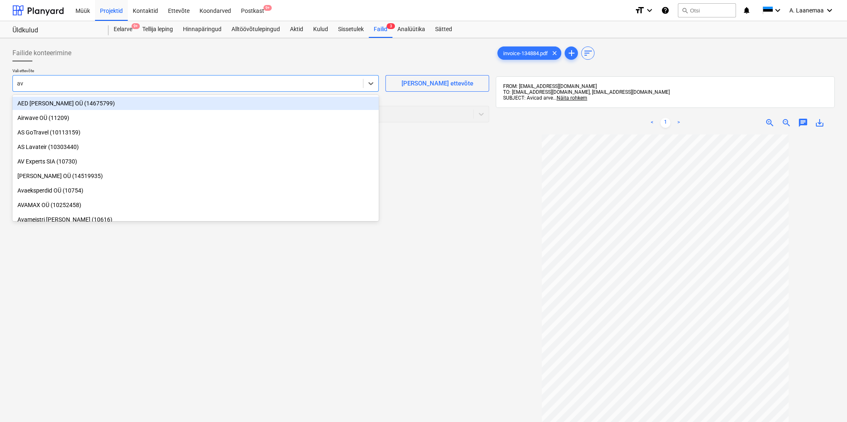
type input "avi"
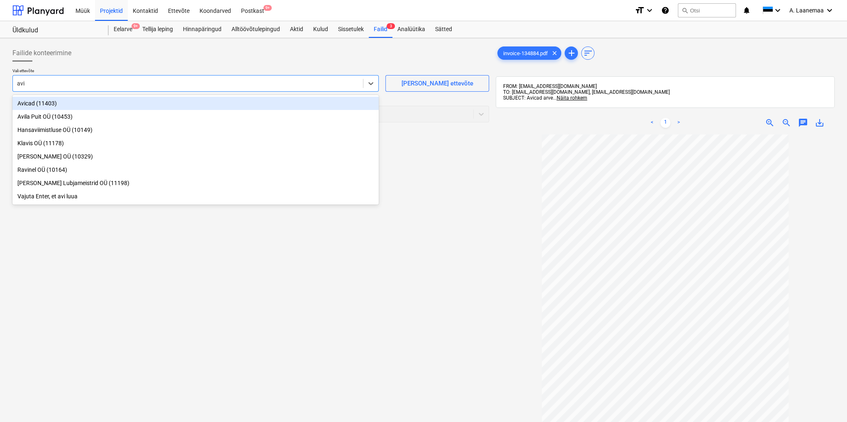
click at [44, 101] on div "Avicad (11403)" at bounding box center [195, 103] width 366 height 13
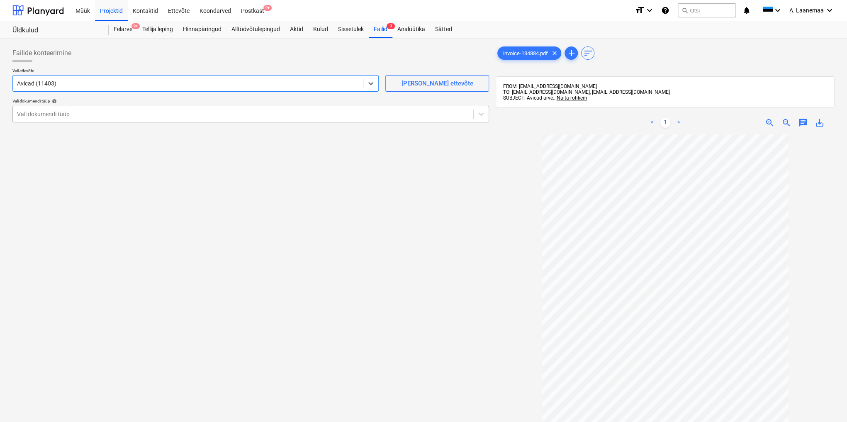
click at [40, 110] on div at bounding box center [243, 114] width 452 height 8
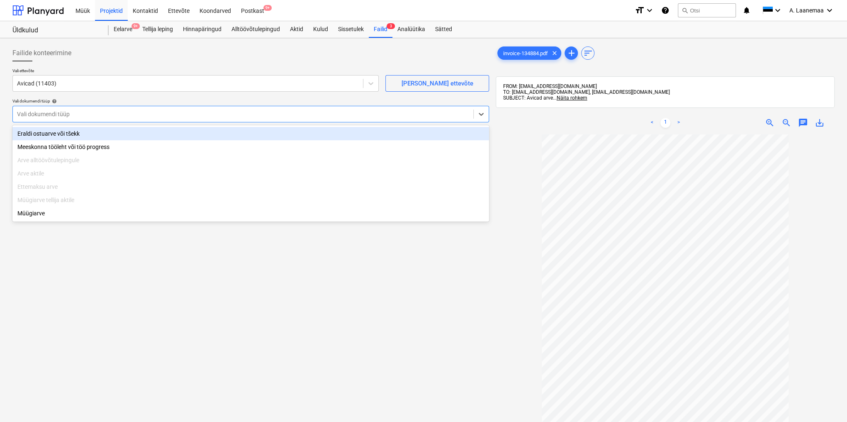
click at [38, 133] on div "Eraldi ostuarve või tšekk" at bounding box center [250, 133] width 476 height 13
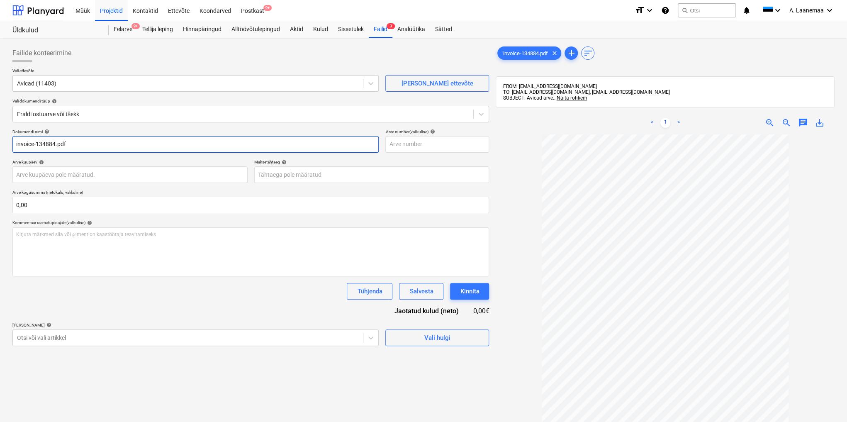
drag, startPoint x: 65, startPoint y: 140, endPoint x: 0, endPoint y: 129, distance: 66.4
click at [0, 132] on div "Failide konteerimine Vali ettevõte Avicad (11403) [PERSON_NAME] uus ettevõte Va…" at bounding box center [423, 288] width 847 height 501
type input "134884"
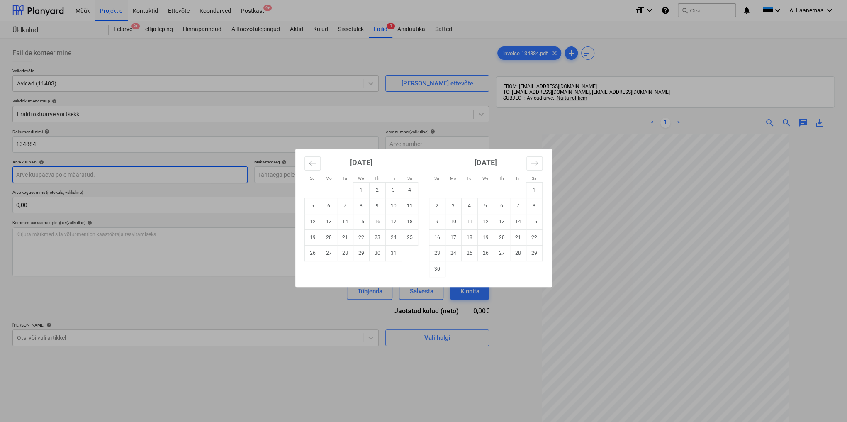
click at [63, 176] on body "Müük Projektid Kontaktid Ettevõte Koondarved Postkast 9+ format_size keyboard_a…" at bounding box center [423, 211] width 847 height 422
click at [311, 163] on icon "Move backward to switch to the previous month." at bounding box center [312, 163] width 8 height 8
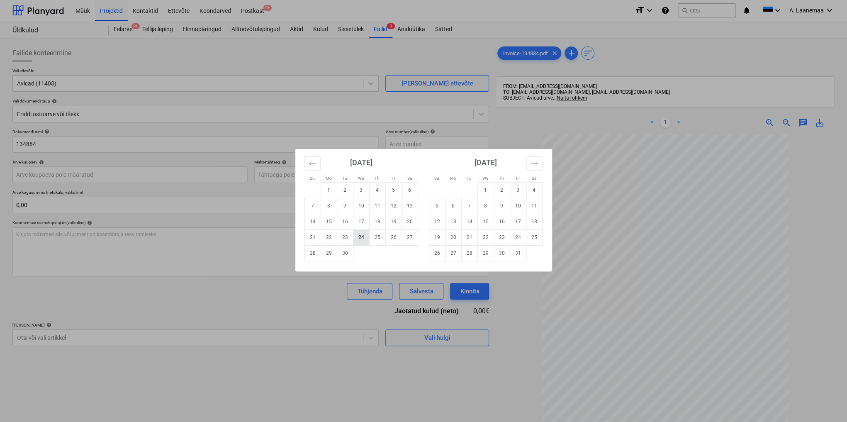
click at [363, 236] on td "24" at bounding box center [361, 237] width 16 height 16
type input "[DATE]"
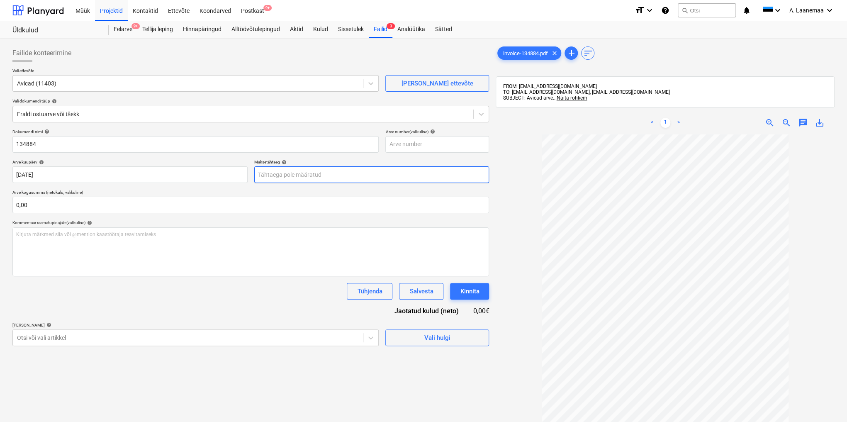
click at [300, 175] on body "Müük Projektid Kontaktid Ettevõte Koondarved Postkast 9+ format_size keyboard_a…" at bounding box center [423, 211] width 847 height 422
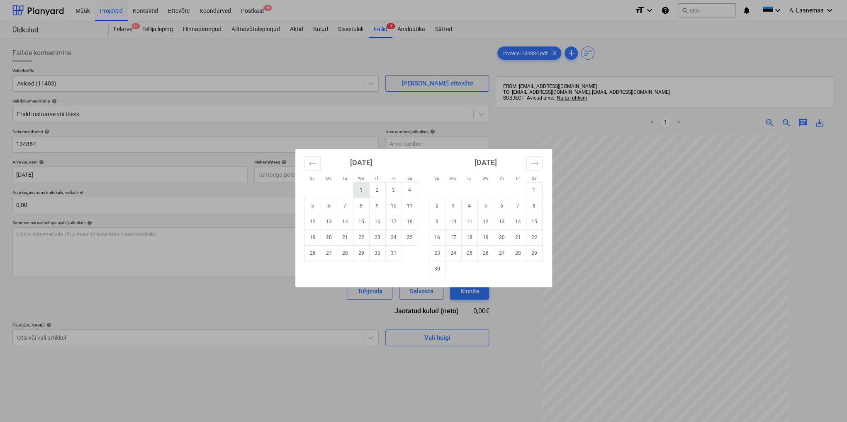
click at [363, 187] on td "1" at bounding box center [361, 190] width 16 height 16
type input "[DATE]"
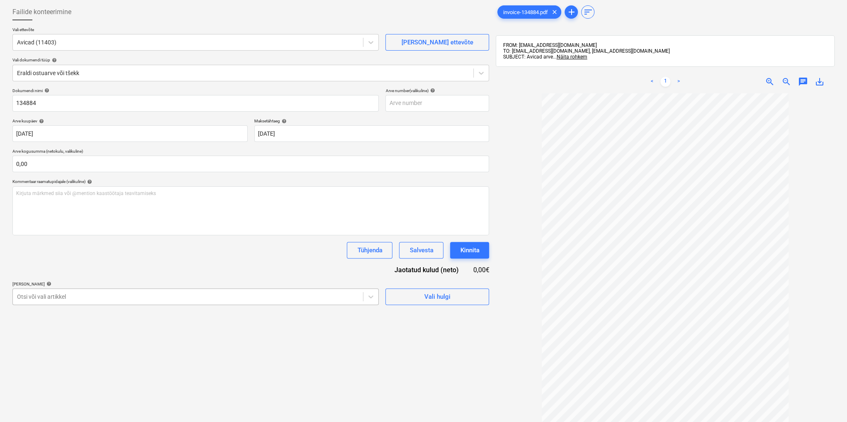
click at [234, 337] on body "Müük Projektid Kontaktid Ettevõte Koondarved Postkast 9+ format_size keyboard_a…" at bounding box center [423, 170] width 847 height 422
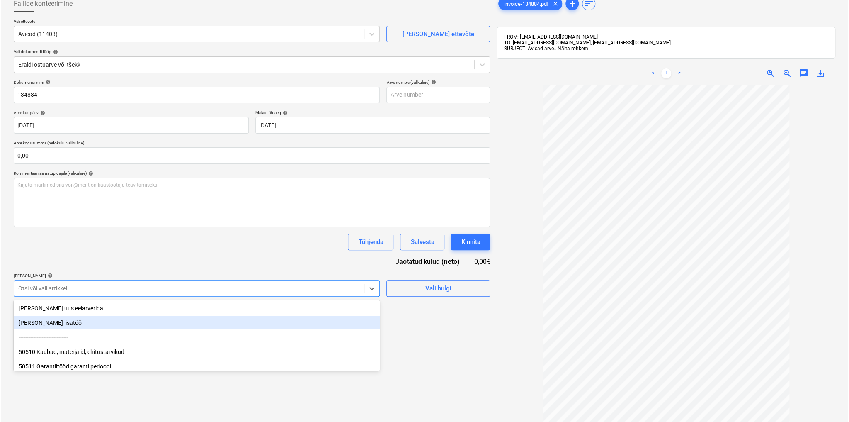
scroll to position [56, 0]
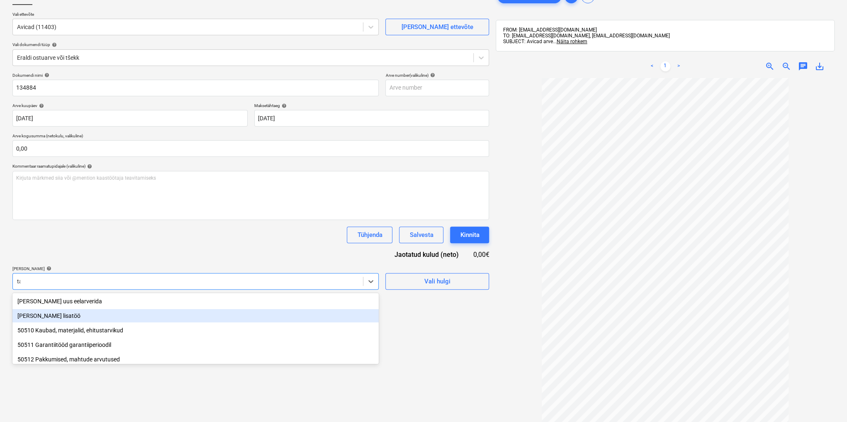
type input "tar"
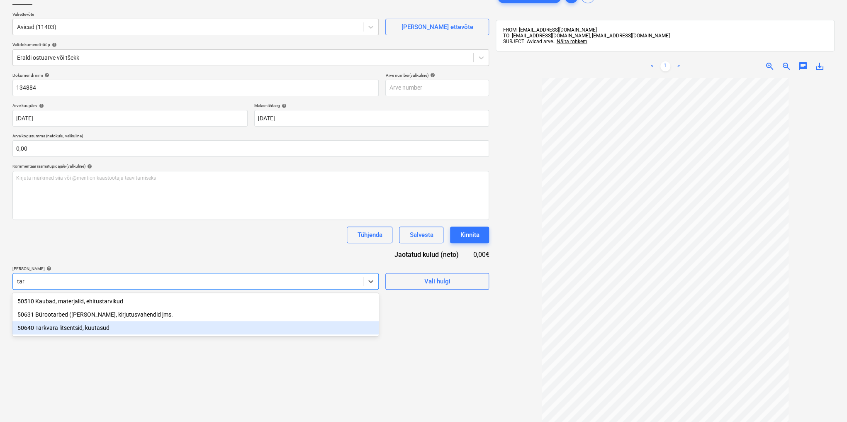
click at [127, 329] on div "50640 Tarkvara litsentsid, kuutasud" at bounding box center [195, 327] width 366 height 13
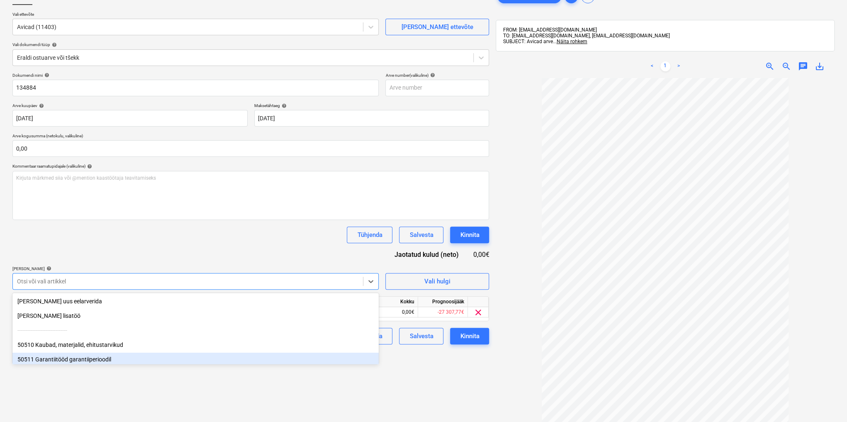
click at [406, 385] on div "Failide konteerimine Vali ettevõte Avicad (11403) [PERSON_NAME] uus ettevõte Va…" at bounding box center [250, 232] width 483 height 495
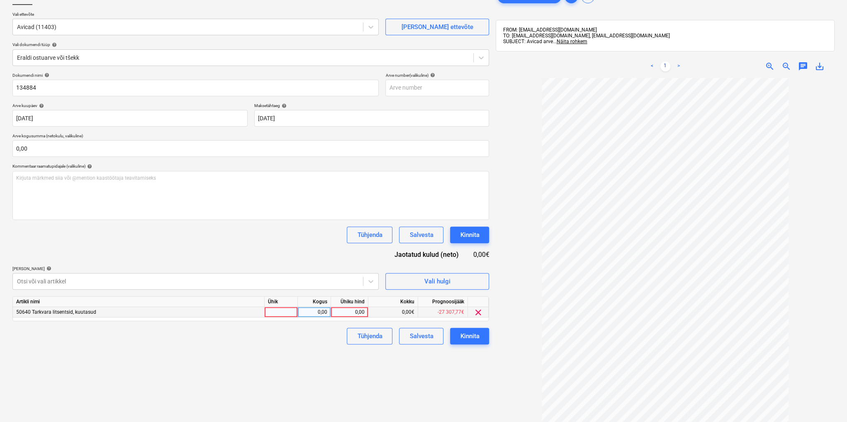
click at [355, 308] on div "0,00" at bounding box center [349, 312] width 30 height 10
type input "49"
click at [477, 332] on div "Kinnita" at bounding box center [469, 335] width 19 height 11
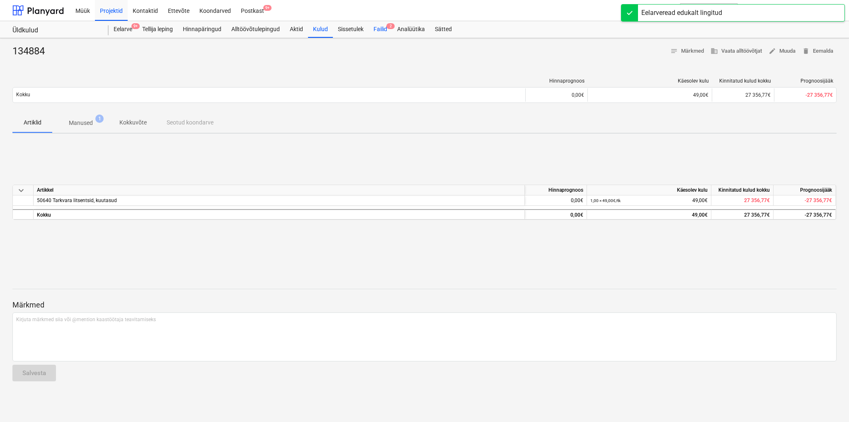
click at [383, 28] on div "Failid 2" at bounding box center [381, 29] width 24 height 17
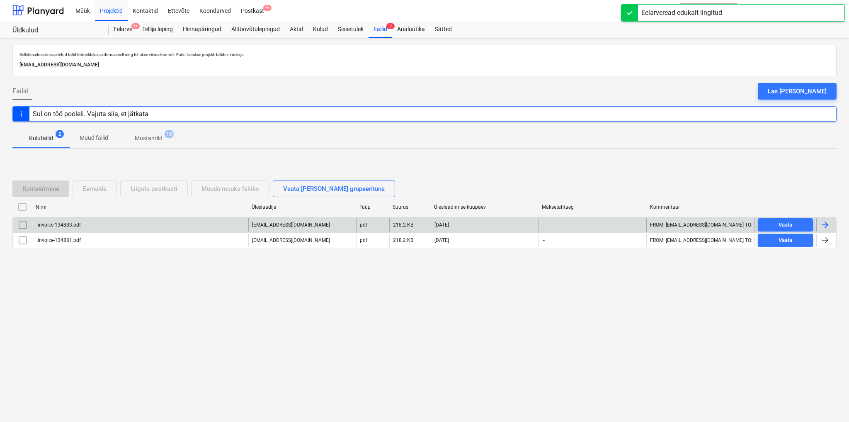
click at [67, 226] on div "invoice-134883.pdf" at bounding box center [58, 225] width 44 height 6
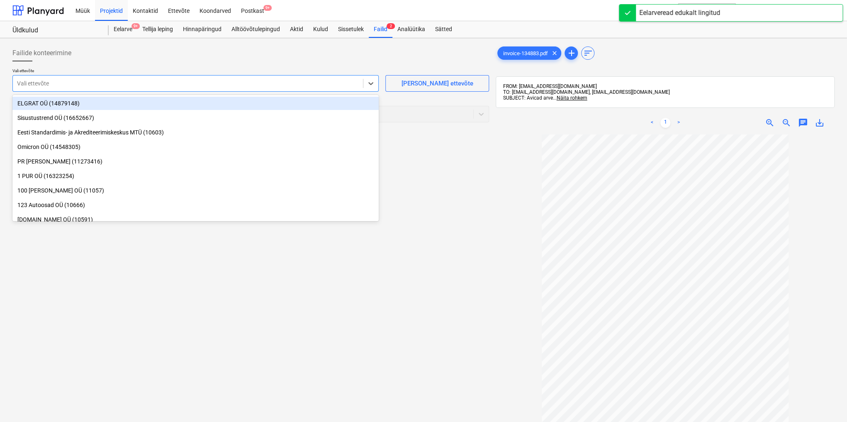
click at [65, 78] on div "Vali ettevõte" at bounding box center [188, 84] width 350 height 12
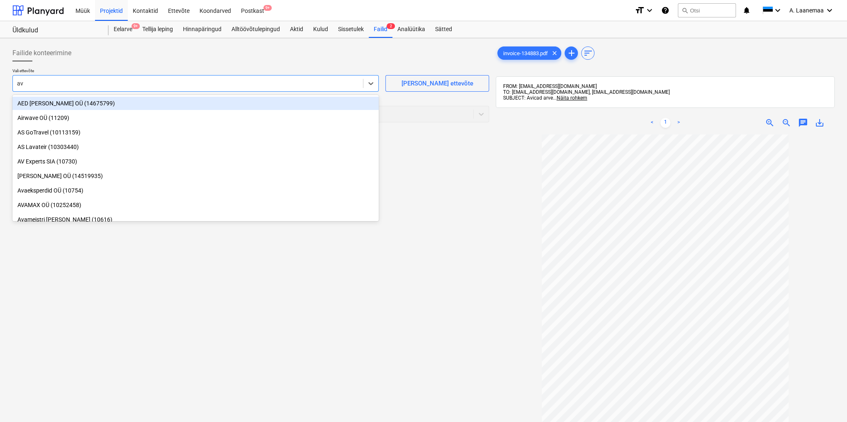
type input "avi"
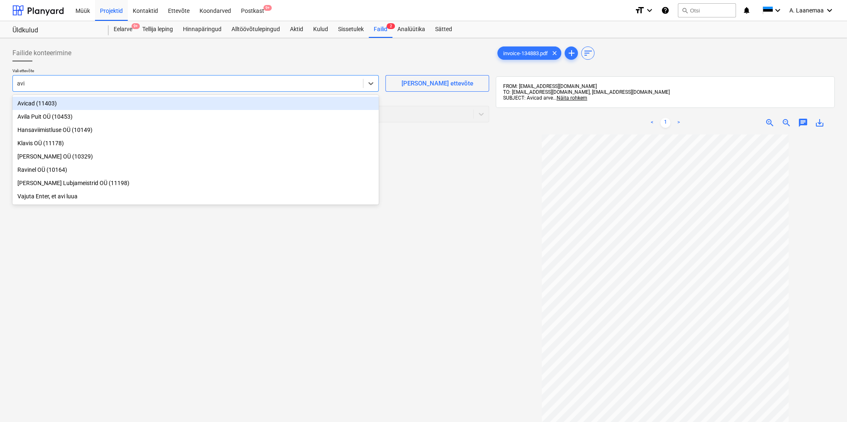
click at [57, 104] on div "Avicad (11403)" at bounding box center [195, 103] width 366 height 13
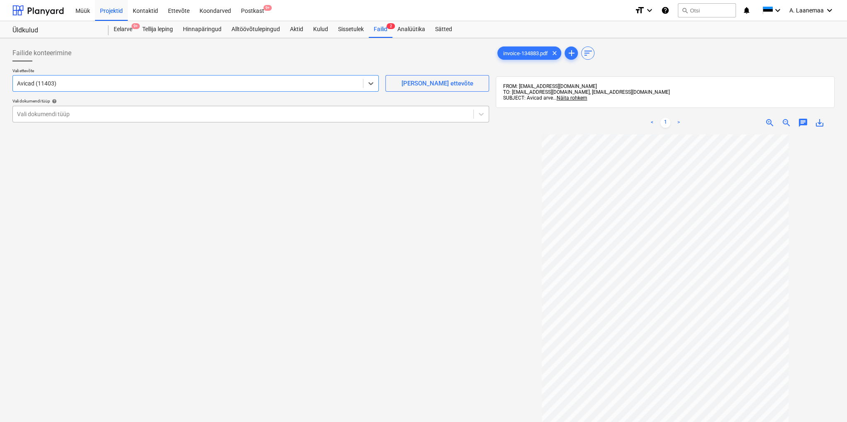
click at [56, 117] on div at bounding box center [243, 114] width 452 height 8
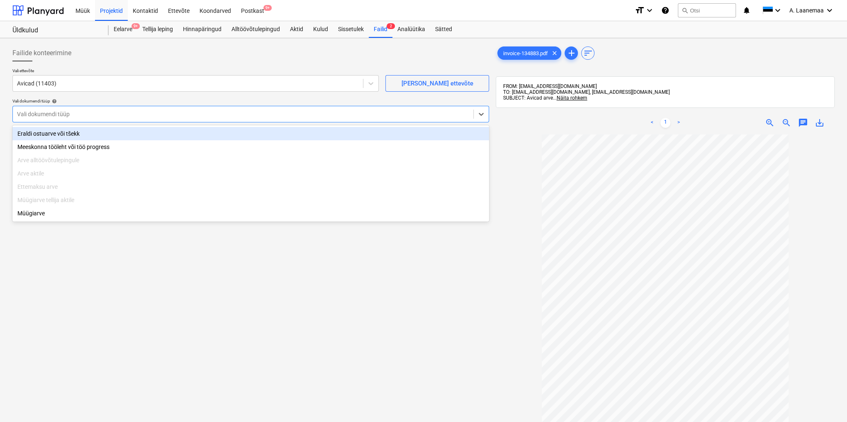
click at [56, 131] on div "Eraldi ostuarve või tšekk" at bounding box center [250, 133] width 476 height 13
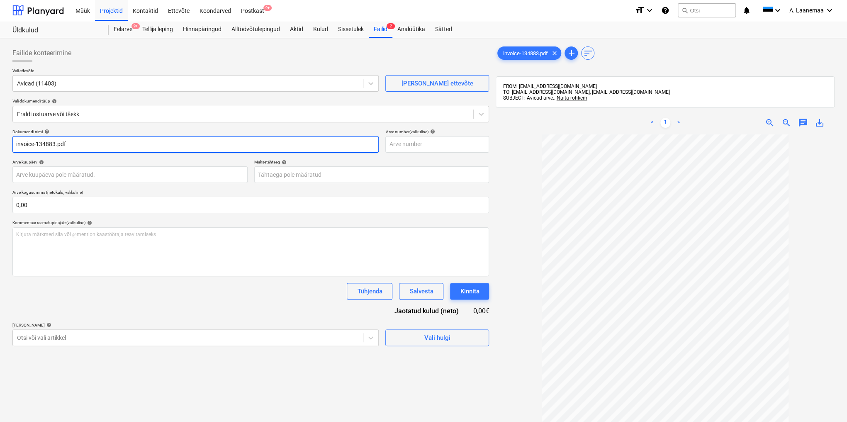
drag, startPoint x: 79, startPoint y: 143, endPoint x: 0, endPoint y: 126, distance: 81.0
click at [0, 126] on div "Failide konteerimine Vali ettevõte Avicad (11403) [PERSON_NAME] uus ettevõte Va…" at bounding box center [423, 288] width 847 height 501
type input "134883"
click at [65, 168] on body "Müük Projektid Kontaktid Ettevõte Koondarved Postkast 9+ format_size keyboard_a…" at bounding box center [423, 211] width 847 height 422
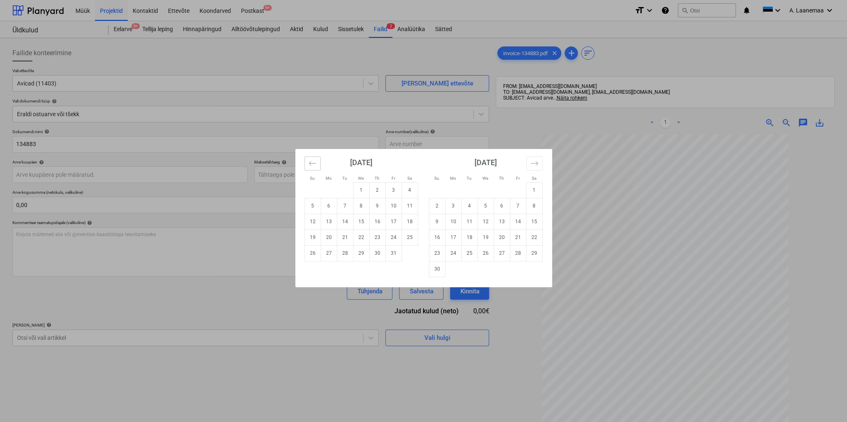
click at [317, 165] on button "Move backward to switch to the previous month." at bounding box center [312, 163] width 16 height 14
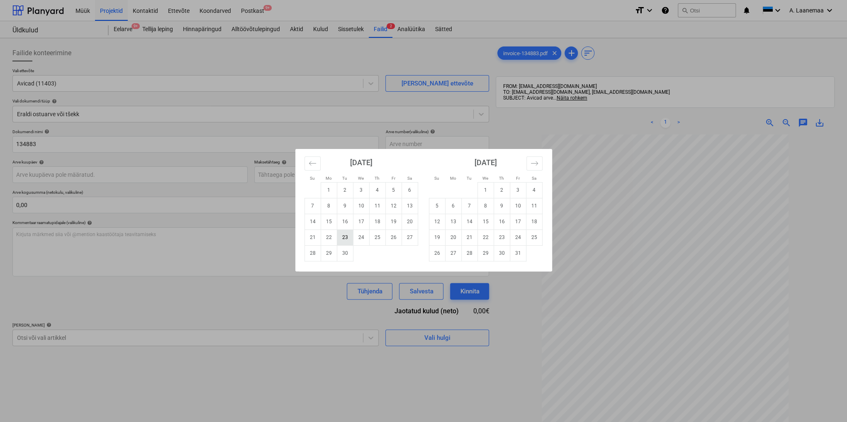
click at [343, 237] on td "23" at bounding box center [345, 237] width 16 height 16
type input "[DATE]"
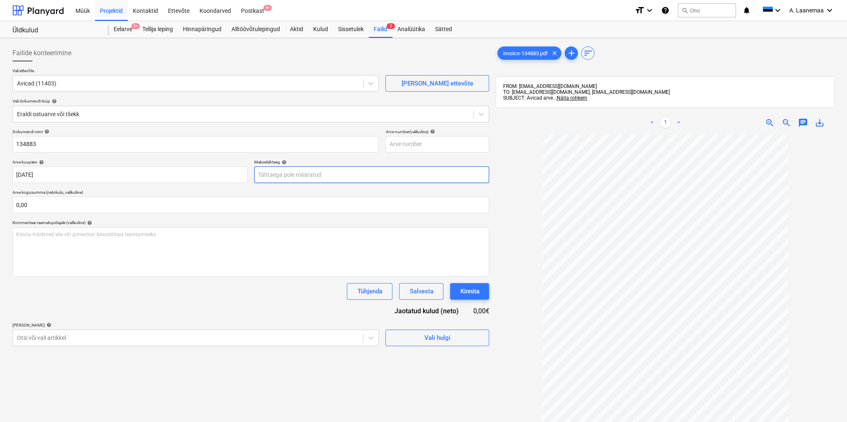
click at [314, 171] on body "Müük Projektid Kontaktid Ettevõte Koondarved Postkast 9+ format_size keyboard_a…" at bounding box center [423, 211] width 847 height 422
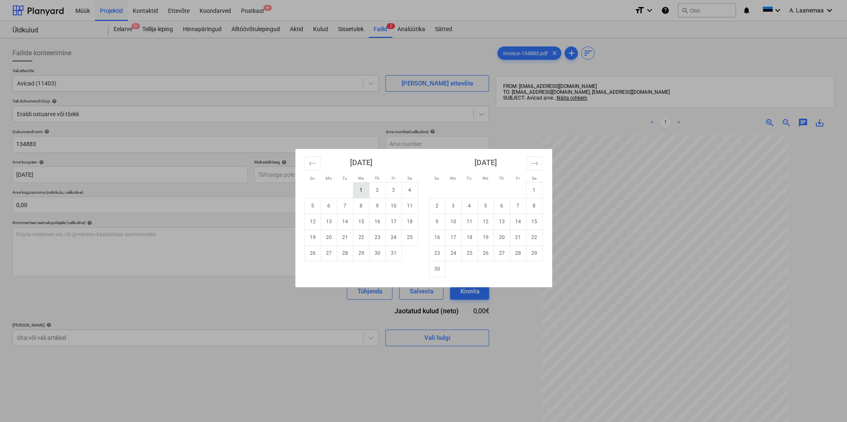
click at [360, 182] on td "1" at bounding box center [361, 190] width 16 height 16
type input "[DATE]"
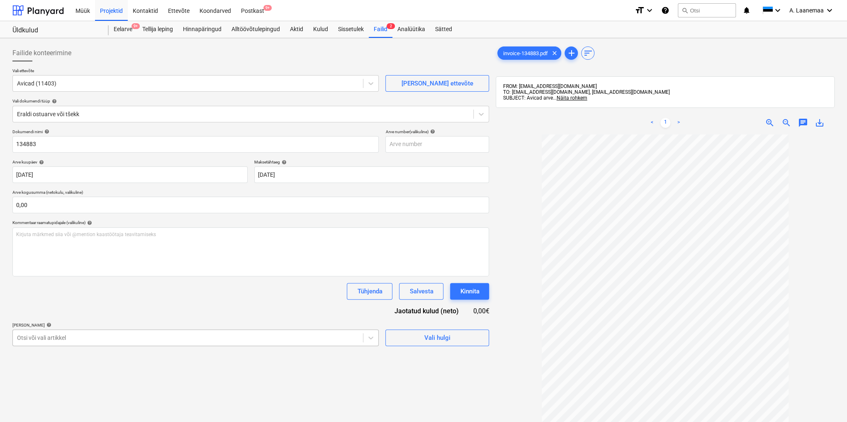
click at [234, 333] on body "Müük Projektid Kontaktid Ettevõte Koondarved Postkast 9+ format_size keyboard_a…" at bounding box center [423, 211] width 847 height 422
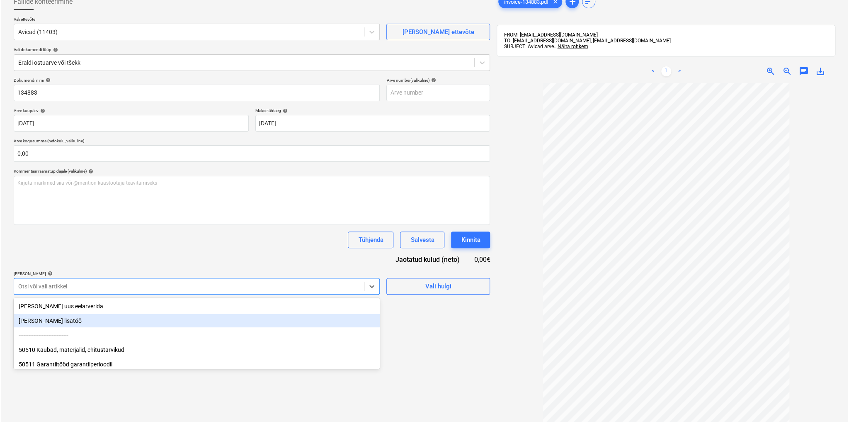
scroll to position [56, 0]
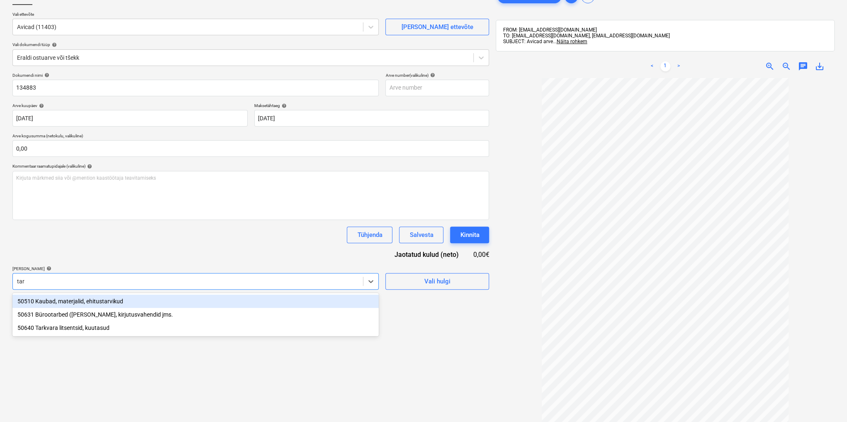
type input "tark"
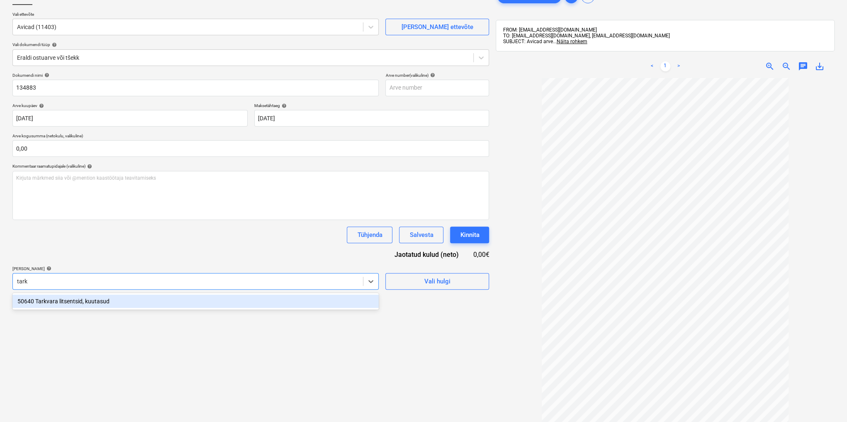
click at [187, 302] on div "50640 Tarkvara litsentsid, kuutasud" at bounding box center [195, 300] width 366 height 13
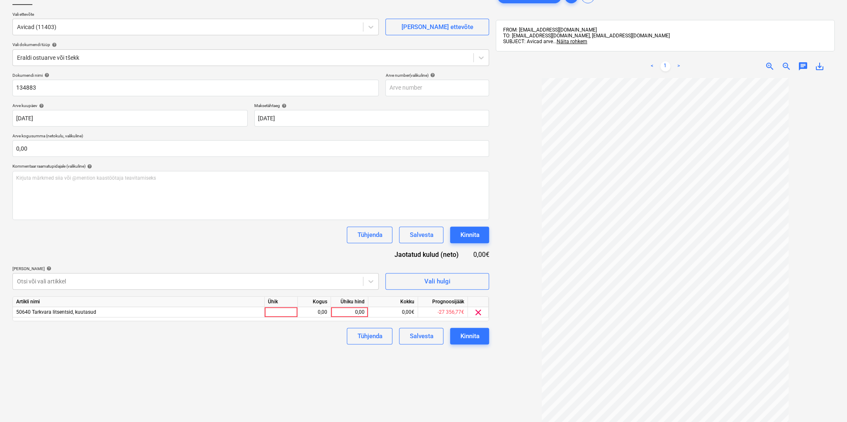
click at [422, 401] on div "Failide konteerimine Vali ettevõte Avicad (11403) [PERSON_NAME] uus ettevõte Va…" at bounding box center [250, 232] width 483 height 495
click at [341, 310] on div "0,00" at bounding box center [349, 312] width 30 height 10
type input "49"
click at [468, 336] on div "Kinnita" at bounding box center [469, 335] width 19 height 11
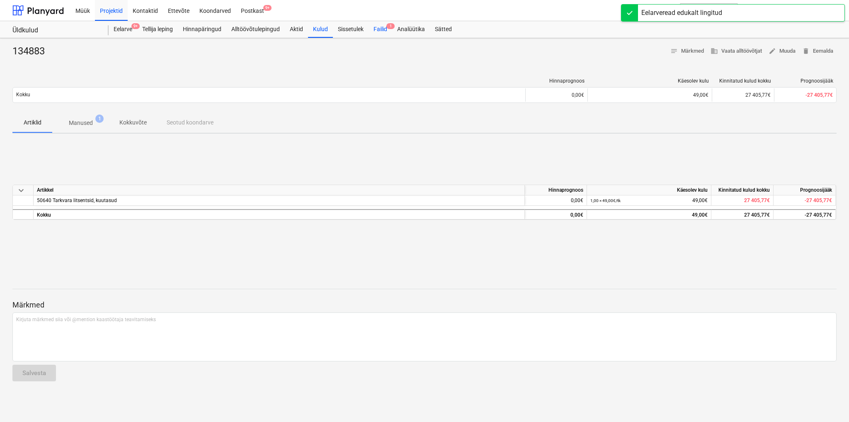
click at [383, 29] on div "Failid 1" at bounding box center [381, 29] width 24 height 17
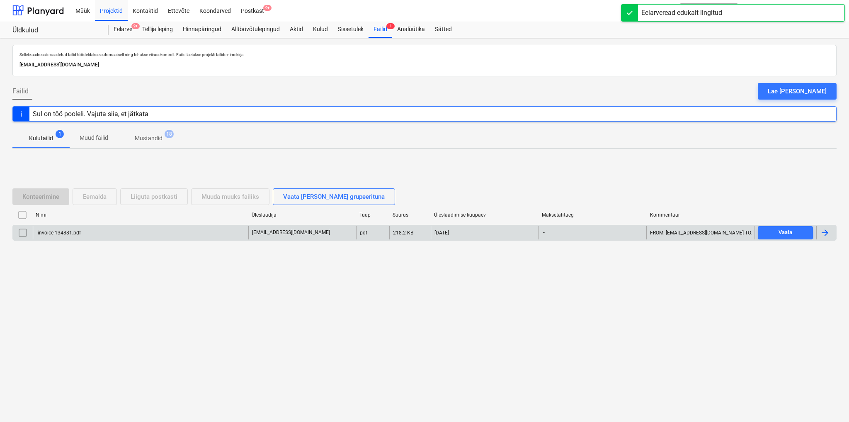
click at [63, 232] on div "invoice-134881.pdf" at bounding box center [58, 233] width 44 height 6
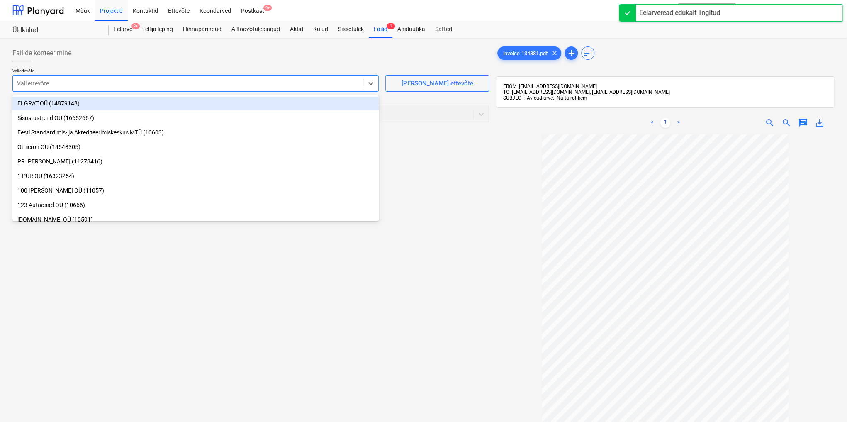
click at [55, 85] on div at bounding box center [188, 83] width 342 height 8
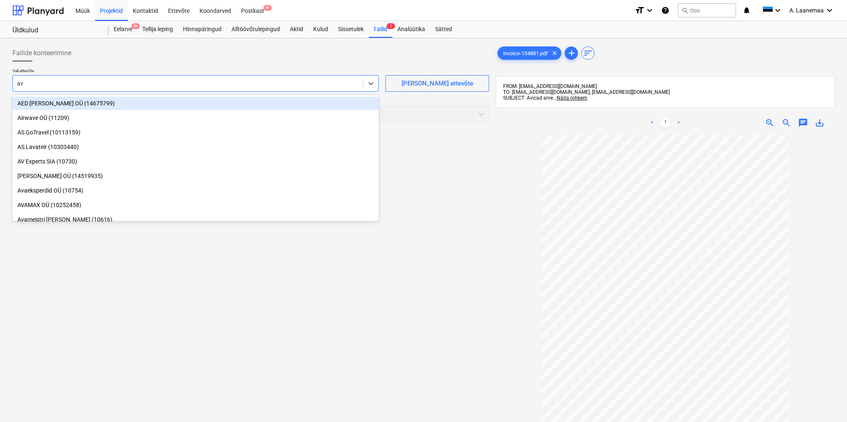
type input "avi"
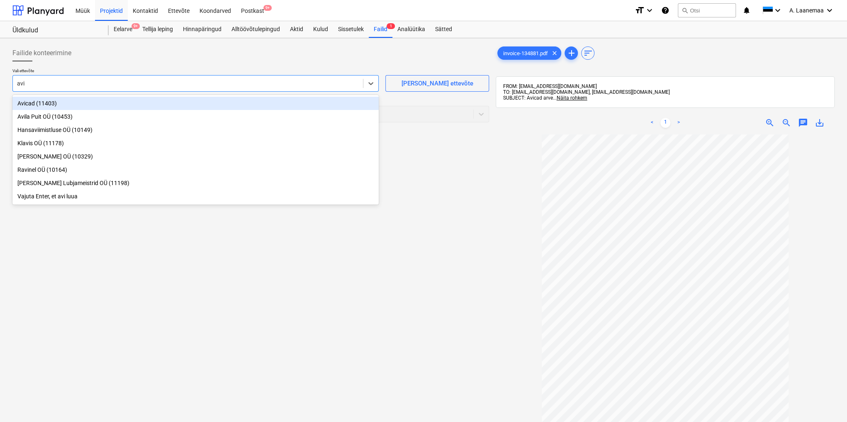
click at [36, 107] on div "Avicad (11403)" at bounding box center [195, 103] width 366 height 13
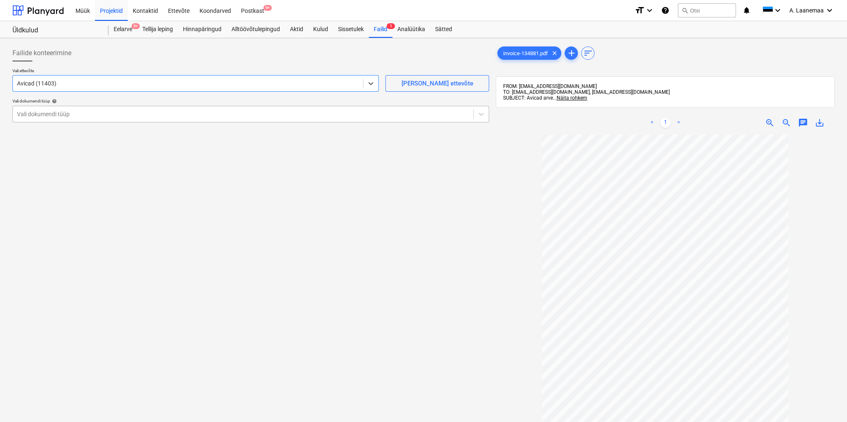
click at [40, 115] on div at bounding box center [243, 114] width 452 height 8
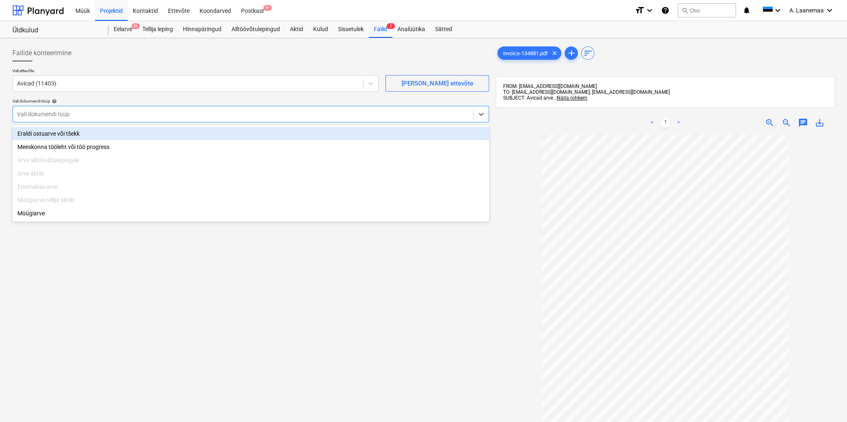
click at [43, 133] on div "Eraldi ostuarve või tšekk" at bounding box center [250, 133] width 476 height 13
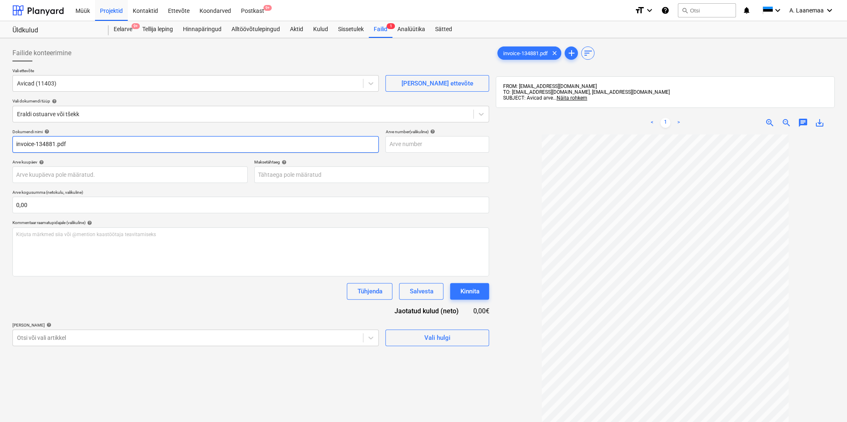
drag, startPoint x: 74, startPoint y: 142, endPoint x: 0, endPoint y: 141, distance: 73.8
click at [0, 141] on div "Failide konteerimine Vali ettevõte Avicad (11403) [PERSON_NAME] uus ettevõte Va…" at bounding box center [423, 288] width 847 height 501
type input "134881"
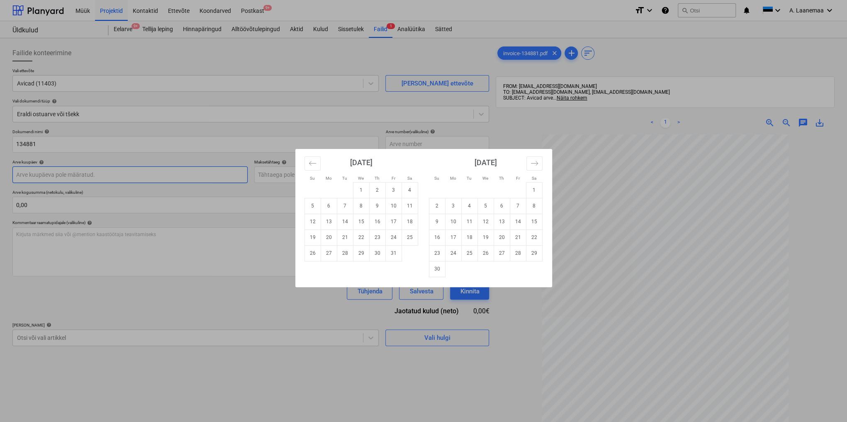
click at [46, 173] on body "Müük Projektid Kontaktid Ettevõte Koondarved Postkast 9+ format_size keyboard_a…" at bounding box center [423, 211] width 847 height 422
click at [307, 159] on button "Move backward to switch to the previous month." at bounding box center [312, 163] width 16 height 14
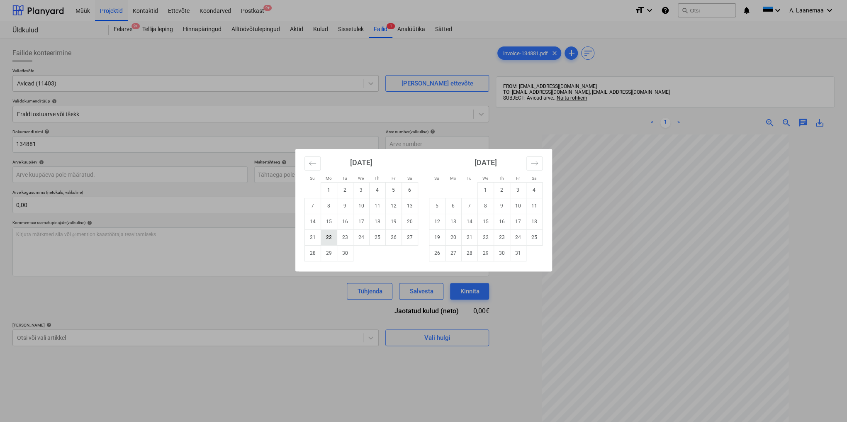
click at [330, 238] on td "22" at bounding box center [328, 237] width 16 height 16
type input "[DATE]"
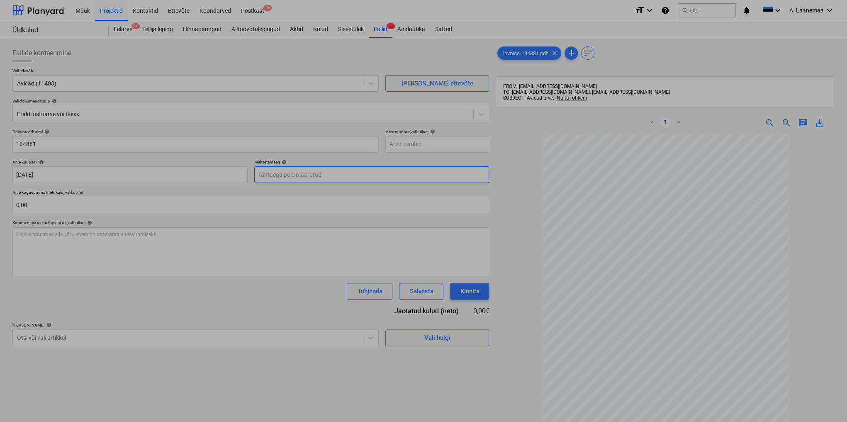
click at [287, 177] on body "Müük Projektid Kontaktid Ettevõte Koondarved Postkast 9+ format_size keyboard_a…" at bounding box center [423, 211] width 847 height 422
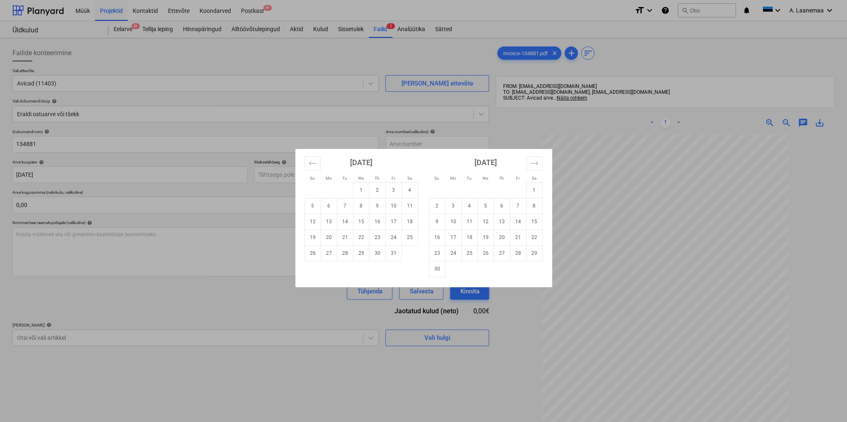
click at [359, 190] on td "1" at bounding box center [361, 190] width 16 height 16
type input "[DATE]"
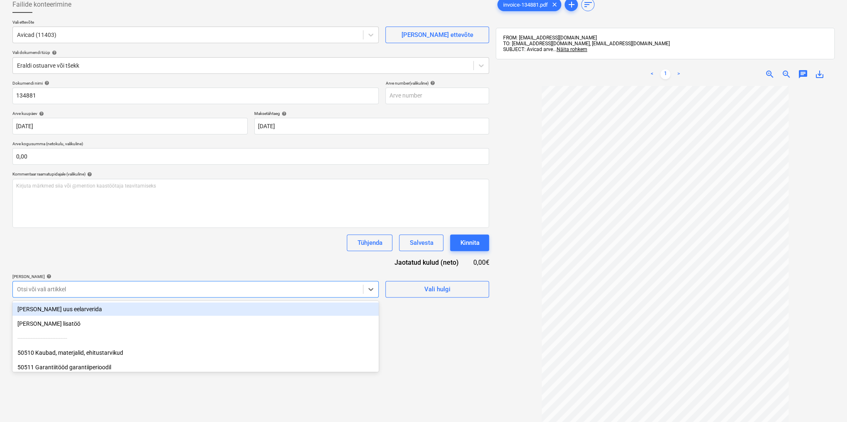
click at [108, 338] on body "Müük Projektid Kontaktid Ettevõte Koondarved Postkast 9+ format_size keyboard_a…" at bounding box center [423, 162] width 847 height 422
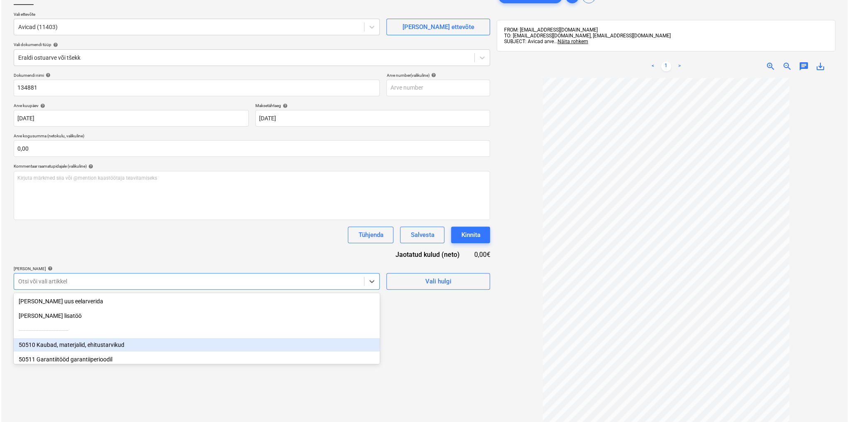
scroll to position [56, 0]
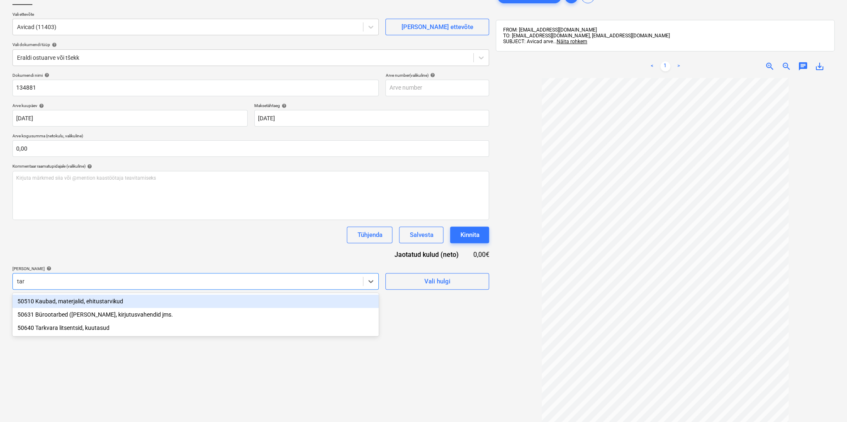
type input "tark"
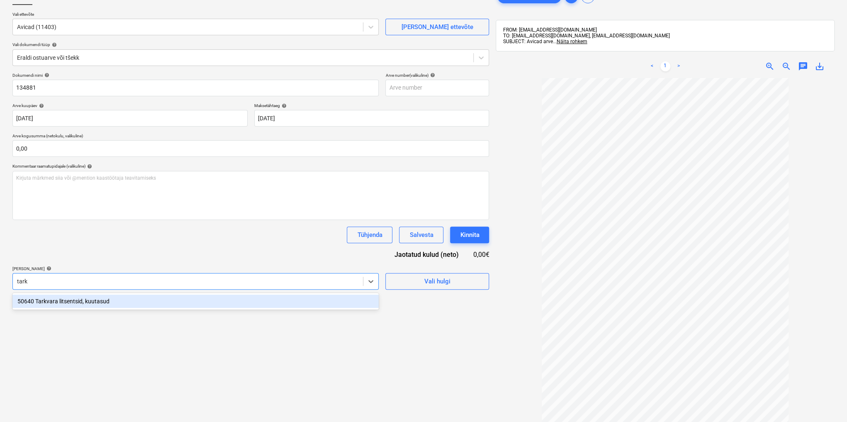
click at [86, 306] on div "50640 Tarkvara litsentsid, kuutasud" at bounding box center [195, 300] width 366 height 13
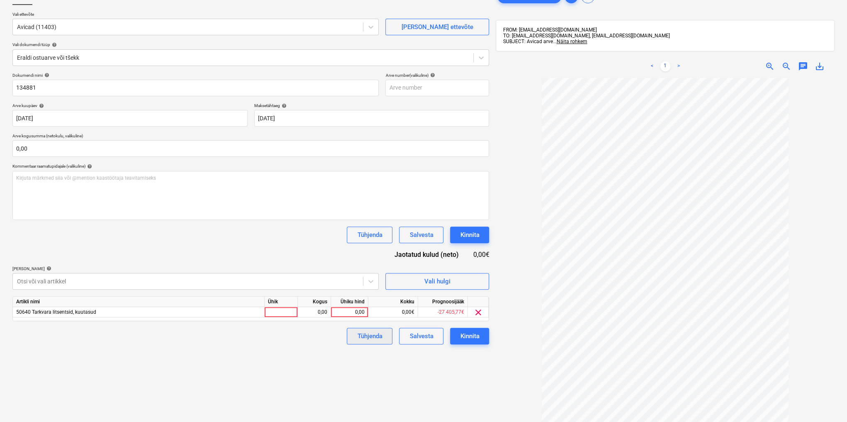
drag, startPoint x: 420, startPoint y: 363, endPoint x: 381, endPoint y: 332, distance: 50.4
click at [418, 362] on div "Failide konteerimine Vali ettevõte Avicad (11403) [PERSON_NAME] uus ettevõte Va…" at bounding box center [250, 232] width 483 height 495
click at [356, 311] on div "0,00" at bounding box center [349, 312] width 30 height 10
type input "49"
click at [464, 336] on div "Kinnita" at bounding box center [469, 335] width 19 height 11
